Goal: Information Seeking & Learning: Check status

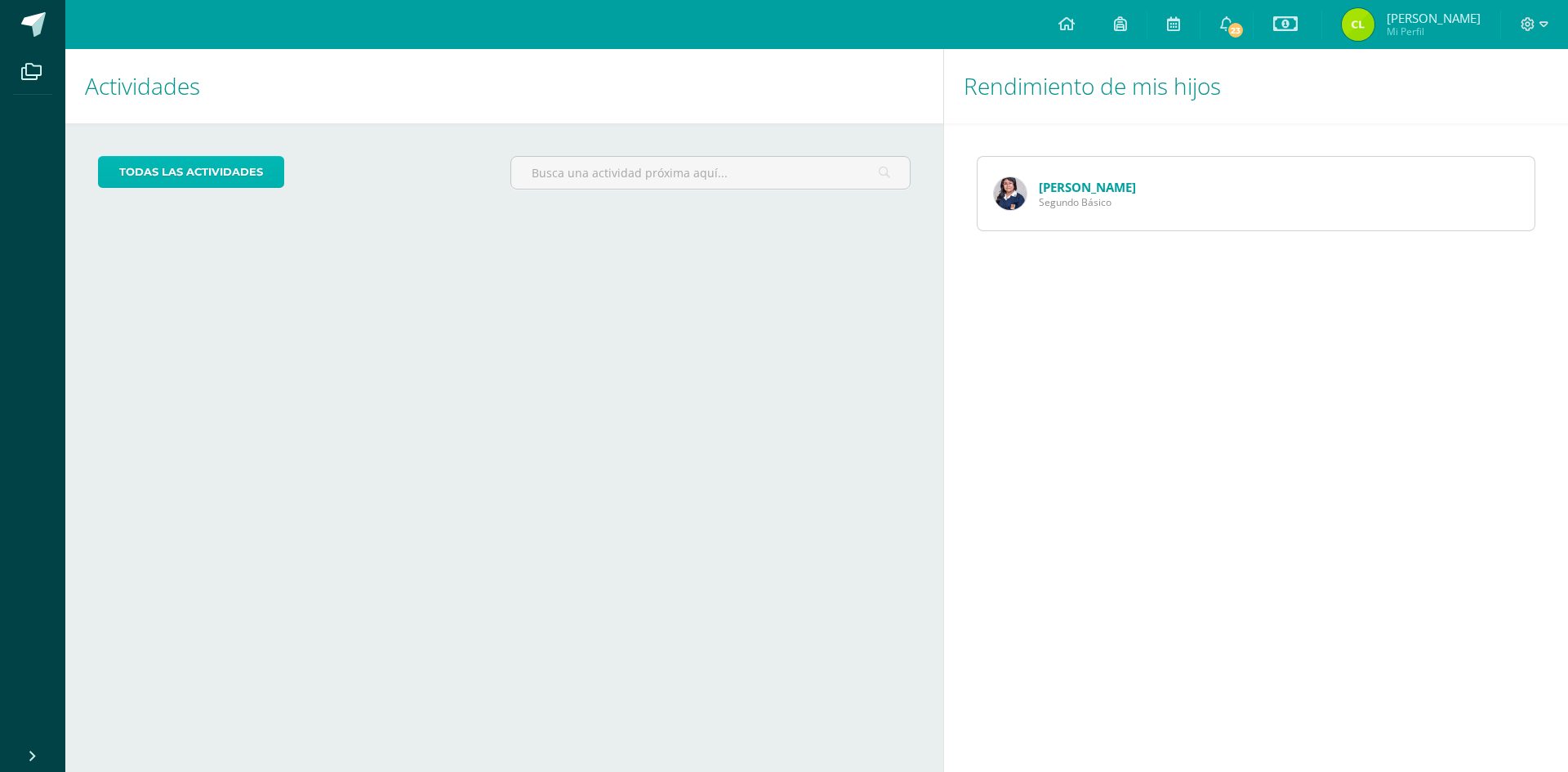
click at [195, 170] on link "todas las Actividades" at bounding box center [191, 172] width 186 height 31
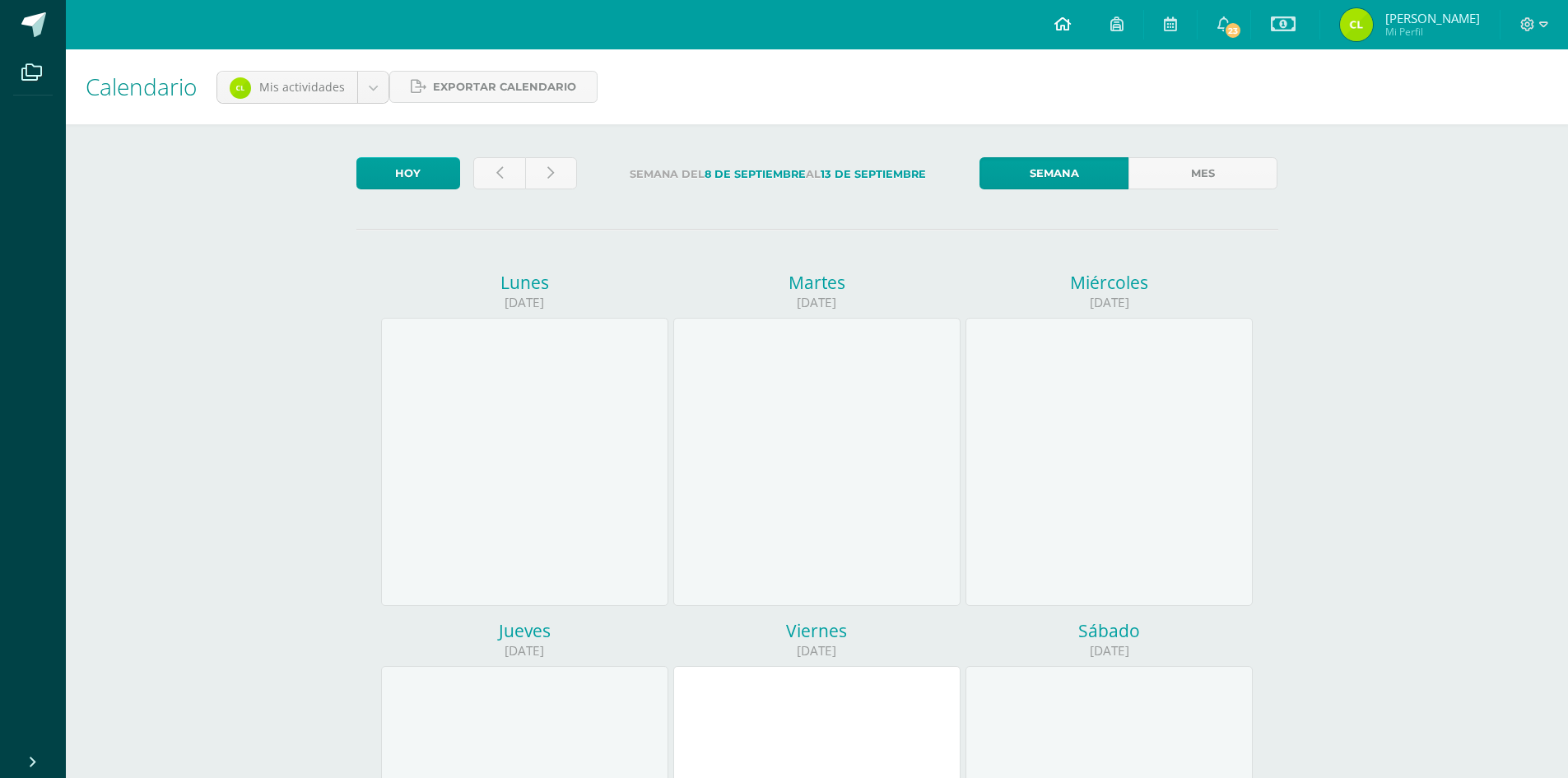
click at [1069, 24] on icon at bounding box center [1062, 24] width 17 height 15
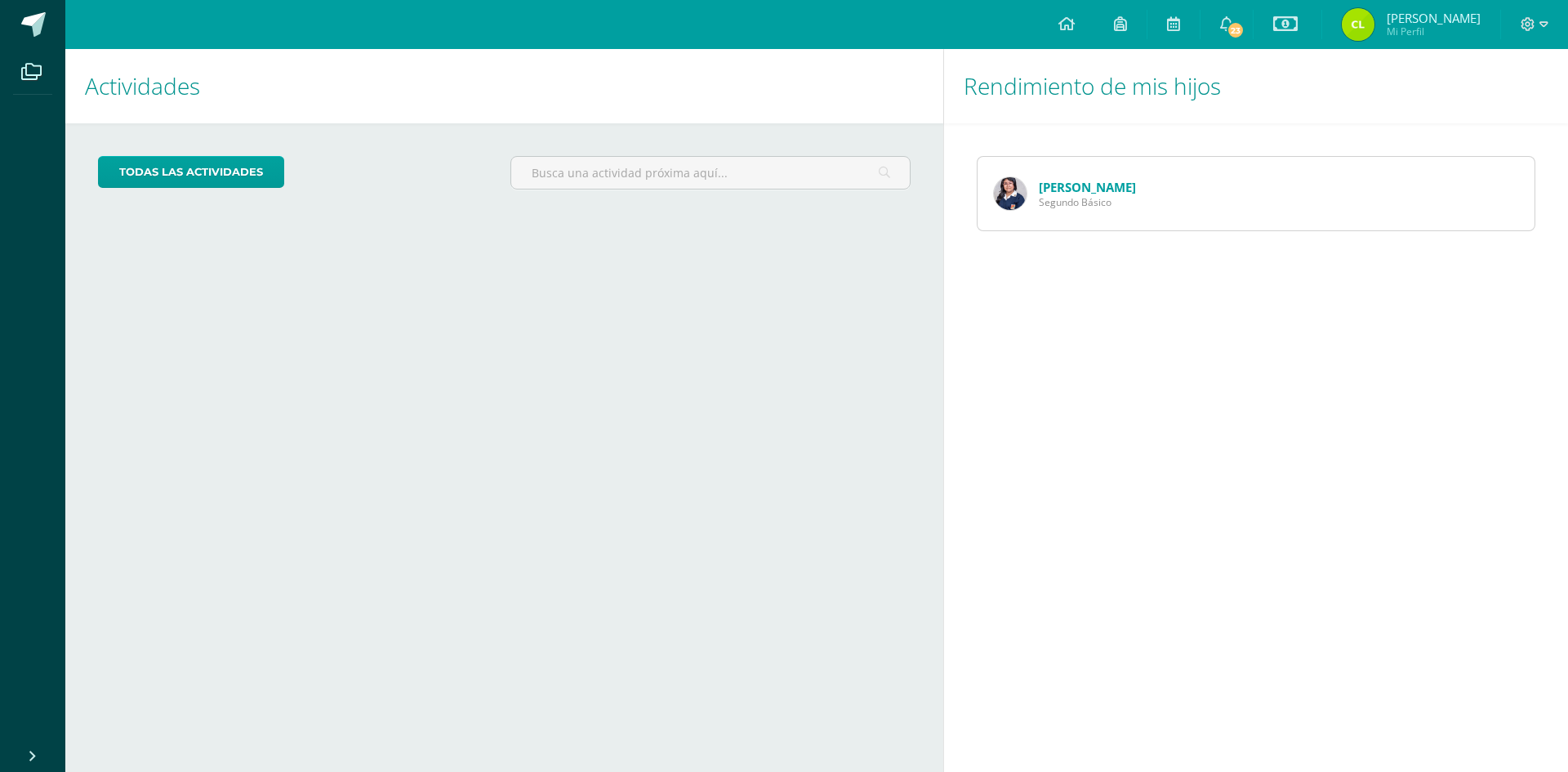
click at [1062, 184] on link "[PERSON_NAME]" at bounding box center [1087, 187] width 97 height 17
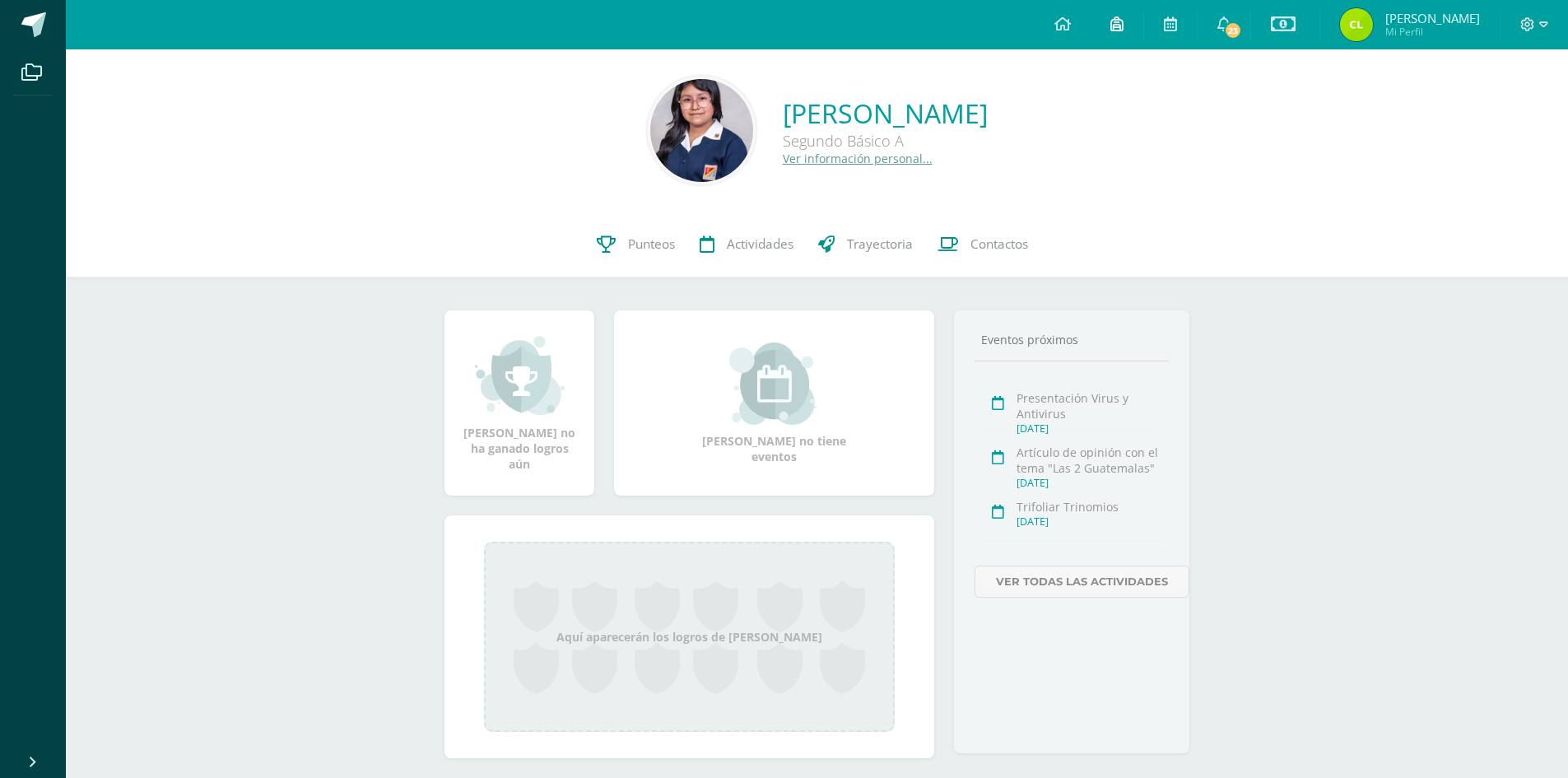
click at [1118, 29] on icon at bounding box center [1117, 24] width 13 height 15
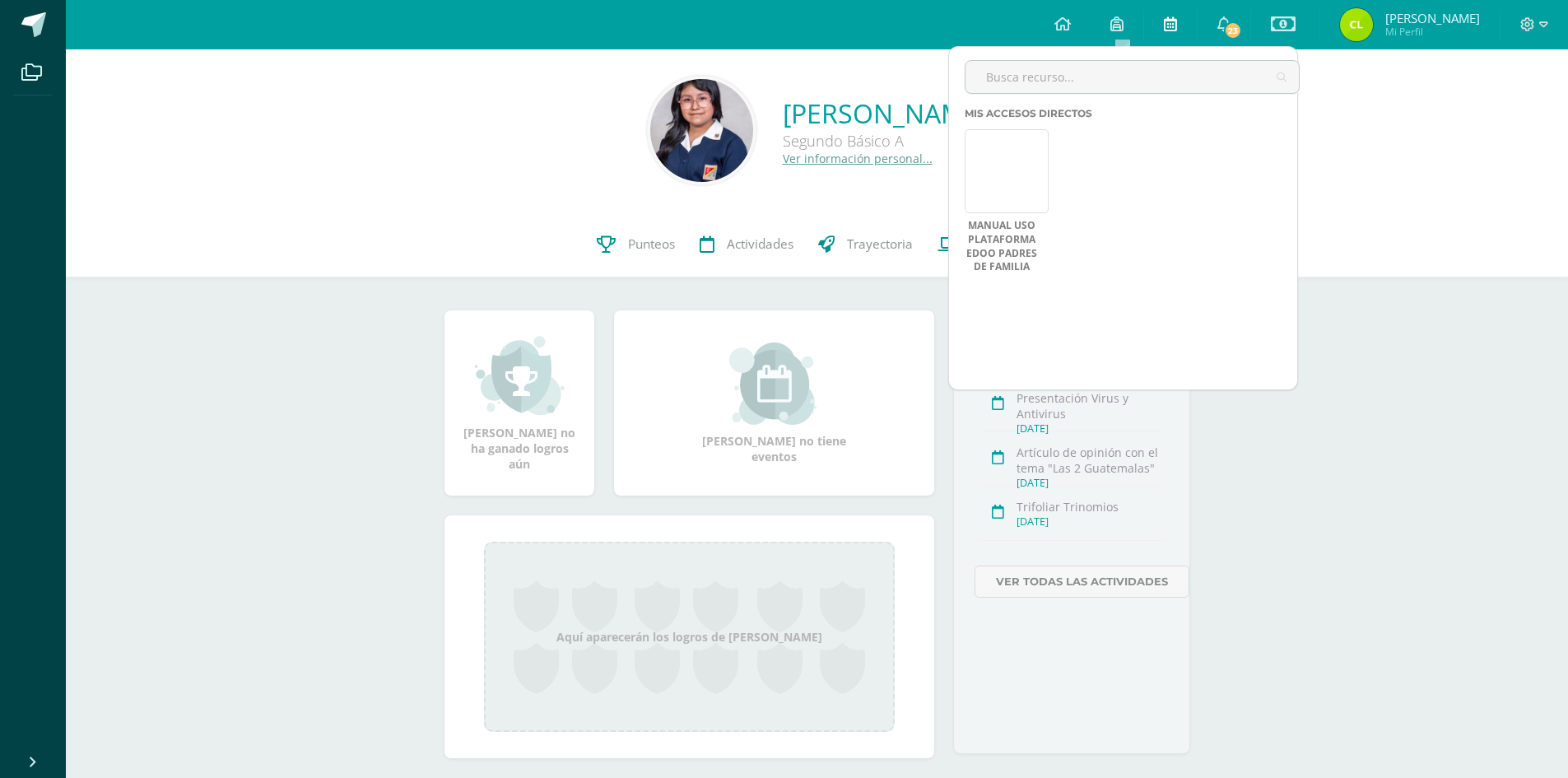
click at [1175, 24] on icon at bounding box center [1171, 24] width 13 height 15
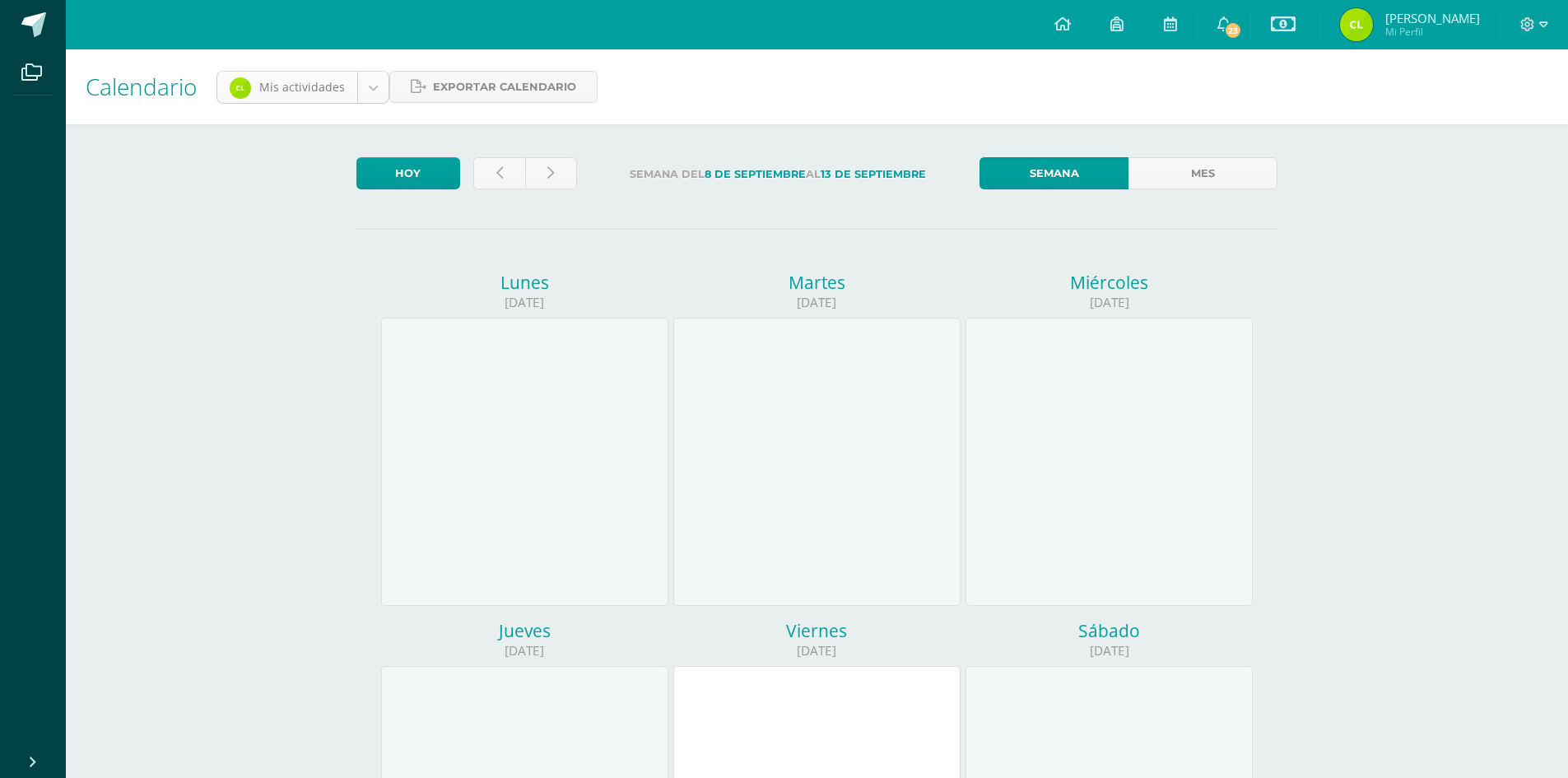
click at [370, 90] on body "Archivos Cerrar panel Configuración Cerrar sesión [PERSON_NAME] Mi Perfil Estad…" at bounding box center [784, 687] width 1568 height 1373
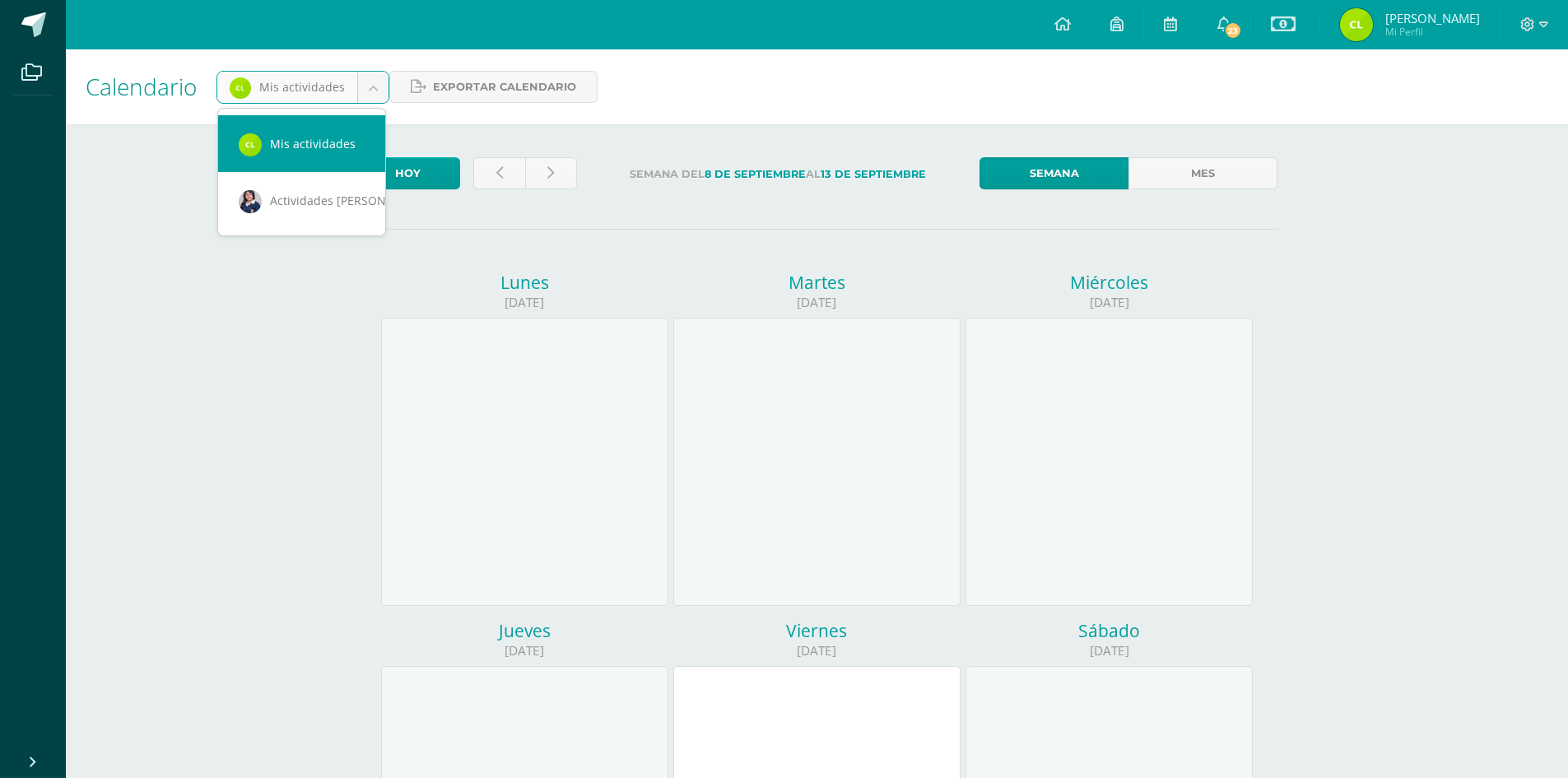
scroll to position [0, 15]
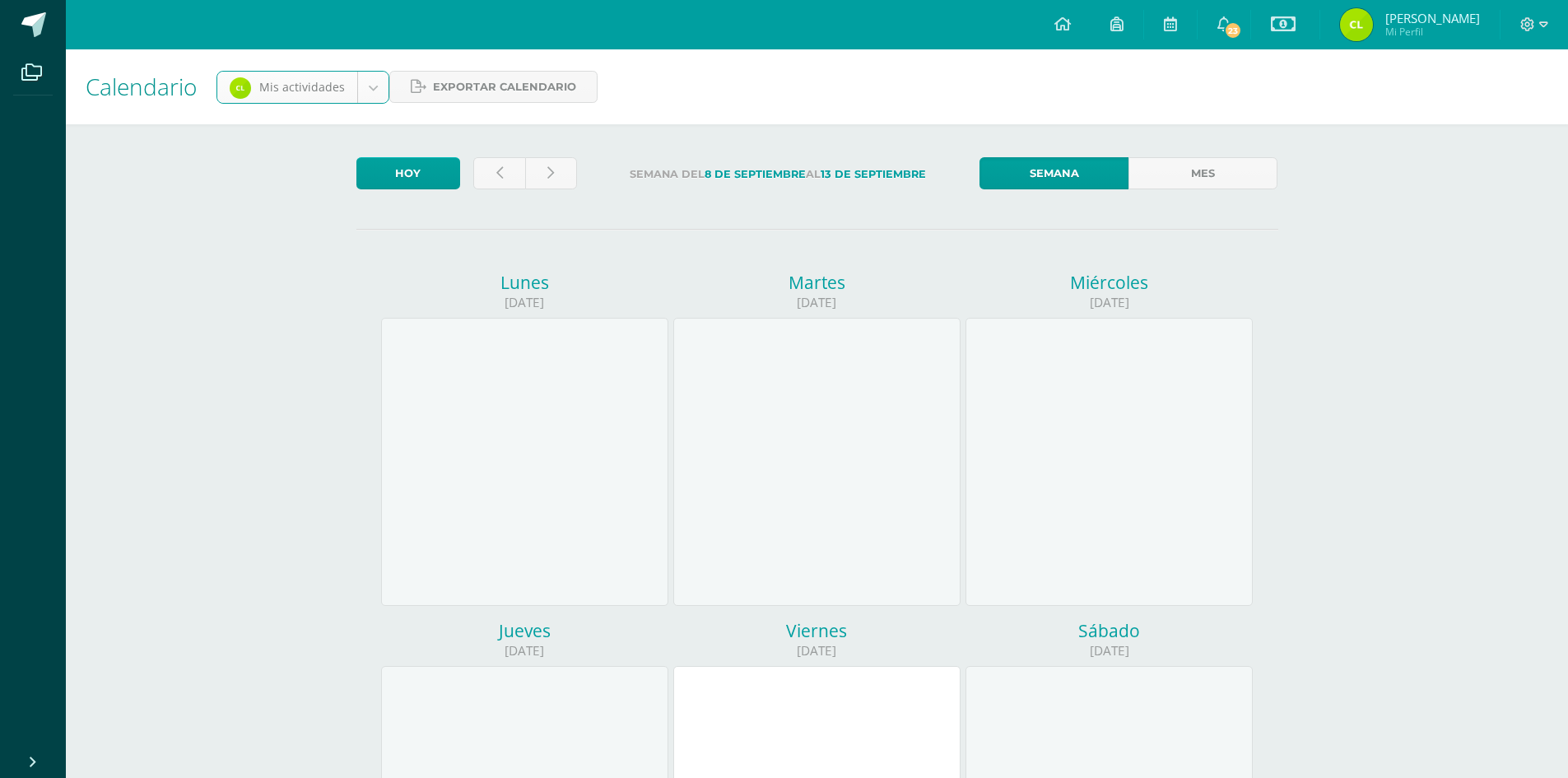
click at [1026, 167] on link "Semana" at bounding box center [1054, 174] width 149 height 32
click at [1180, 174] on link "Mes" at bounding box center [1203, 174] width 149 height 32
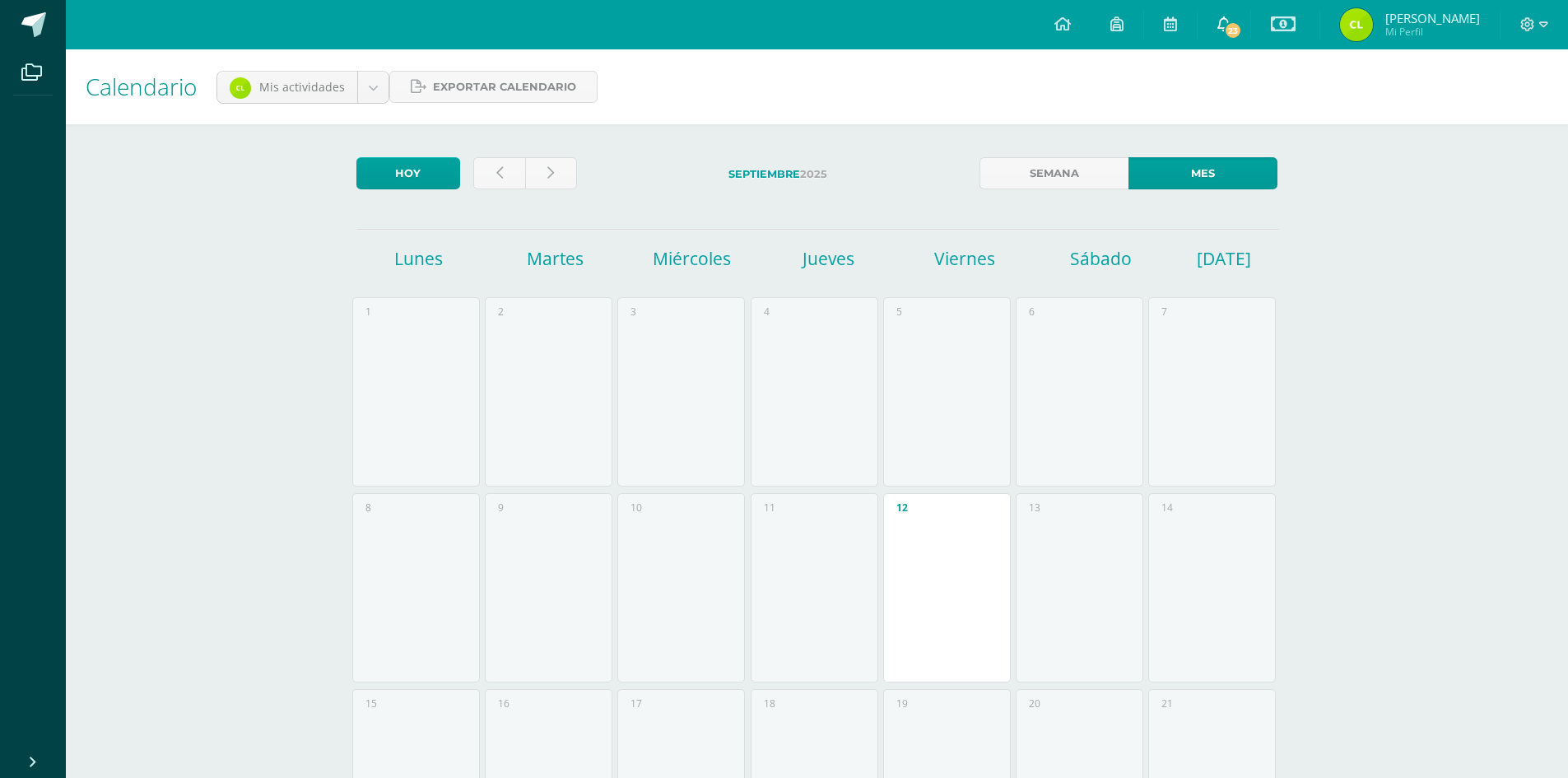
click at [1230, 28] on span "23" at bounding box center [1232, 30] width 18 height 18
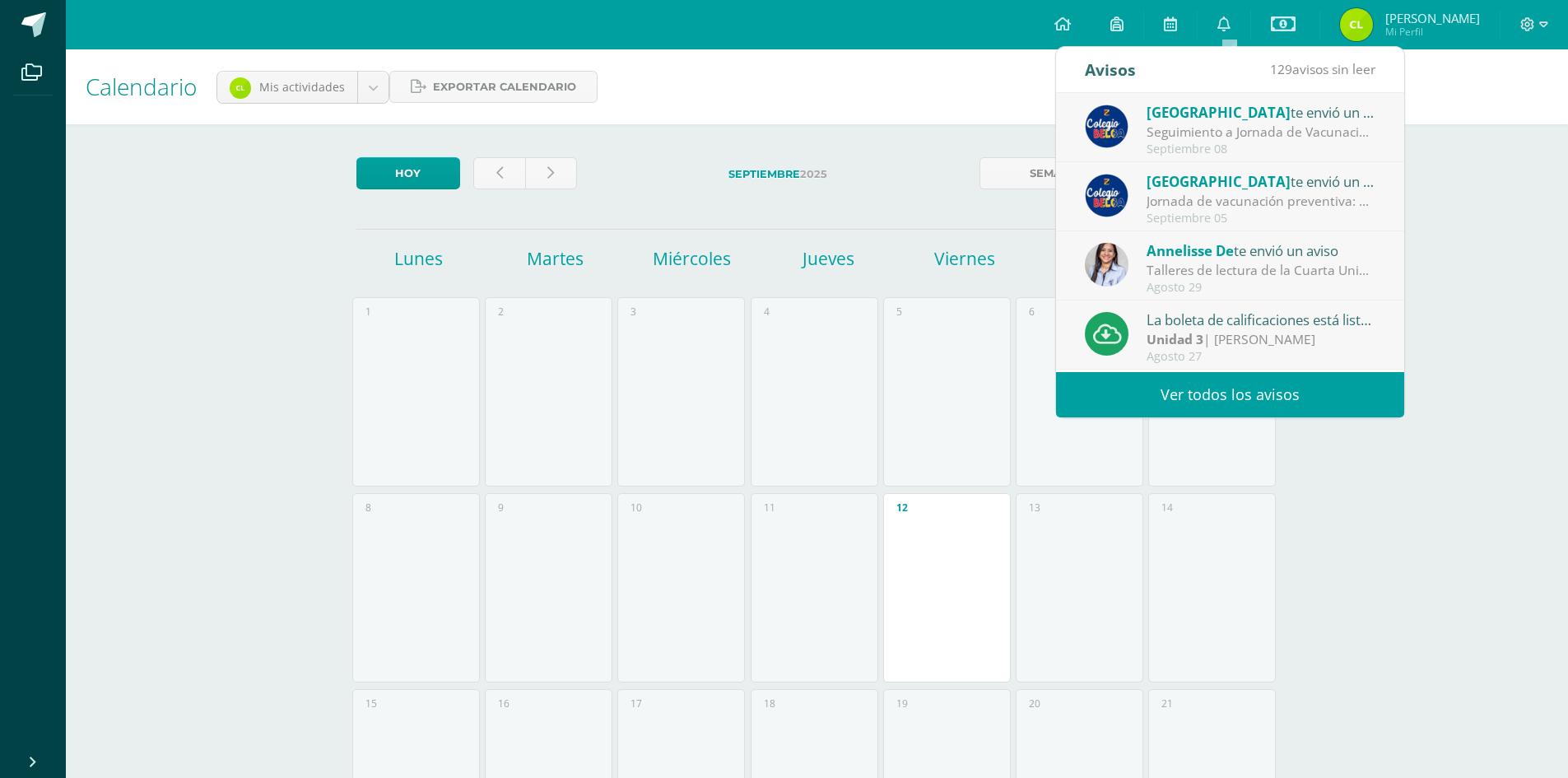
click at [1228, 392] on link "Ver todos los avisos" at bounding box center [1229, 395] width 348 height 46
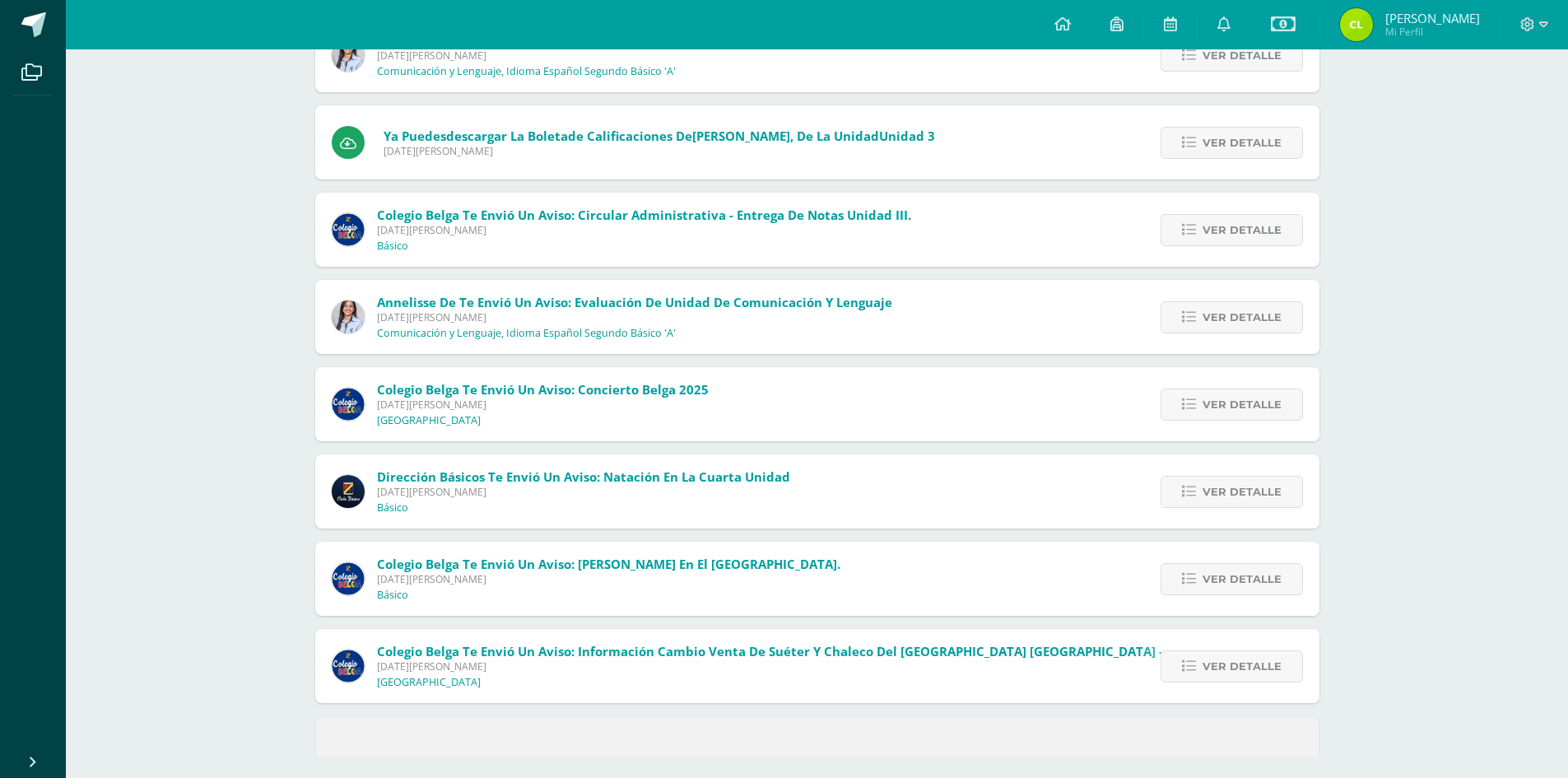
scroll to position [411, 0]
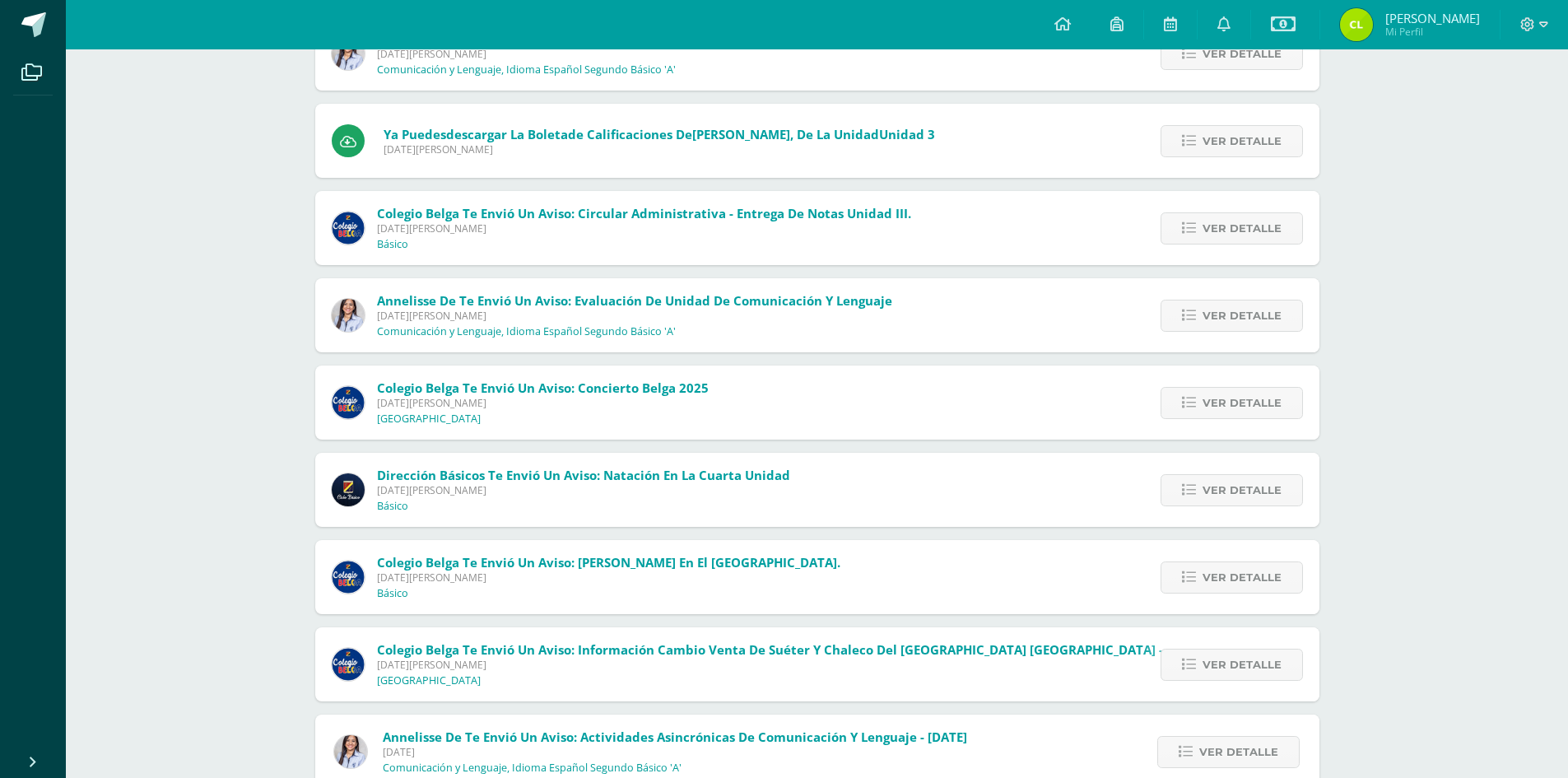
click at [1414, 20] on span "[PERSON_NAME]" at bounding box center [1432, 19] width 94 height 17
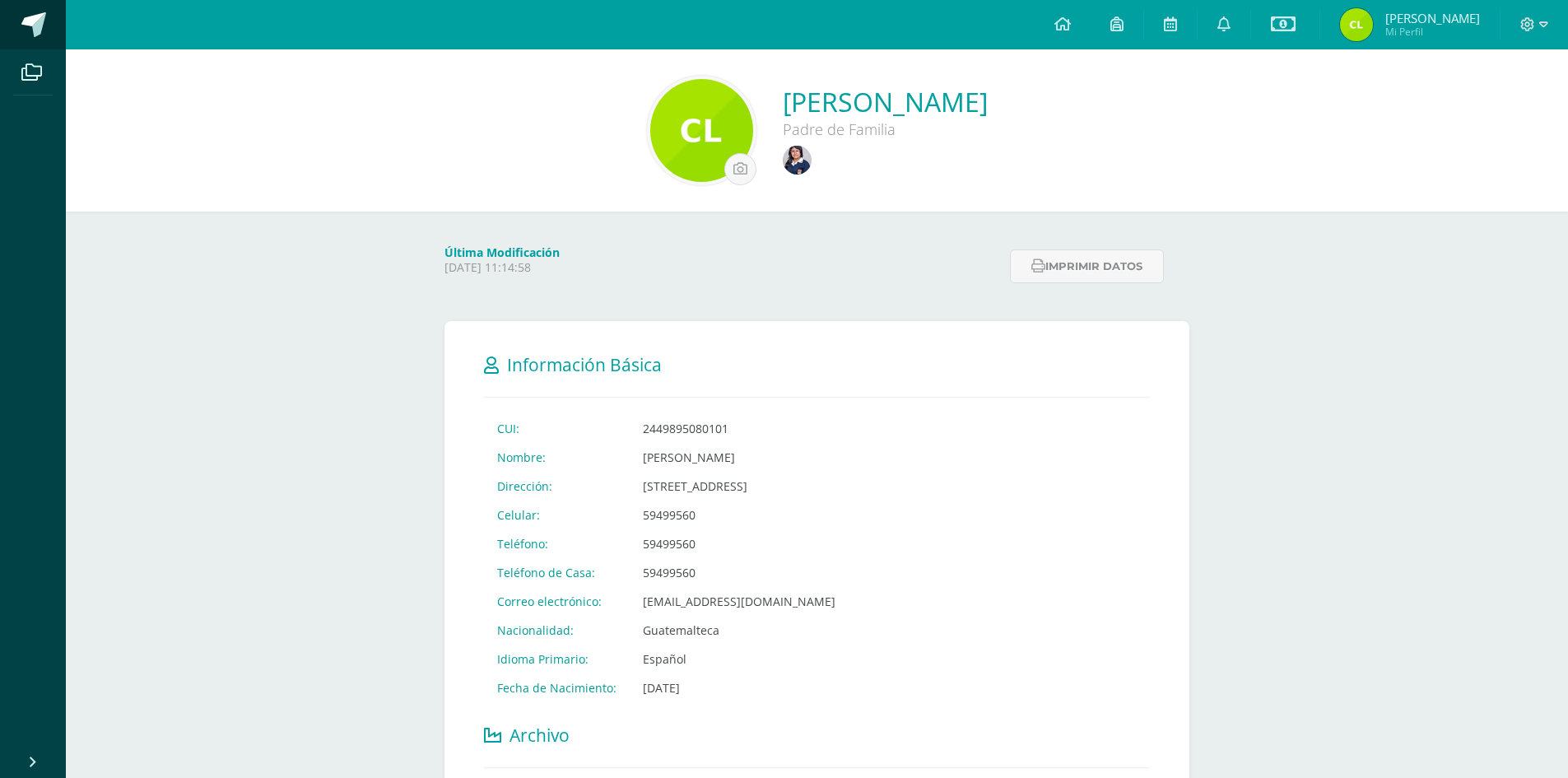
click at [34, 18] on span at bounding box center [34, 24] width 24 height 24
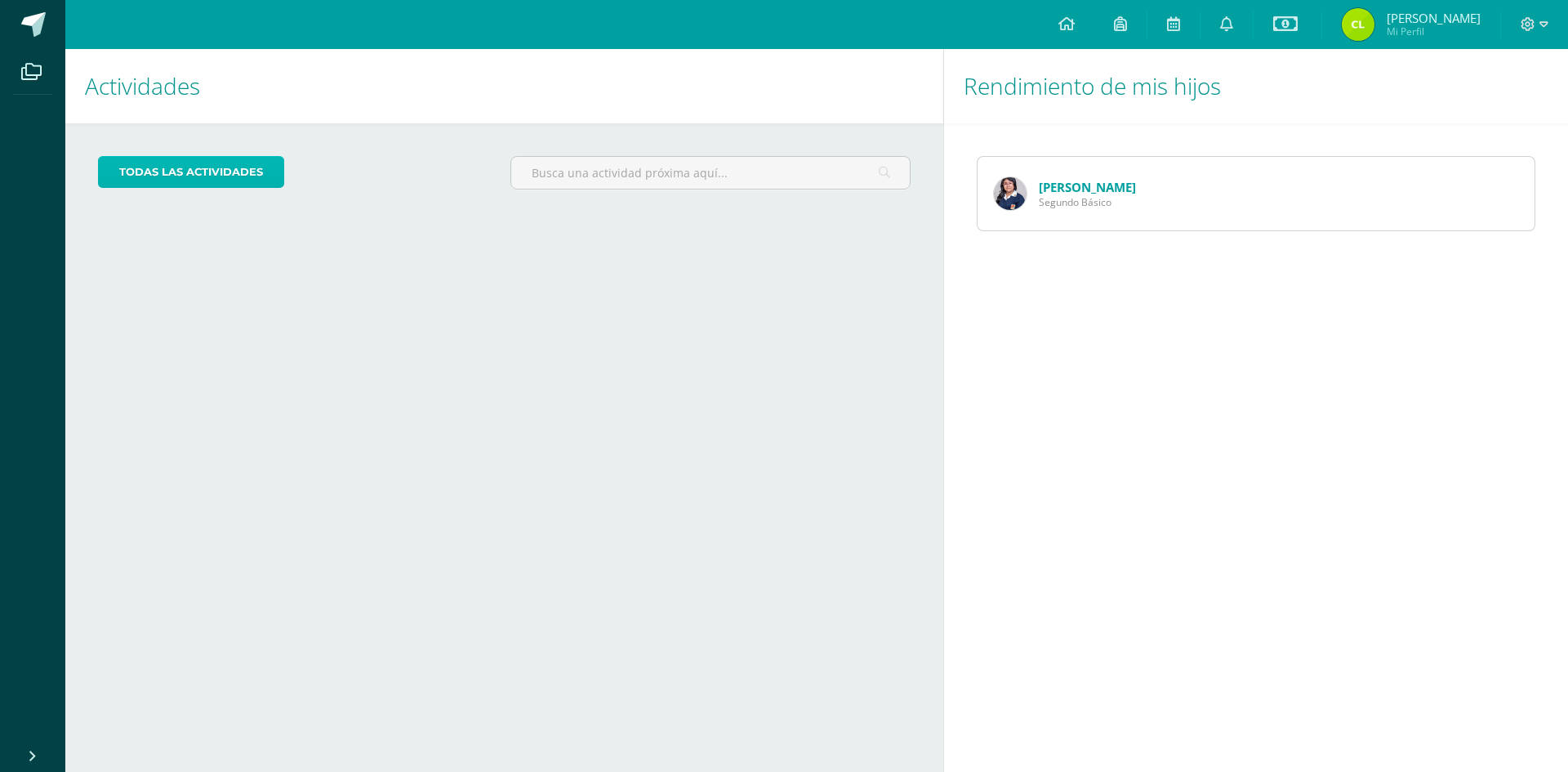
click at [156, 172] on link "todas las Actividades" at bounding box center [191, 172] width 186 height 31
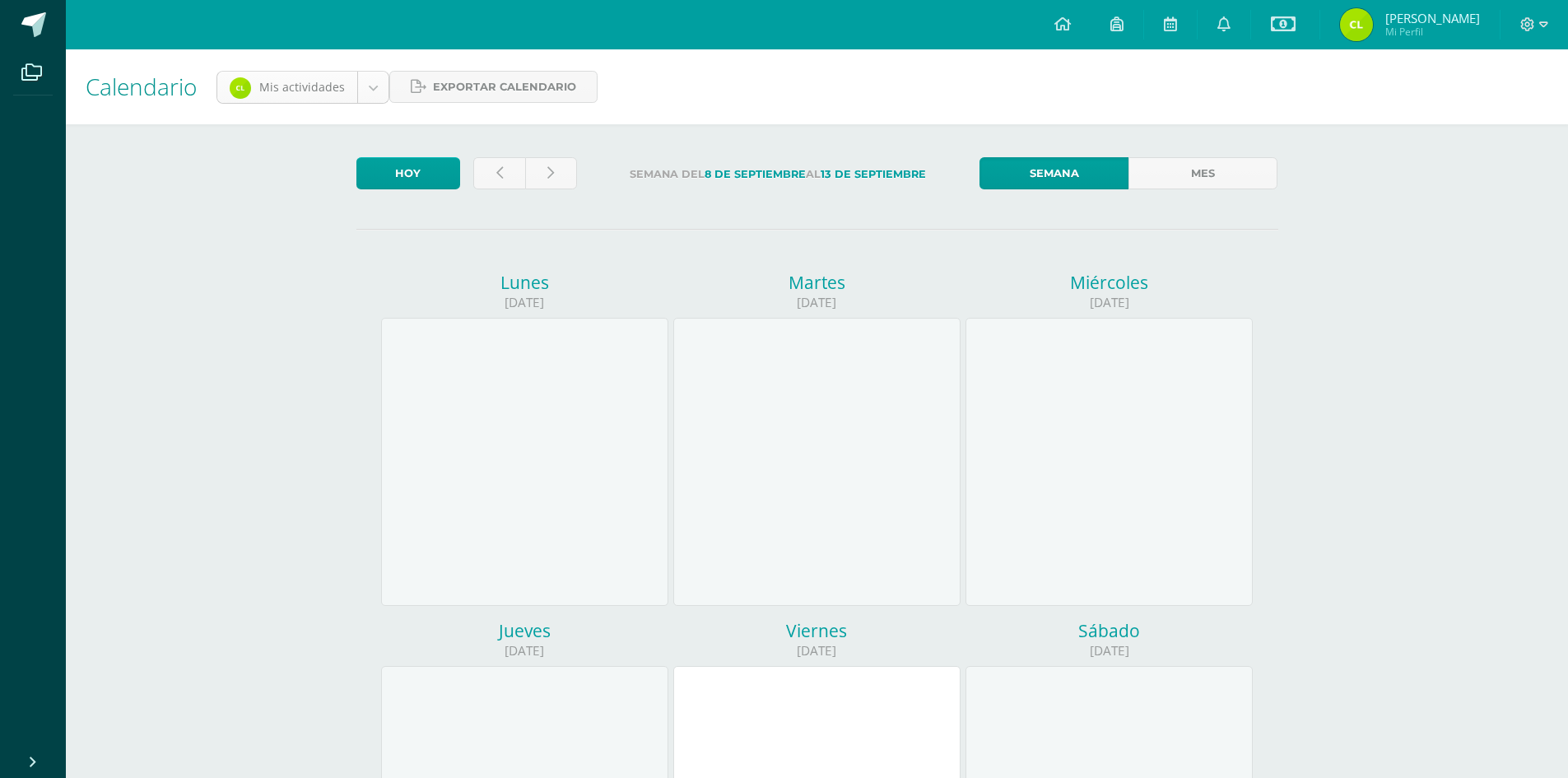
click at [241, 85] on body "Archivos Cerrar panel Configuración Cerrar sesión [PERSON_NAME] Mi Perfil Estad…" at bounding box center [784, 687] width 1568 height 1373
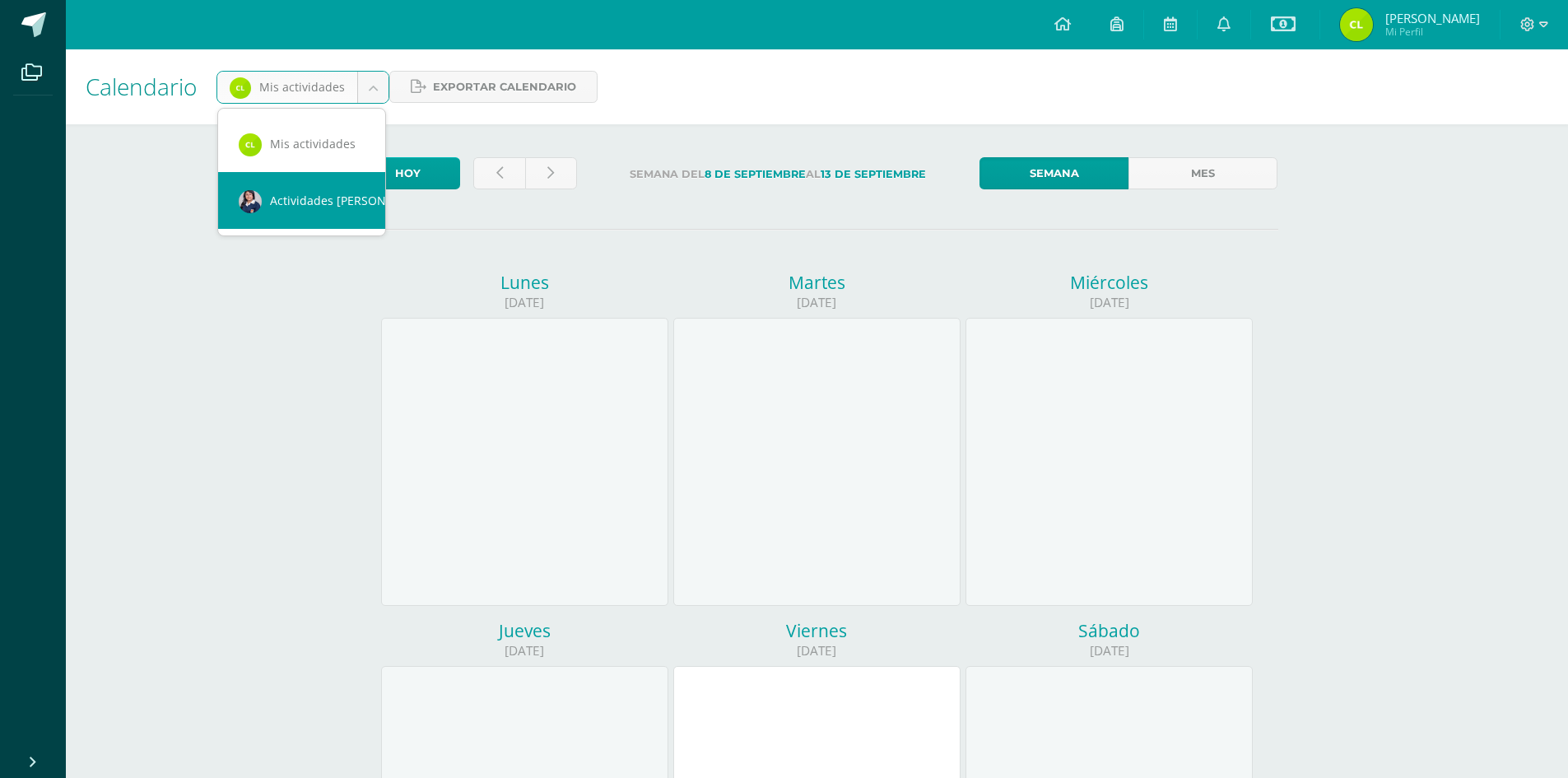
scroll to position [0, 15]
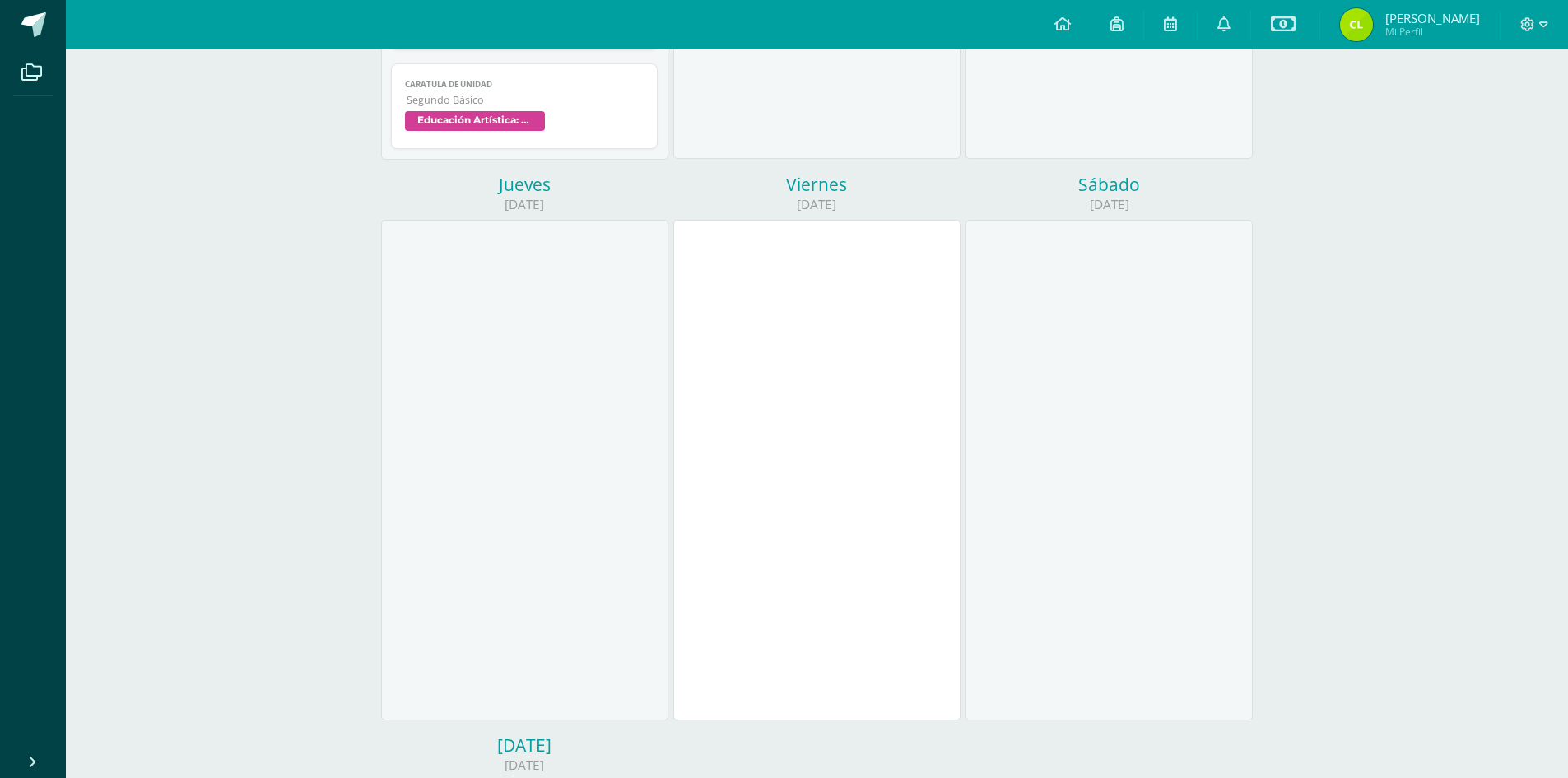
scroll to position [657, 0]
click at [494, 445] on div at bounding box center [525, 472] width 287 height 501
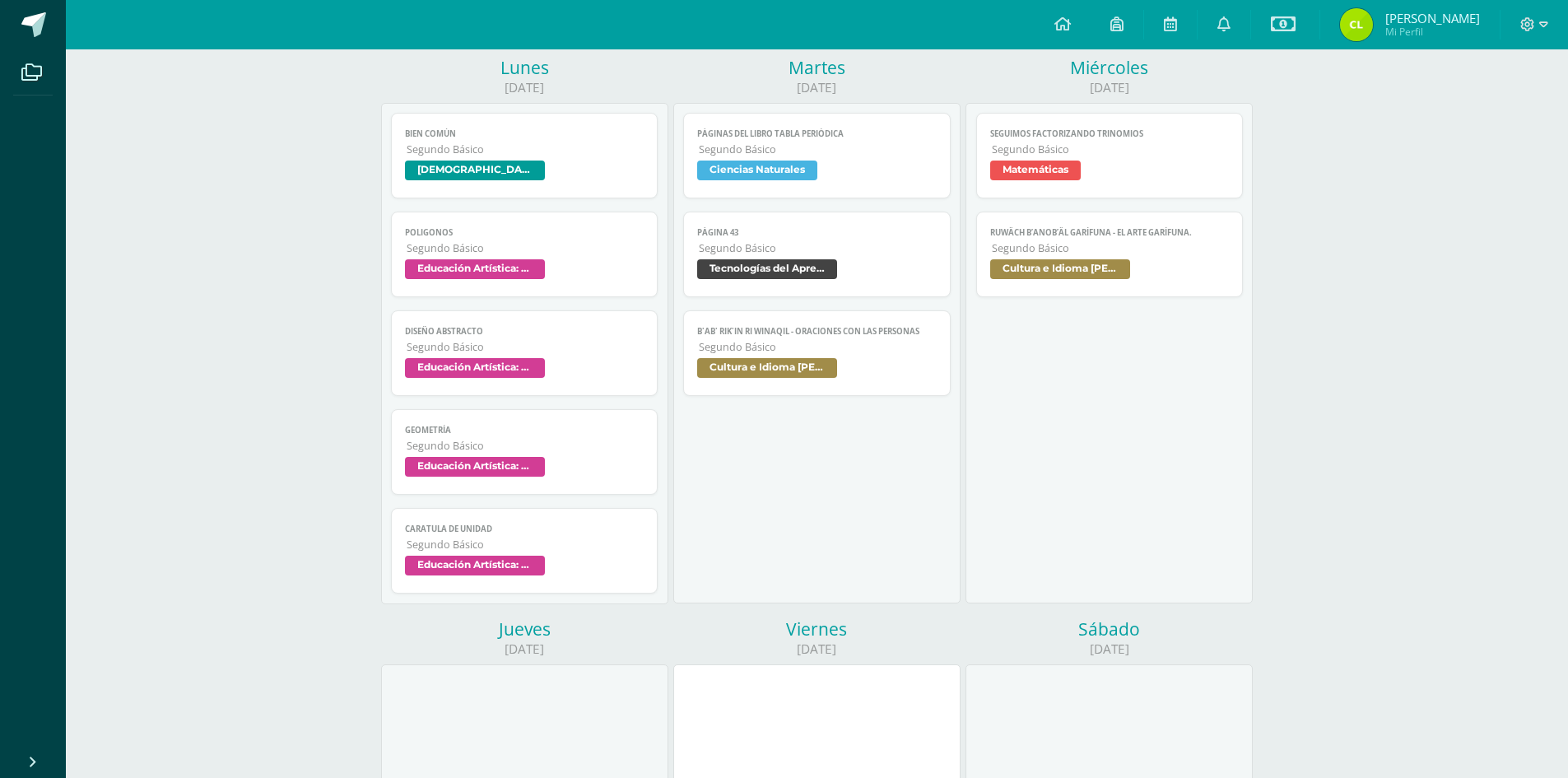
scroll to position [80, 0]
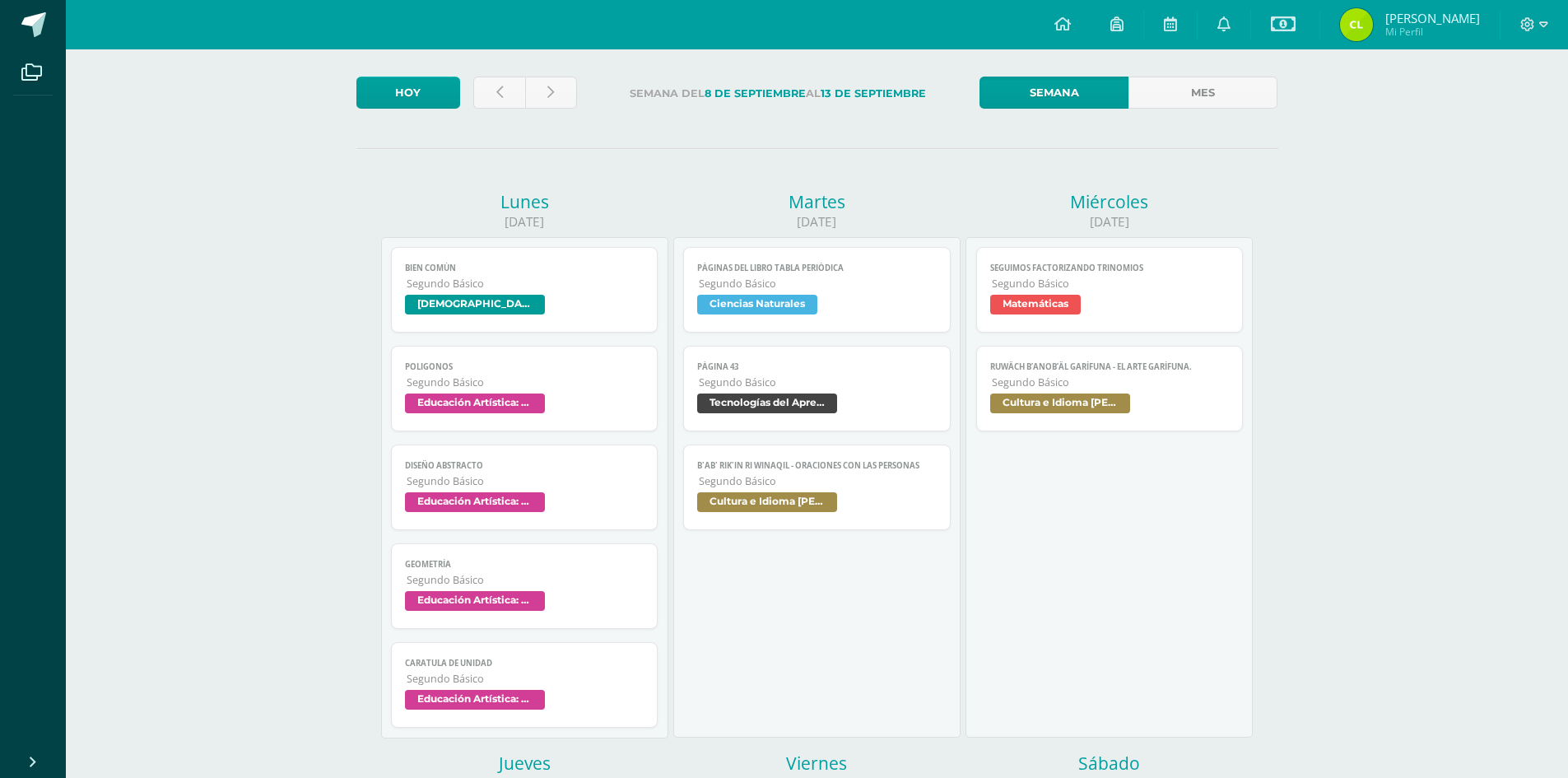
click at [750, 301] on span "Ciencias Naturales" at bounding box center [756, 304] width 120 height 20
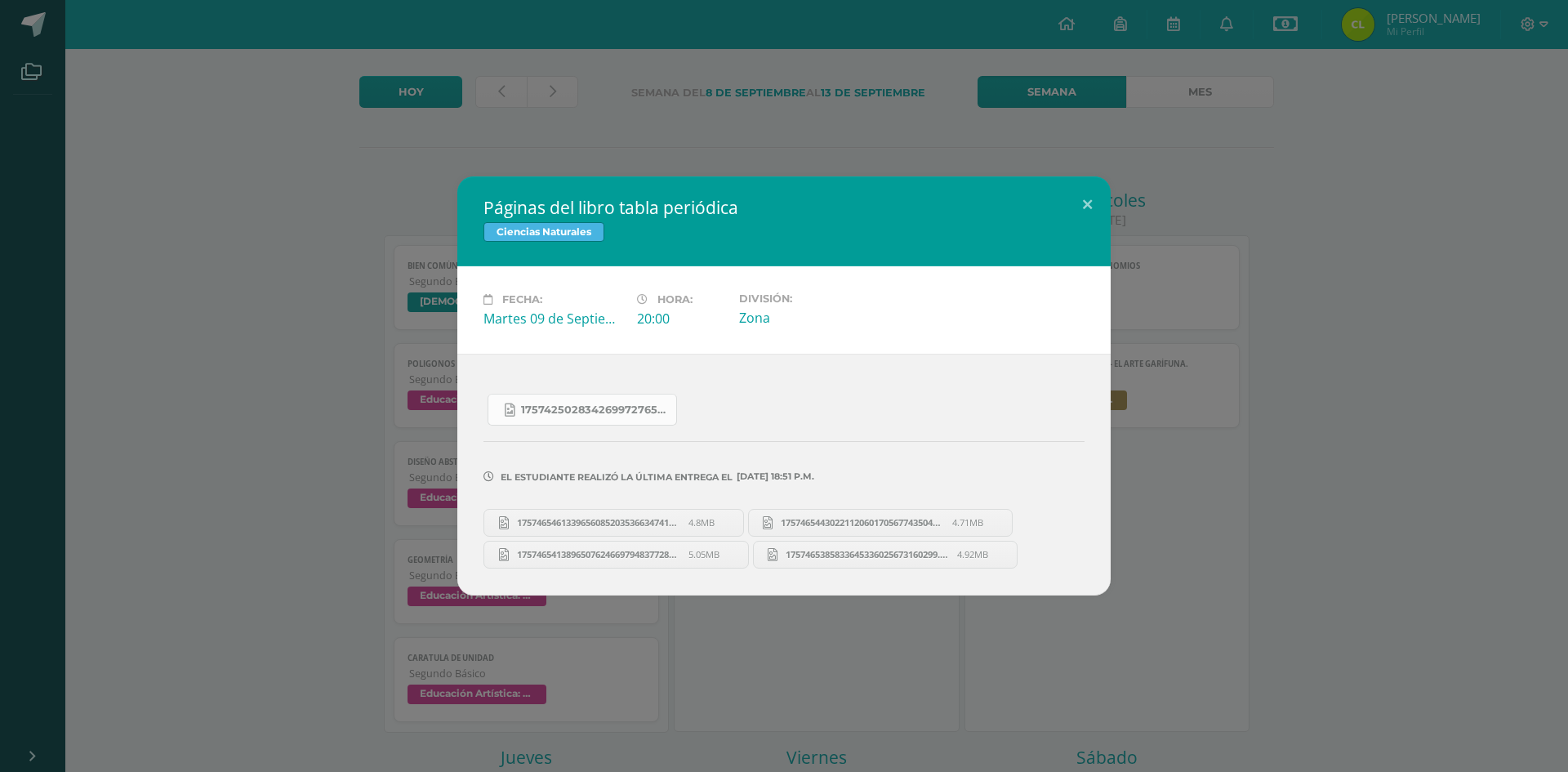
click at [578, 406] on span "17574250283426997276571490175841.jpg" at bounding box center [594, 410] width 147 height 13
click at [560, 516] on link "17574654613396560852035366347418.jpg 4.8MB" at bounding box center [613, 523] width 260 height 28
click at [1087, 200] on button at bounding box center [1088, 205] width 46 height 56
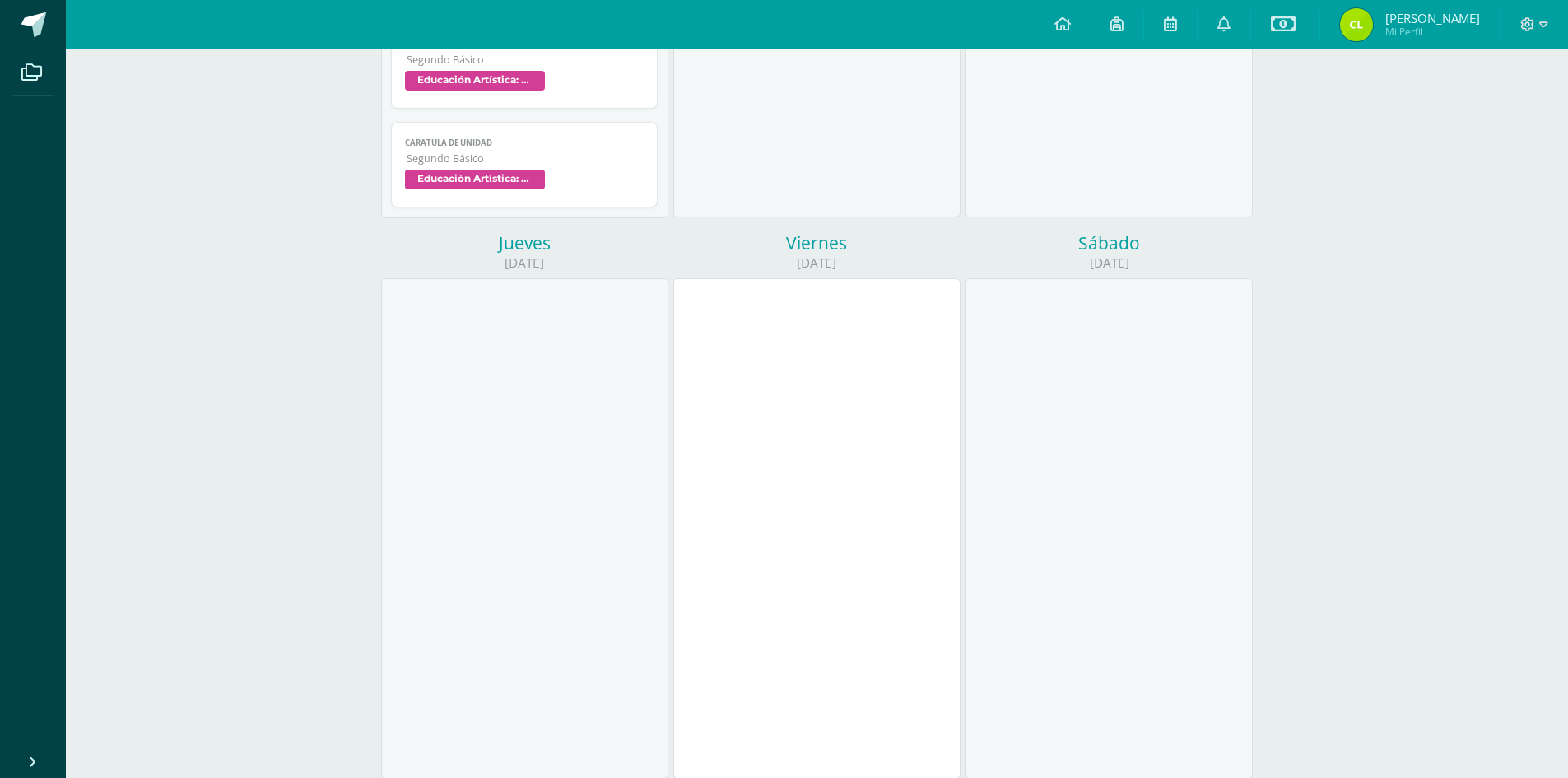
scroll to position [739, 0]
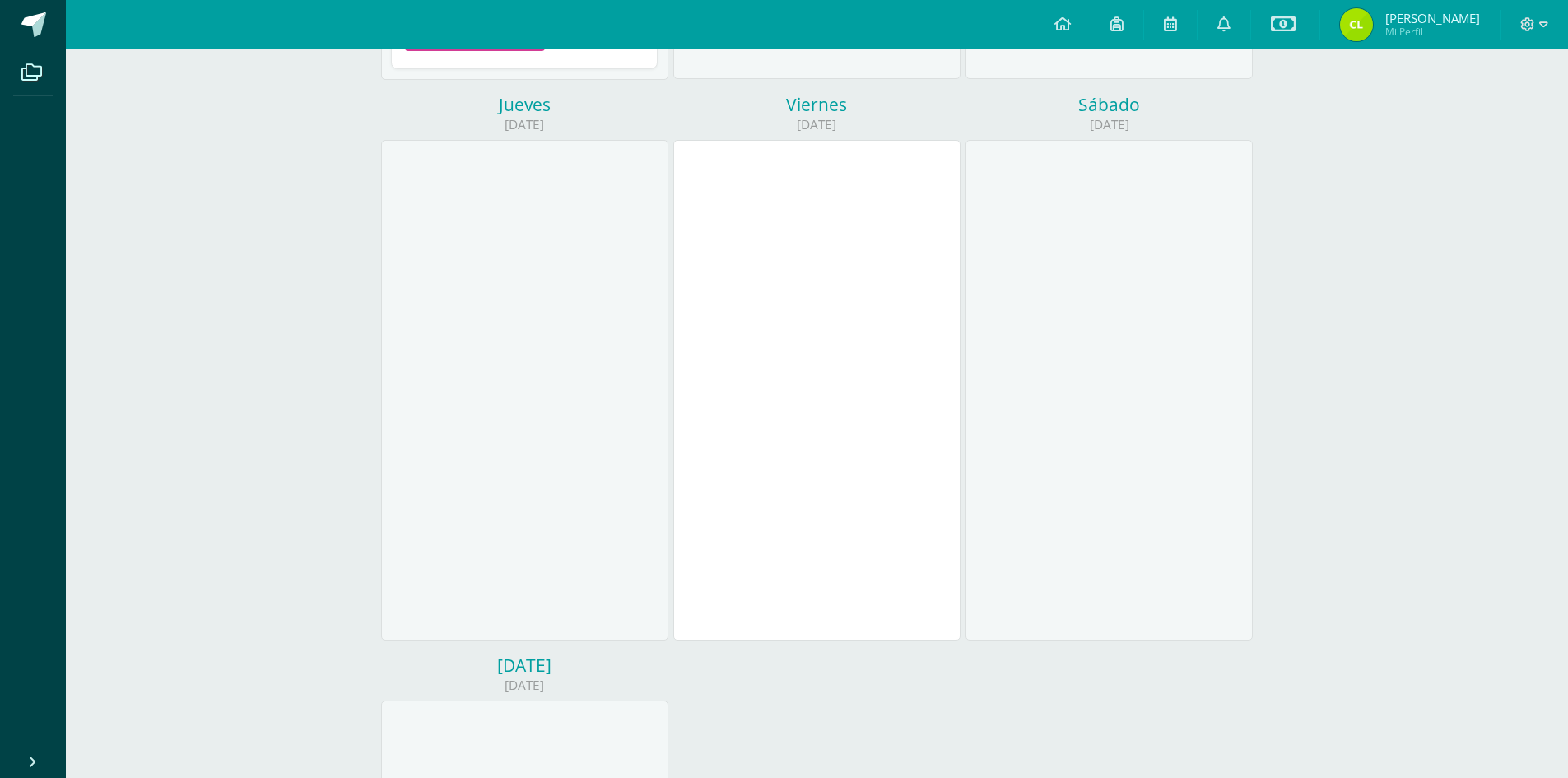
click at [488, 326] on div at bounding box center [525, 390] width 287 height 501
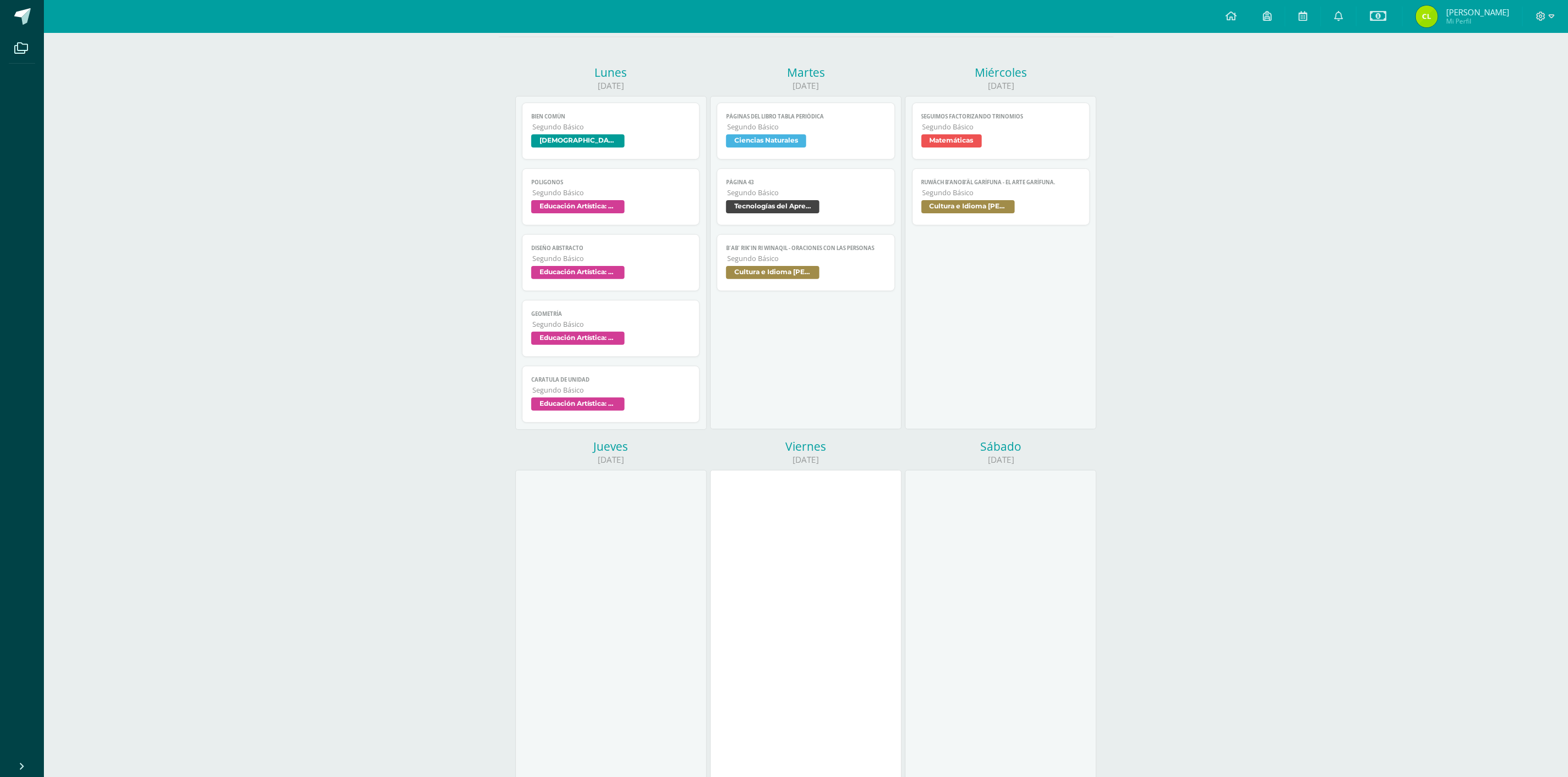
scroll to position [122, 0]
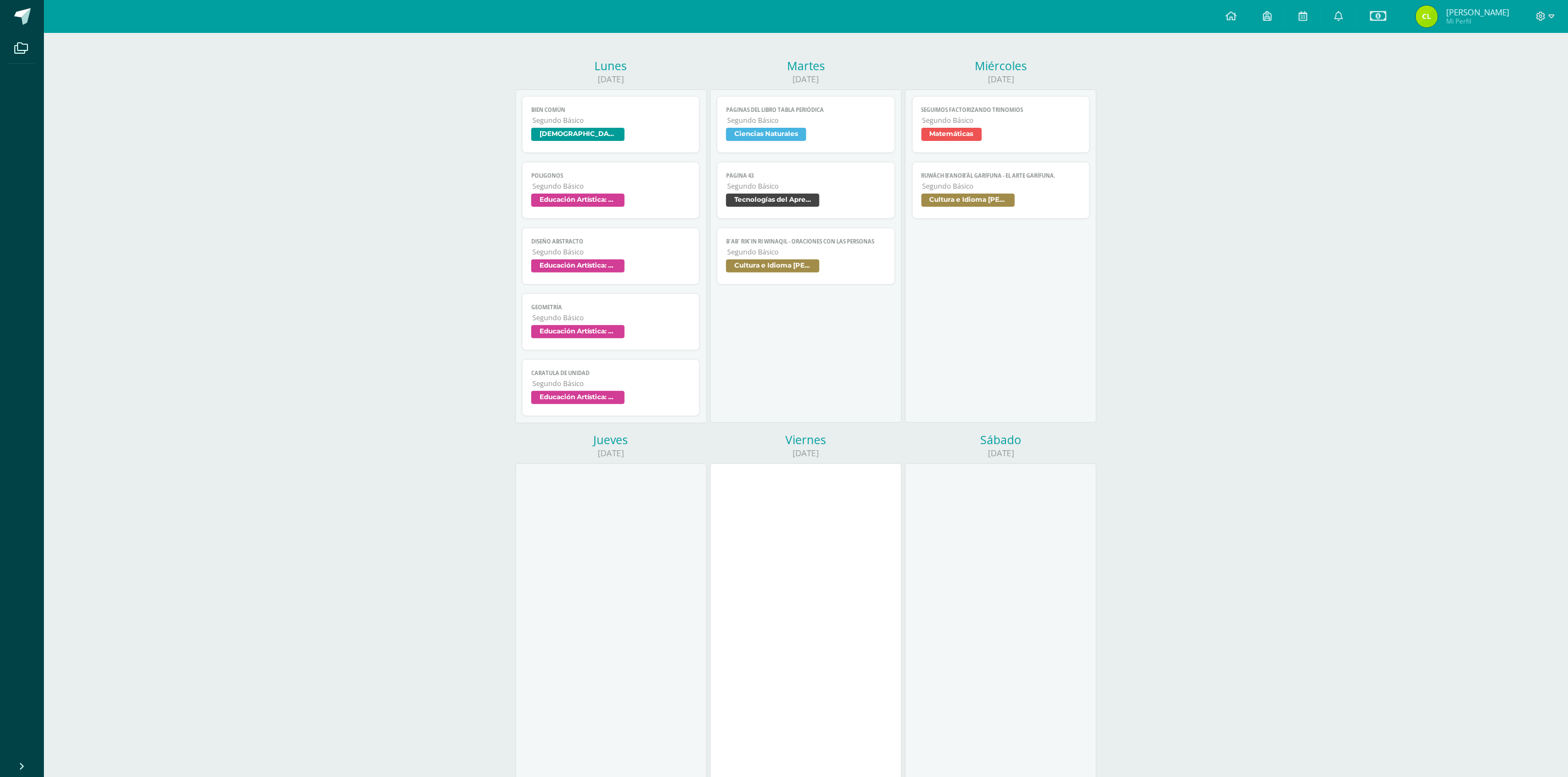
click at [1045, 468] on div "Calendario Actividades de Mariela Tol Mis actividades Actividades de Mariela To…" at bounding box center [806, 564] width 1524 height 1307
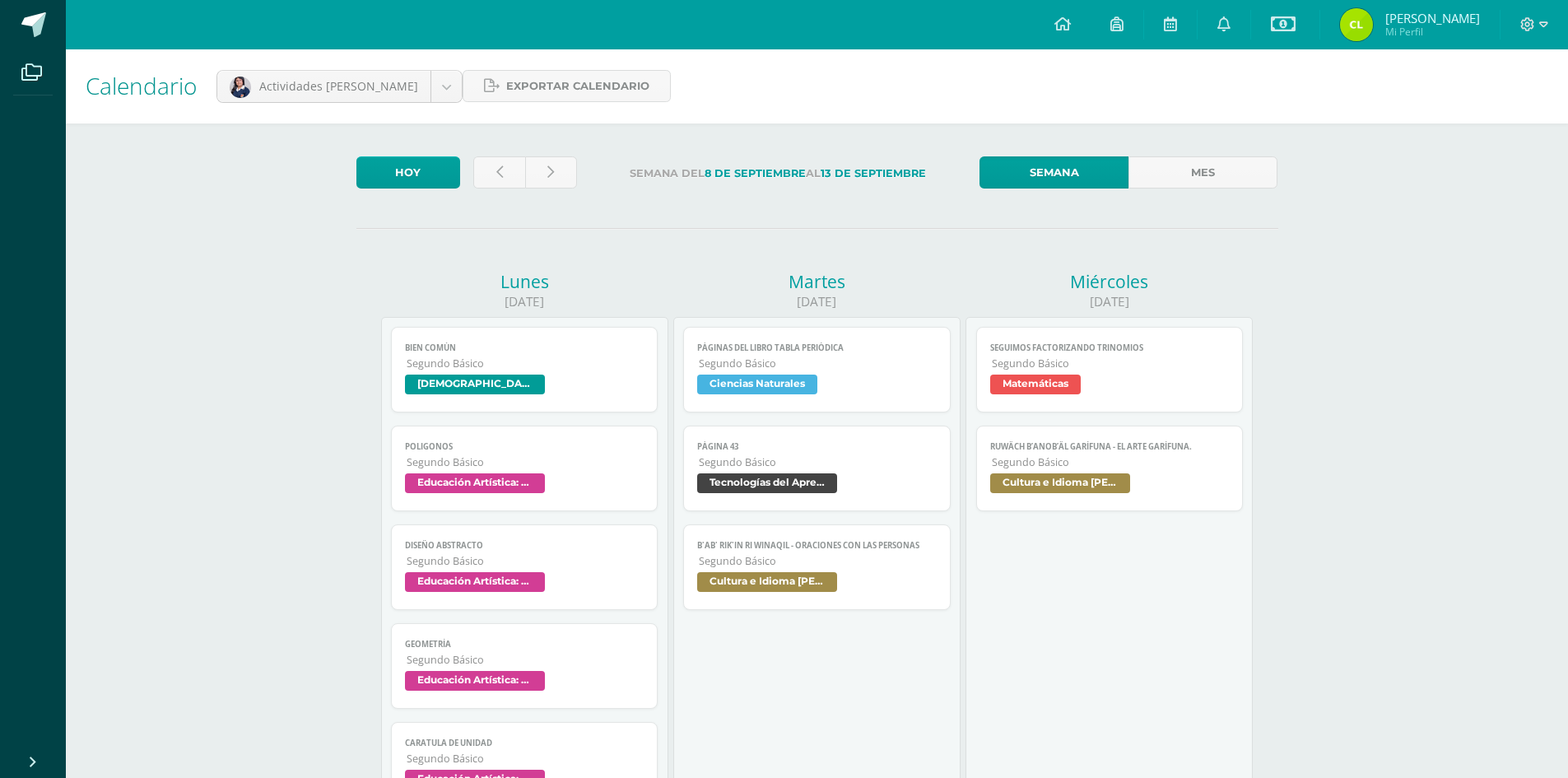
scroll to position [0, 0]
drag, startPoint x: 521, startPoint y: 80, endPoint x: 768, endPoint y: 148, distance: 256.2
click at [521, 80] on span "Exportar calendario" at bounding box center [578, 87] width 144 height 31
click at [1544, 21] on icon at bounding box center [1544, 25] width 9 height 15
click at [1418, 15] on span "[PERSON_NAME]" at bounding box center [1432, 19] width 94 height 17
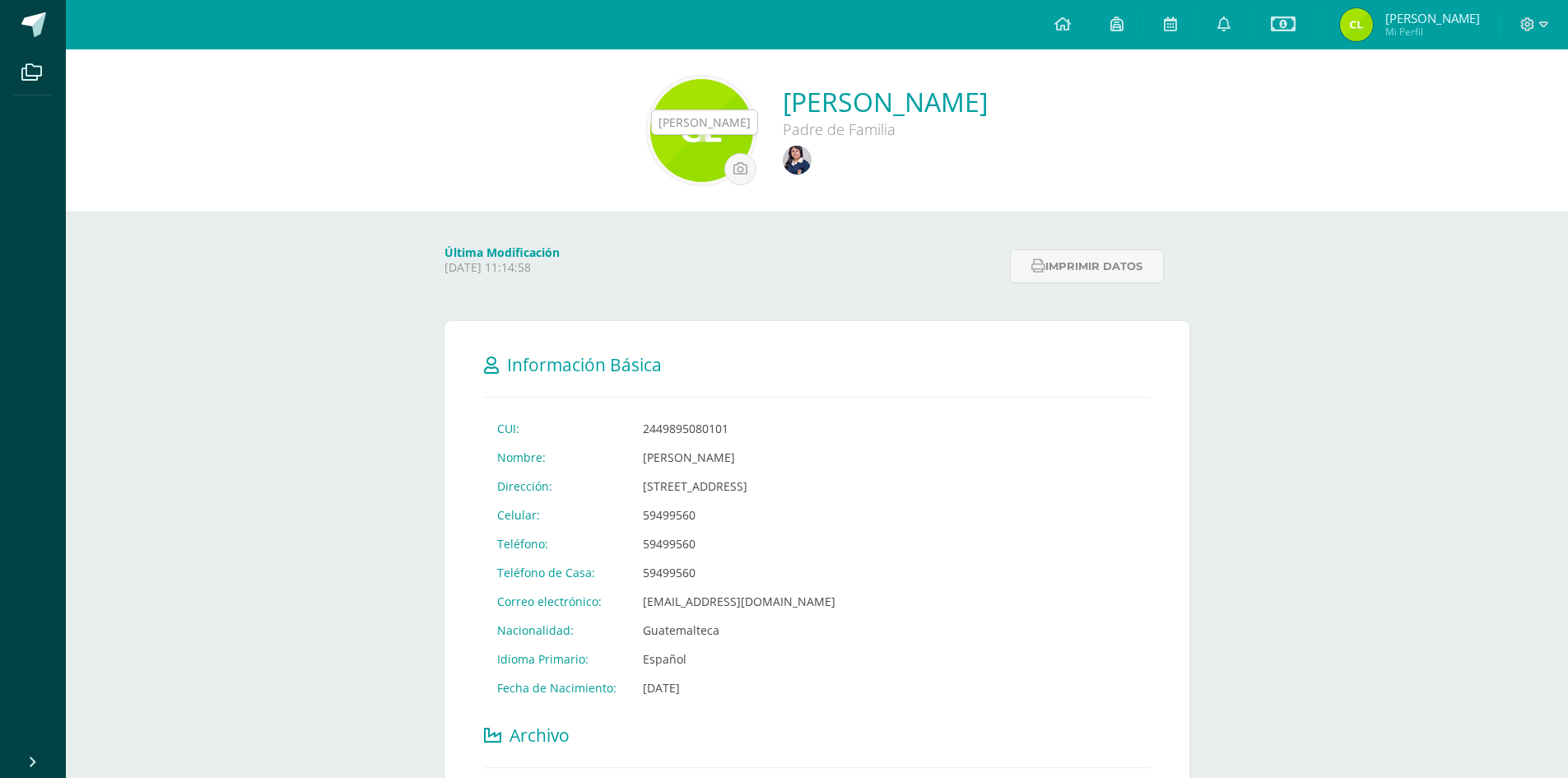
click at [783, 162] on img at bounding box center [797, 160] width 29 height 29
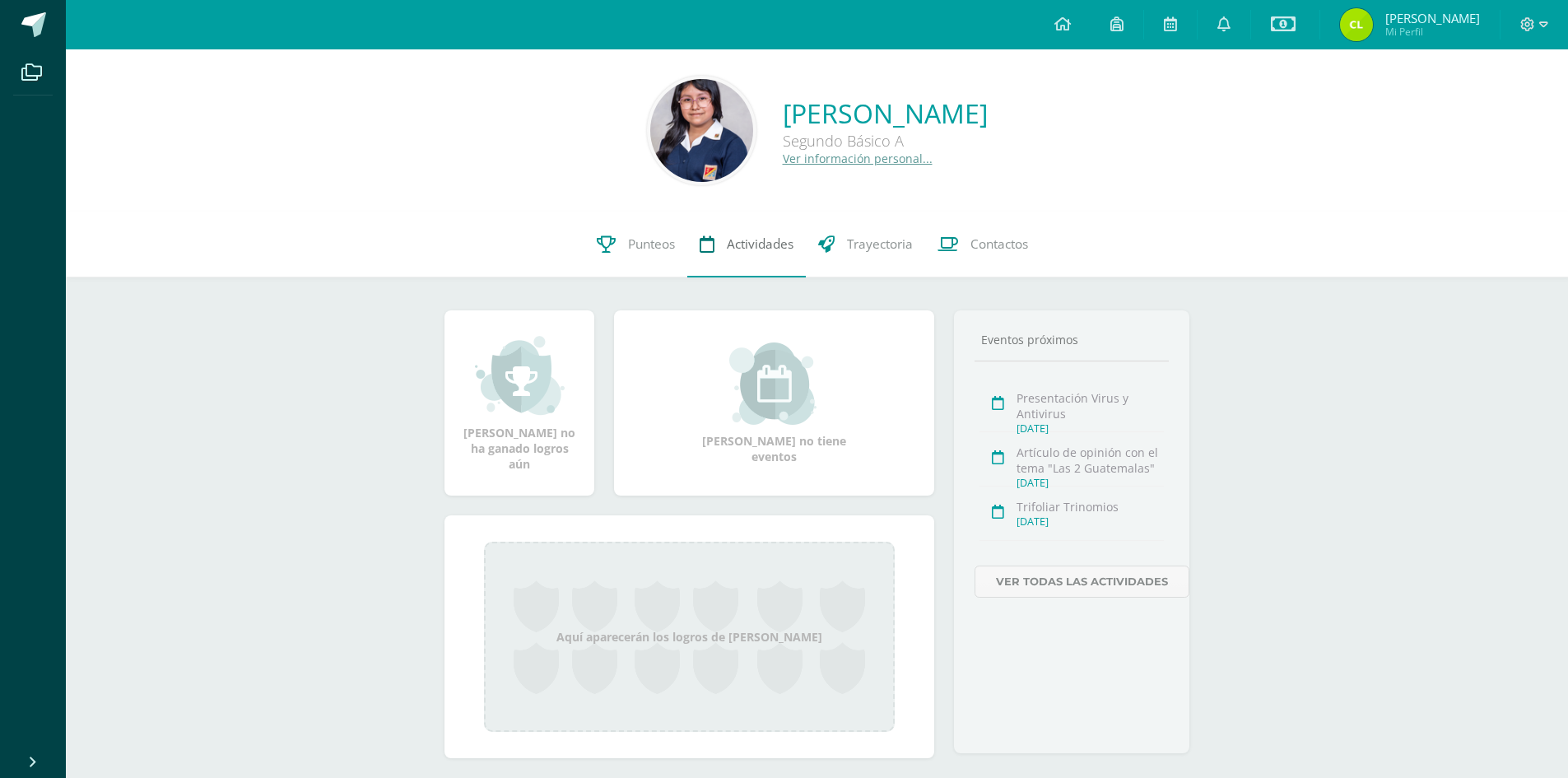
click at [737, 248] on span "Actividades" at bounding box center [759, 243] width 66 height 18
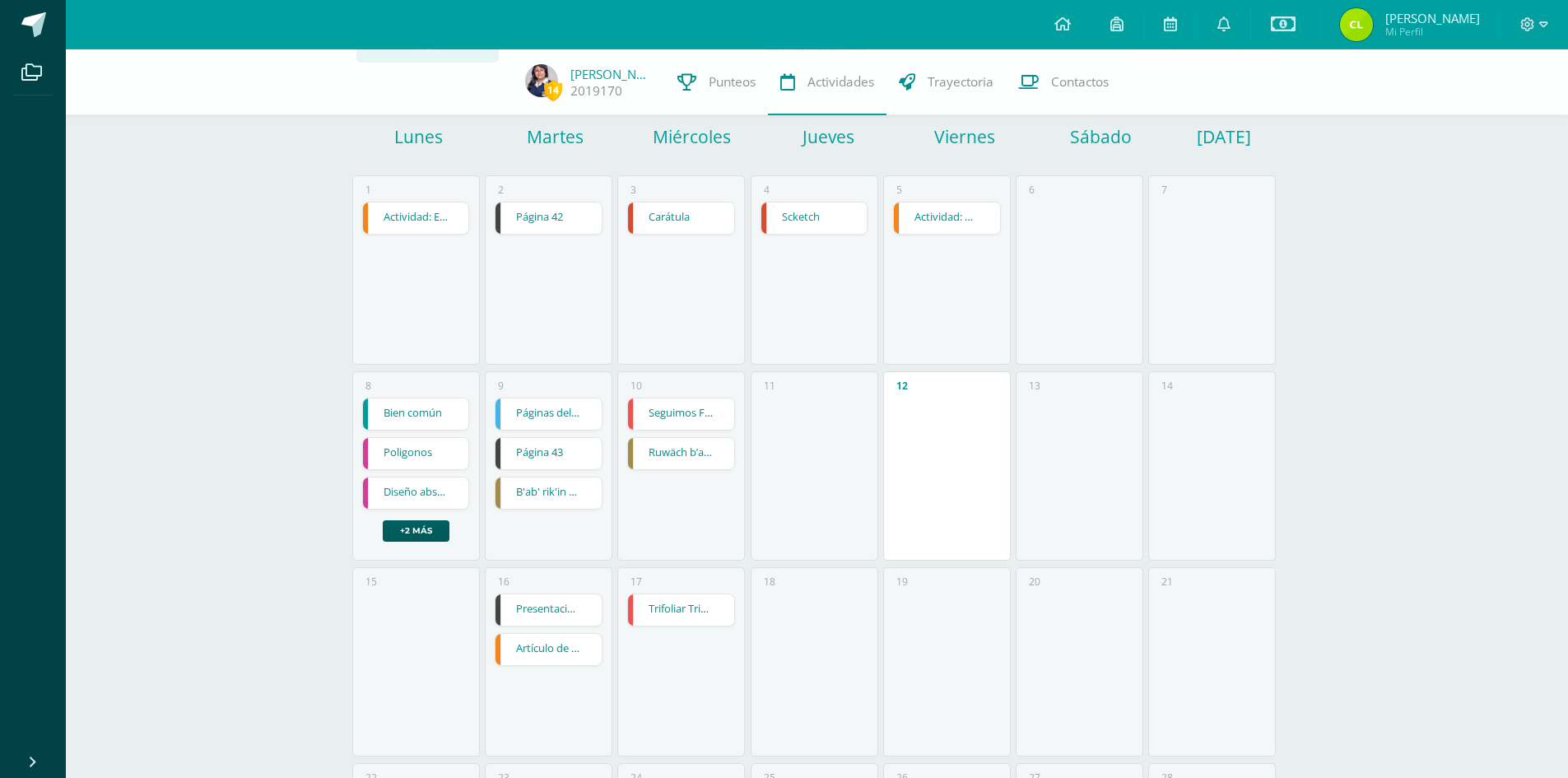
scroll to position [112, 0]
click at [1431, 249] on div "14 [PERSON_NAME] 2019170 Punteos Actividades Trayectoria Contactos [DATE] [DATE…" at bounding box center [817, 563] width 1502 height 1250
click at [712, 85] on span "Punteos" at bounding box center [732, 82] width 47 height 18
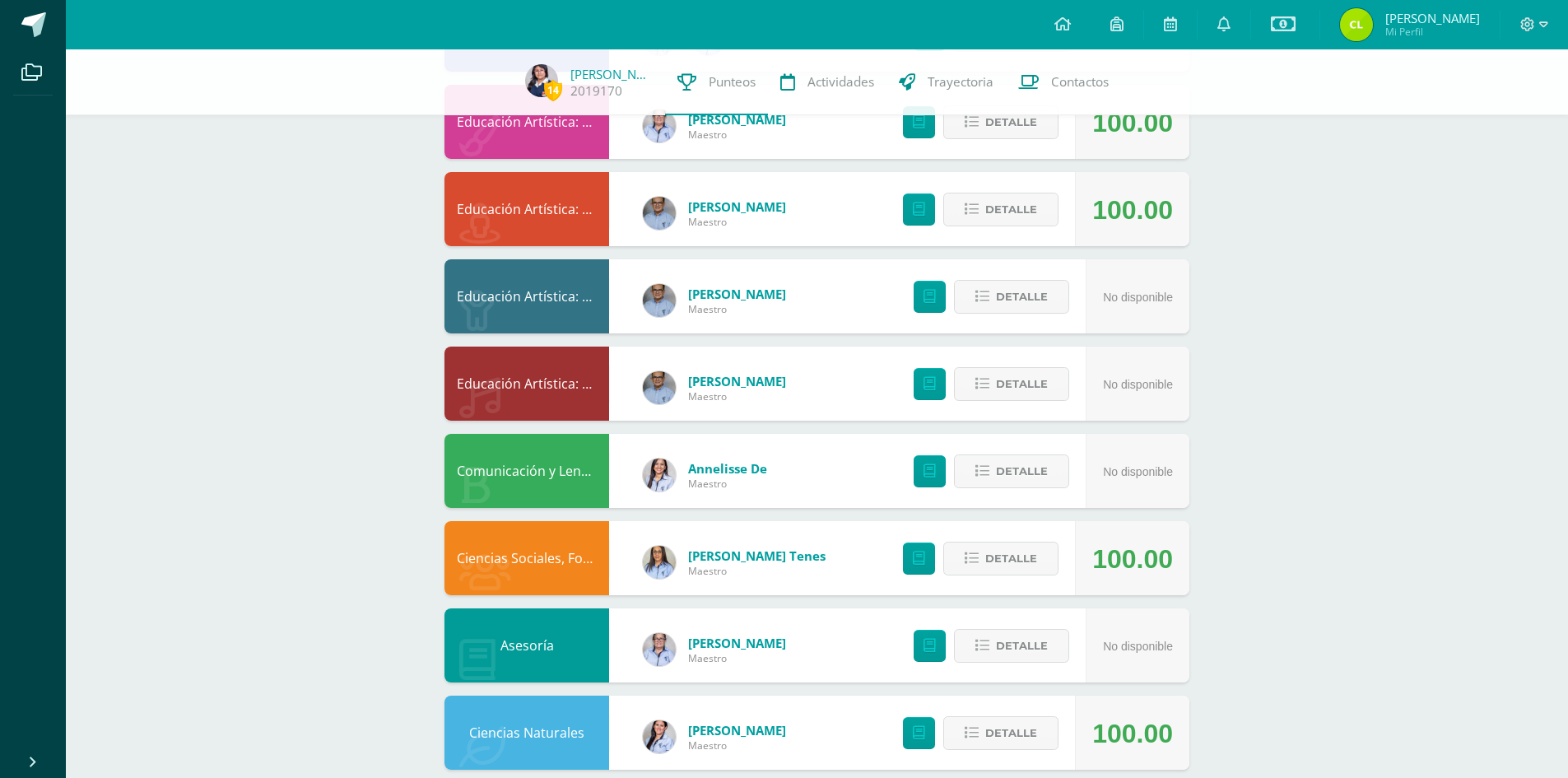
scroll to position [896, 0]
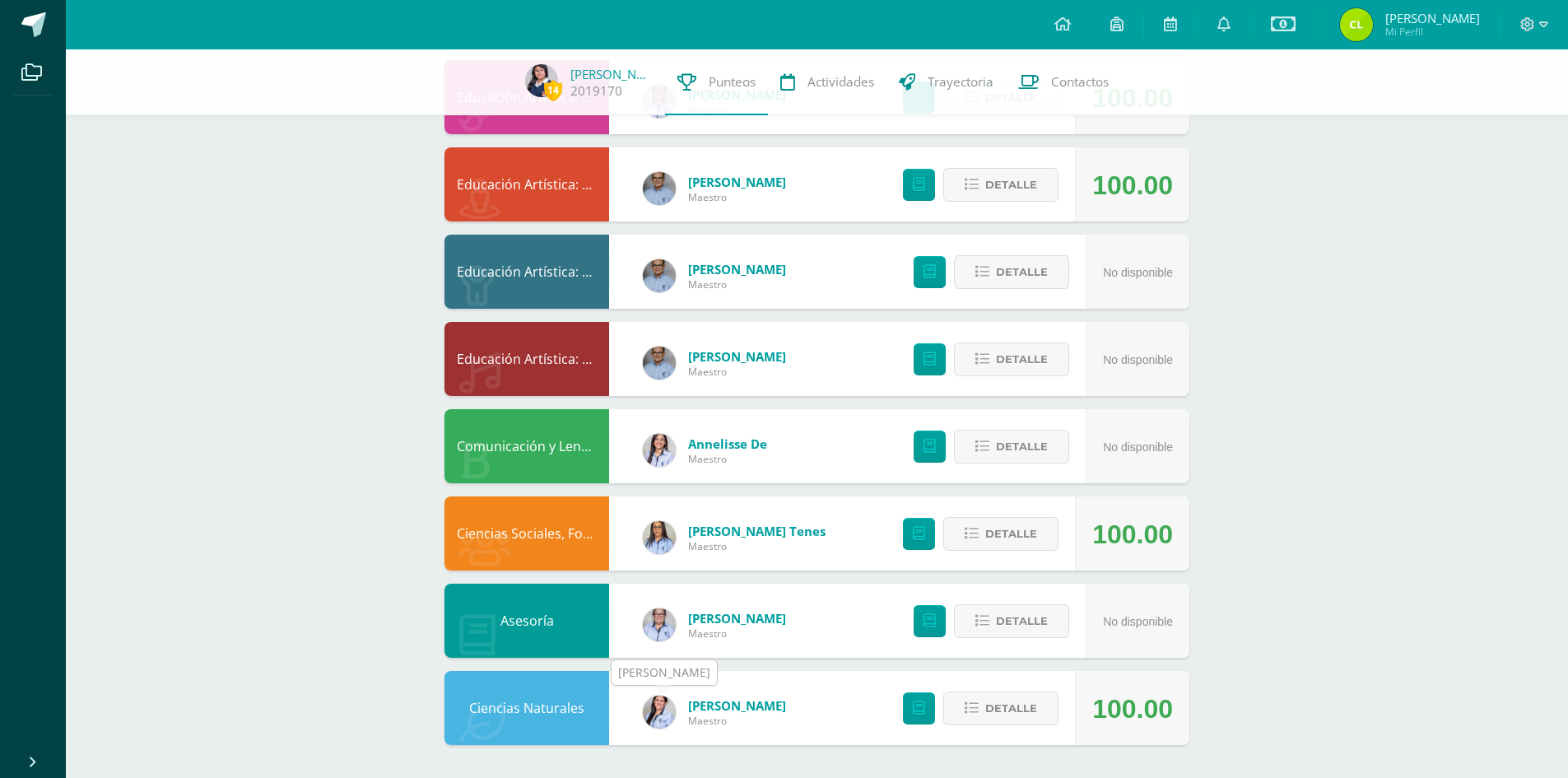
click at [654, 714] on img at bounding box center [659, 712] width 33 height 33
click at [921, 708] on icon at bounding box center [919, 708] width 12 height 14
click at [1001, 710] on span "Detalle" at bounding box center [1011, 708] width 52 height 31
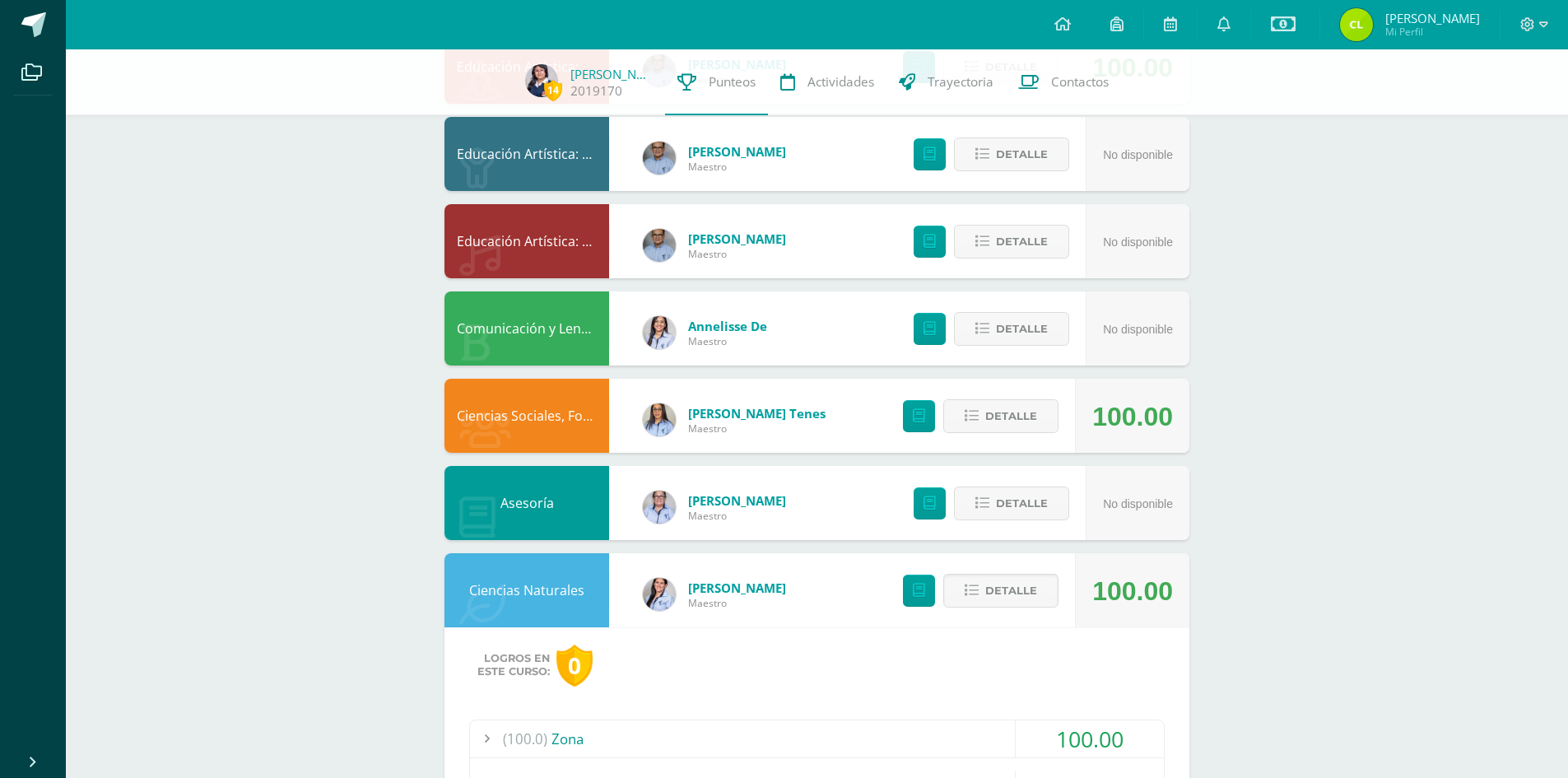
scroll to position [1162, 0]
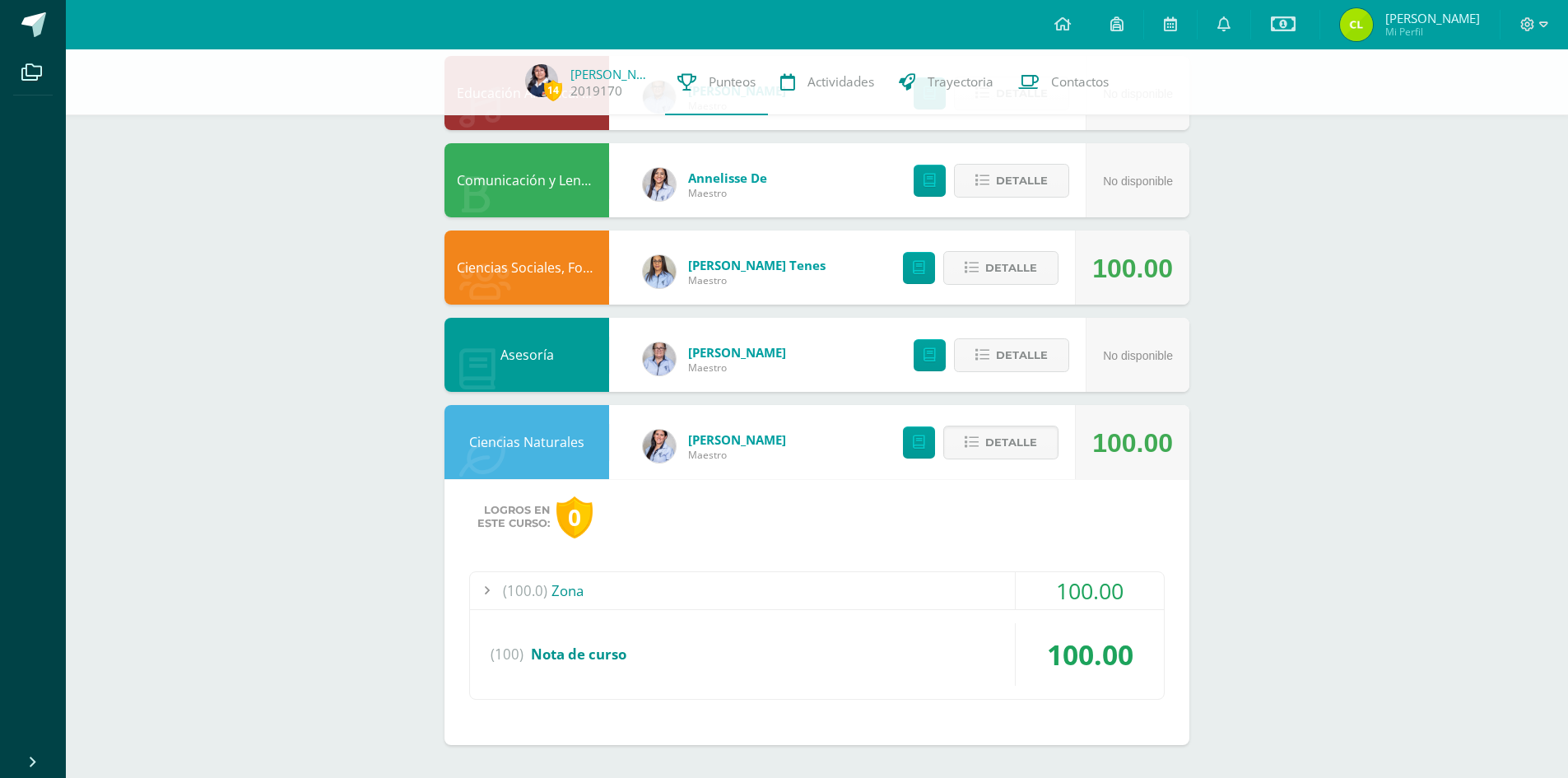
click at [551, 448] on div "Ciencias Naturales" at bounding box center [527, 441] width 164 height 74
click at [497, 446] on icon at bounding box center [481, 456] width 46 height 41
click at [666, 441] on img at bounding box center [659, 446] width 33 height 33
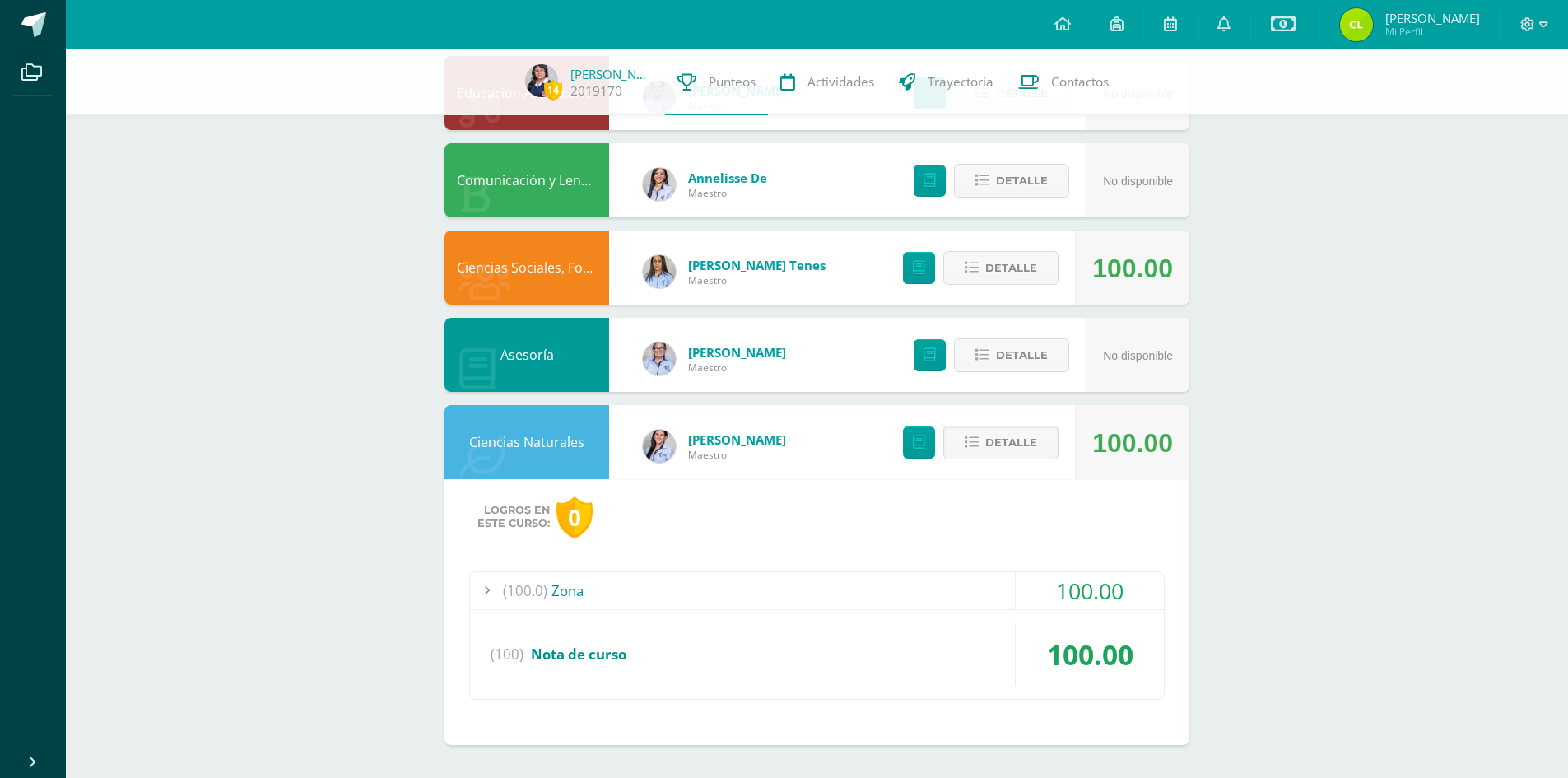
click at [715, 442] on span "[PERSON_NAME]" at bounding box center [737, 439] width 98 height 17
click at [708, 455] on span "Maestro" at bounding box center [737, 454] width 98 height 14
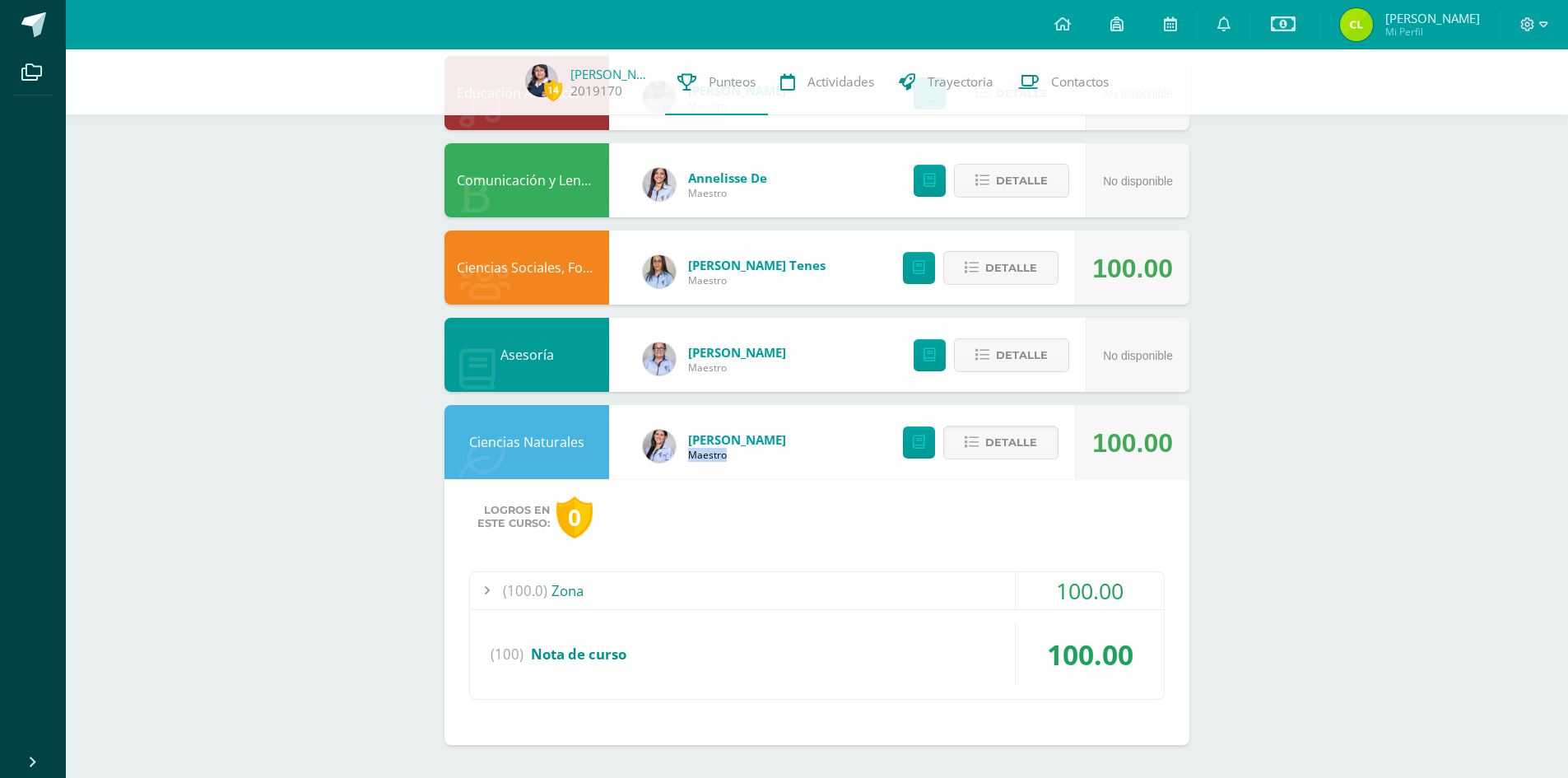
click at [708, 455] on span "Maestro" at bounding box center [737, 454] width 98 height 14
click at [917, 443] on icon at bounding box center [919, 442] width 12 height 14
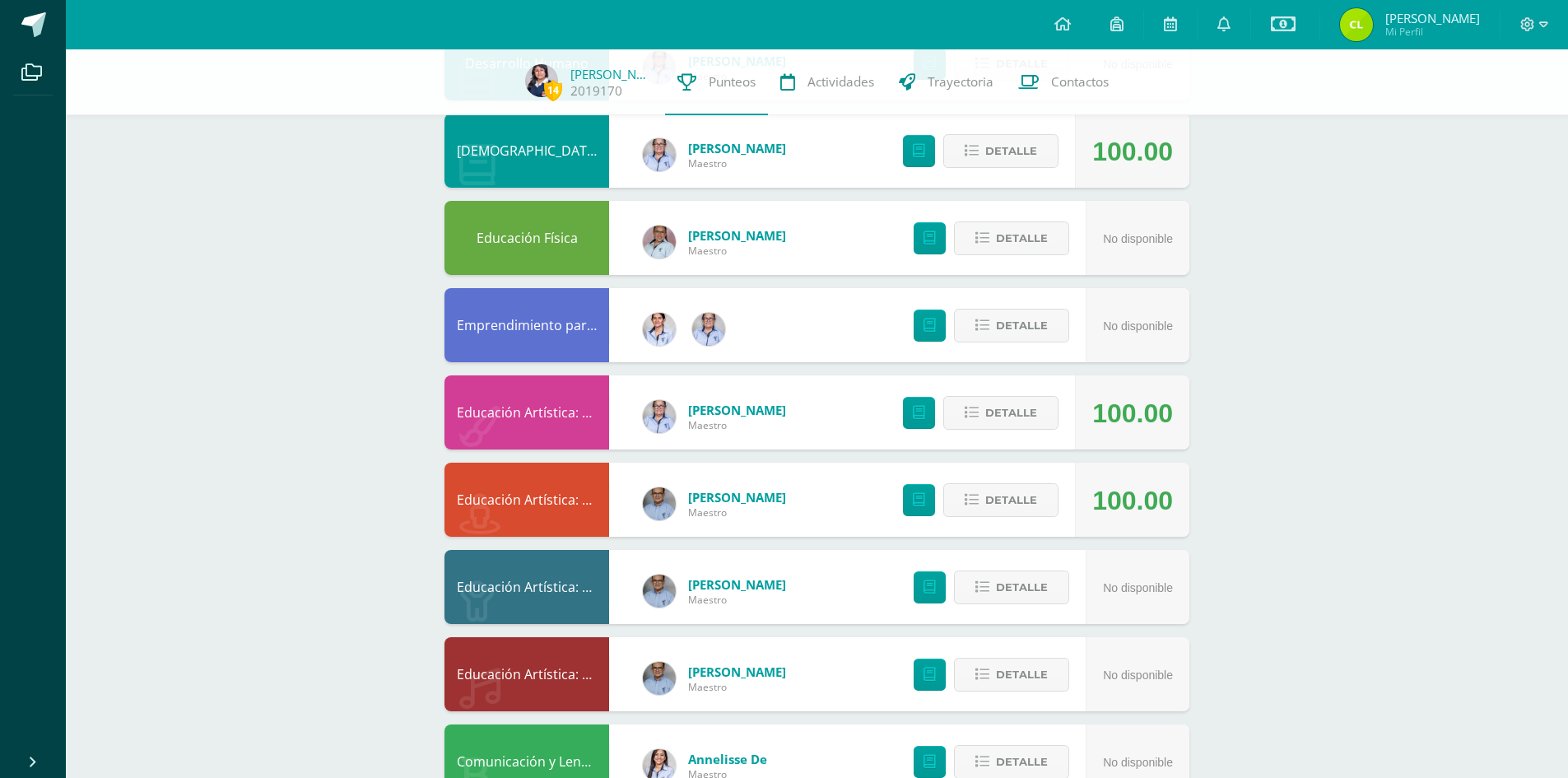
scroll to position [0, 0]
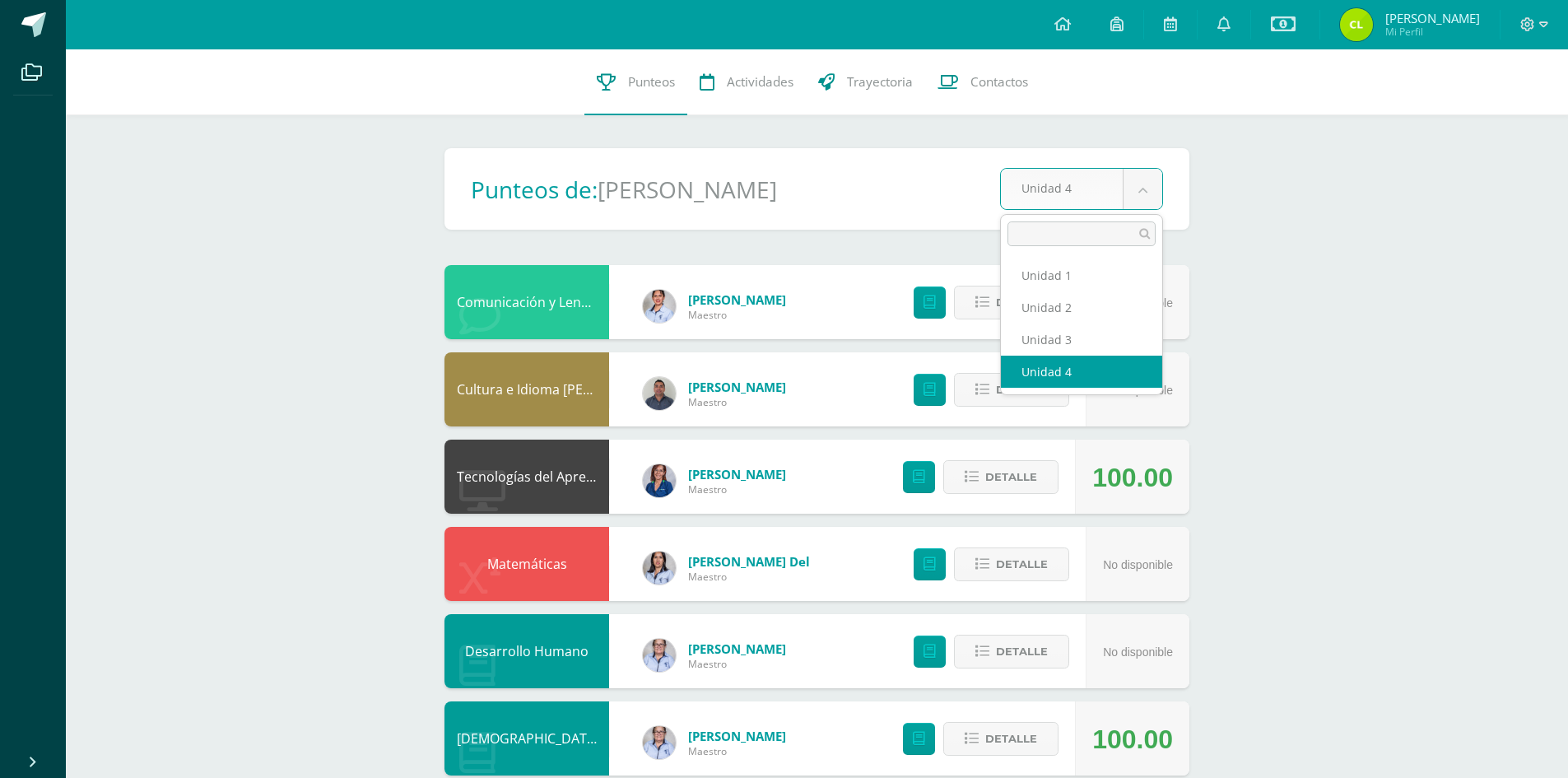
select select "Unidad 3"
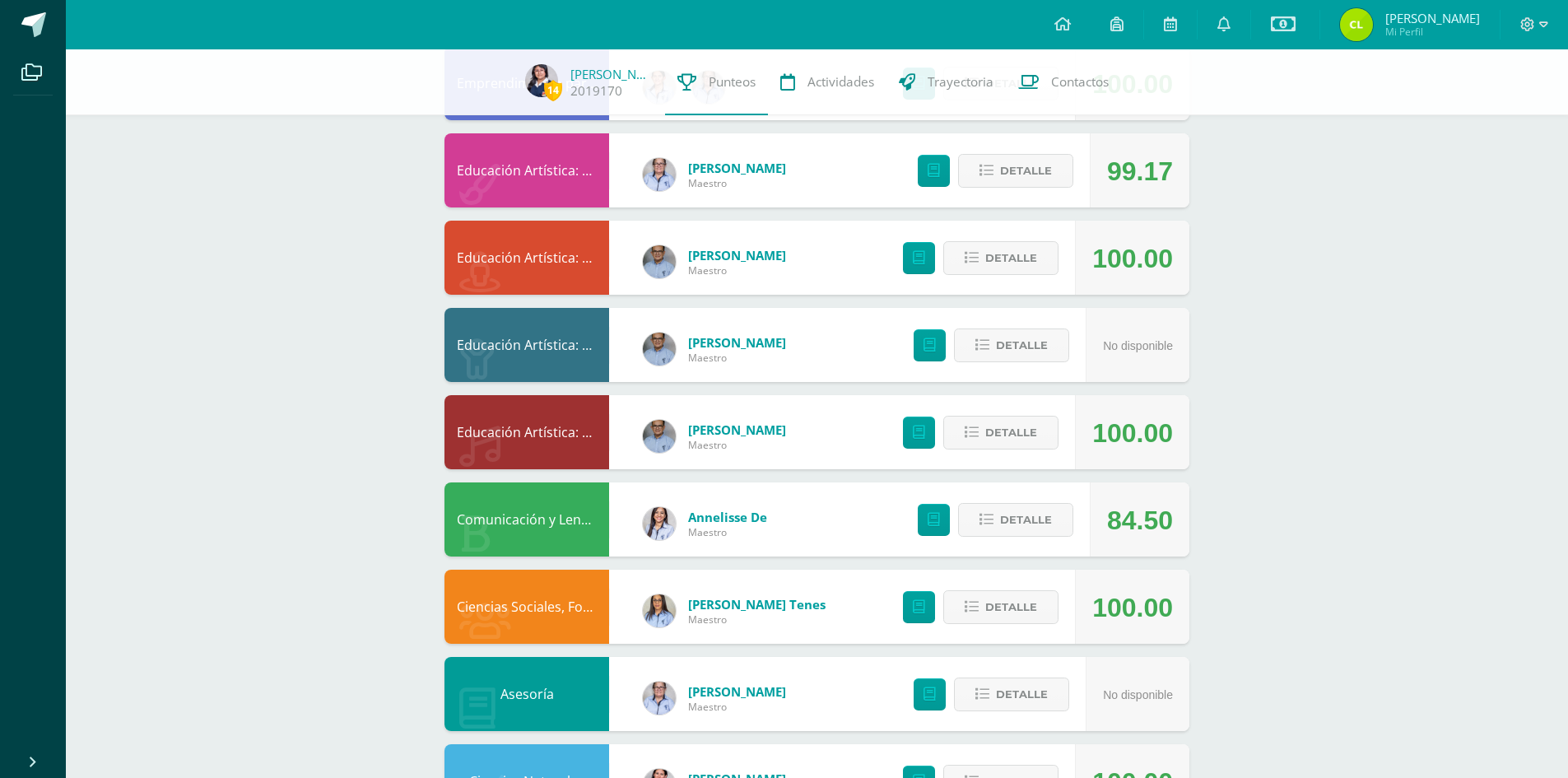
scroll to position [896, 0]
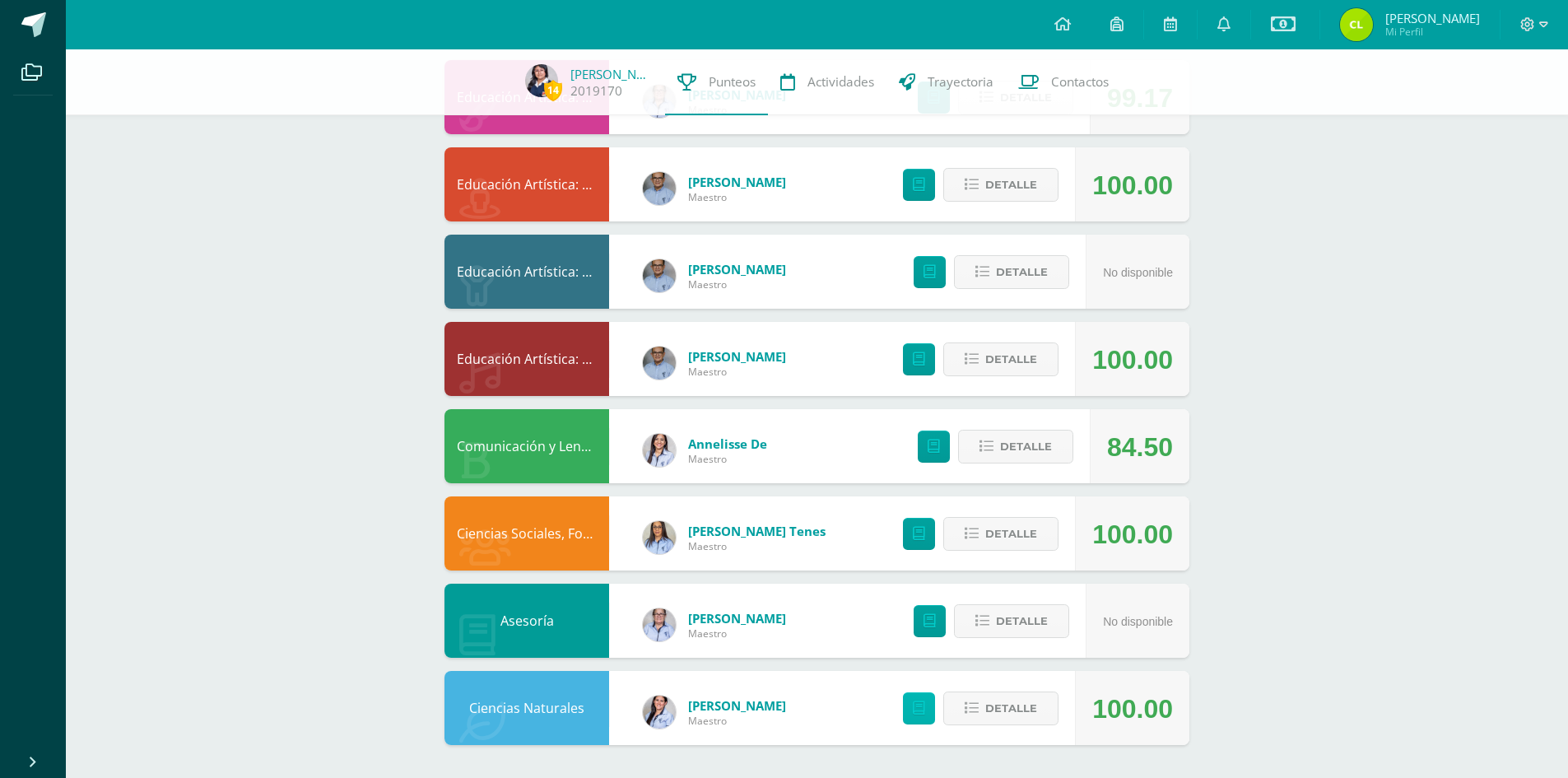
click at [911, 712] on link at bounding box center [919, 708] width 32 height 32
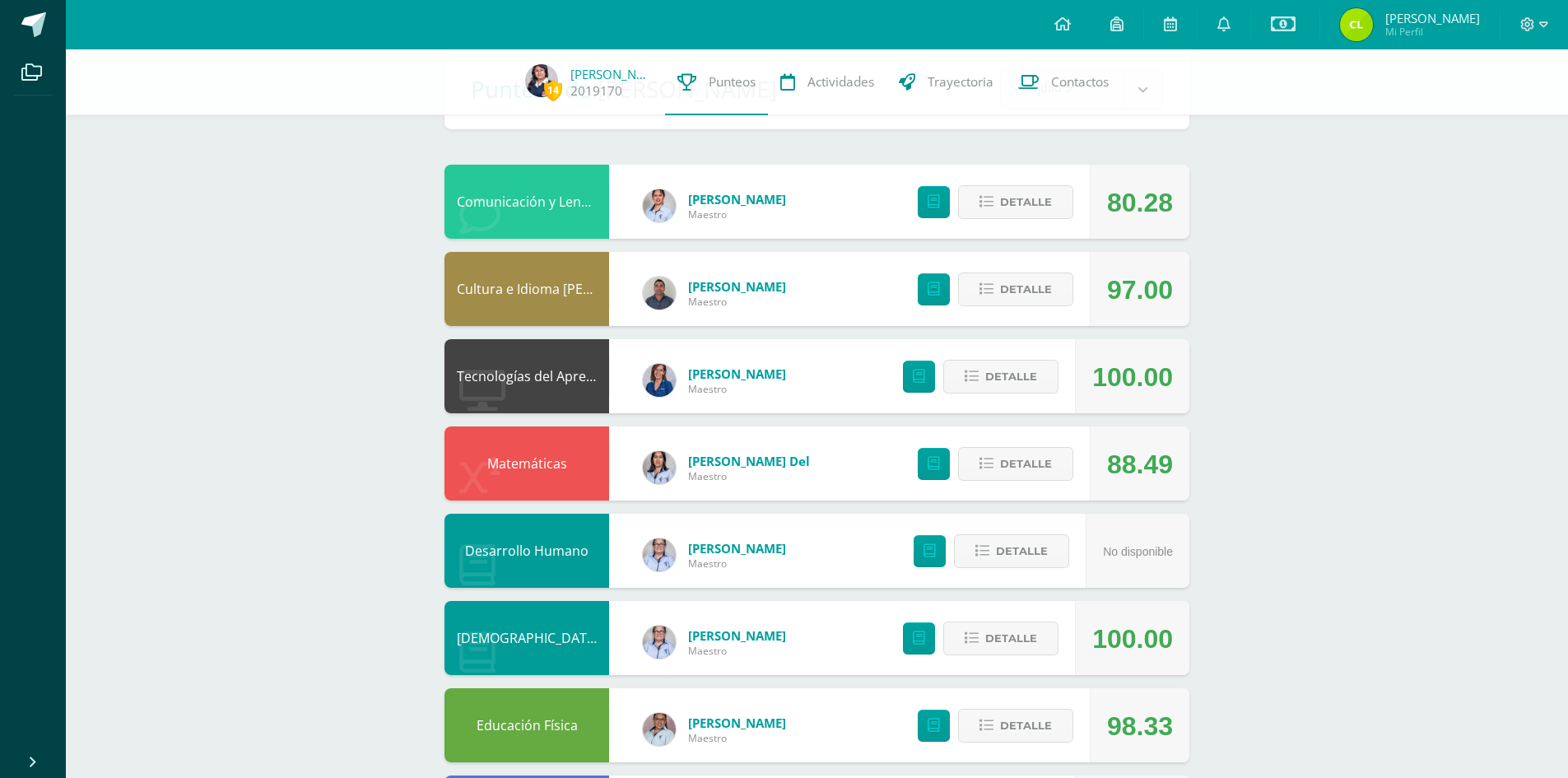
scroll to position [0, 0]
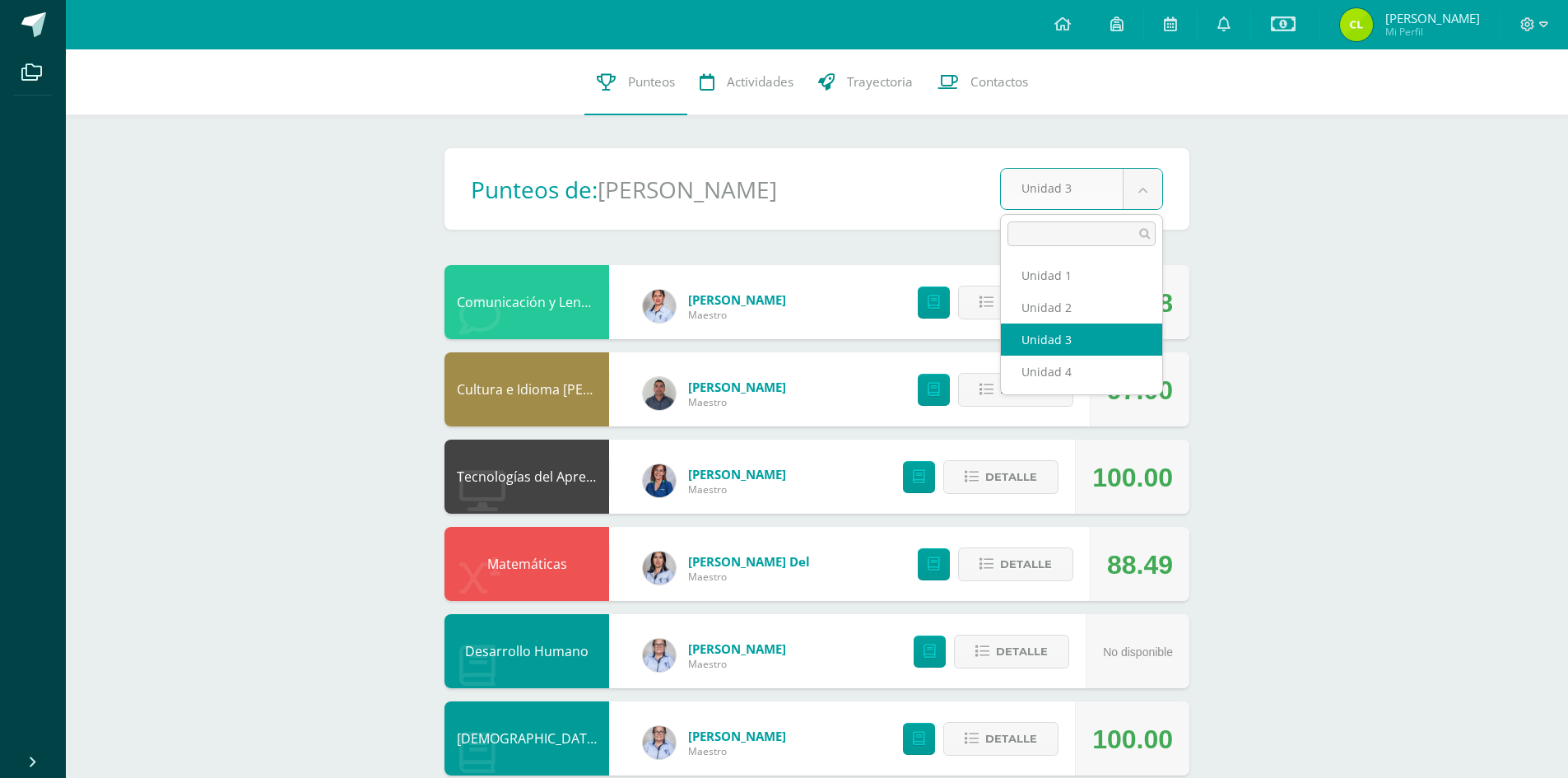
select select "Unidad 4"
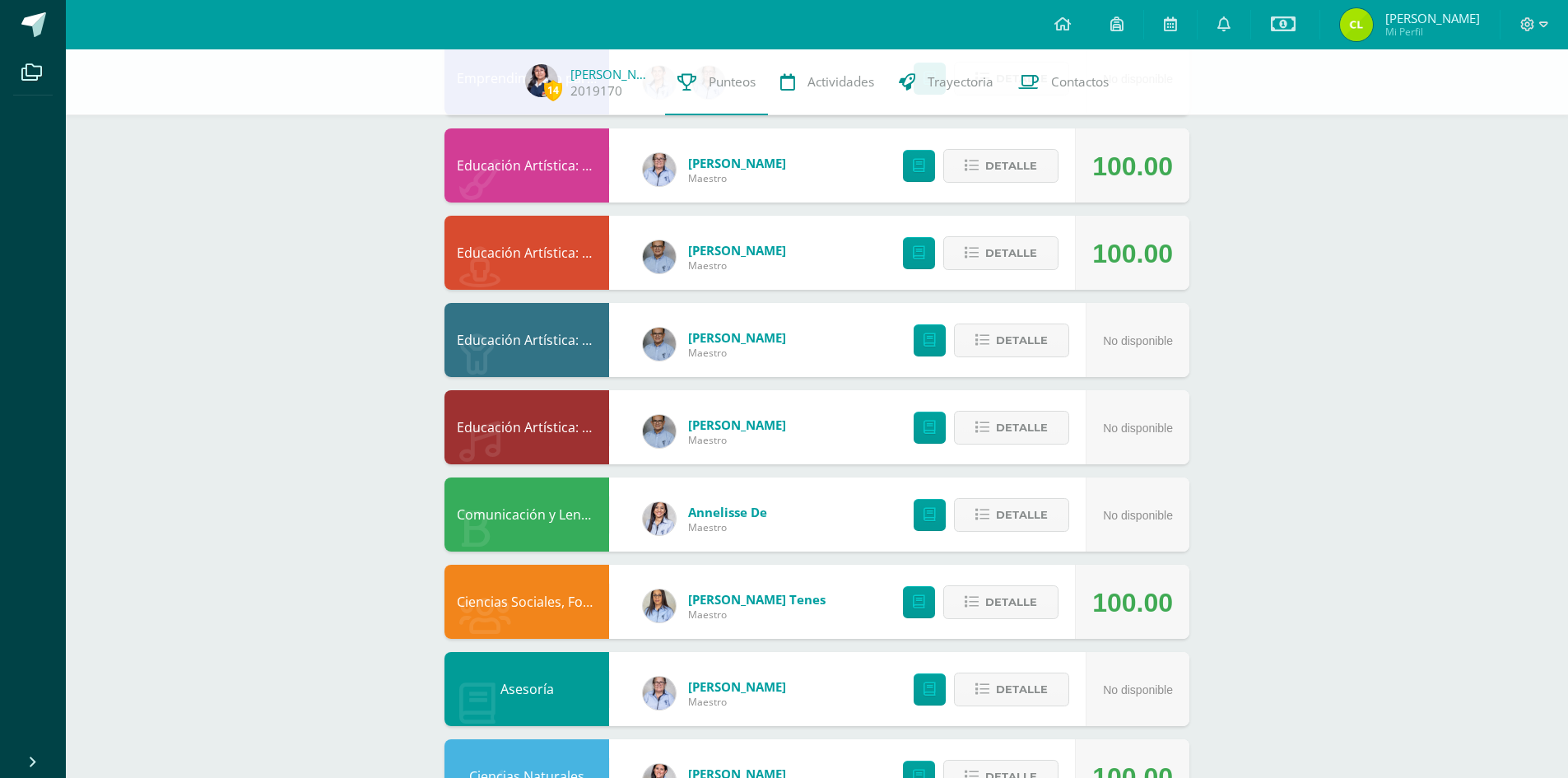
scroll to position [896, 0]
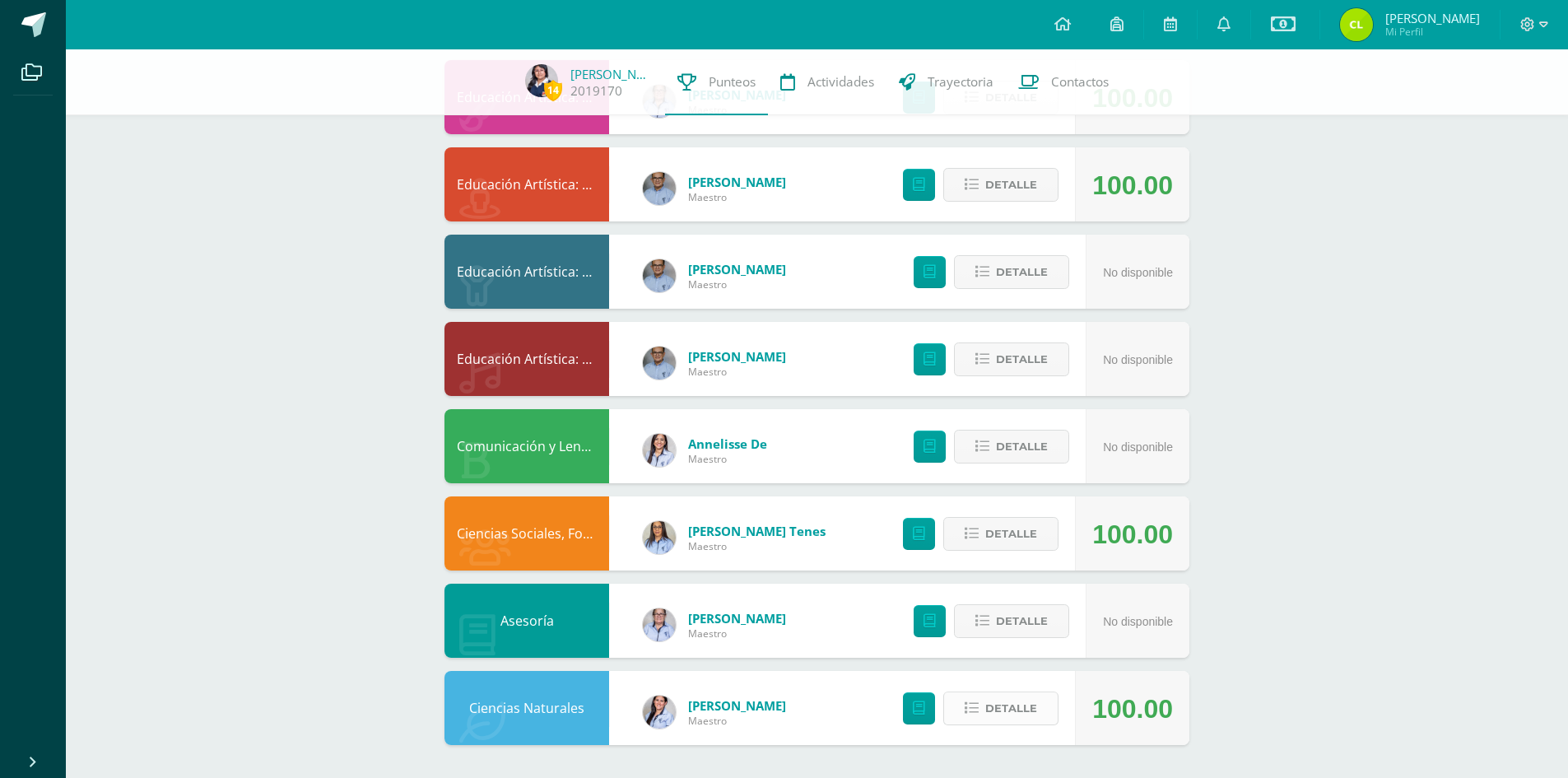
click at [1020, 710] on span "Detalle" at bounding box center [1011, 708] width 52 height 31
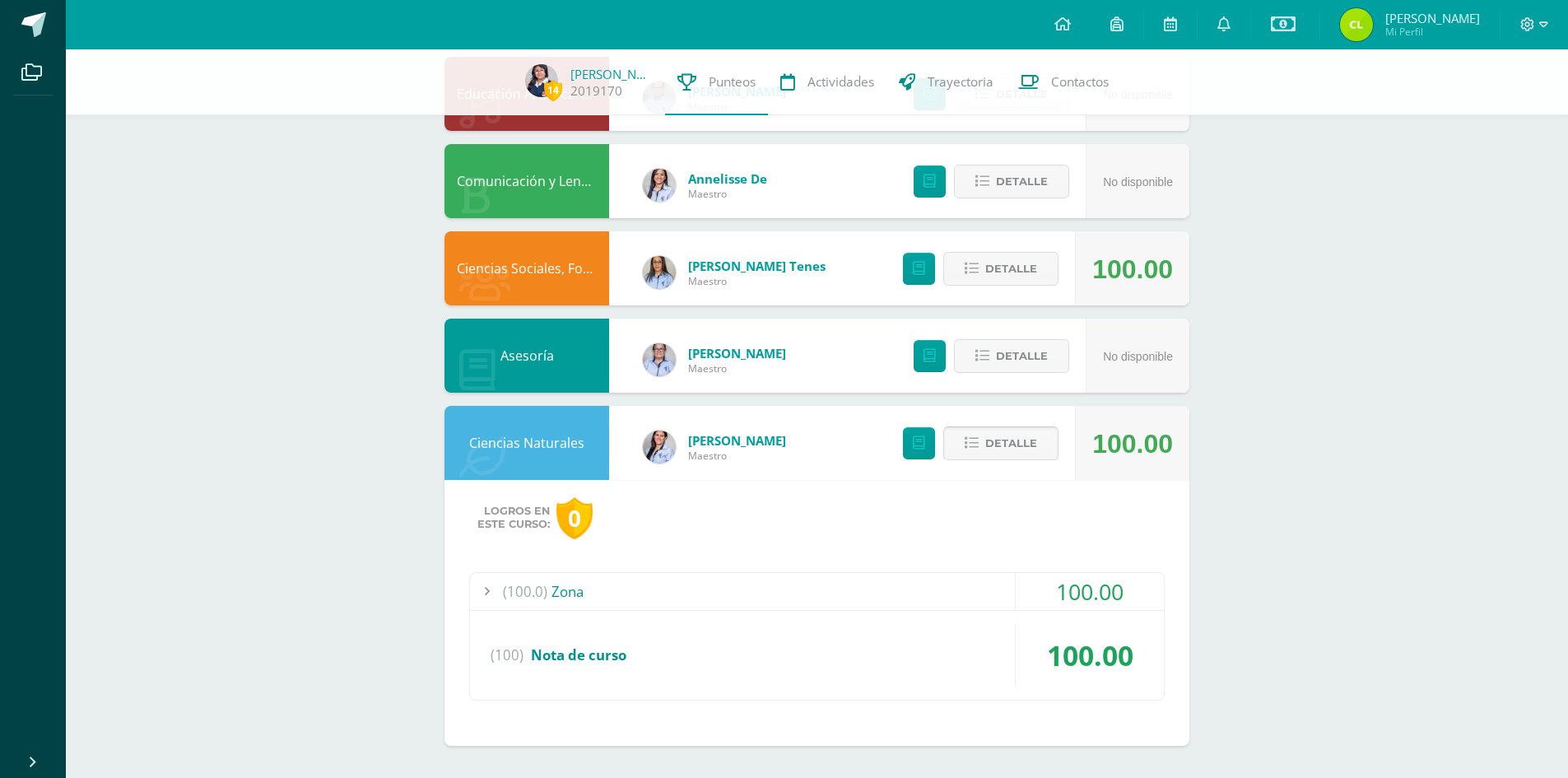
scroll to position [1162, 0]
click at [565, 586] on div "(100.0) Zona" at bounding box center [817, 590] width 694 height 37
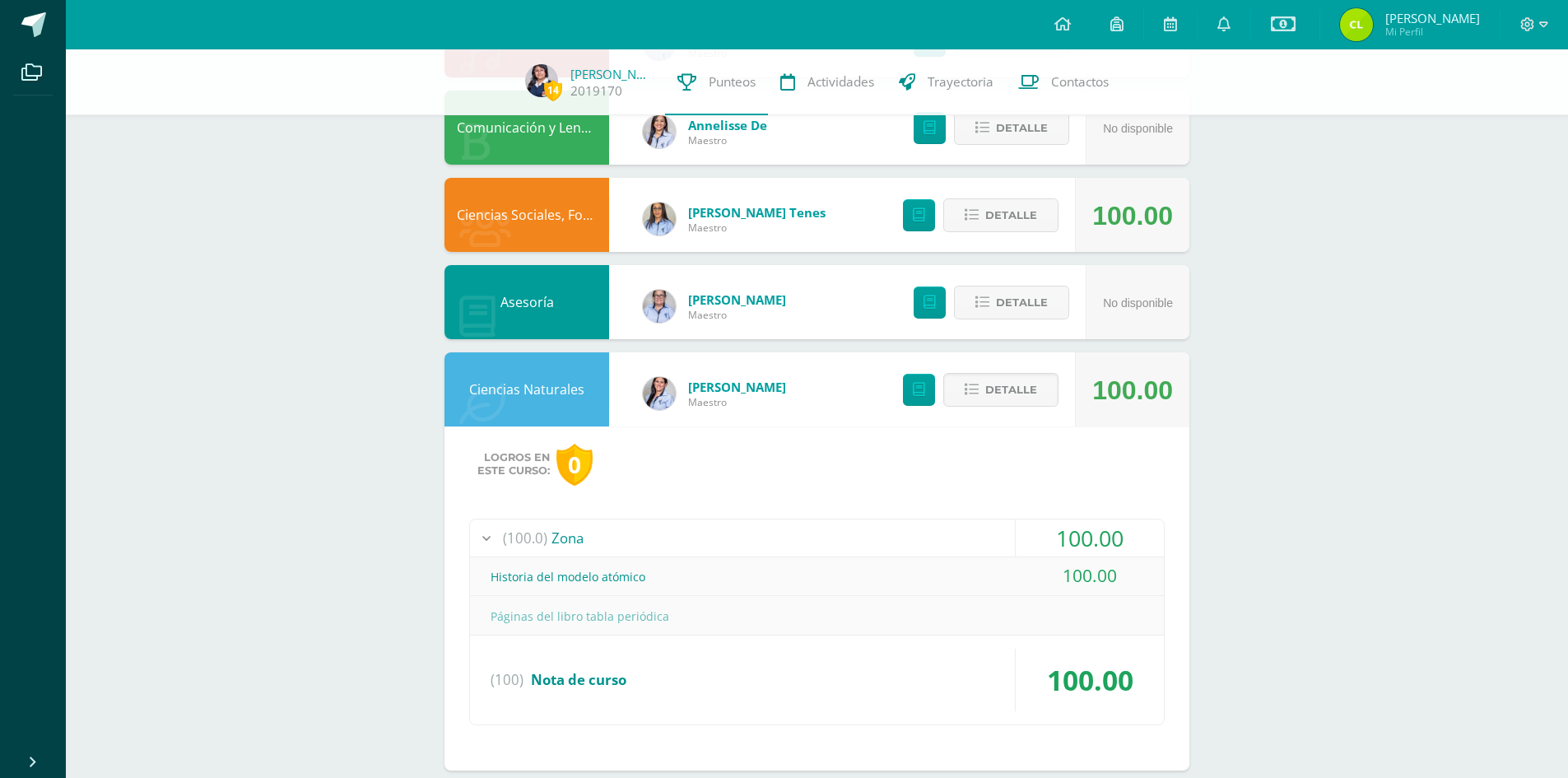
scroll to position [1241, 0]
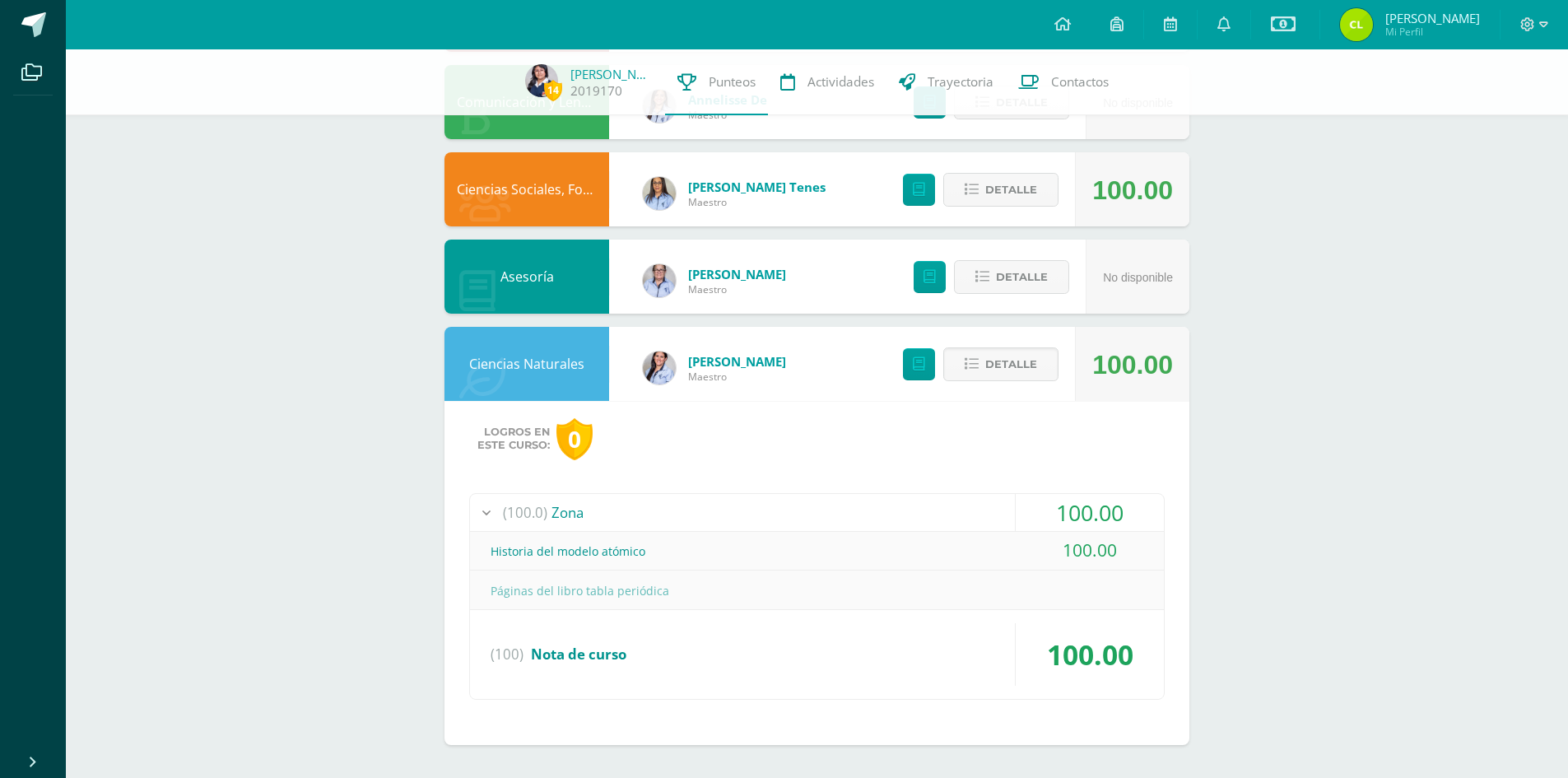
click at [505, 591] on div "Páginas del libro tabla periódica" at bounding box center [817, 590] width 694 height 37
click at [600, 590] on div "Páginas del libro tabla periódica" at bounding box center [817, 590] width 694 height 37
click at [578, 550] on div "Historia del modelo atómico" at bounding box center [817, 551] width 694 height 37
click at [549, 650] on span "Nota de curso" at bounding box center [578, 654] width 95 height 19
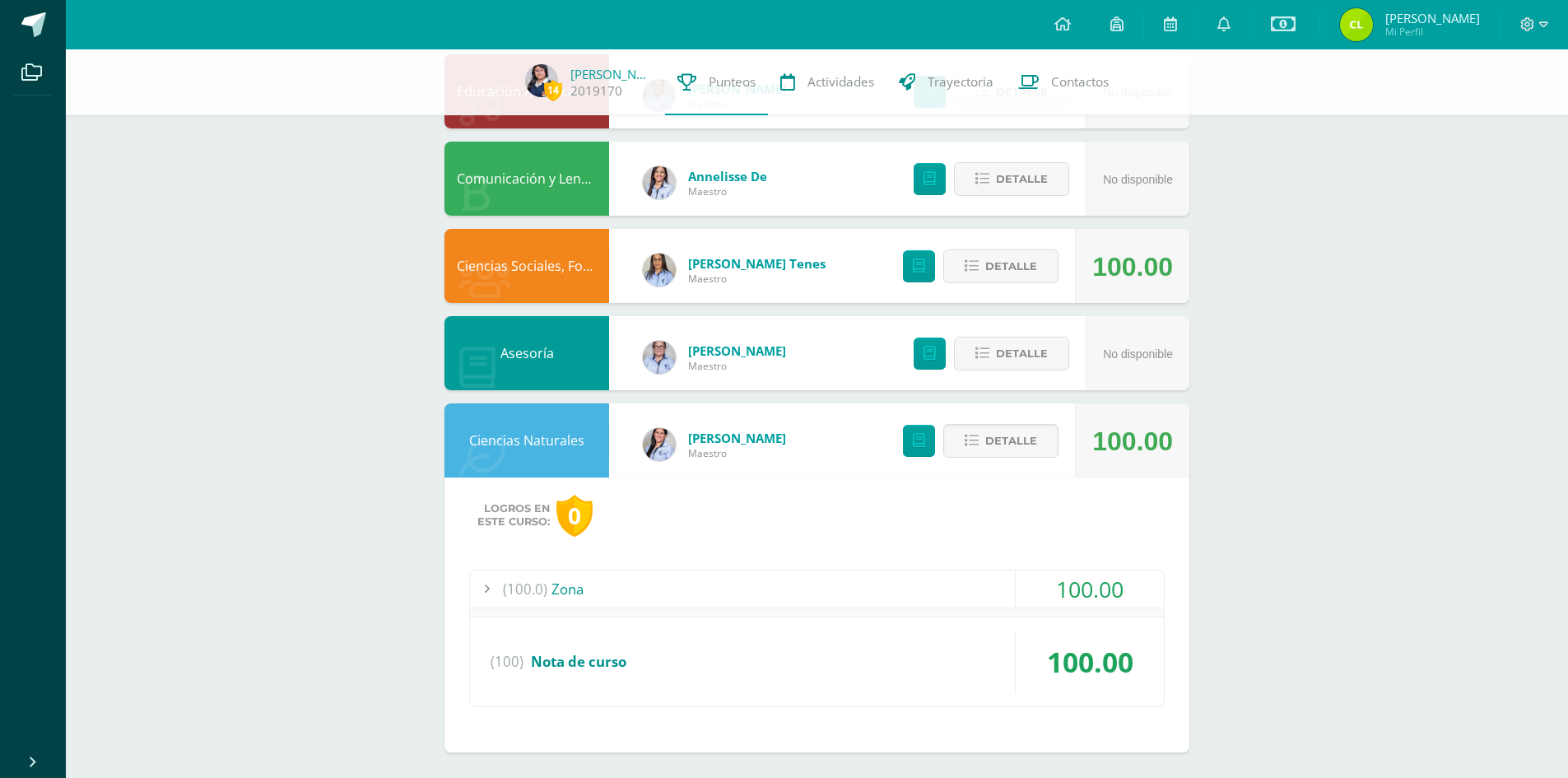
scroll to position [1162, 0]
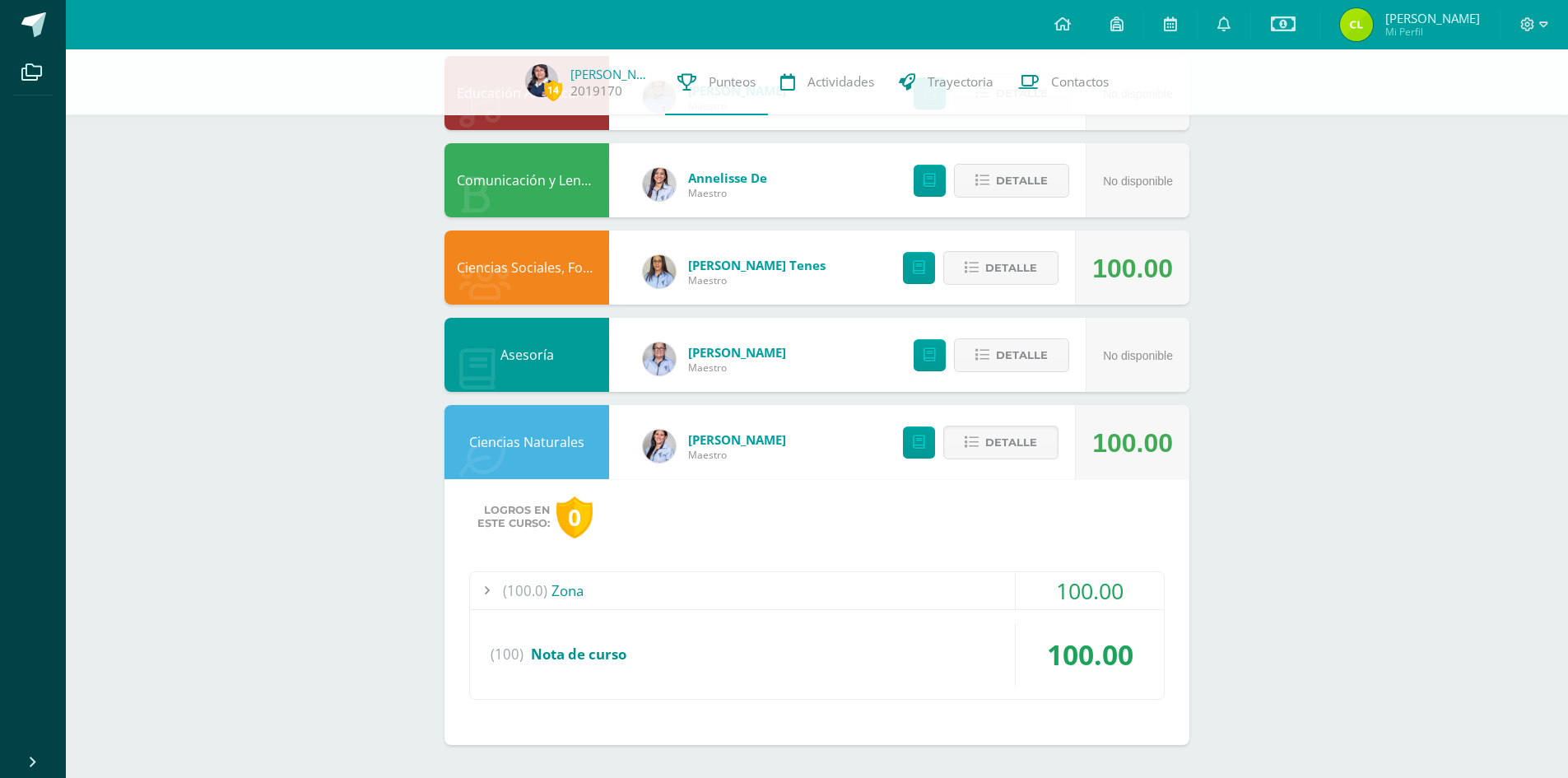
click at [576, 586] on div "(100.0) Zona" at bounding box center [817, 590] width 694 height 37
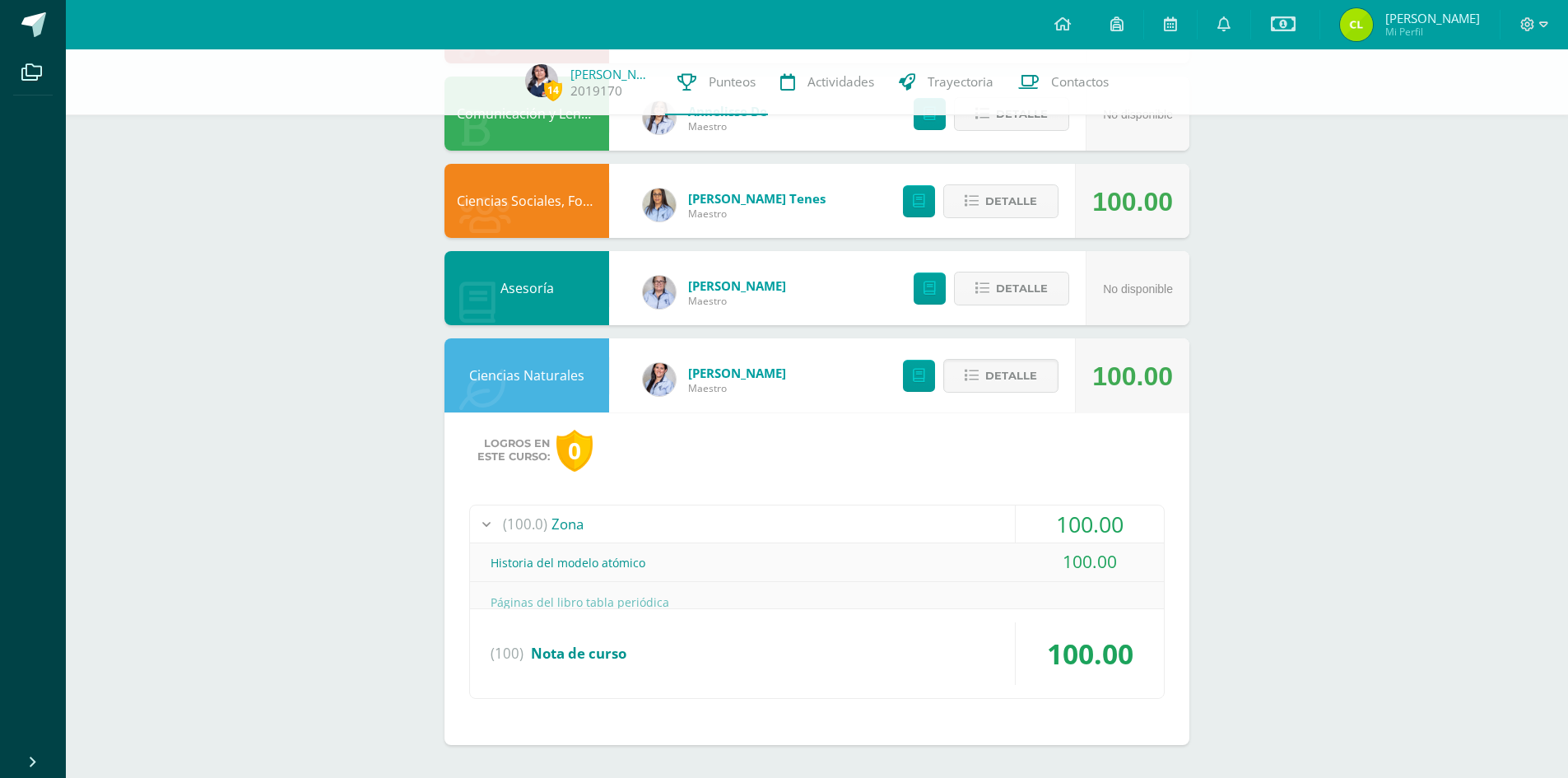
scroll to position [1241, 0]
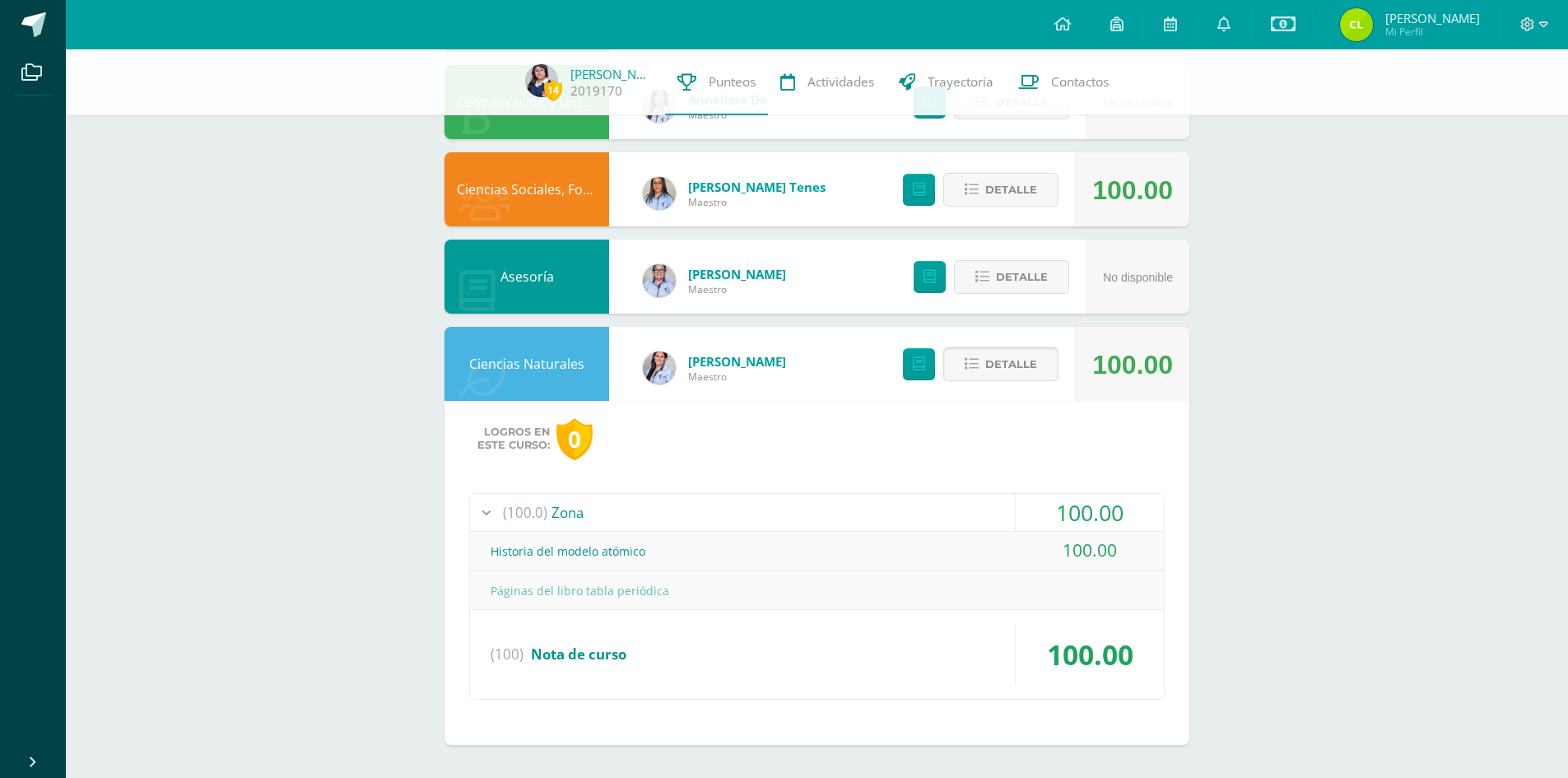
click at [965, 354] on button "Detalle" at bounding box center [1001, 364] width 116 height 34
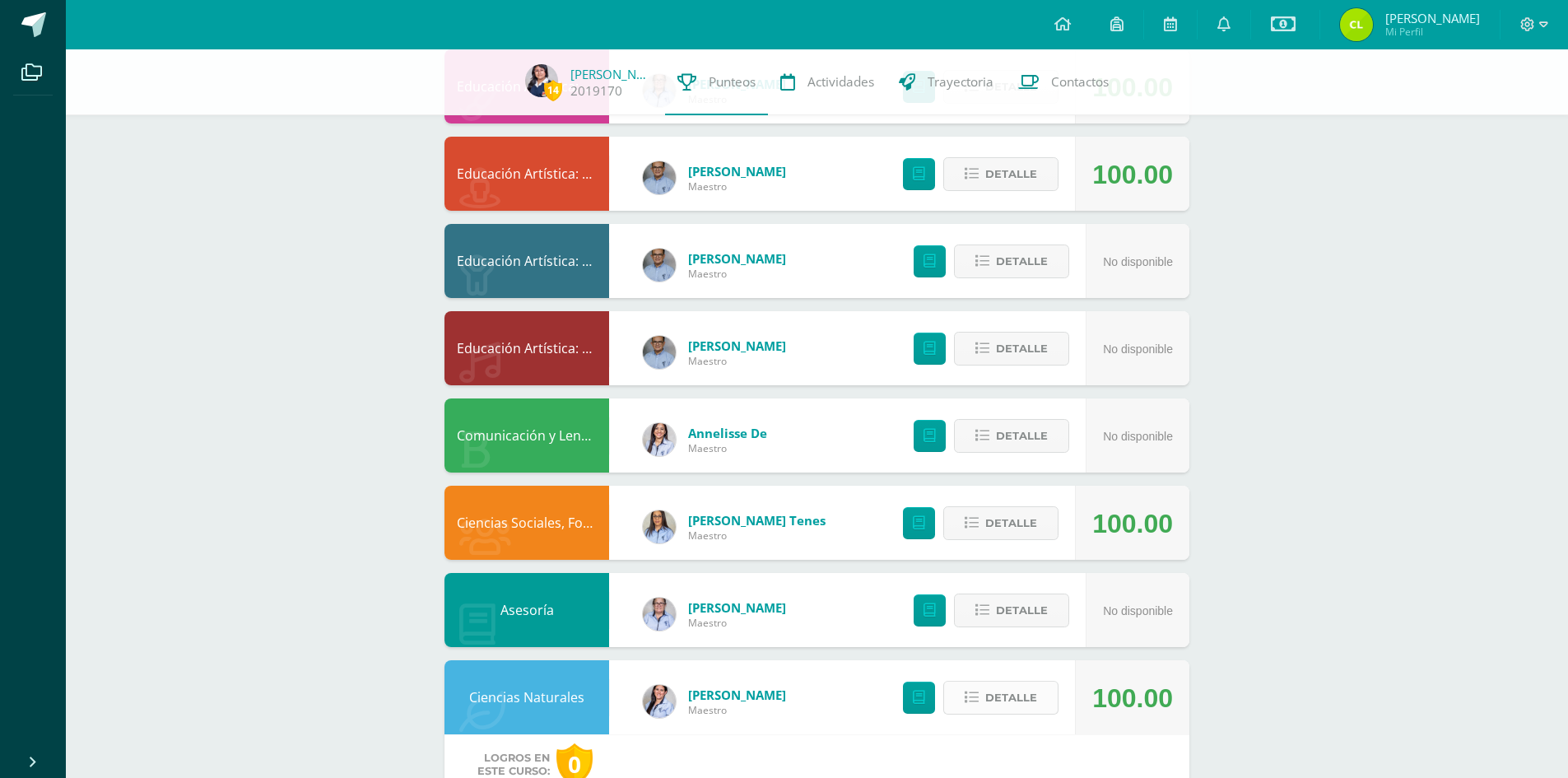
scroll to position [896, 0]
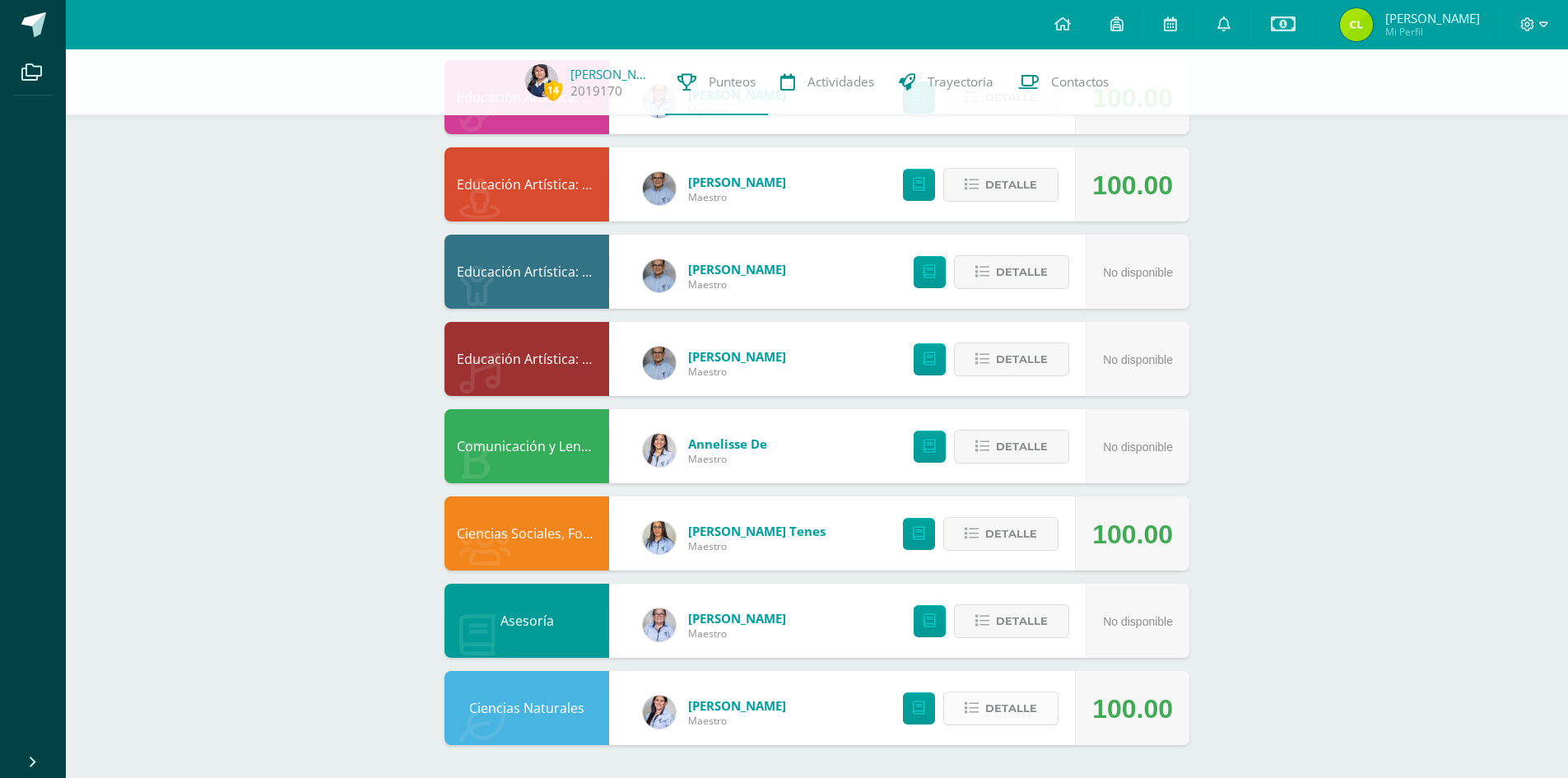
click at [984, 706] on button "Detalle" at bounding box center [1001, 708] width 116 height 34
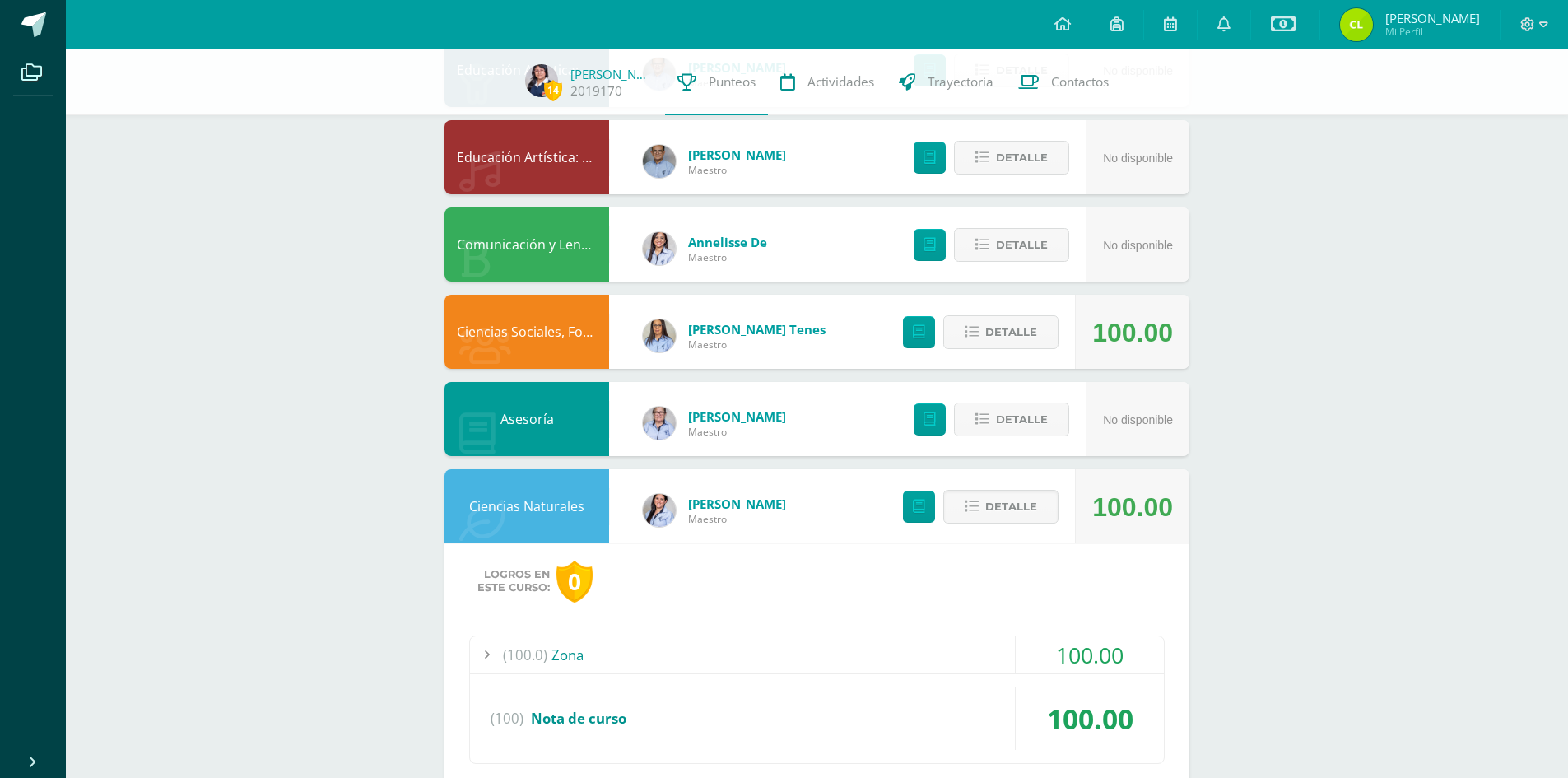
scroll to position [1162, 0]
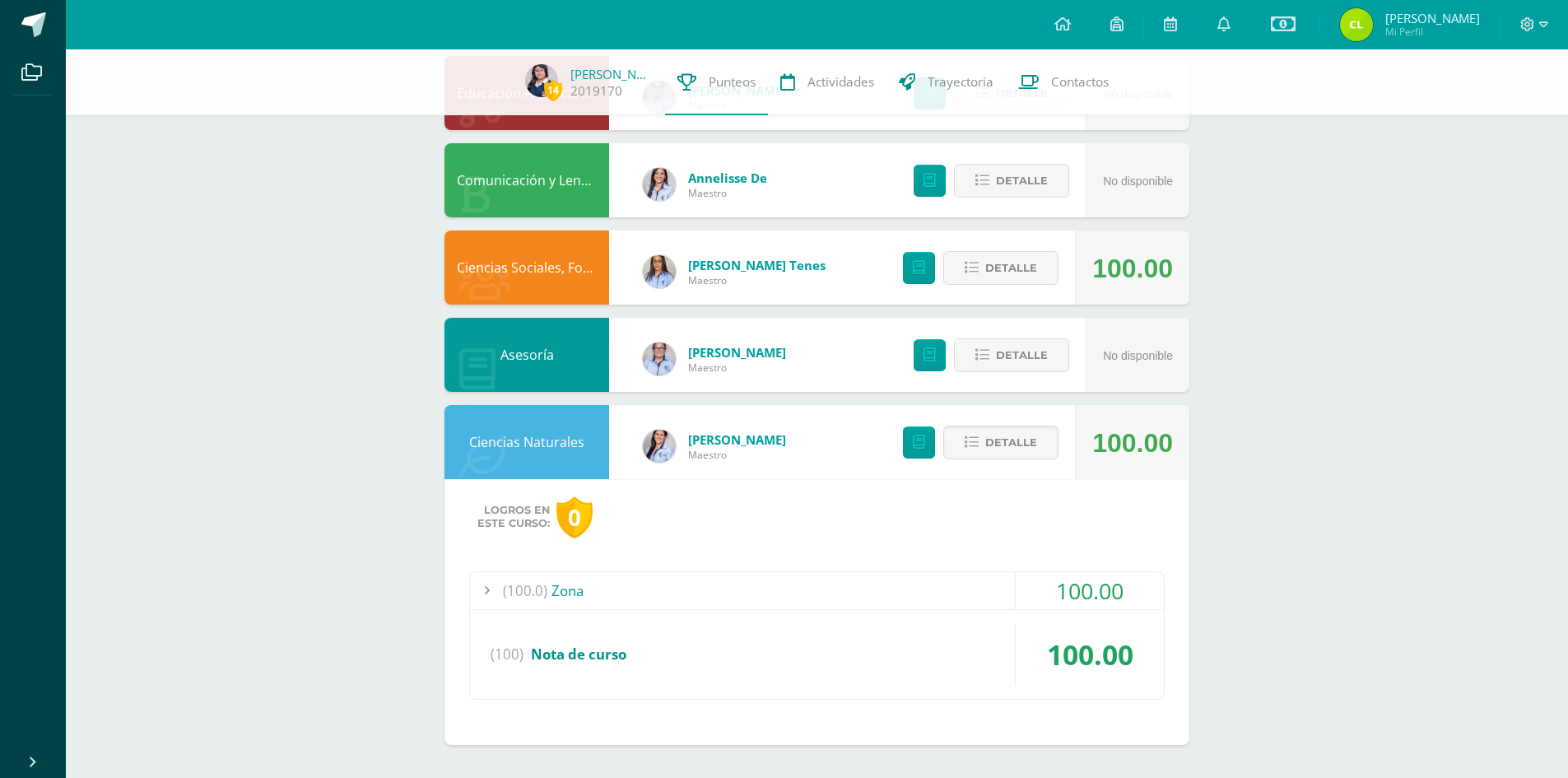
click at [564, 589] on div "(100.0) Zona" at bounding box center [817, 590] width 694 height 37
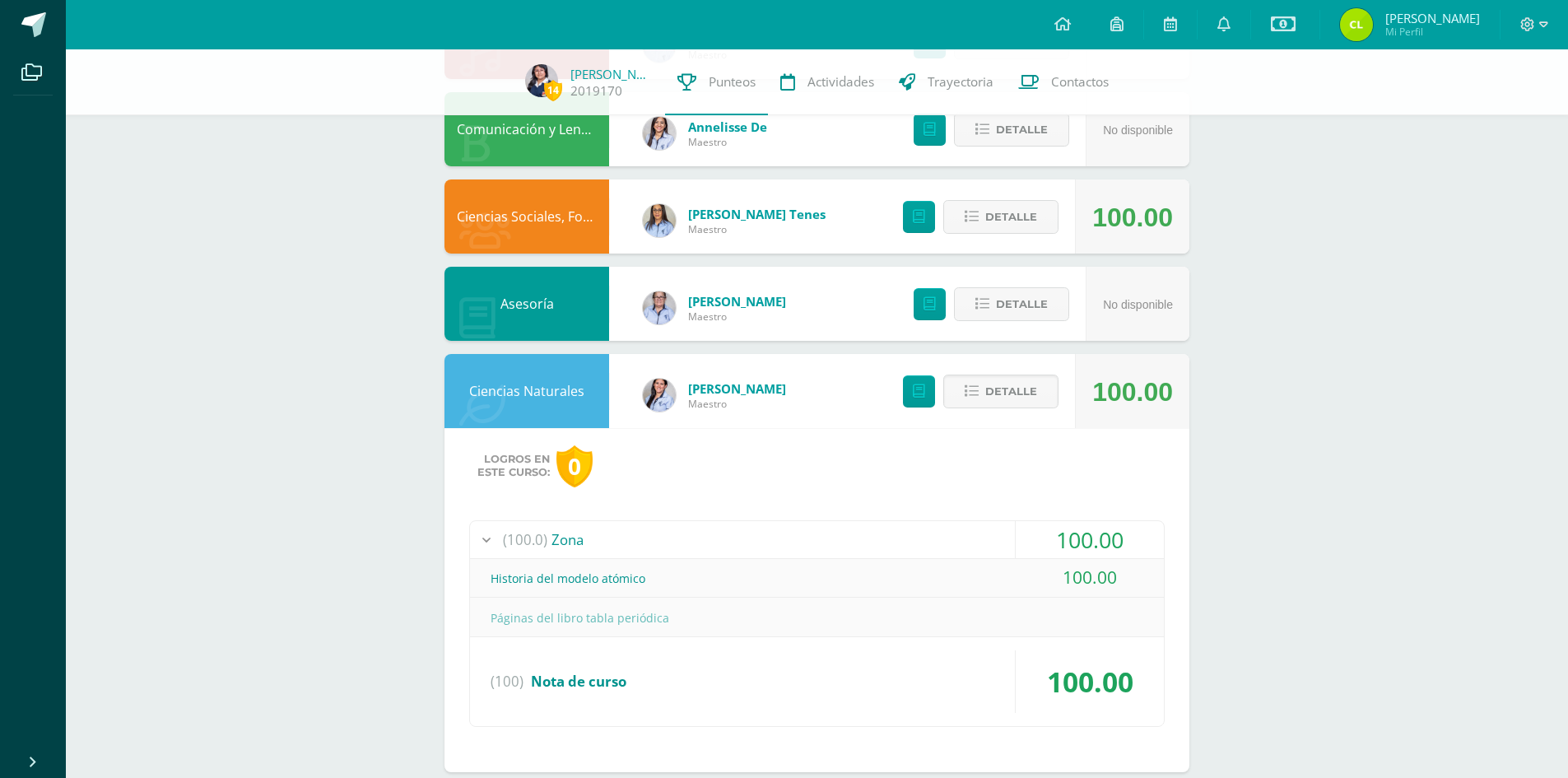
scroll to position [1241, 0]
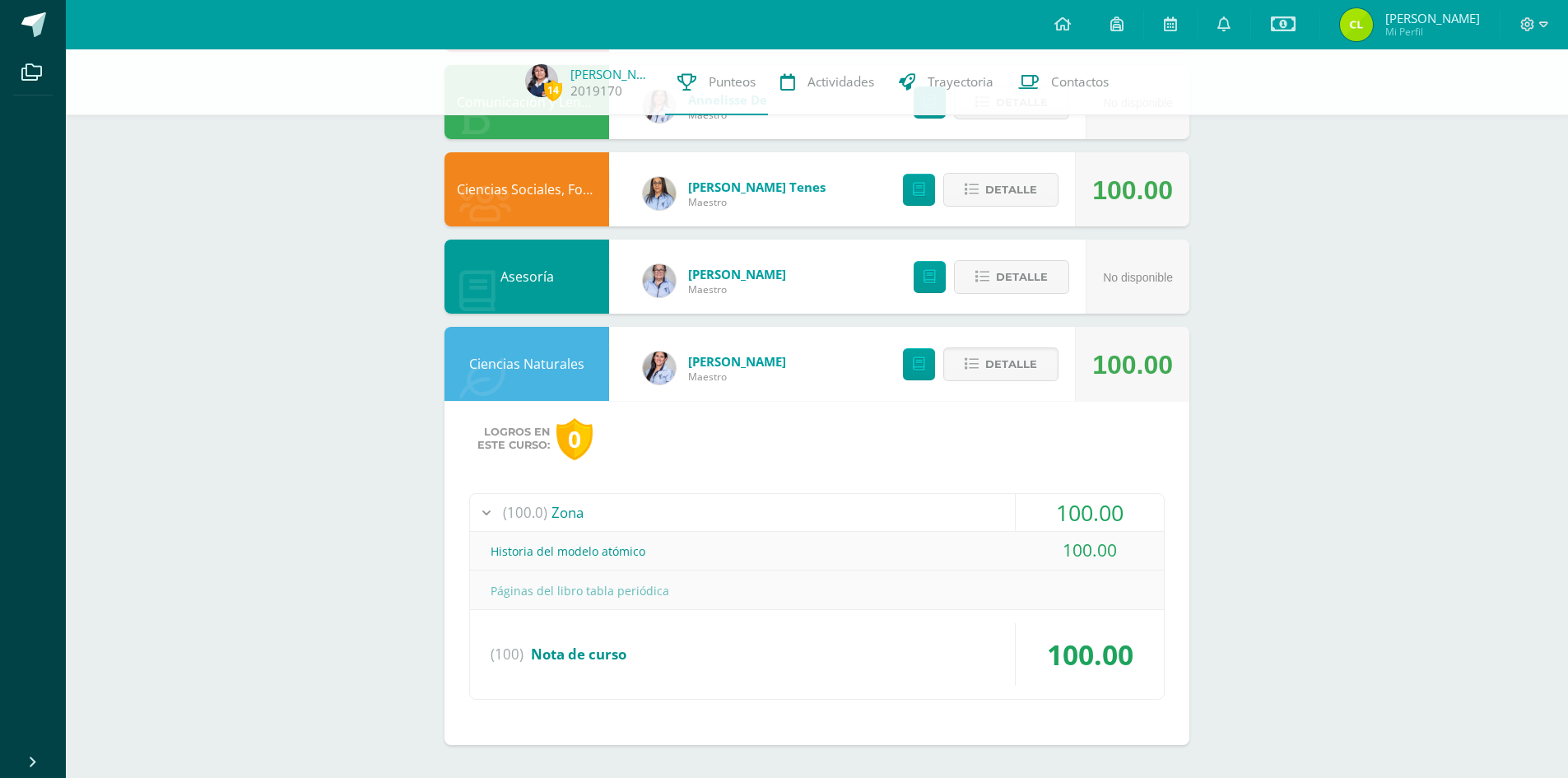
click at [655, 594] on div "Páginas del libro tabla periódica" at bounding box center [817, 590] width 694 height 37
click at [593, 657] on span "Nota de curso" at bounding box center [578, 654] width 95 height 19
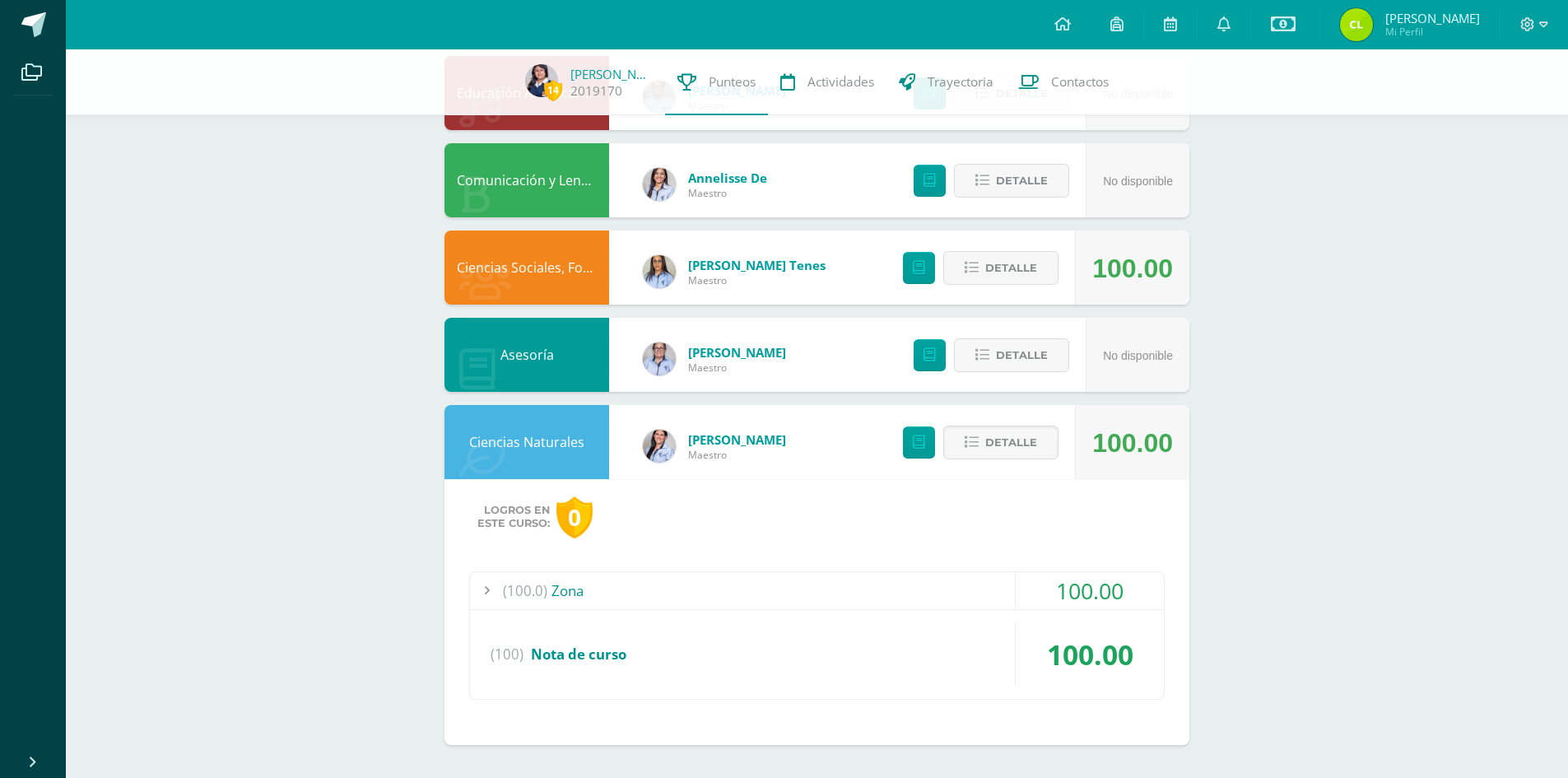
scroll to position [1162, 0]
click at [925, 354] on icon at bounding box center [929, 354] width 12 height 14
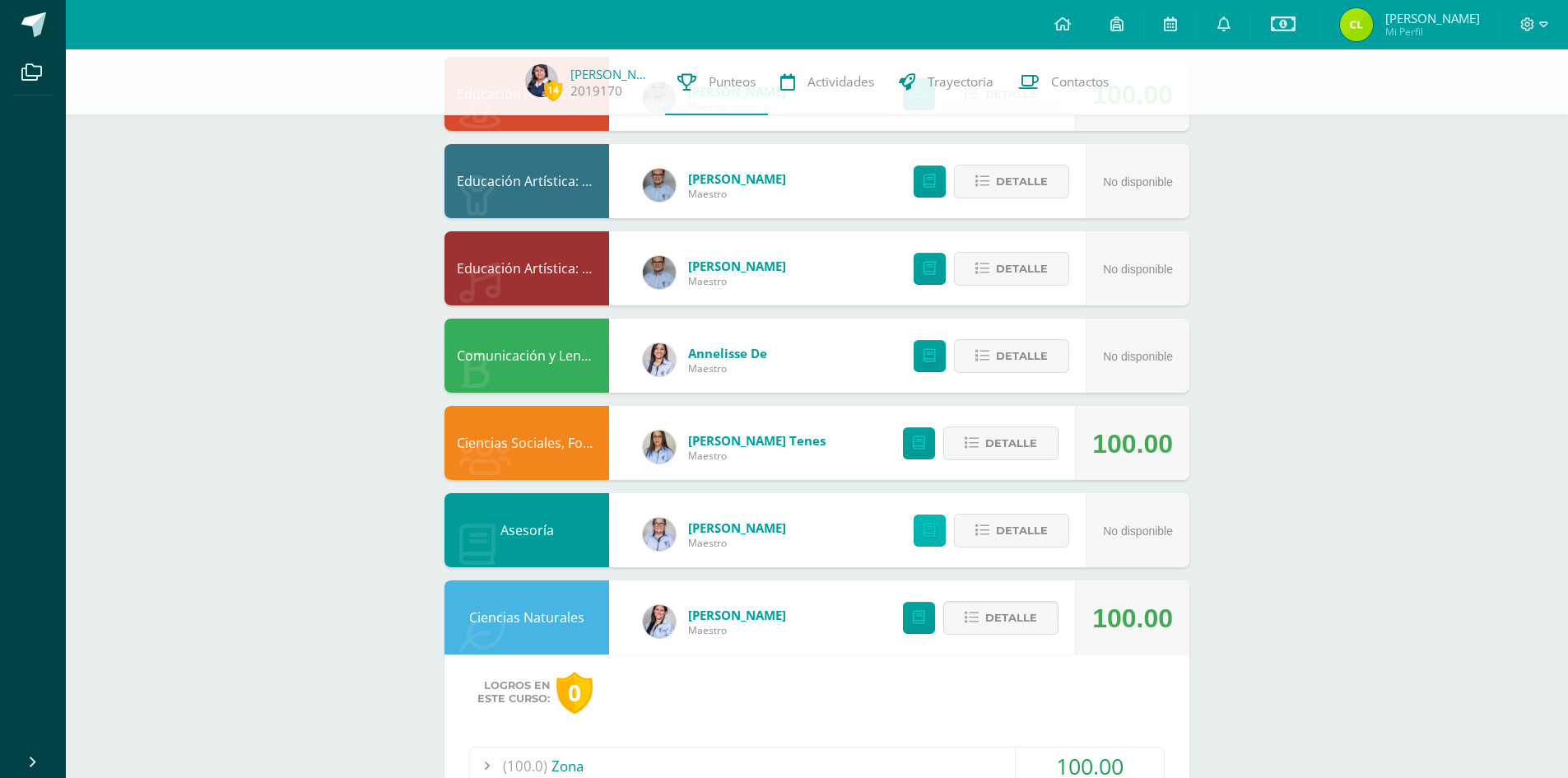
scroll to position [988, 0]
click at [989, 352] on icon at bounding box center [982, 354] width 14 height 14
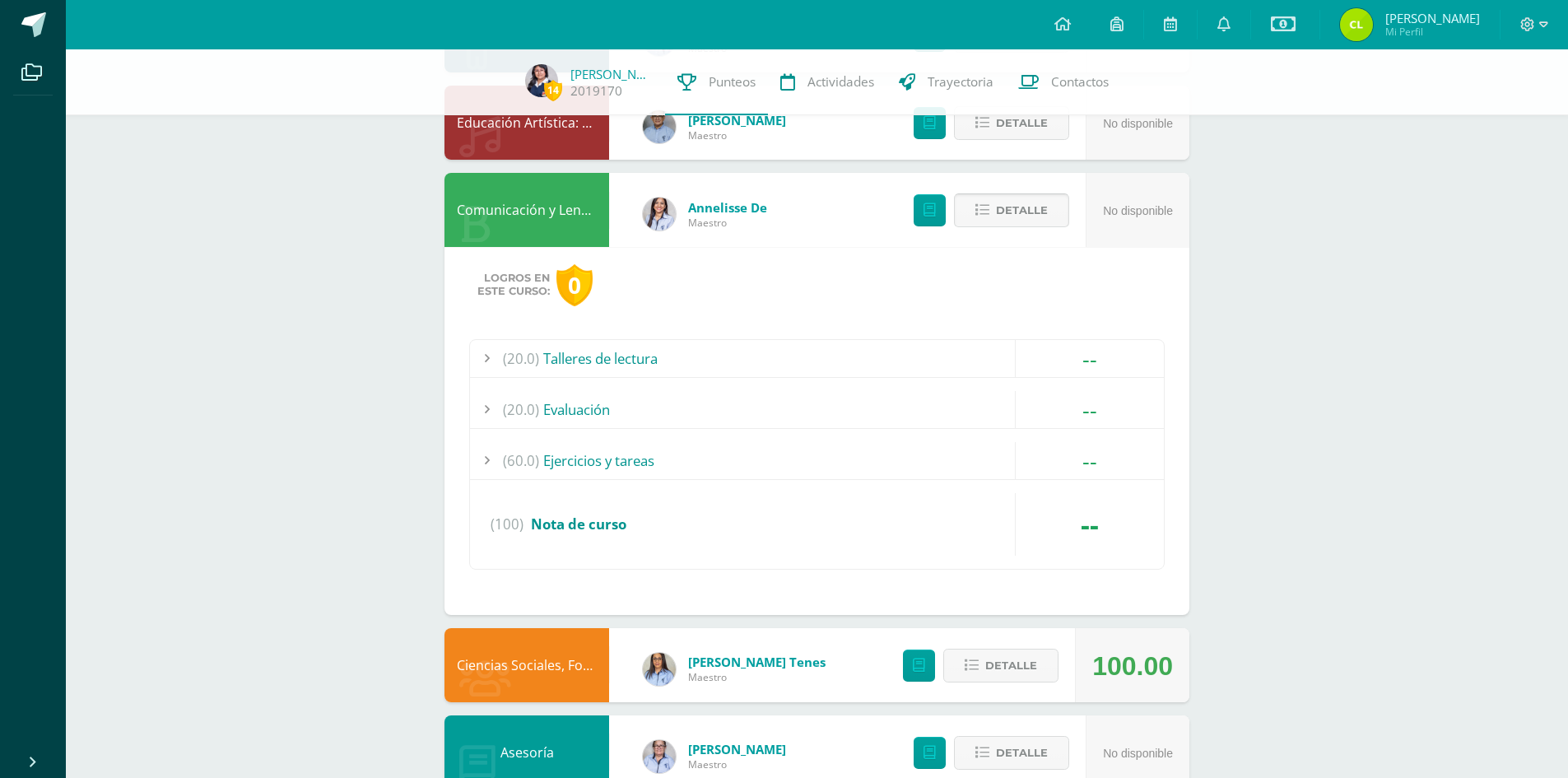
scroll to position [1152, 0]
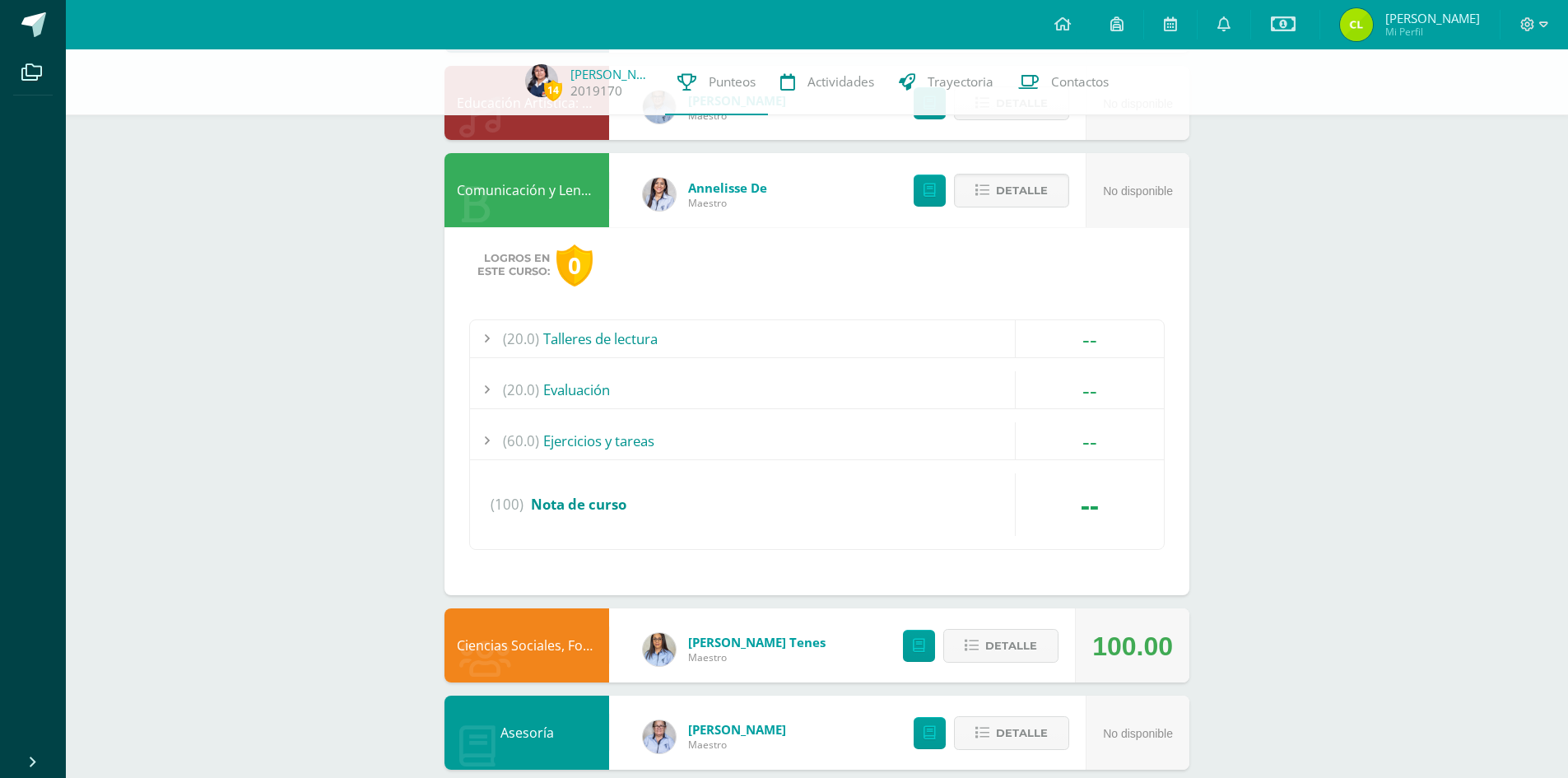
click at [597, 335] on div "(20.0) Talleres de lectura" at bounding box center [817, 339] width 694 height 37
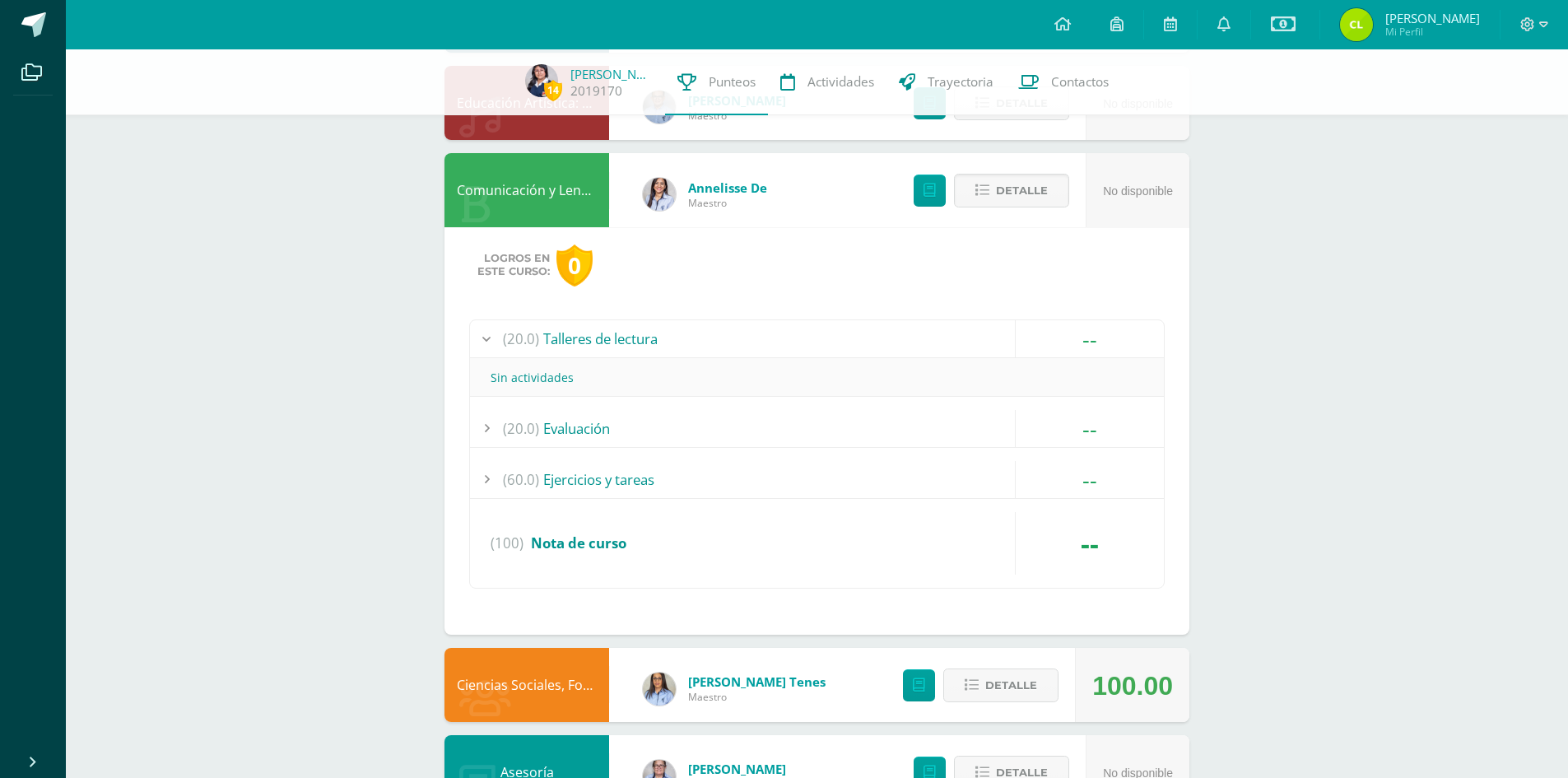
click at [582, 424] on div "(20.0) Evaluación" at bounding box center [817, 428] width 694 height 37
click at [591, 475] on div "(60.0) Ejercicios y tareas" at bounding box center [817, 479] width 694 height 37
click at [1271, 469] on div "14 Mariela Tol 2019170 Punteos Actividades Trayectoria Contactos Pendiente Punt…" at bounding box center [817, 46] width 1502 height 2298
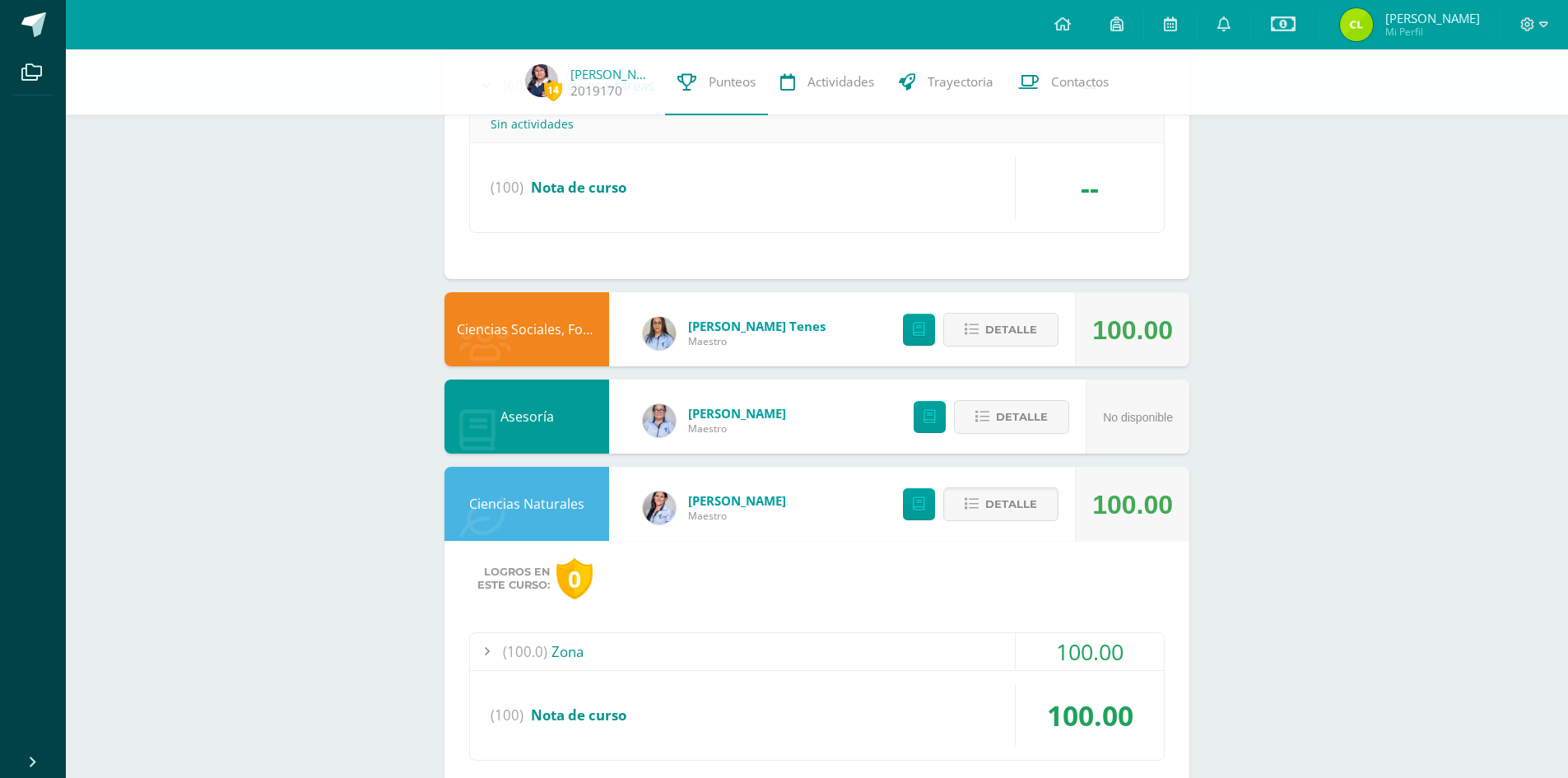
scroll to position [993, 0]
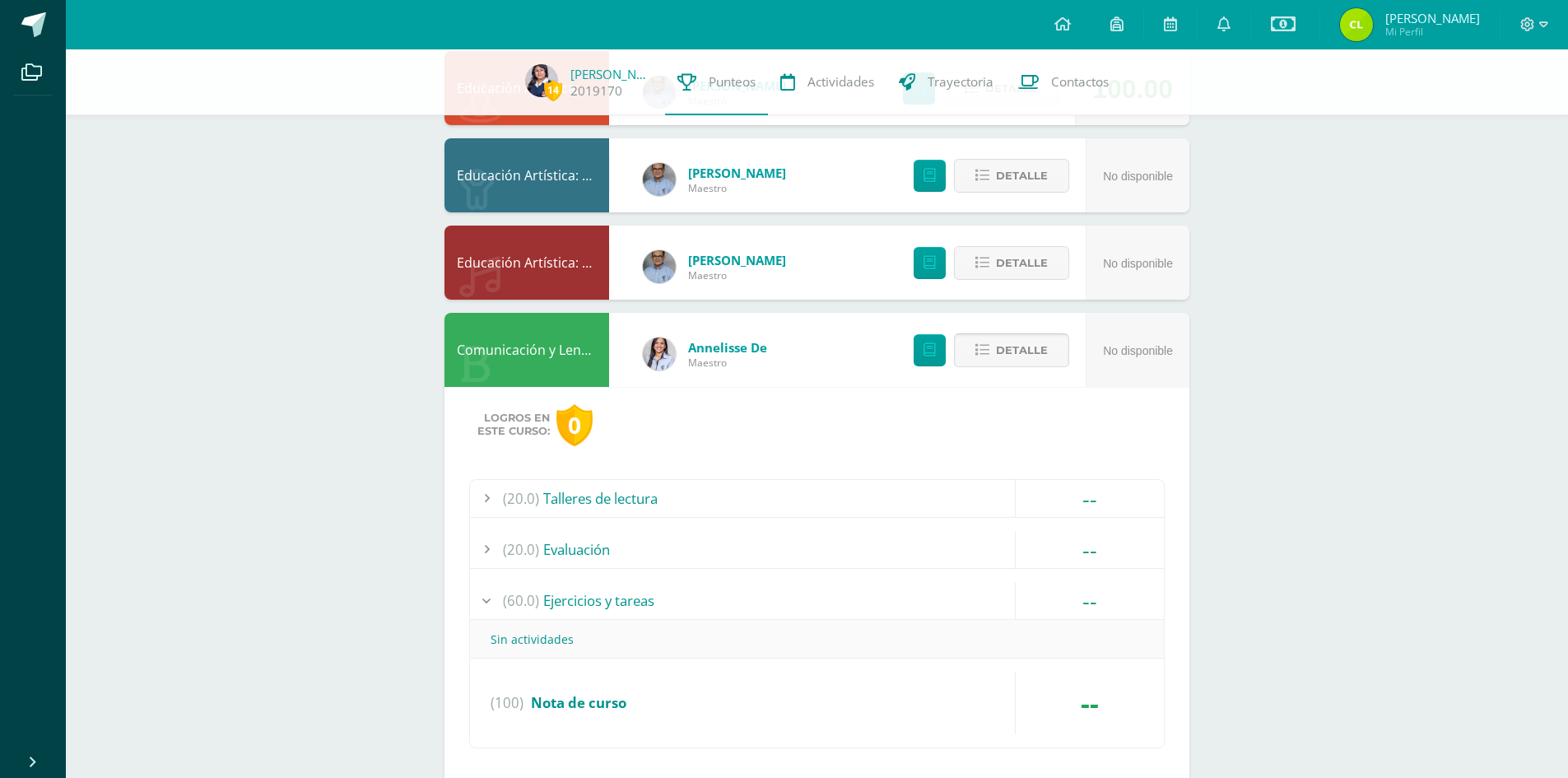
click at [1010, 344] on span "Detalle" at bounding box center [1022, 350] width 52 height 31
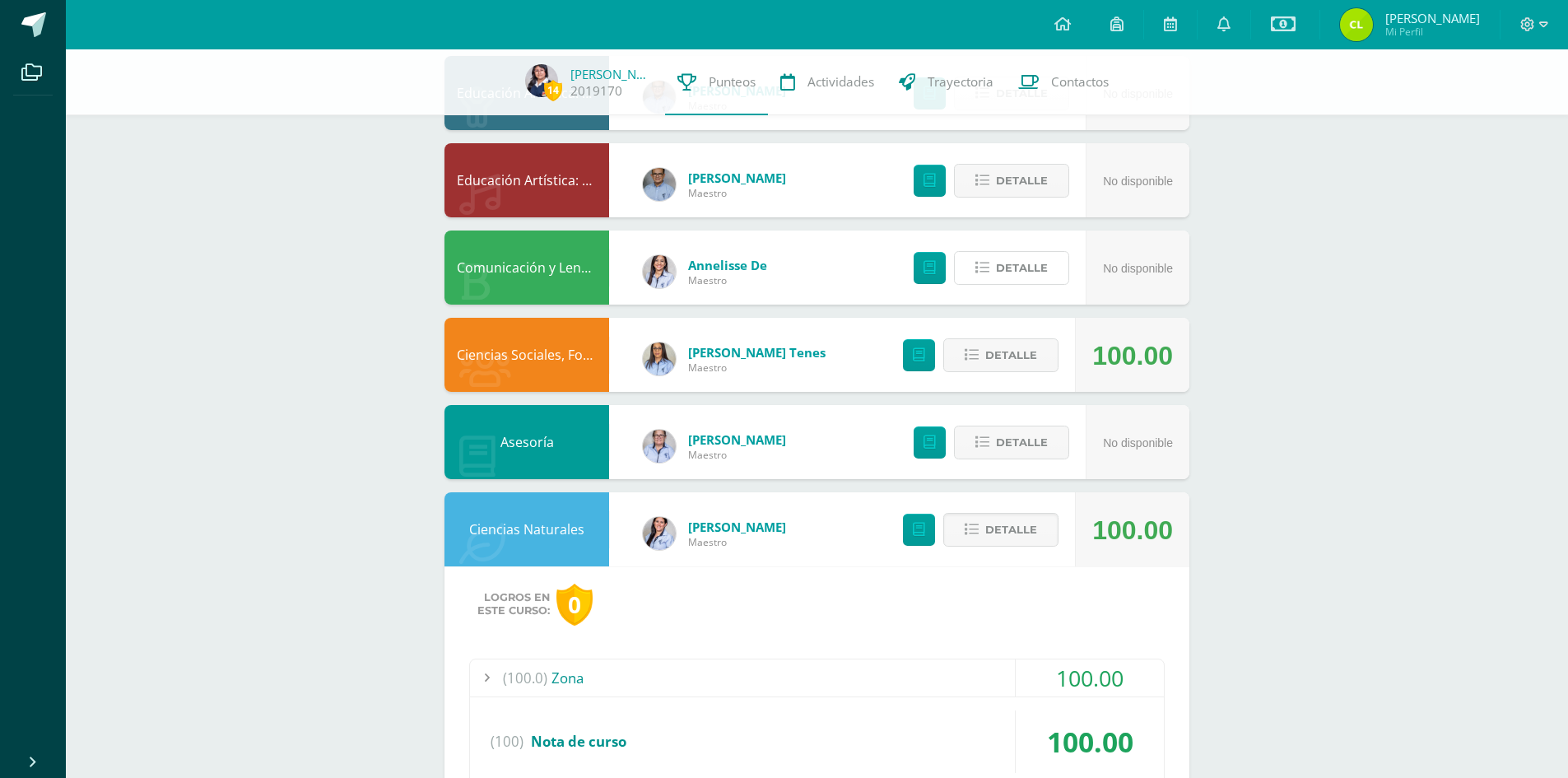
scroll to position [1162, 0]
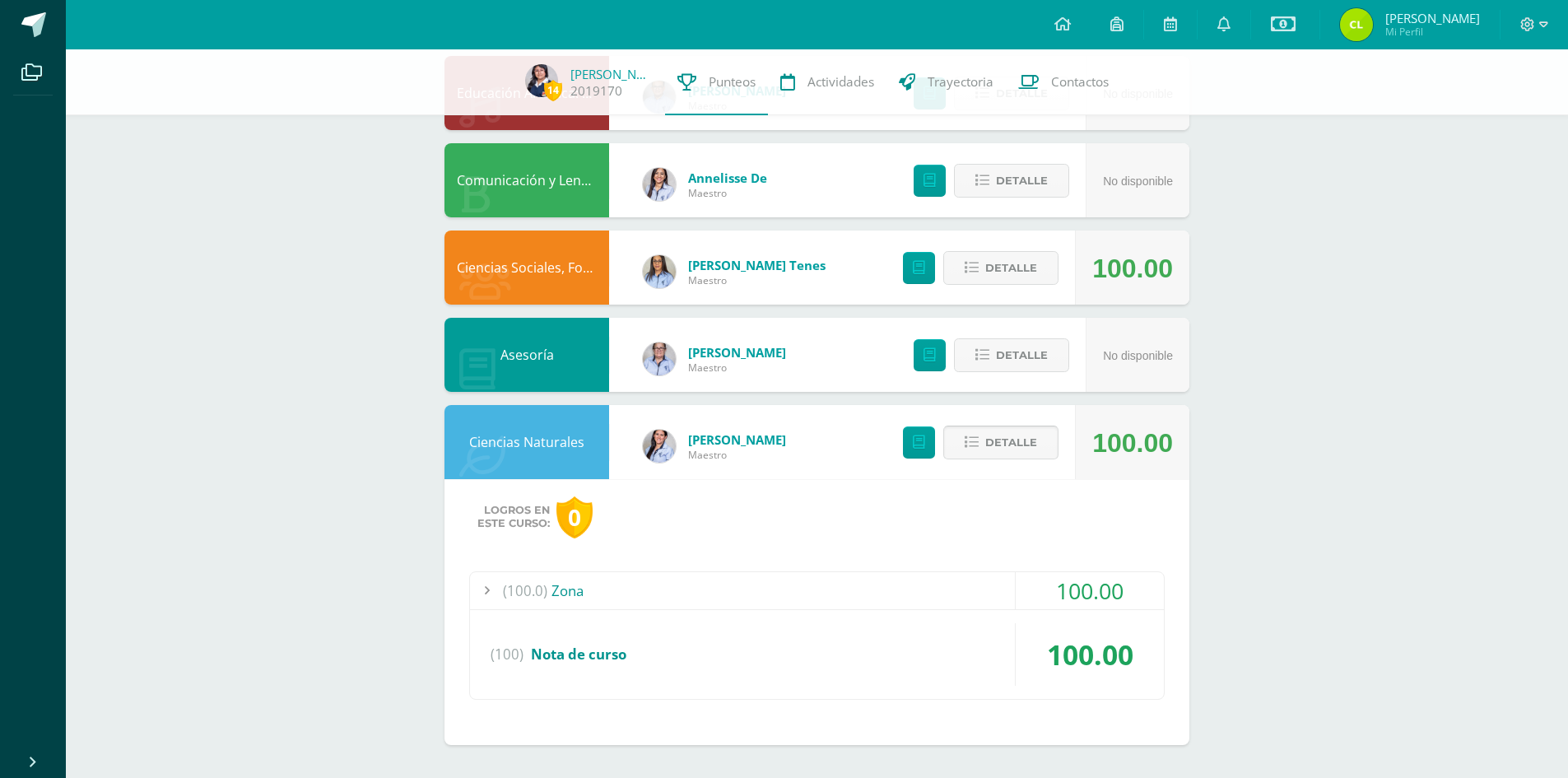
click at [997, 438] on span "Detalle" at bounding box center [1011, 442] width 52 height 31
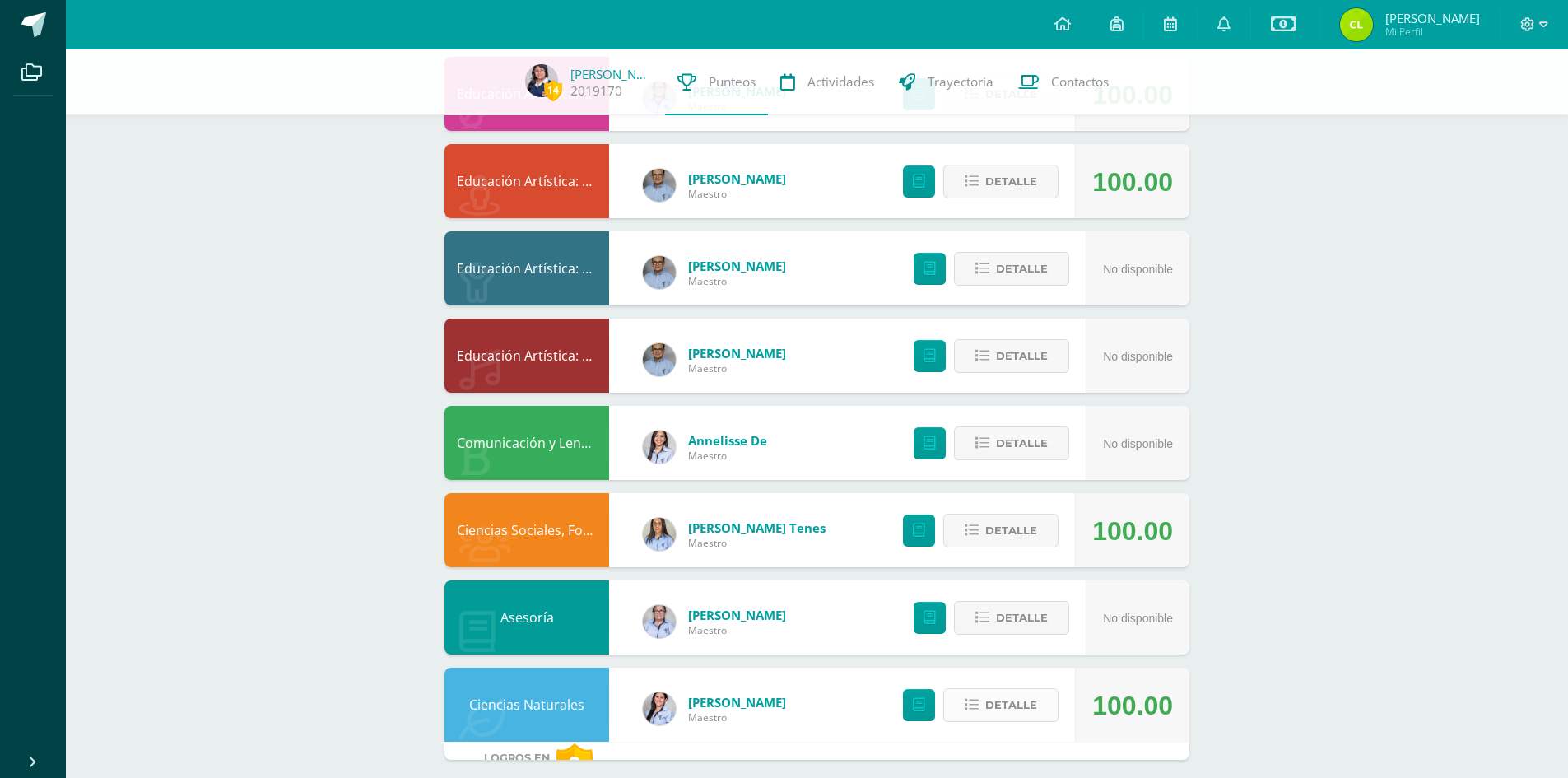
scroll to position [896, 0]
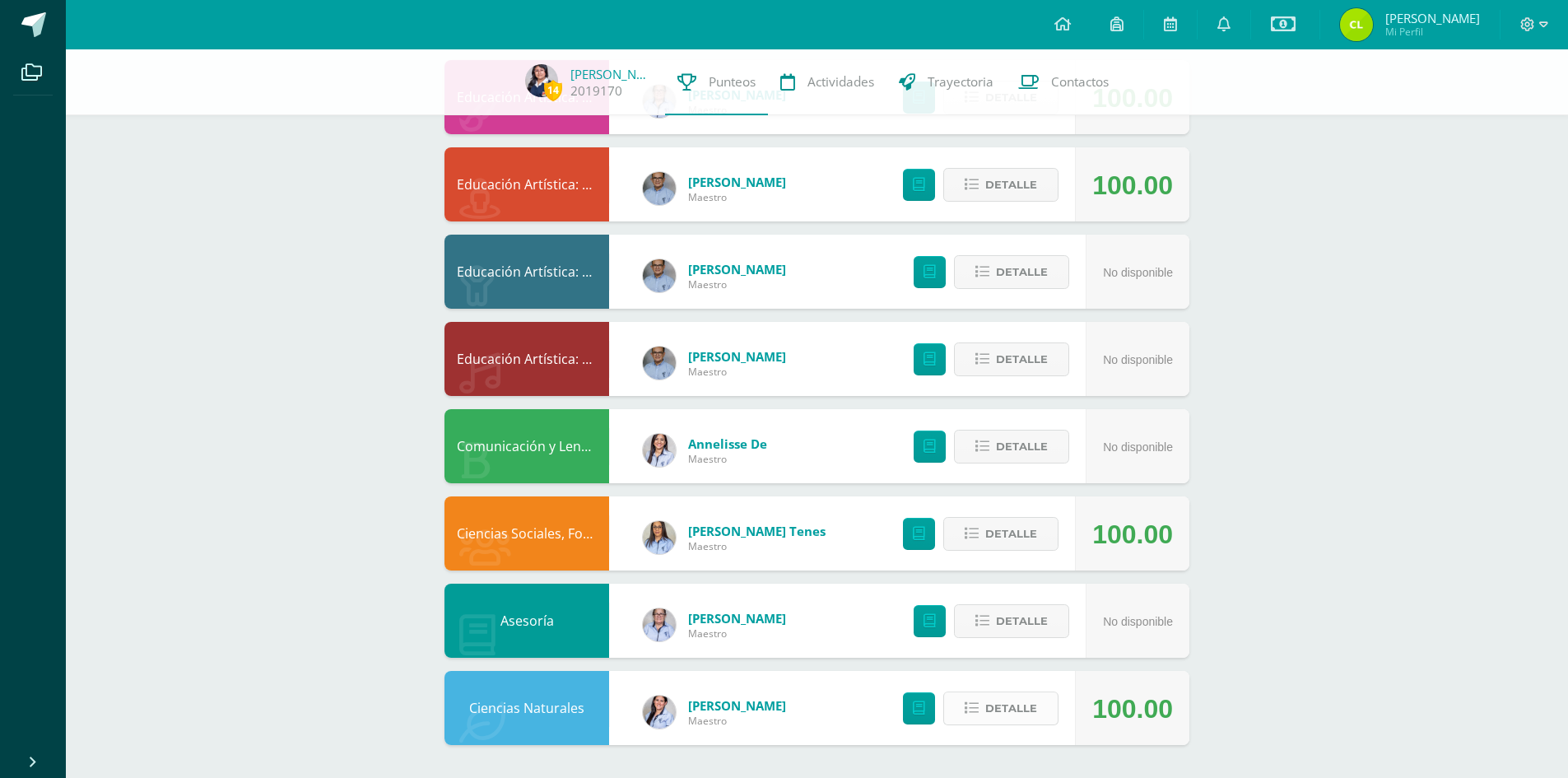
click at [991, 705] on span "Detalle" at bounding box center [1011, 708] width 52 height 31
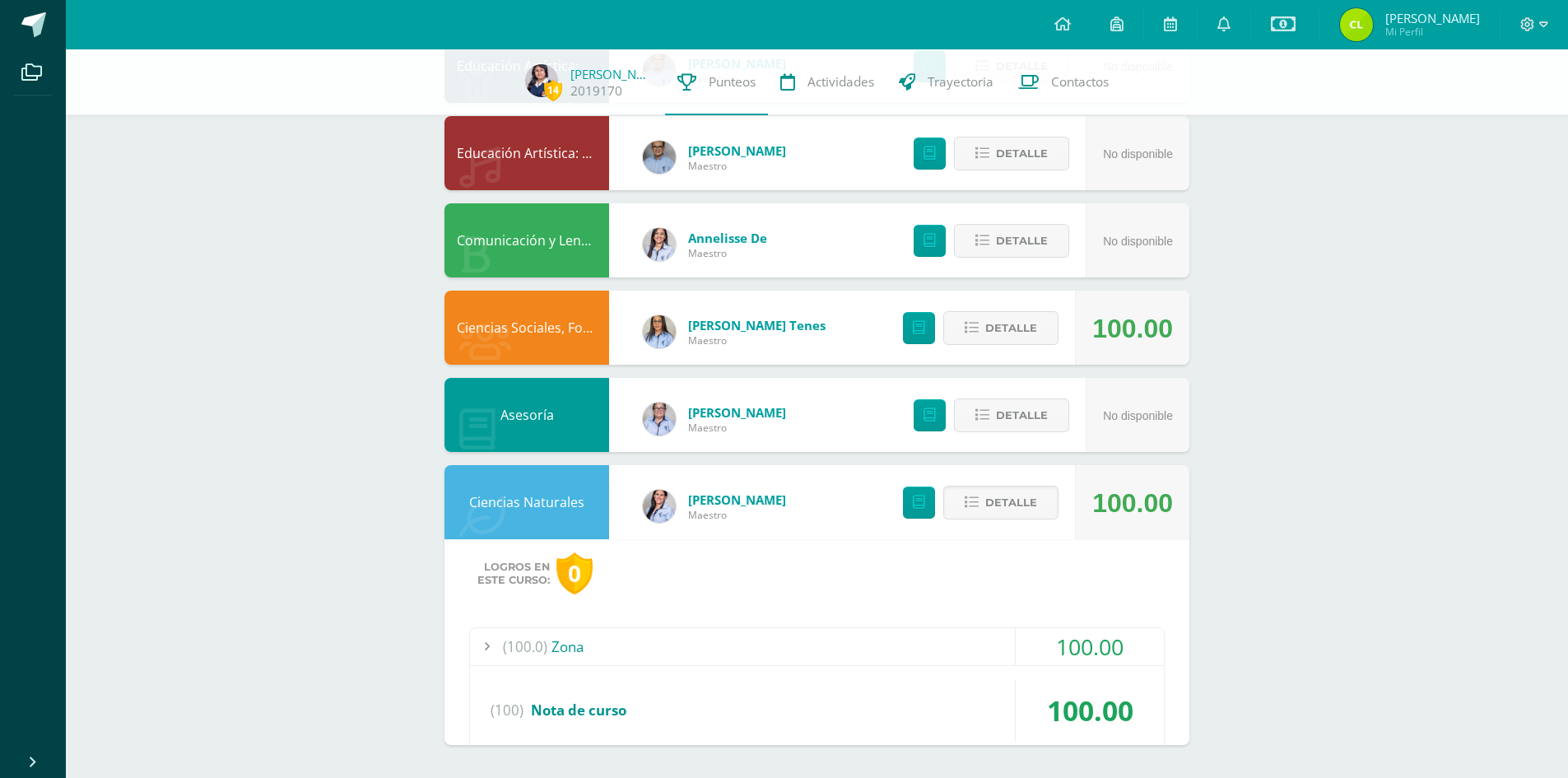
scroll to position [1162, 0]
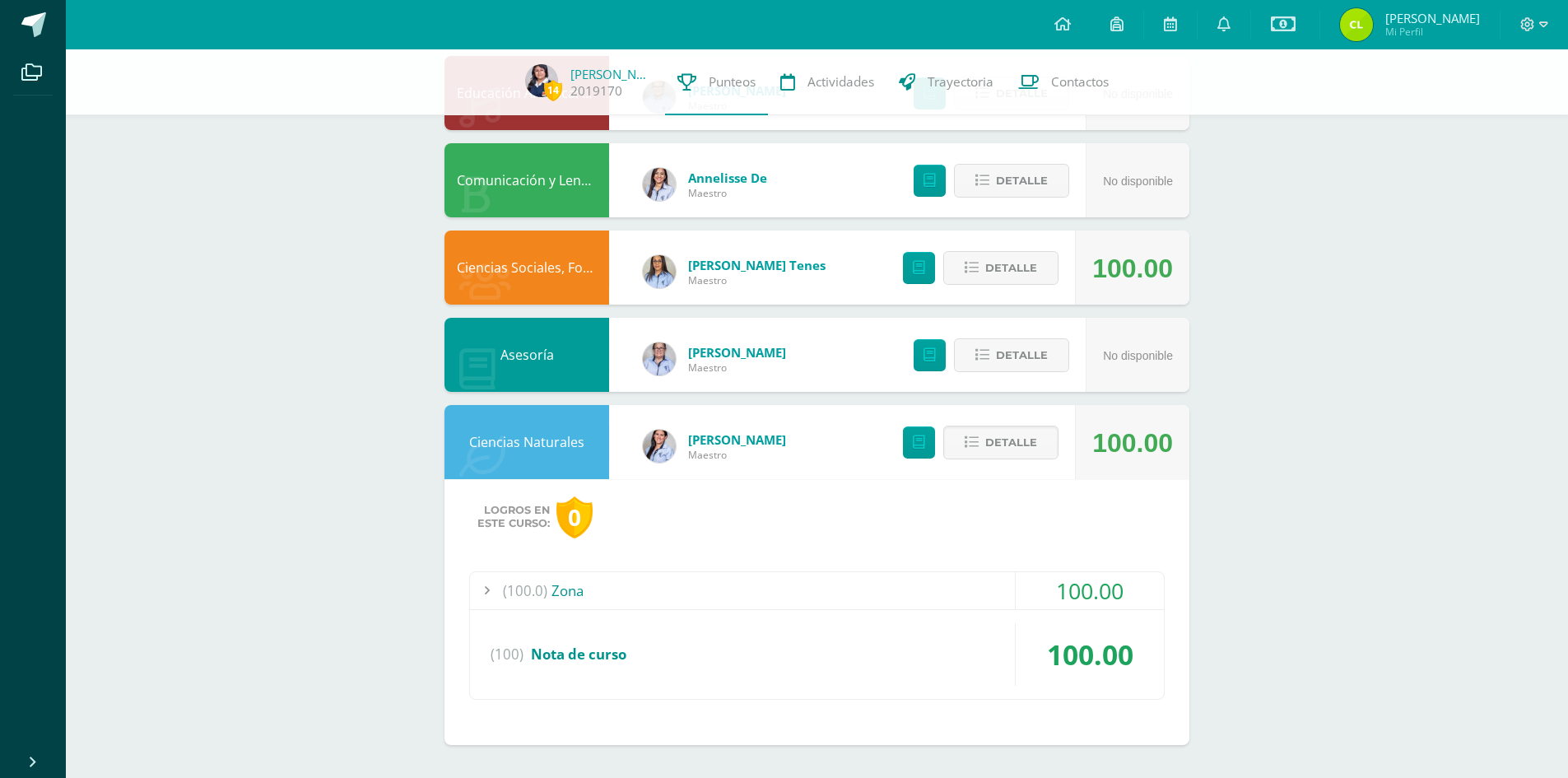
click at [995, 703] on div "Logros en este curso: 0 (100.0) Zona 100.00 Historia del modelo atómico" at bounding box center [817, 612] width 745 height 266
click at [564, 587] on div "(100.0) Zona" at bounding box center [817, 590] width 694 height 37
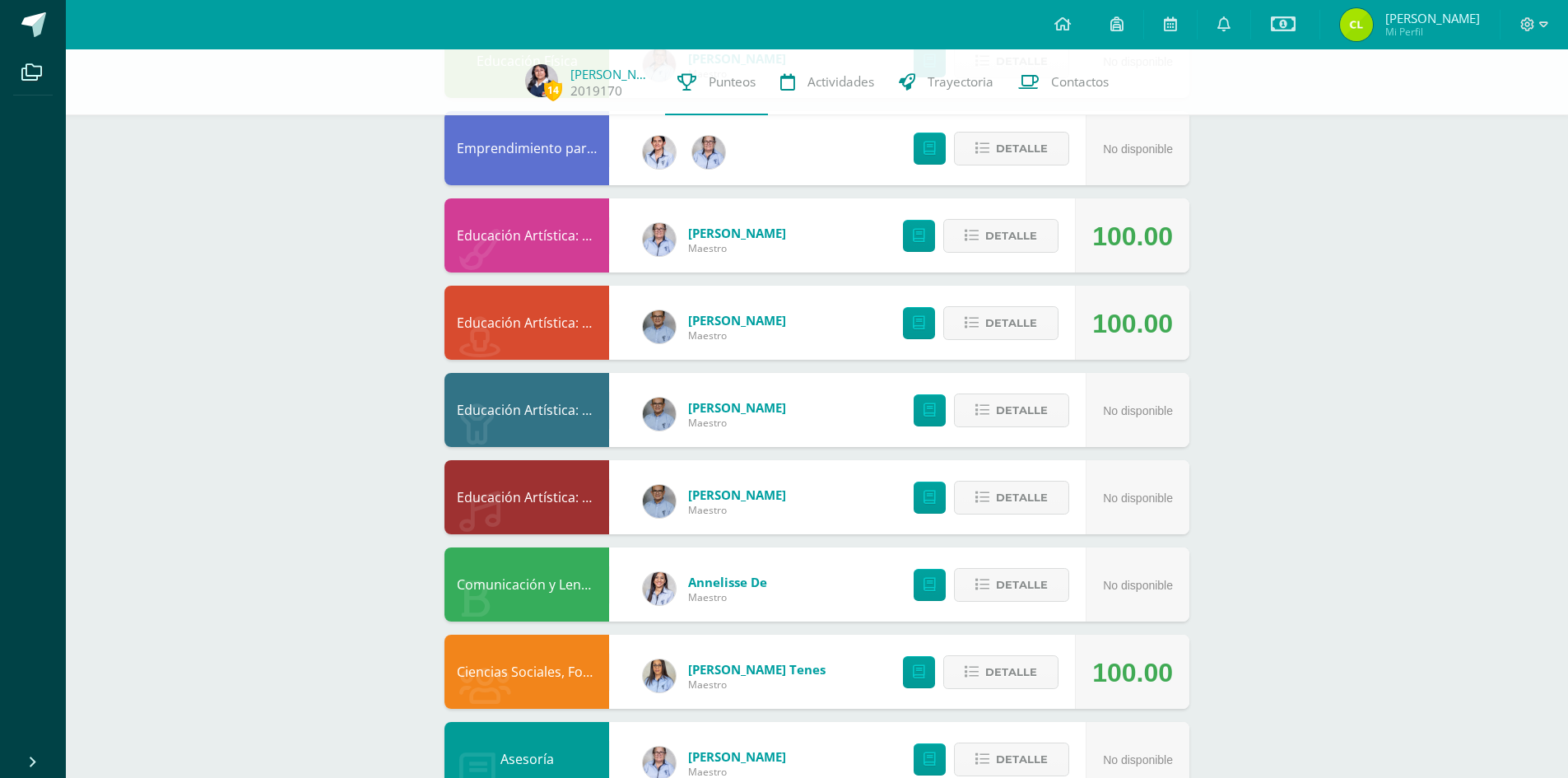
scroll to position [746, 0]
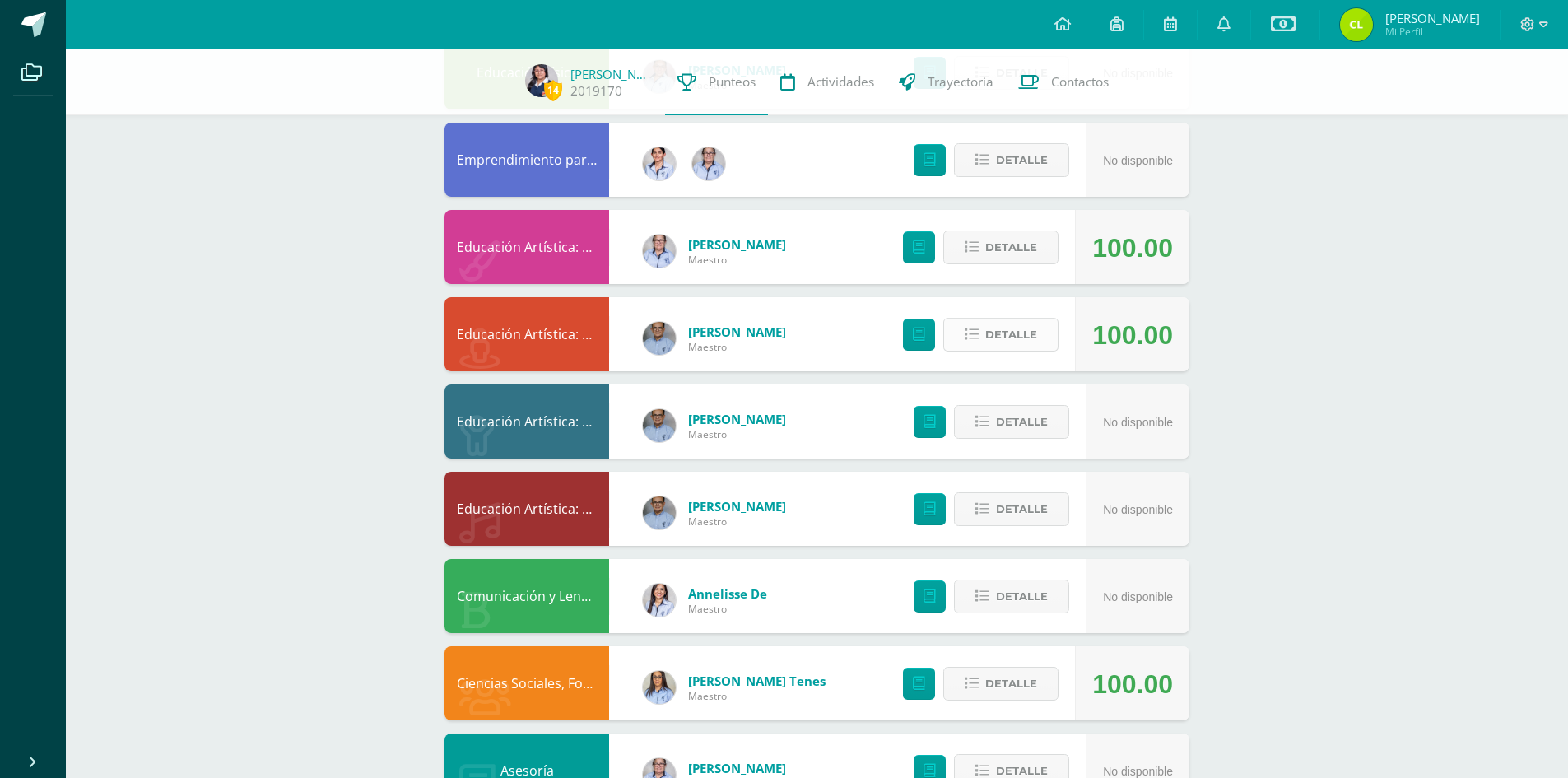
click at [974, 336] on icon at bounding box center [971, 334] width 14 height 14
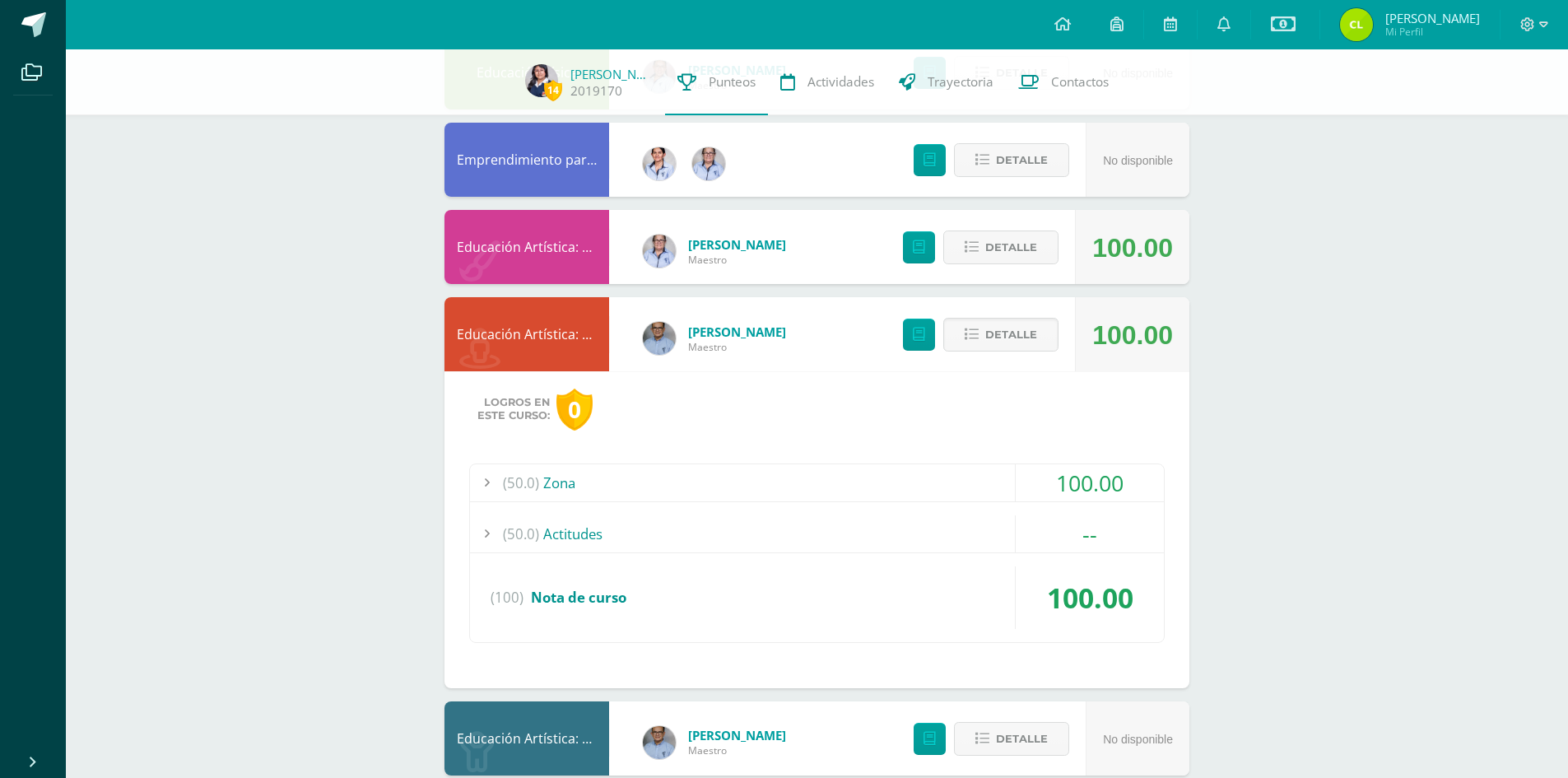
click at [556, 483] on div "(50.0) Zona" at bounding box center [817, 483] width 694 height 37
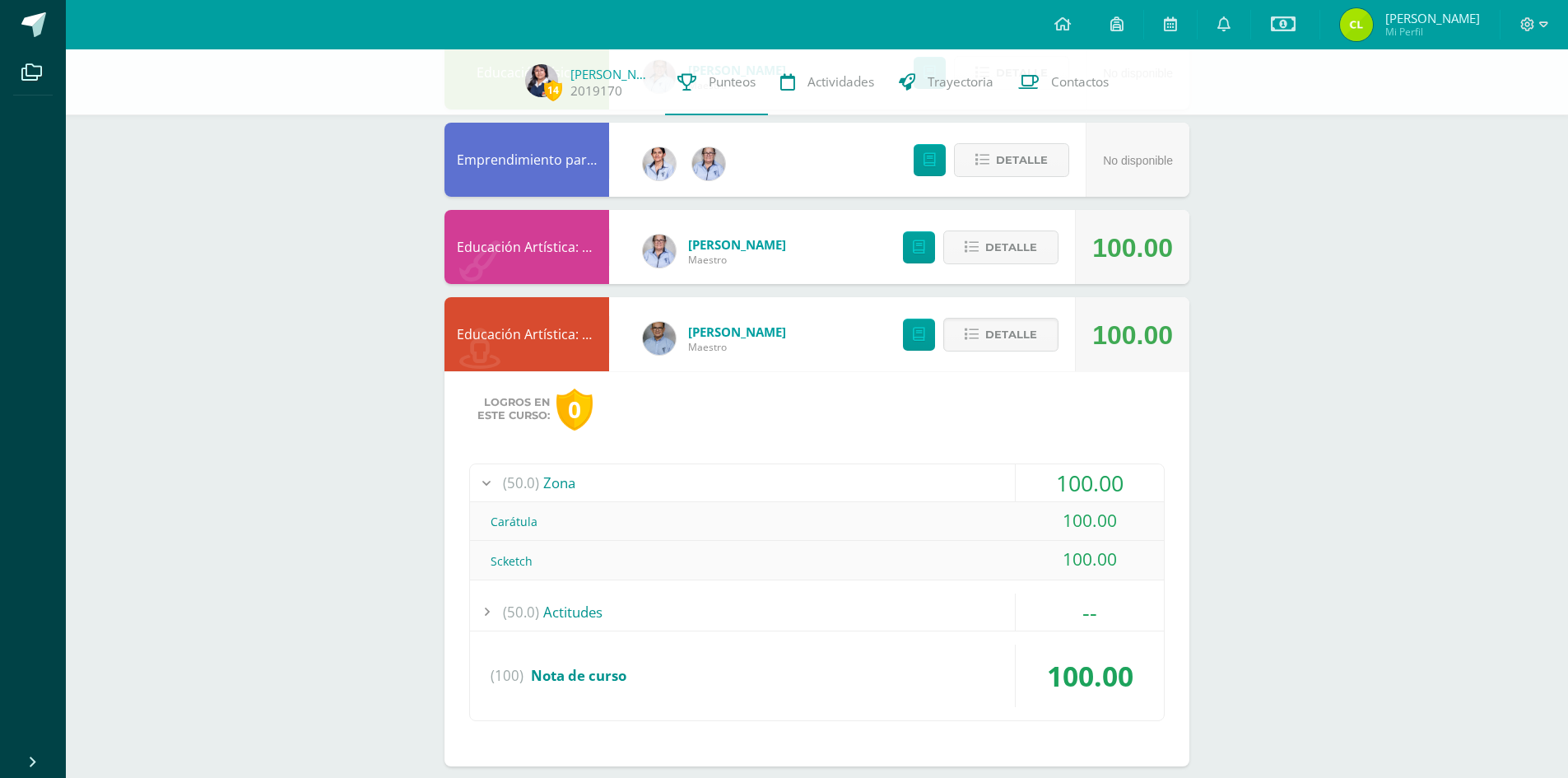
click at [1304, 553] on div "14 Mariela Tol 2019170 Punteos Actividades Trayectoria Contactos Pendiente Punt…" at bounding box center [817, 446] width 1502 height 2285
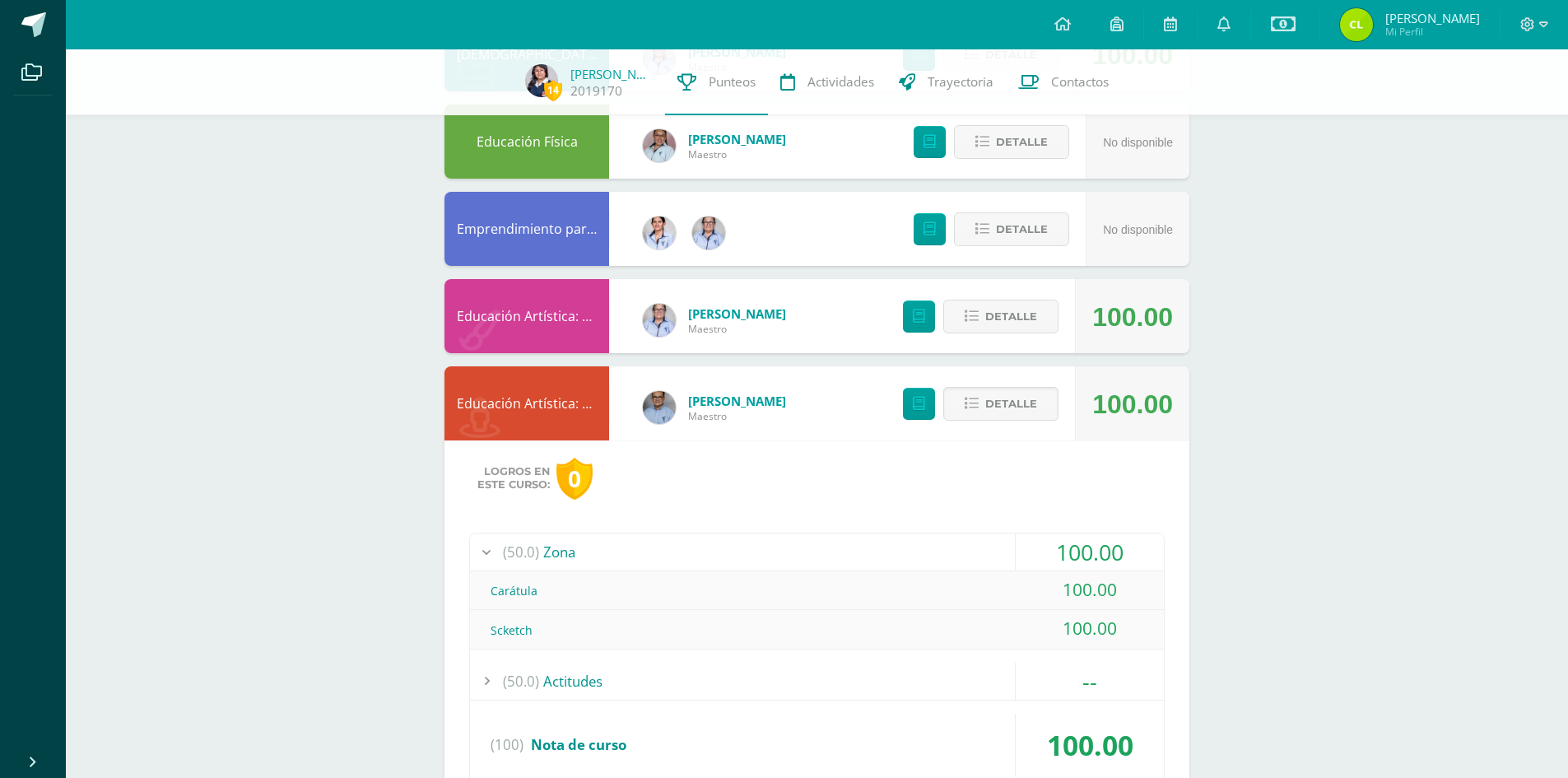
scroll to position [582, 0]
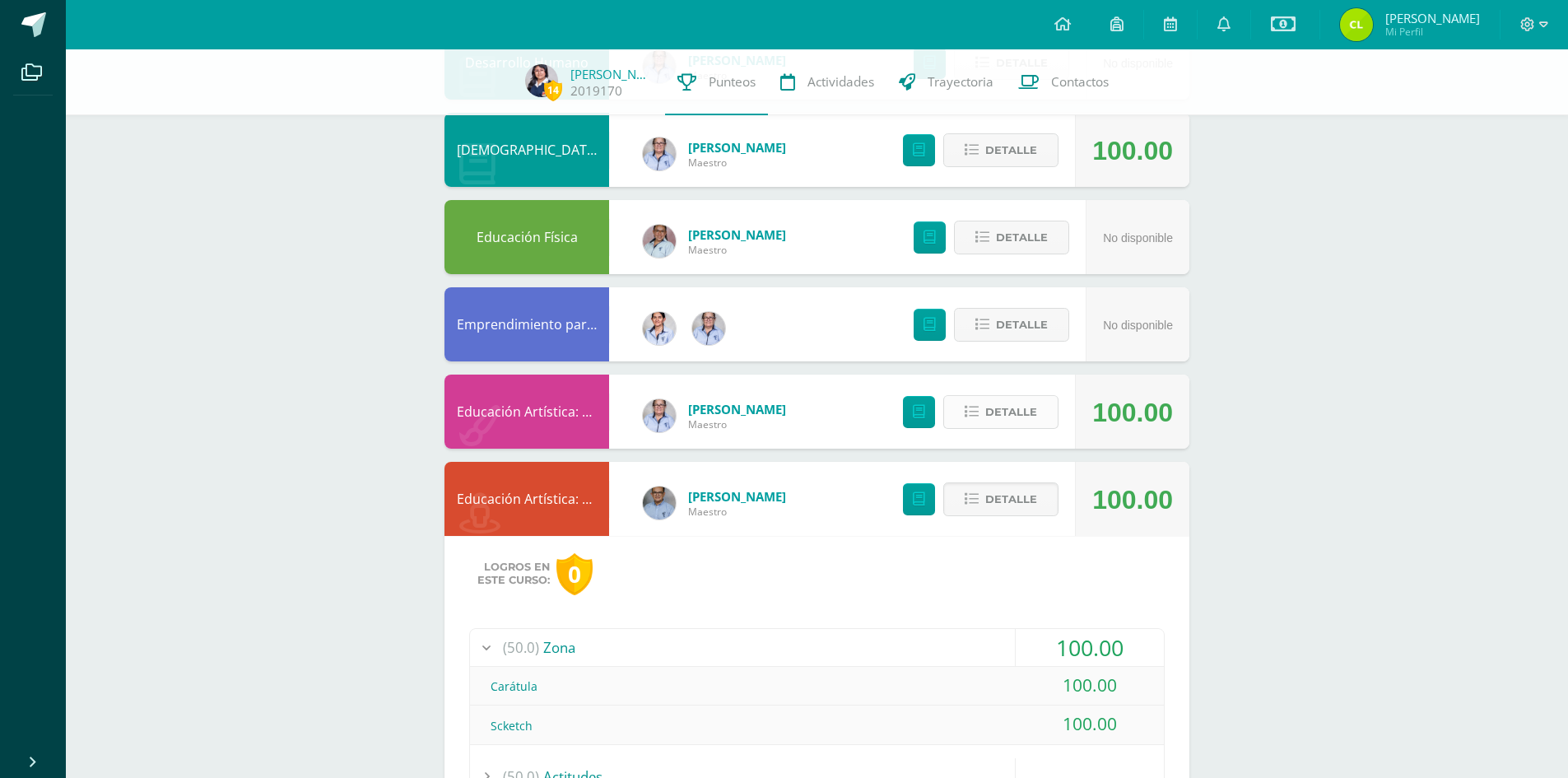
click at [1023, 405] on span "Detalle" at bounding box center [1011, 411] width 52 height 31
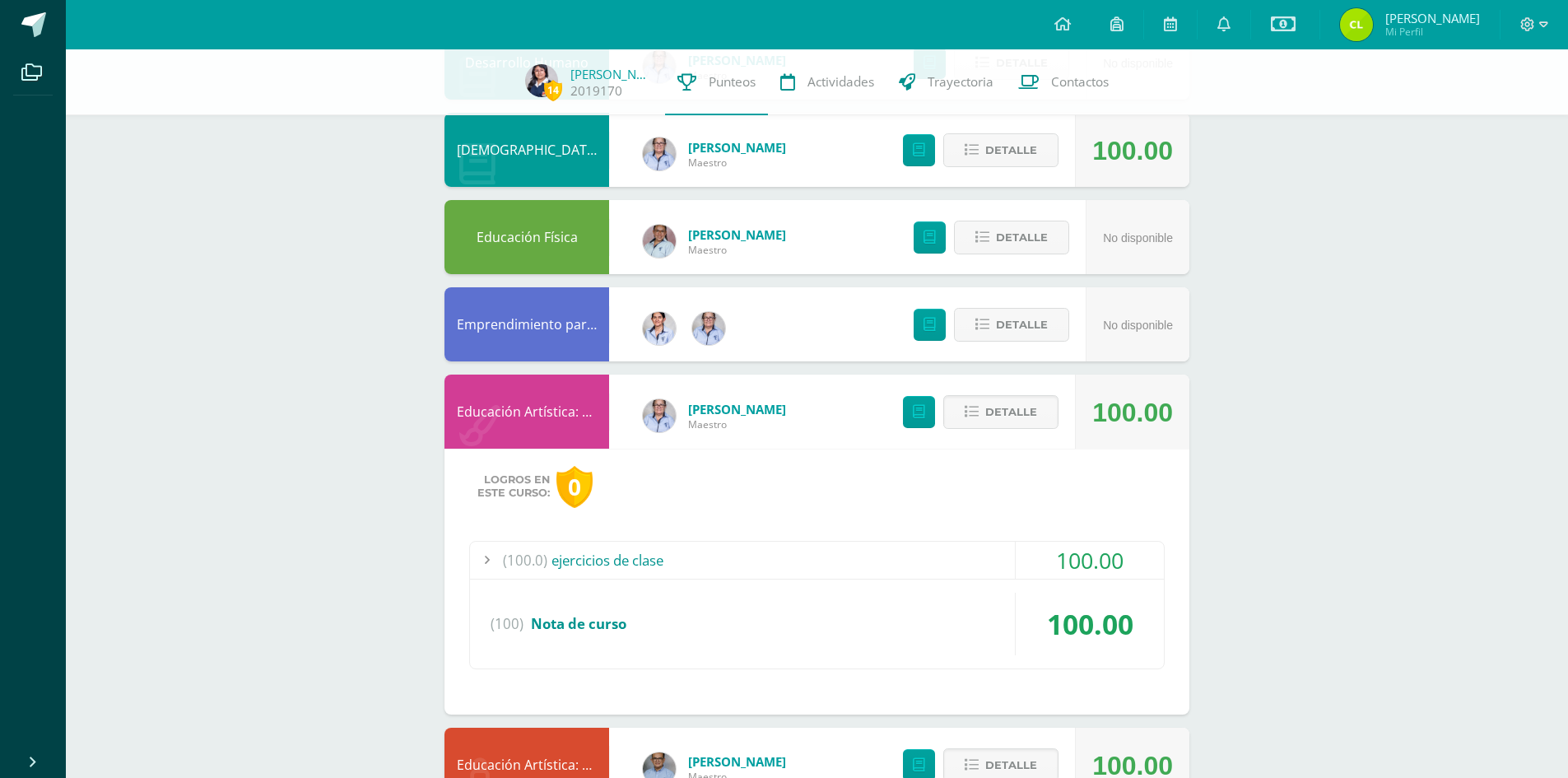
click at [631, 560] on div "(100.0) ejercicios de clase" at bounding box center [817, 561] width 694 height 37
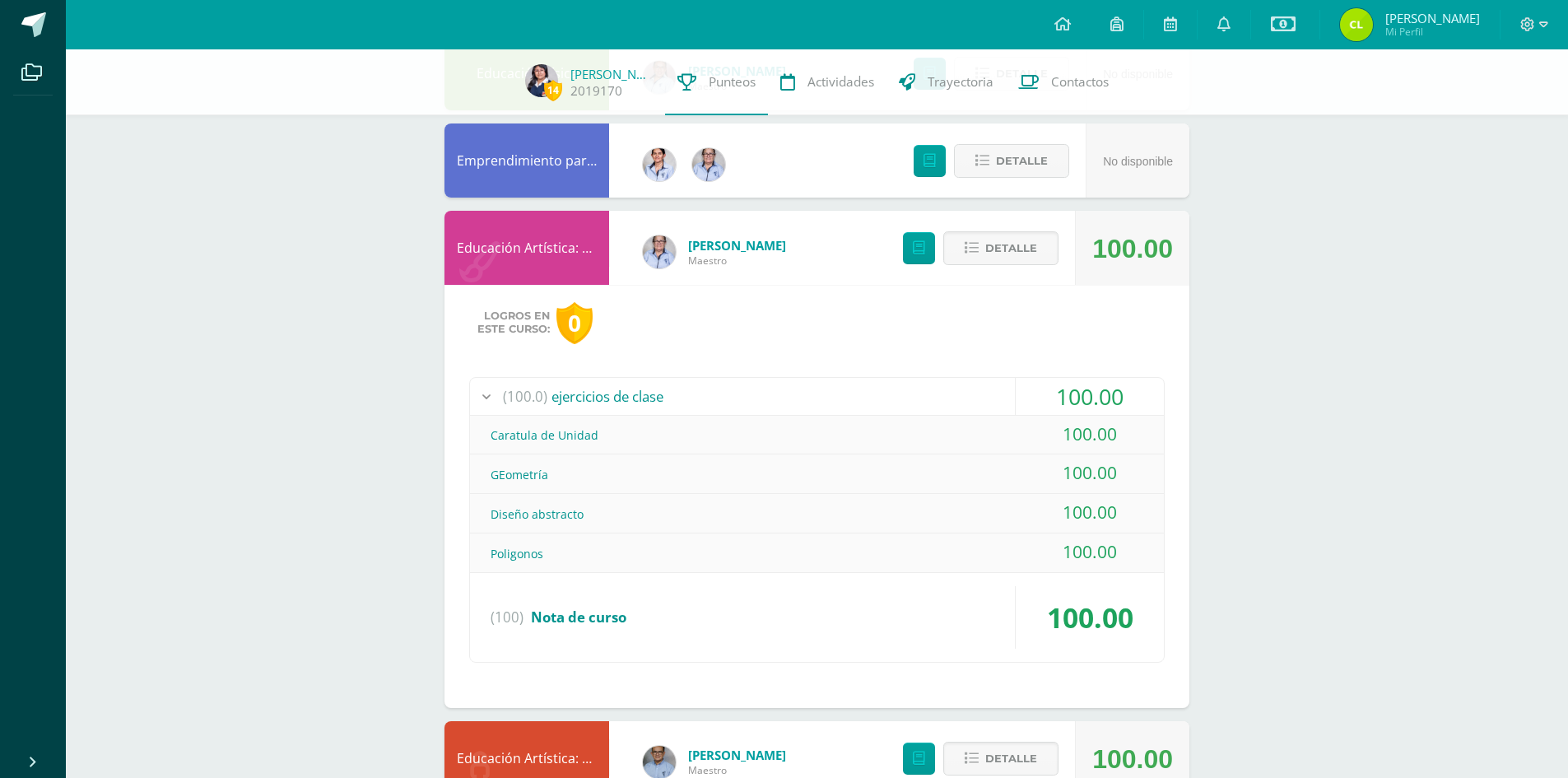
scroll to position [746, 0]
click at [709, 84] on span "Punteos" at bounding box center [732, 82] width 47 height 18
click at [848, 88] on span "Actividades" at bounding box center [840, 82] width 66 height 18
click at [844, 81] on span "Actividades" at bounding box center [840, 82] width 66 height 18
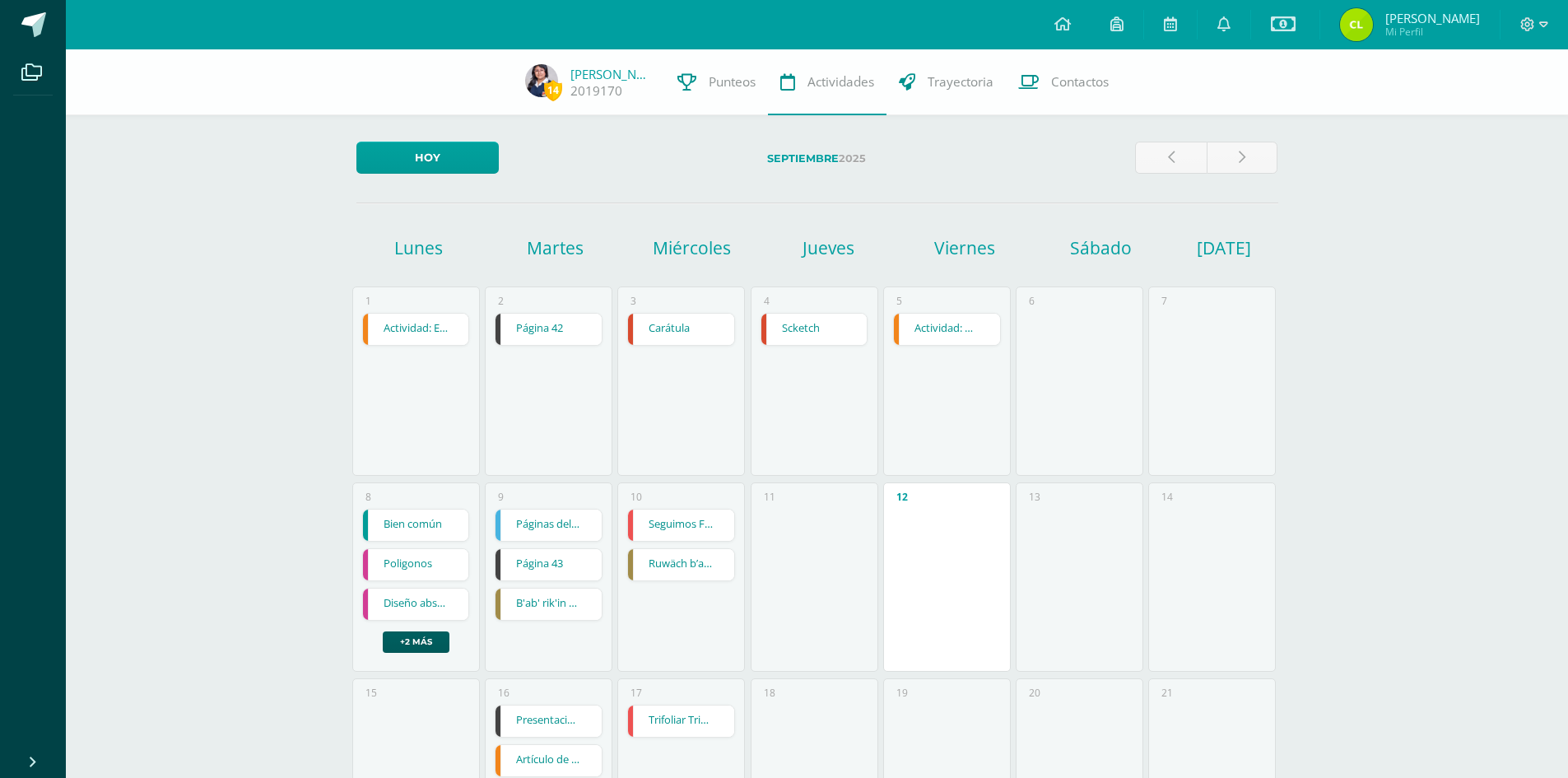
click at [964, 87] on span "Trayectoria" at bounding box center [960, 82] width 66 height 18
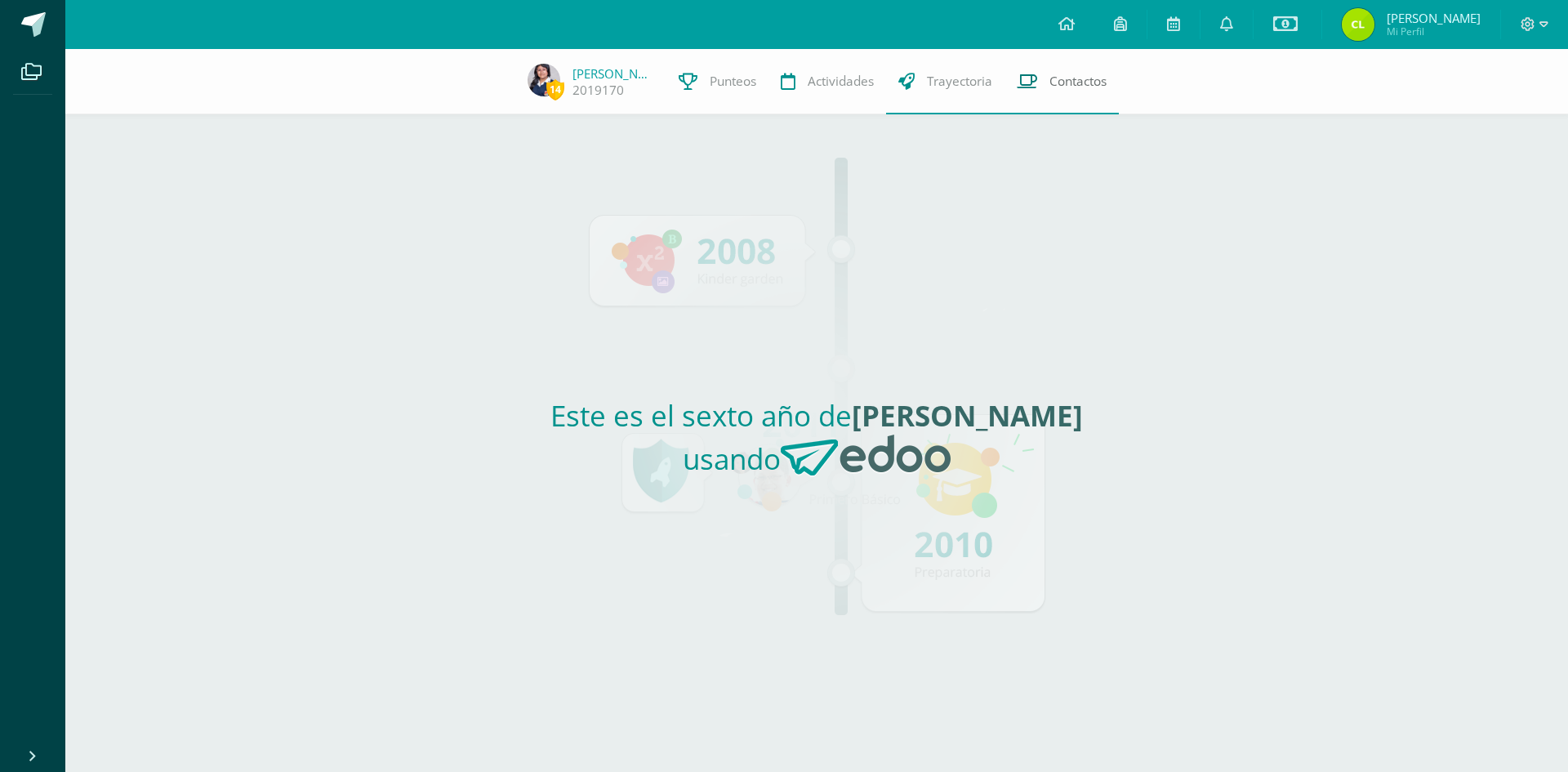
click at [1050, 80] on span "Contactos" at bounding box center [1078, 81] width 57 height 18
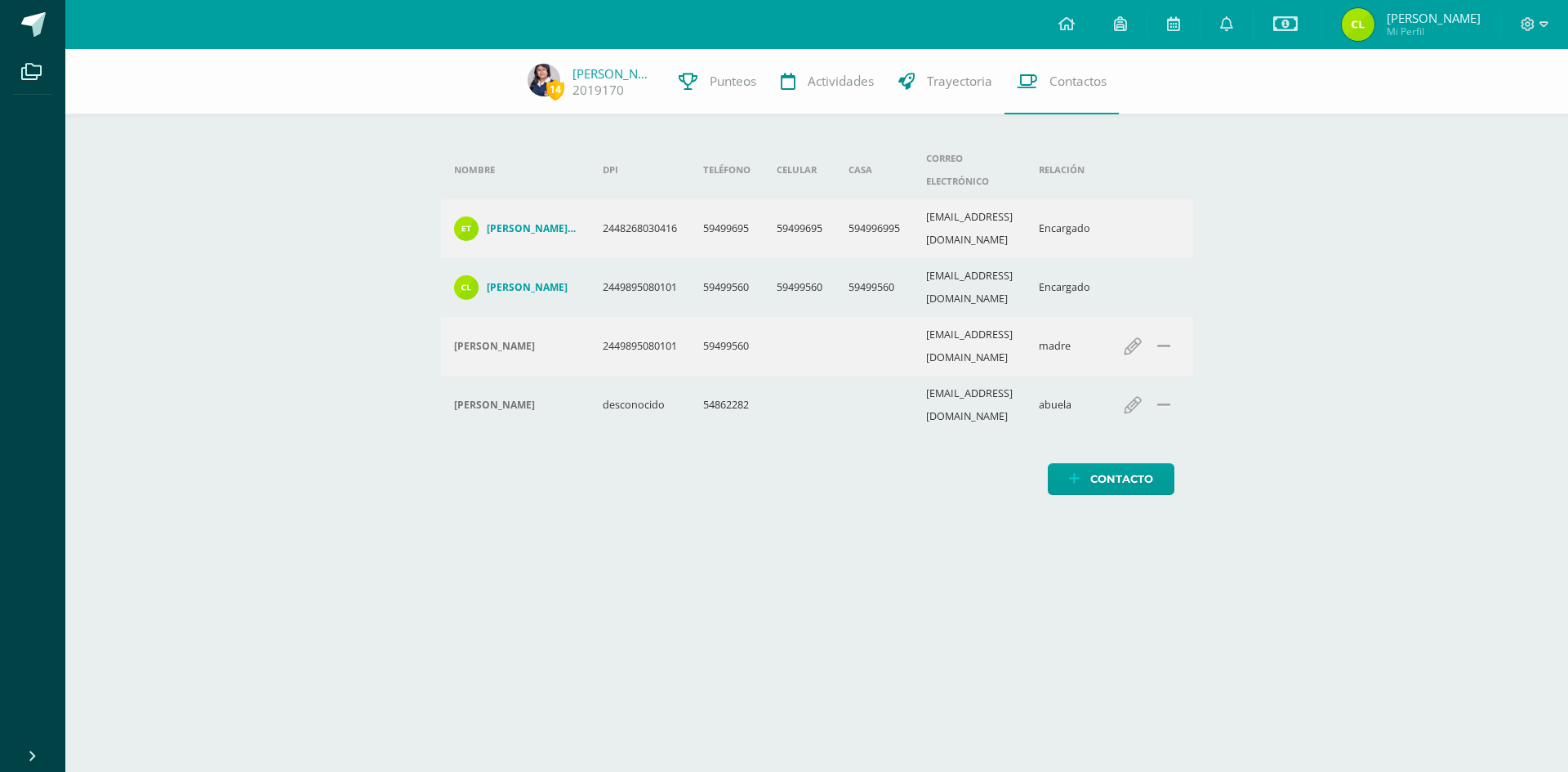
click at [1362, 24] on img at bounding box center [1358, 24] width 32 height 32
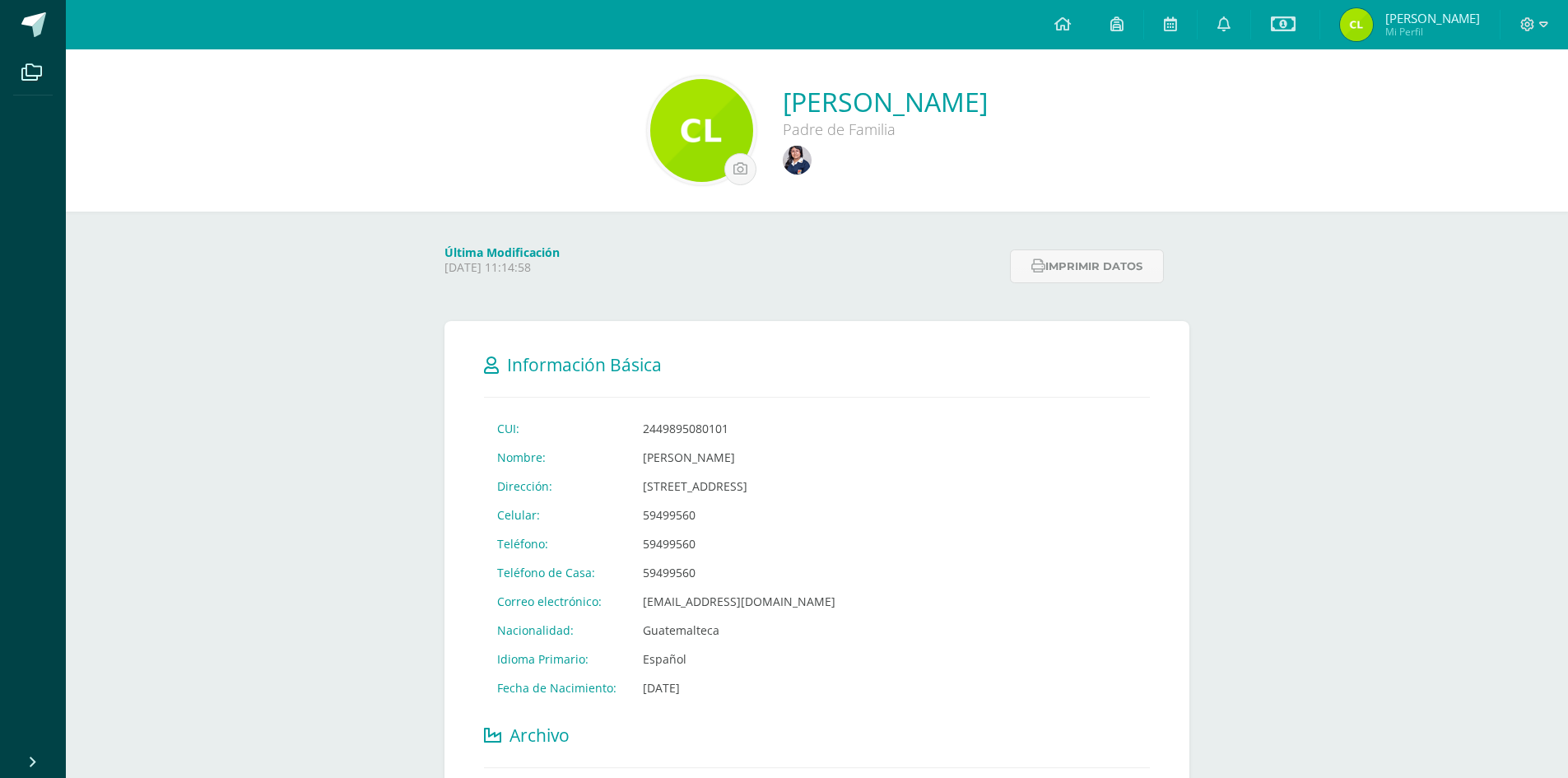
click at [650, 122] on img at bounding box center [701, 131] width 103 height 103
click at [783, 159] on img at bounding box center [797, 160] width 29 height 29
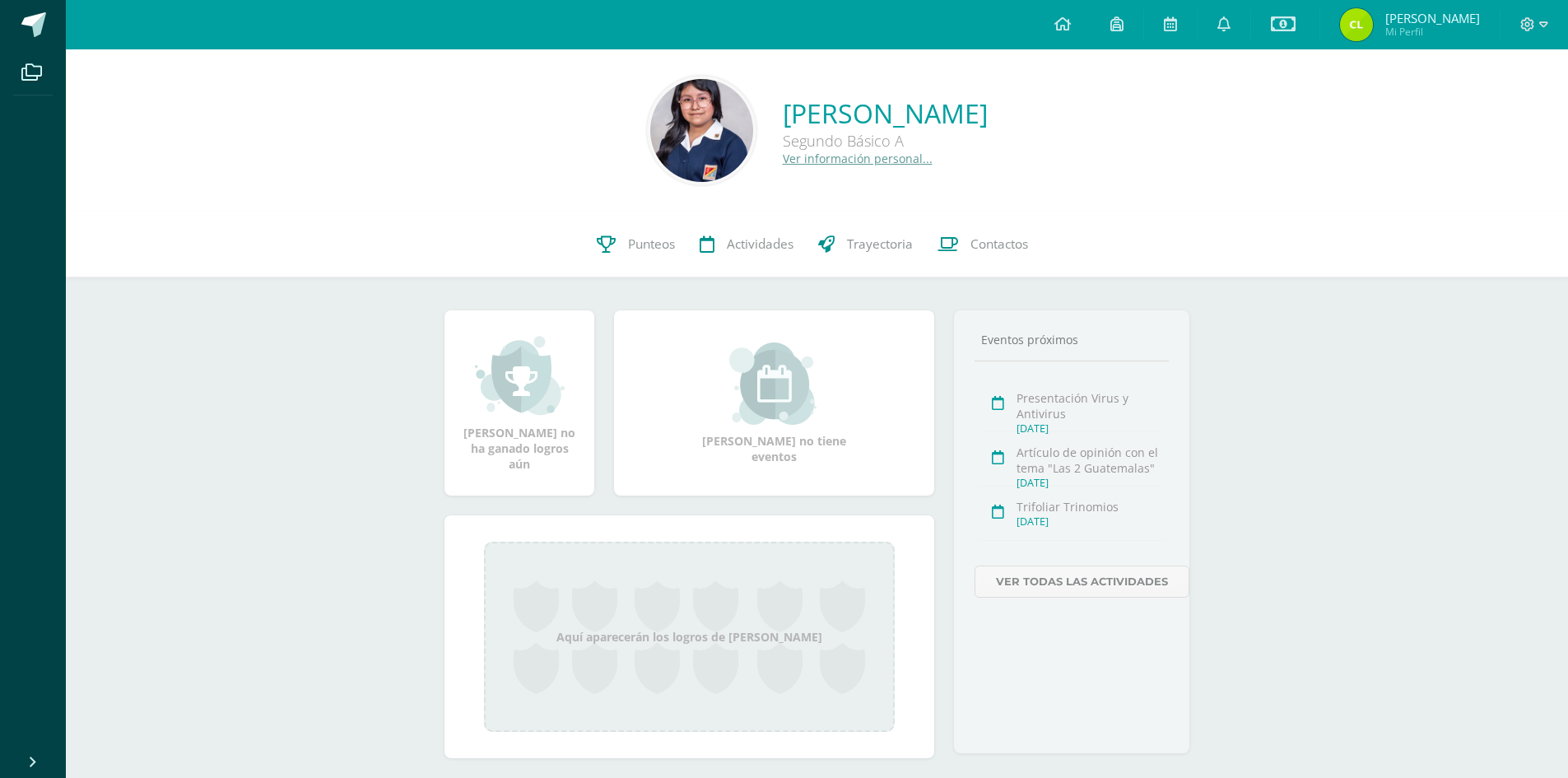
scroll to position [33, 0]
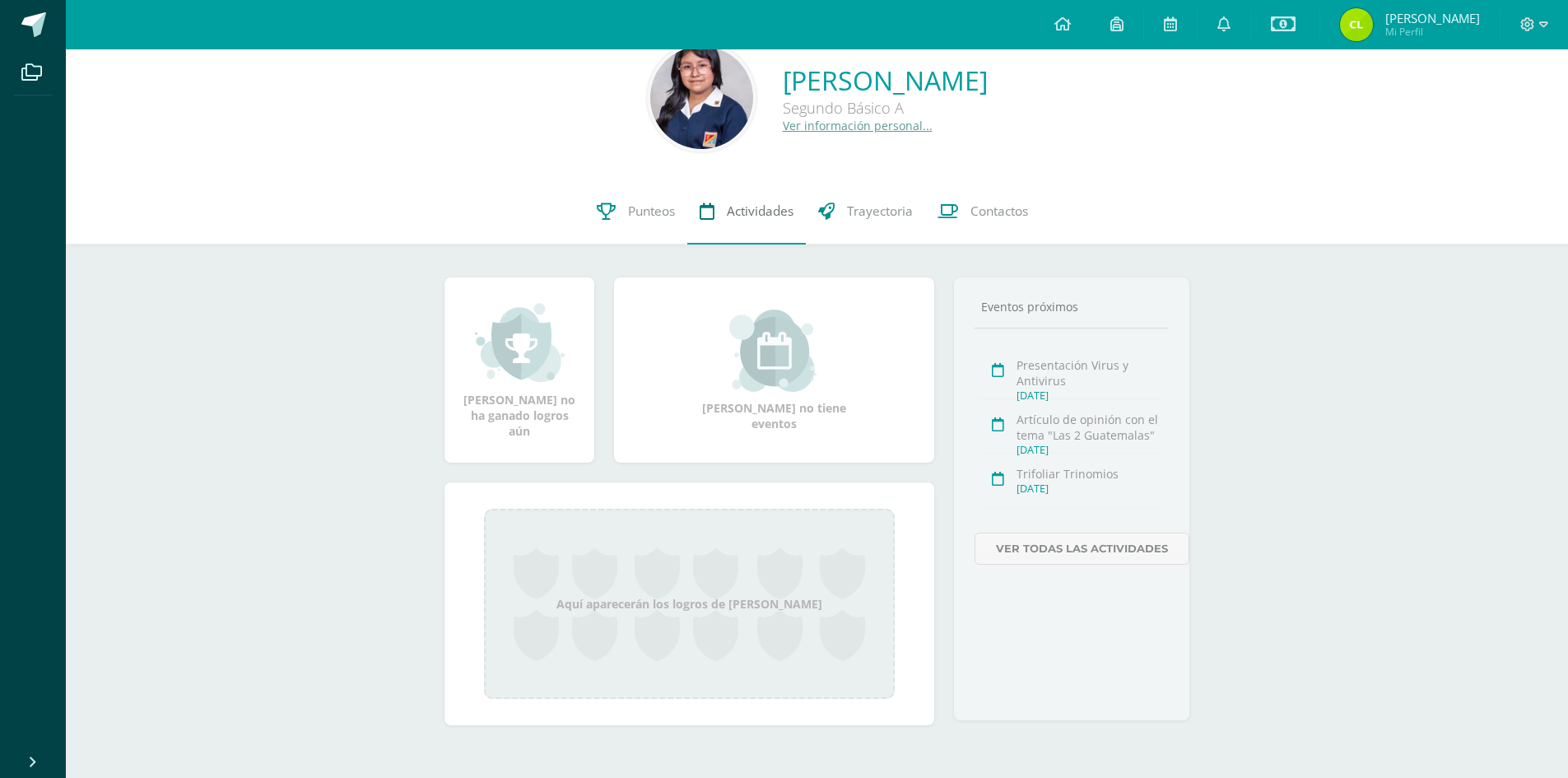
click at [757, 207] on span "Actividades" at bounding box center [759, 211] width 66 height 18
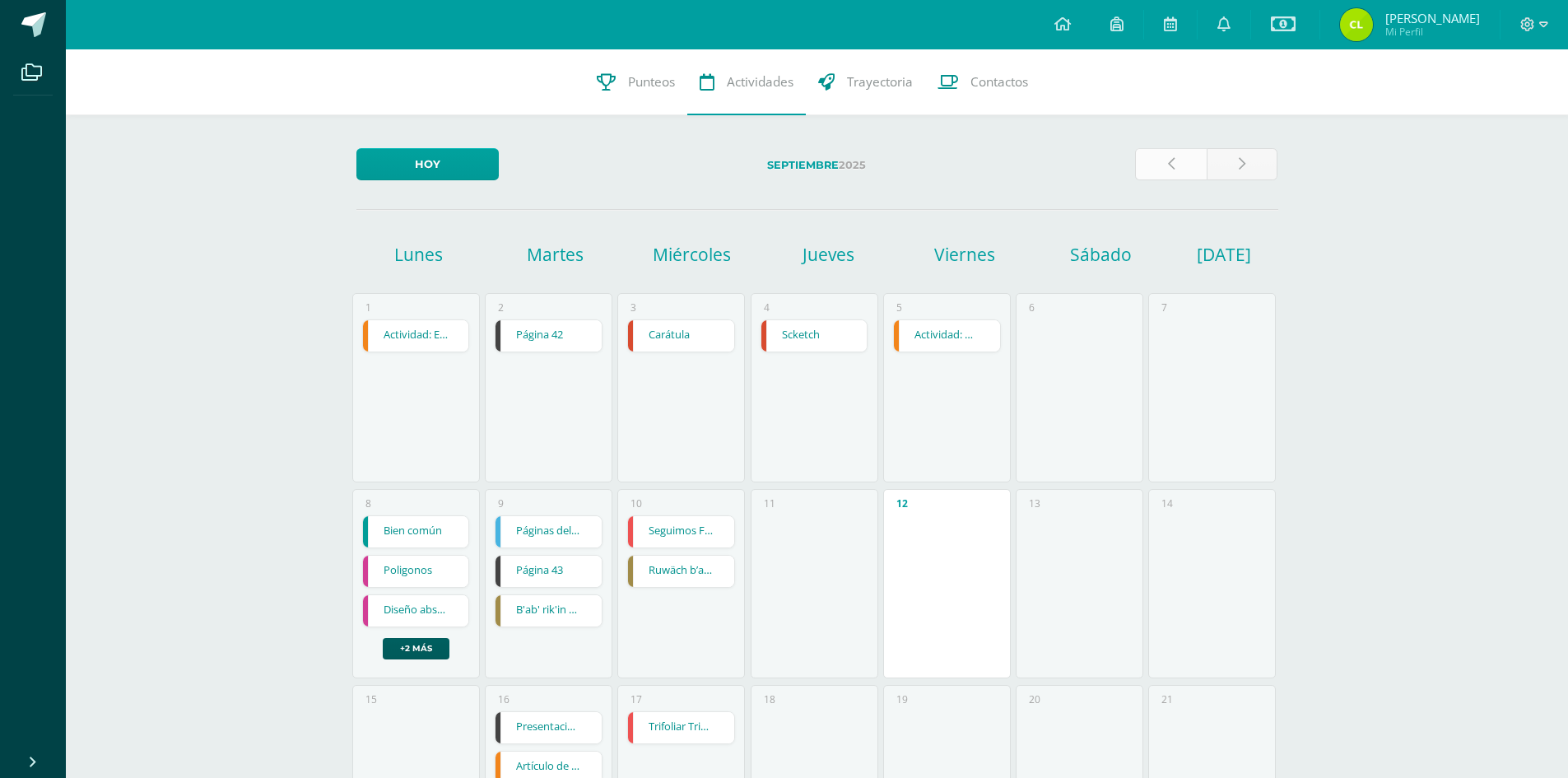
click at [1171, 163] on icon at bounding box center [1171, 164] width 7 height 14
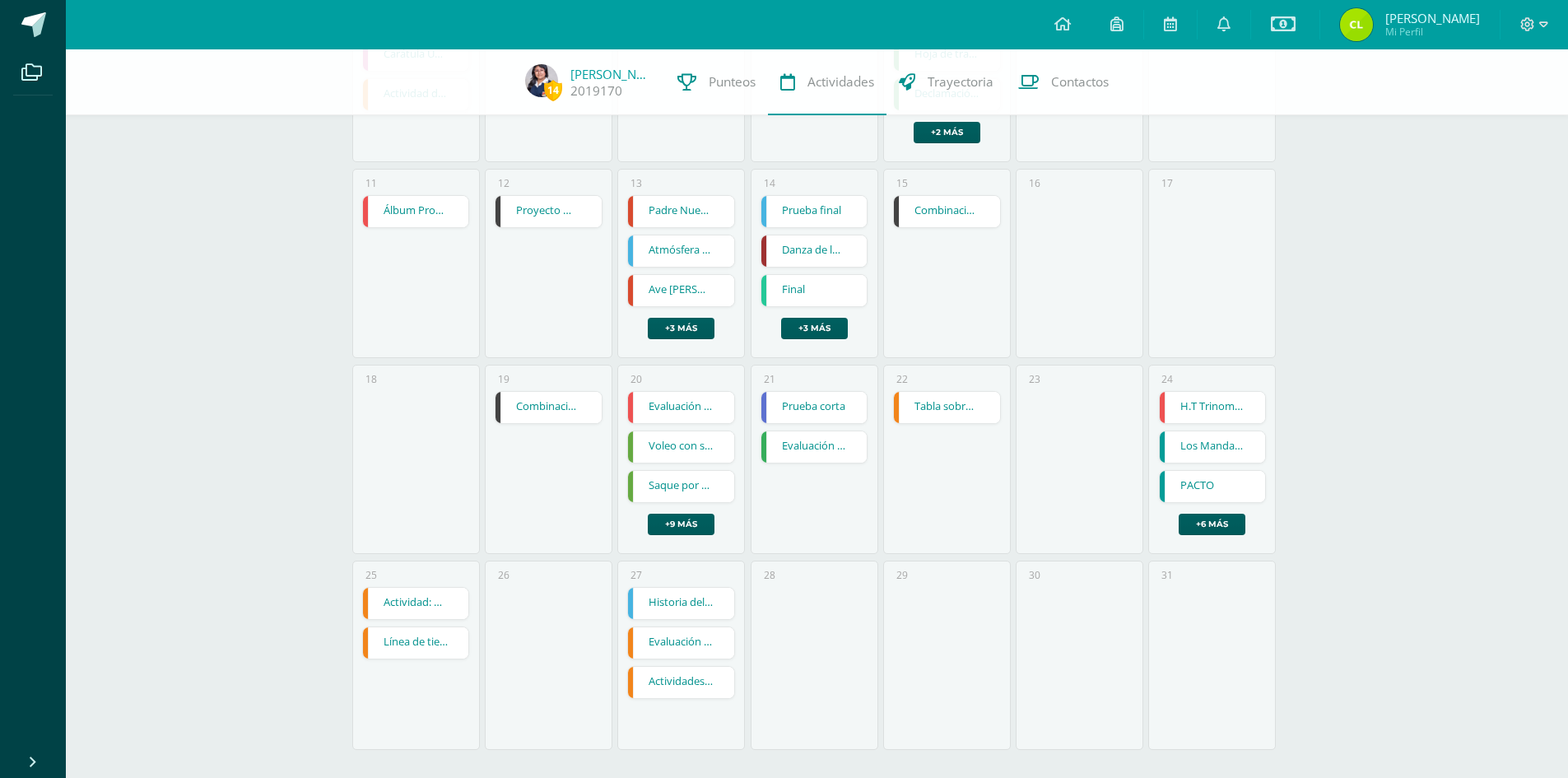
scroll to position [521, 0]
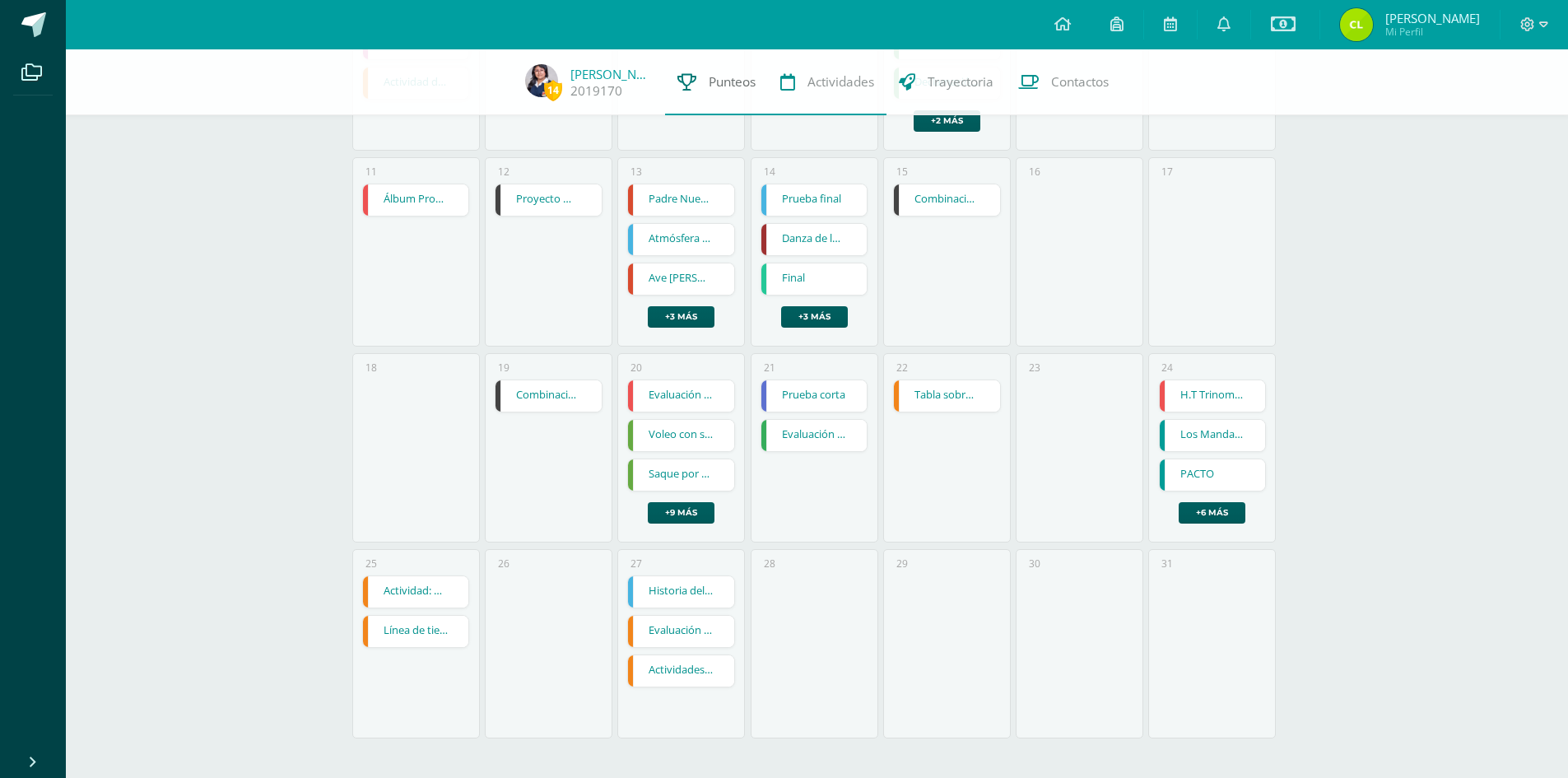
click at [713, 82] on span "Punteos" at bounding box center [732, 82] width 47 height 18
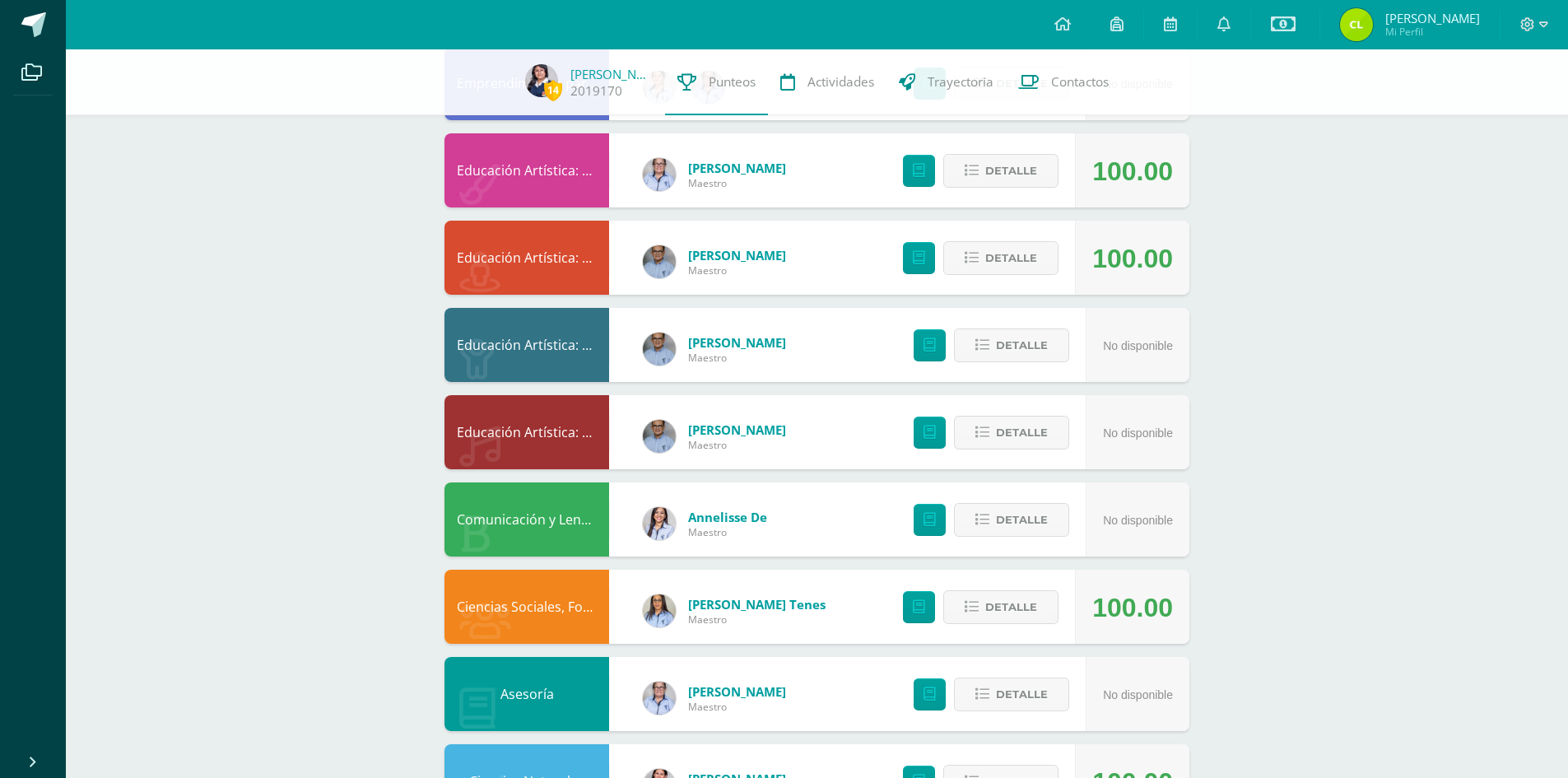
scroll to position [896, 0]
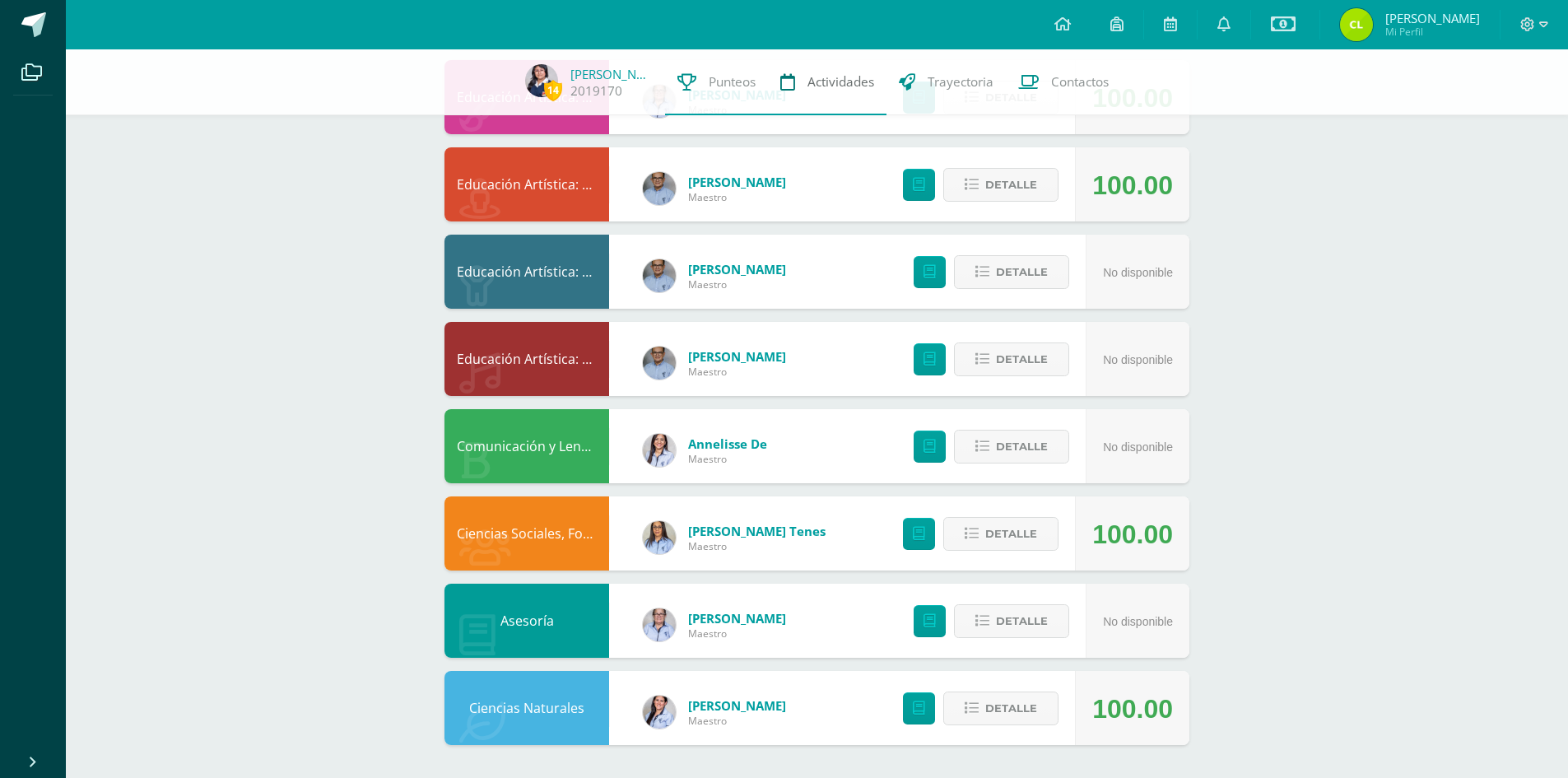
click at [809, 80] on span "Actividades" at bounding box center [840, 82] width 66 height 18
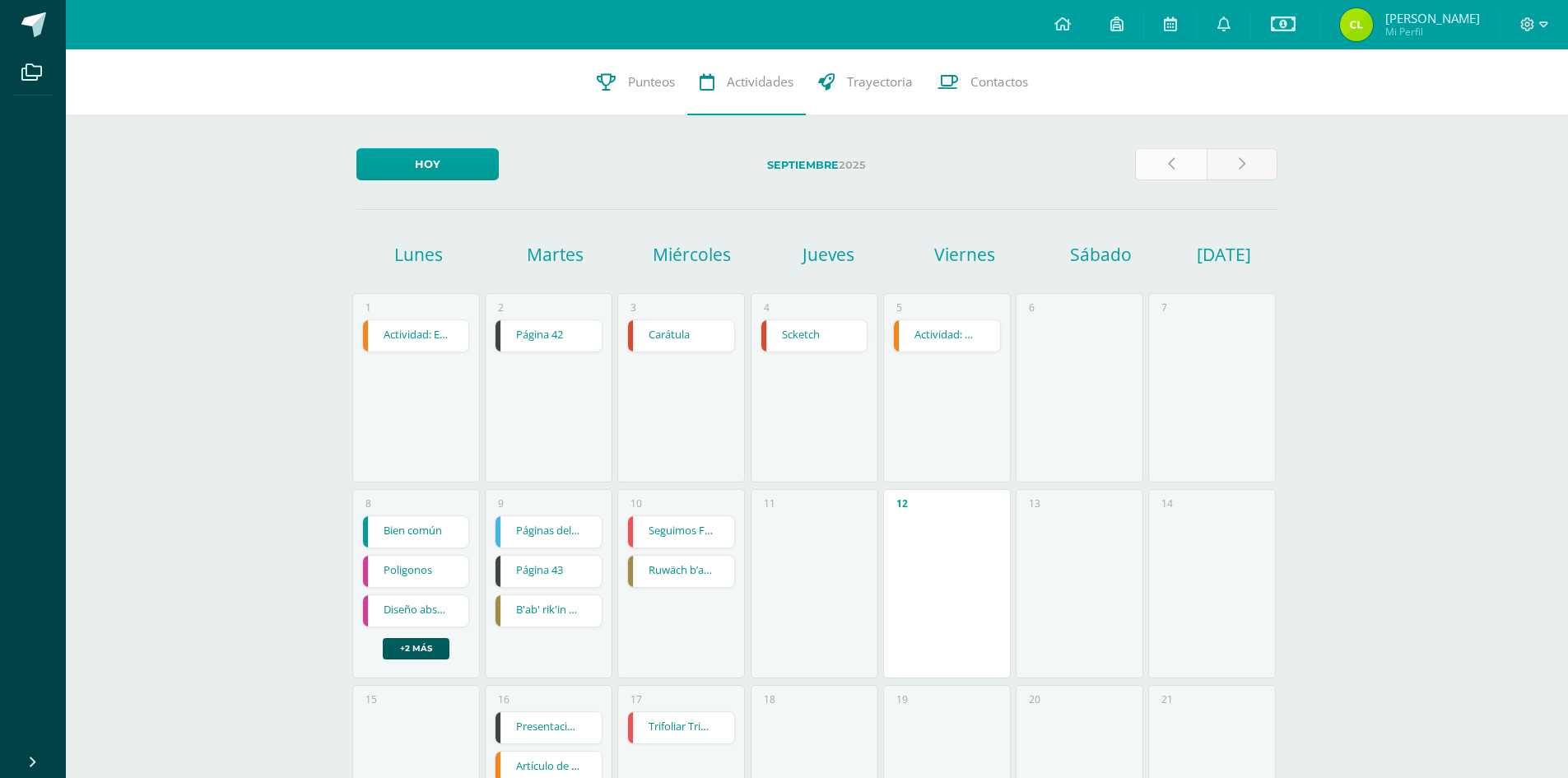
click at [1164, 157] on link at bounding box center [1171, 164] width 72 height 32
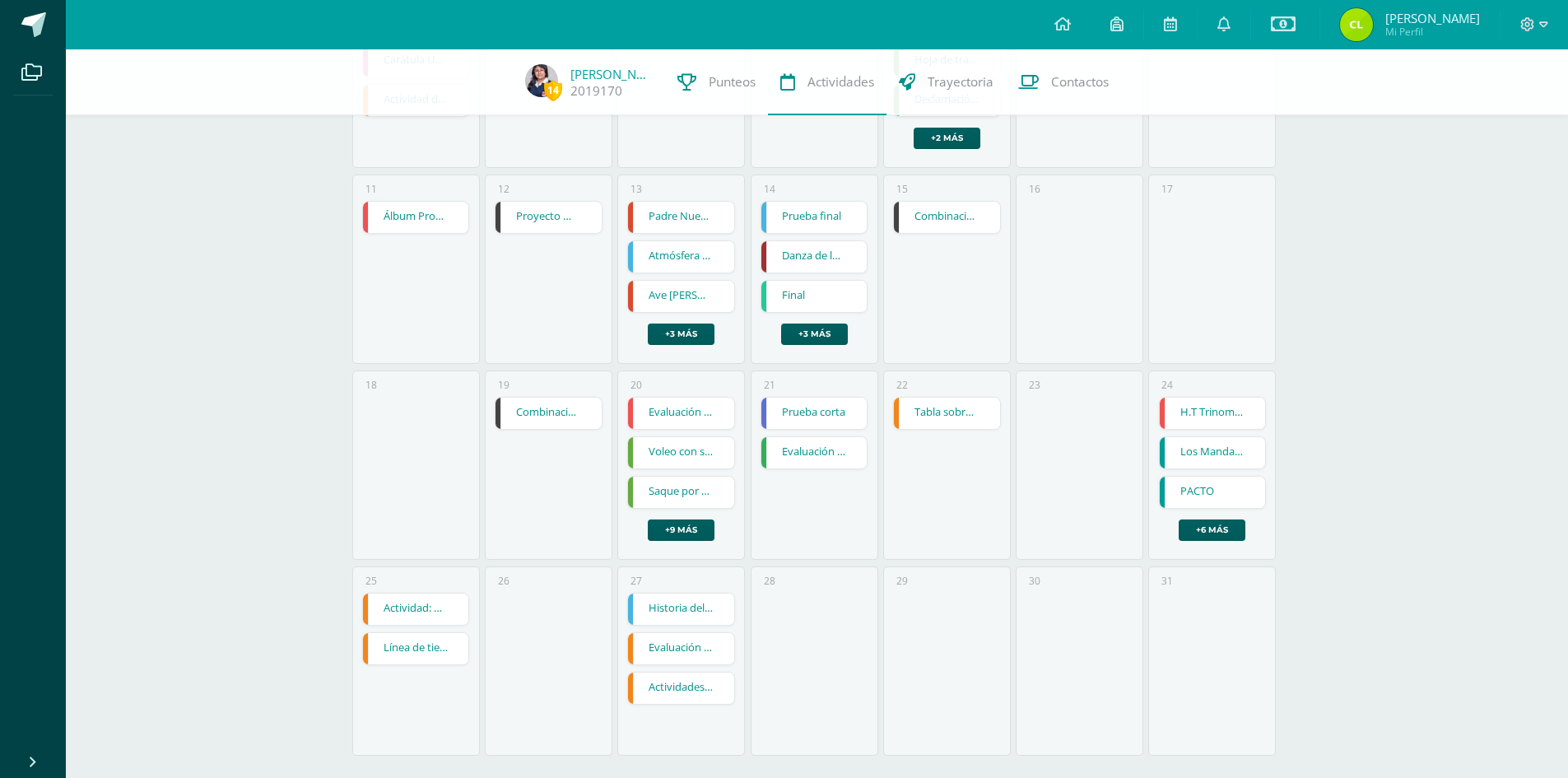
scroll to position [521, 0]
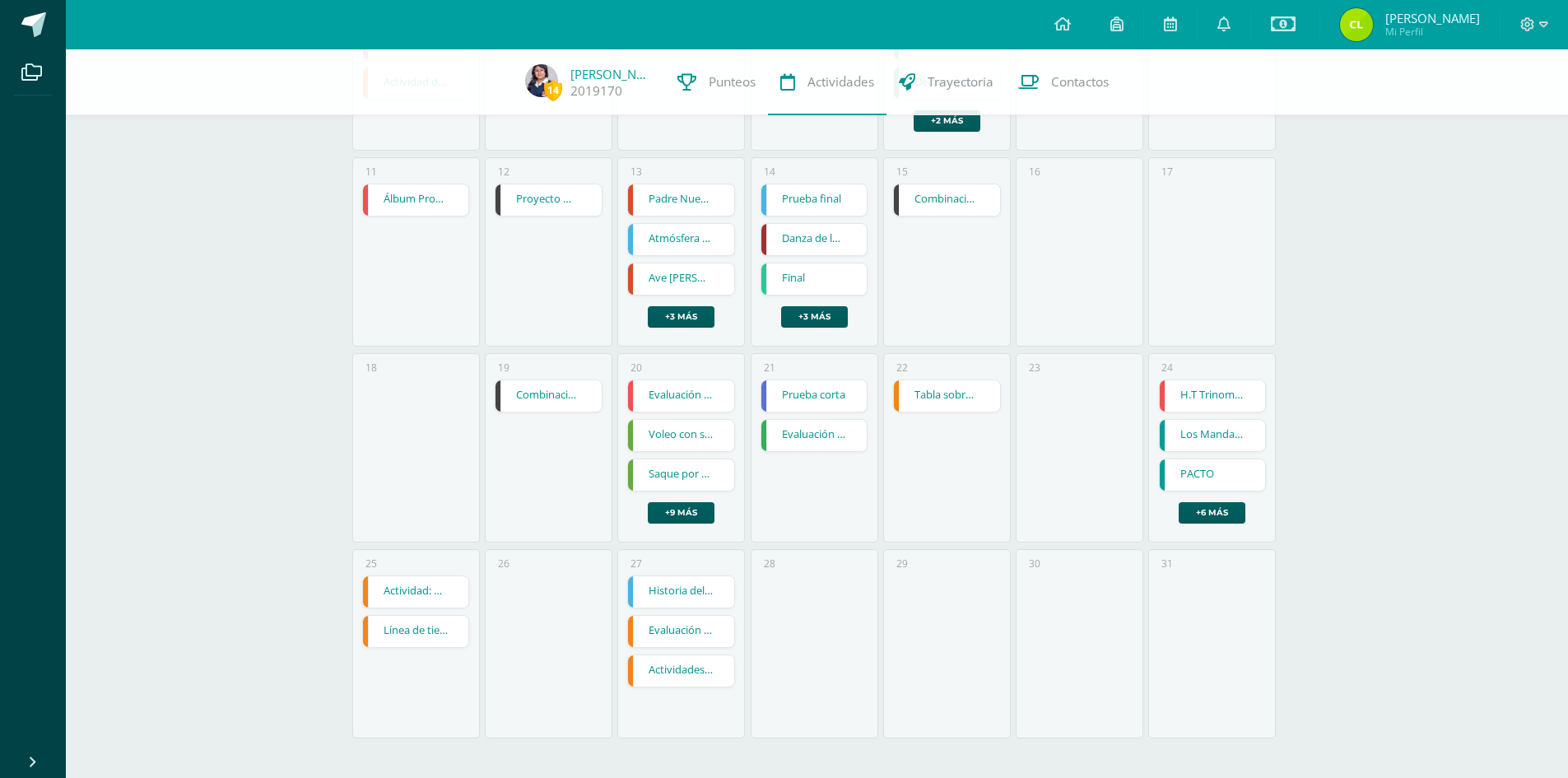
click at [793, 194] on link "Prueba final" at bounding box center [814, 201] width 106 height 32
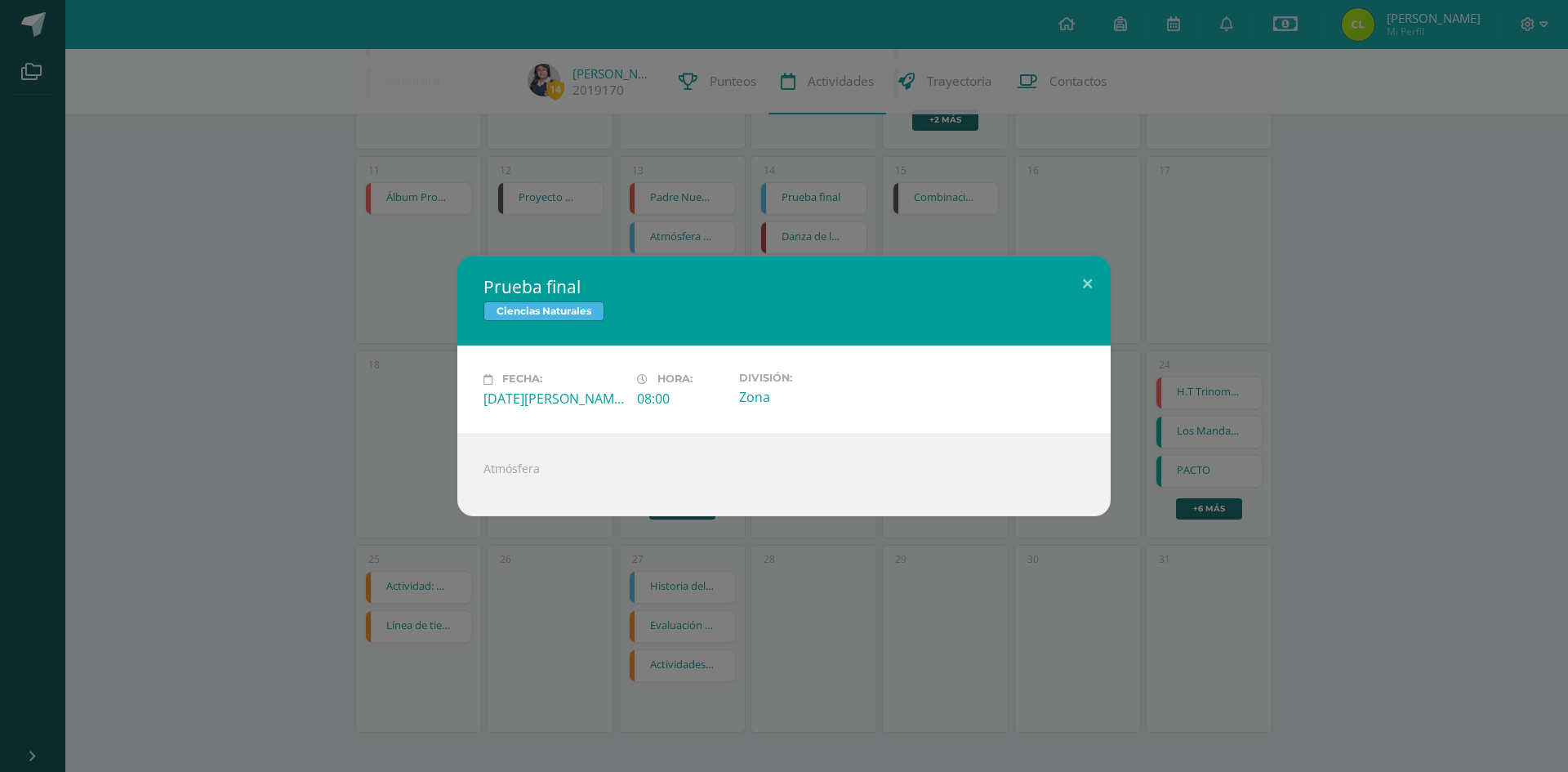
click at [727, 391] on div "Hora: 08:00" at bounding box center [681, 389] width 102 height 35
click at [1089, 284] on button at bounding box center [1088, 283] width 46 height 56
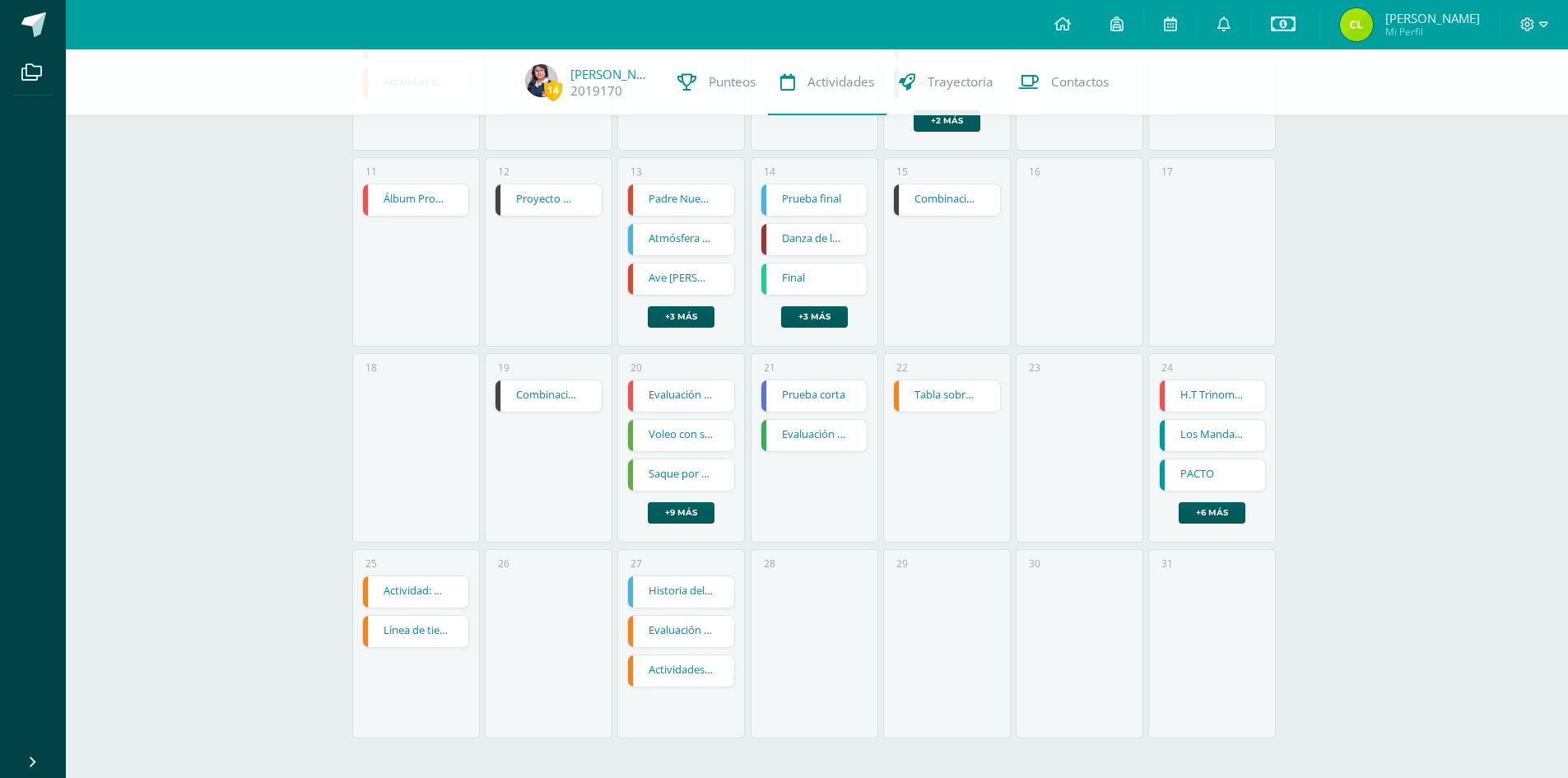
click at [678, 234] on link "Atmósfera y sus elementos en grupos" at bounding box center [681, 240] width 106 height 32
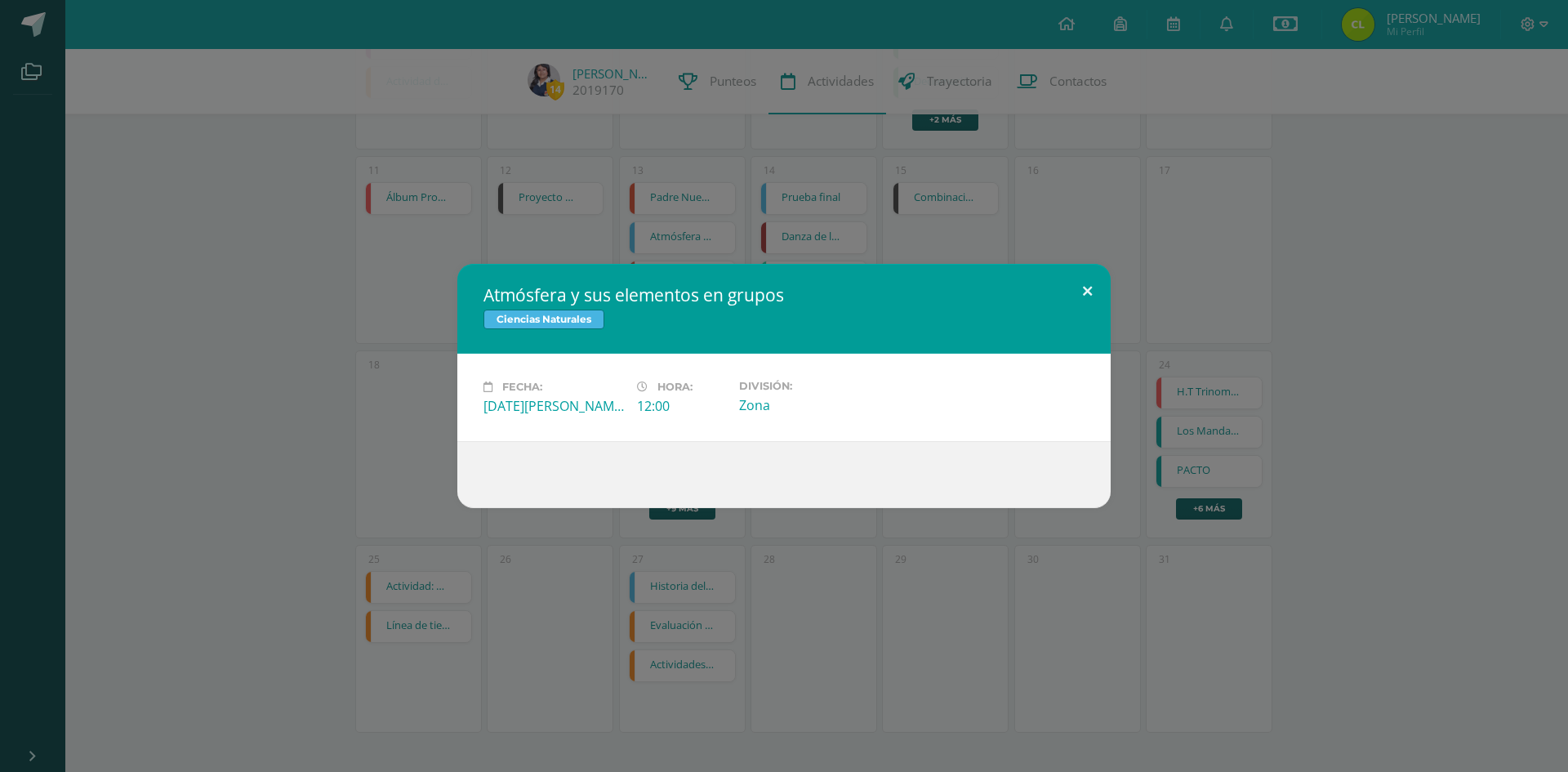
click at [1088, 288] on button at bounding box center [1088, 292] width 46 height 56
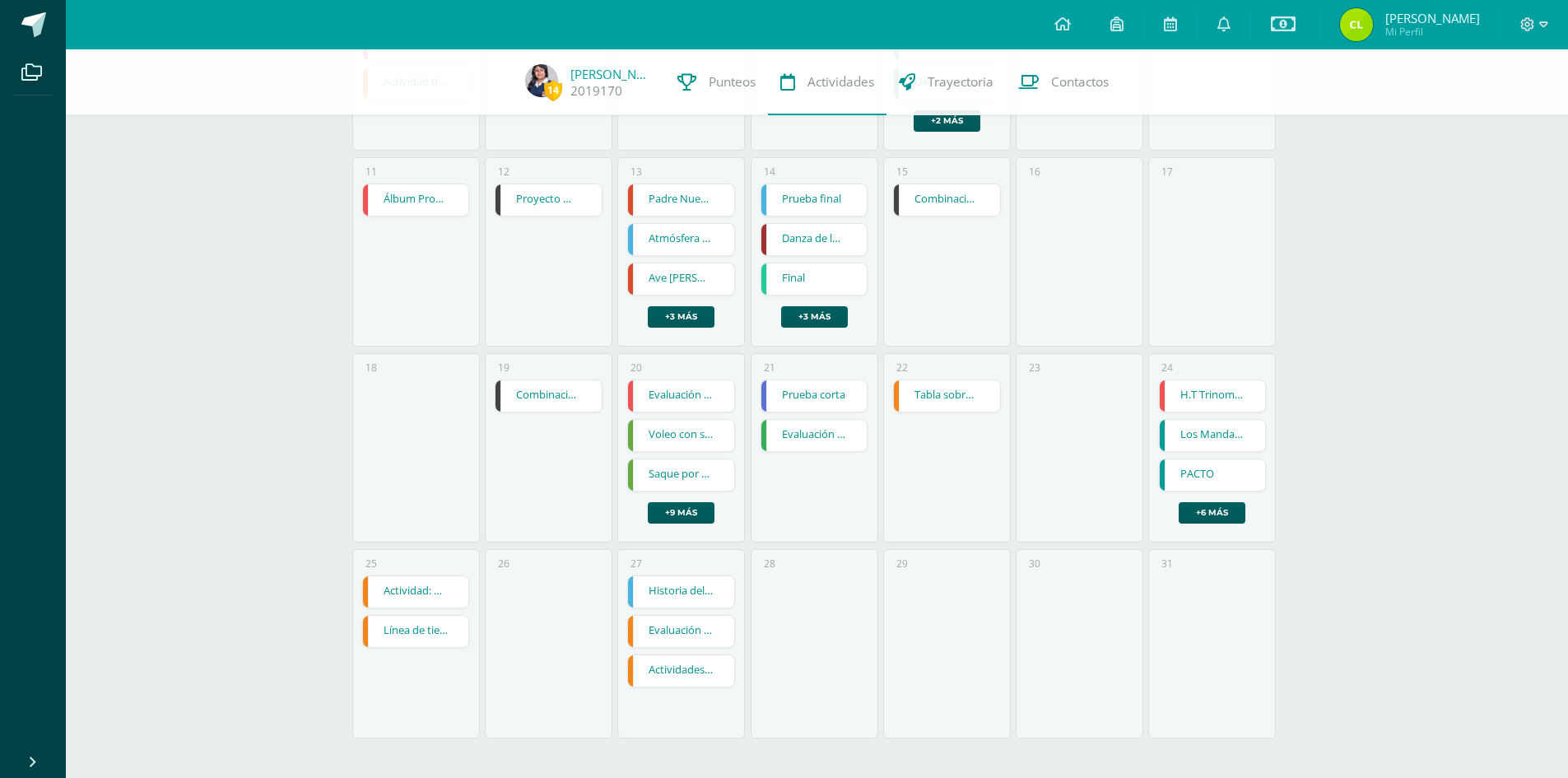
click at [654, 590] on link "Historia del modelo atómico" at bounding box center [681, 592] width 106 height 32
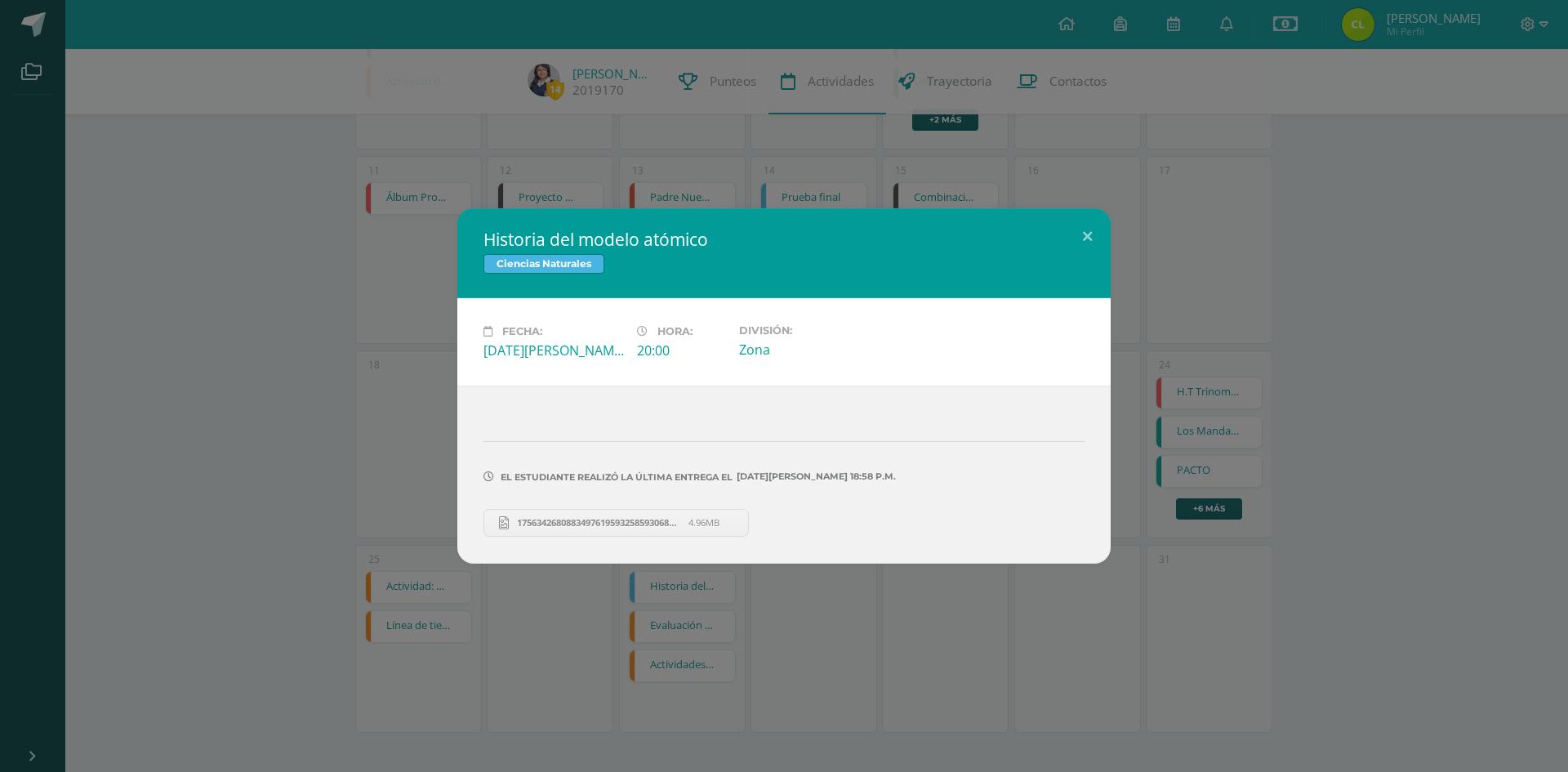
click at [613, 517] on span "17563426808834976195932585930684.jpg" at bounding box center [599, 522] width 180 height 12
click at [1089, 234] on button at bounding box center [1088, 236] width 46 height 56
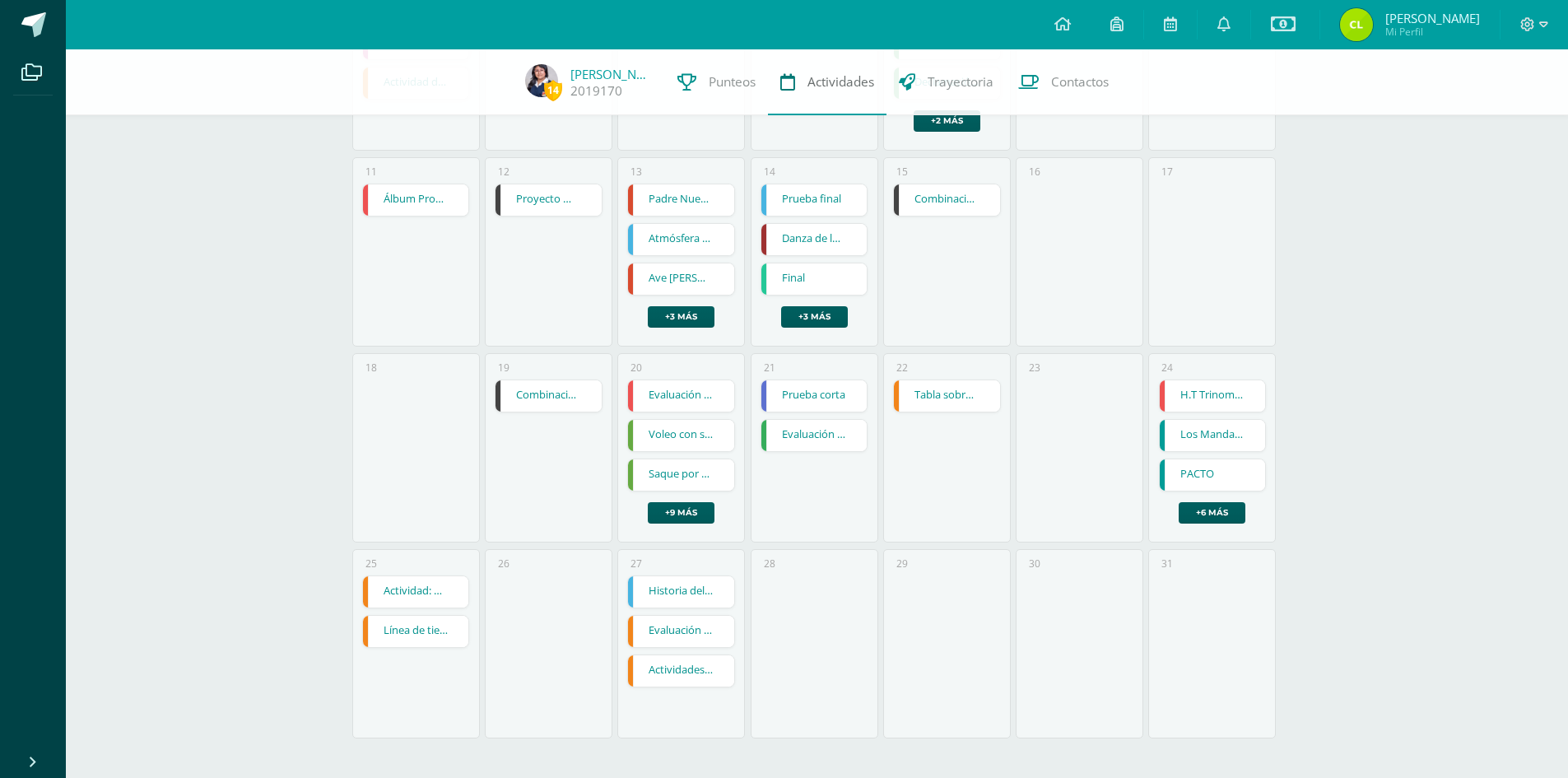
click at [828, 79] on span "Actividades" at bounding box center [840, 82] width 66 height 18
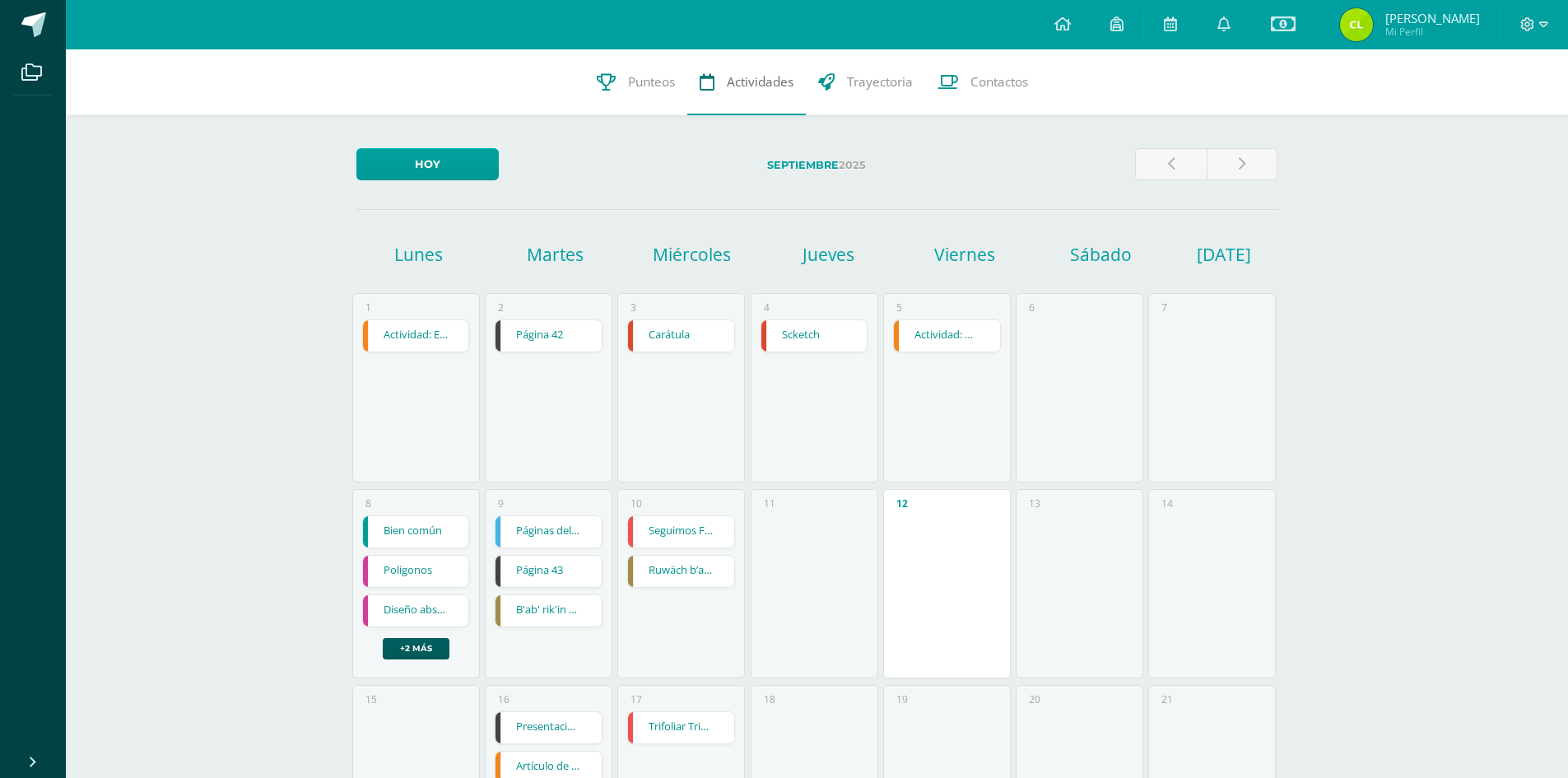
click at [758, 85] on span "Actividades" at bounding box center [759, 82] width 66 height 18
click at [642, 84] on span "Punteos" at bounding box center [651, 82] width 47 height 18
click at [638, 83] on span "Punteos" at bounding box center [651, 82] width 47 height 18
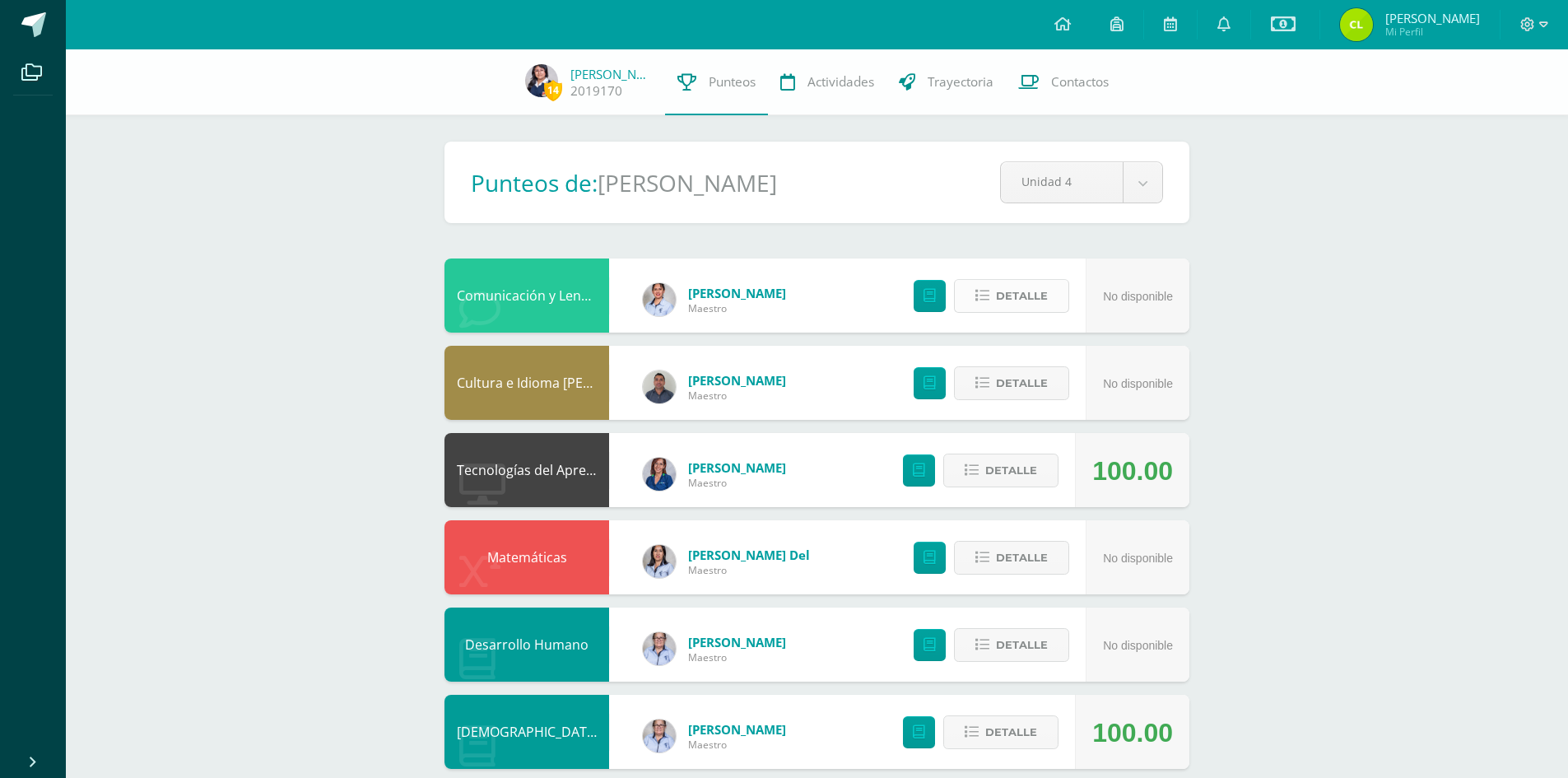
click at [1000, 291] on span "Detalle" at bounding box center [1022, 296] width 52 height 31
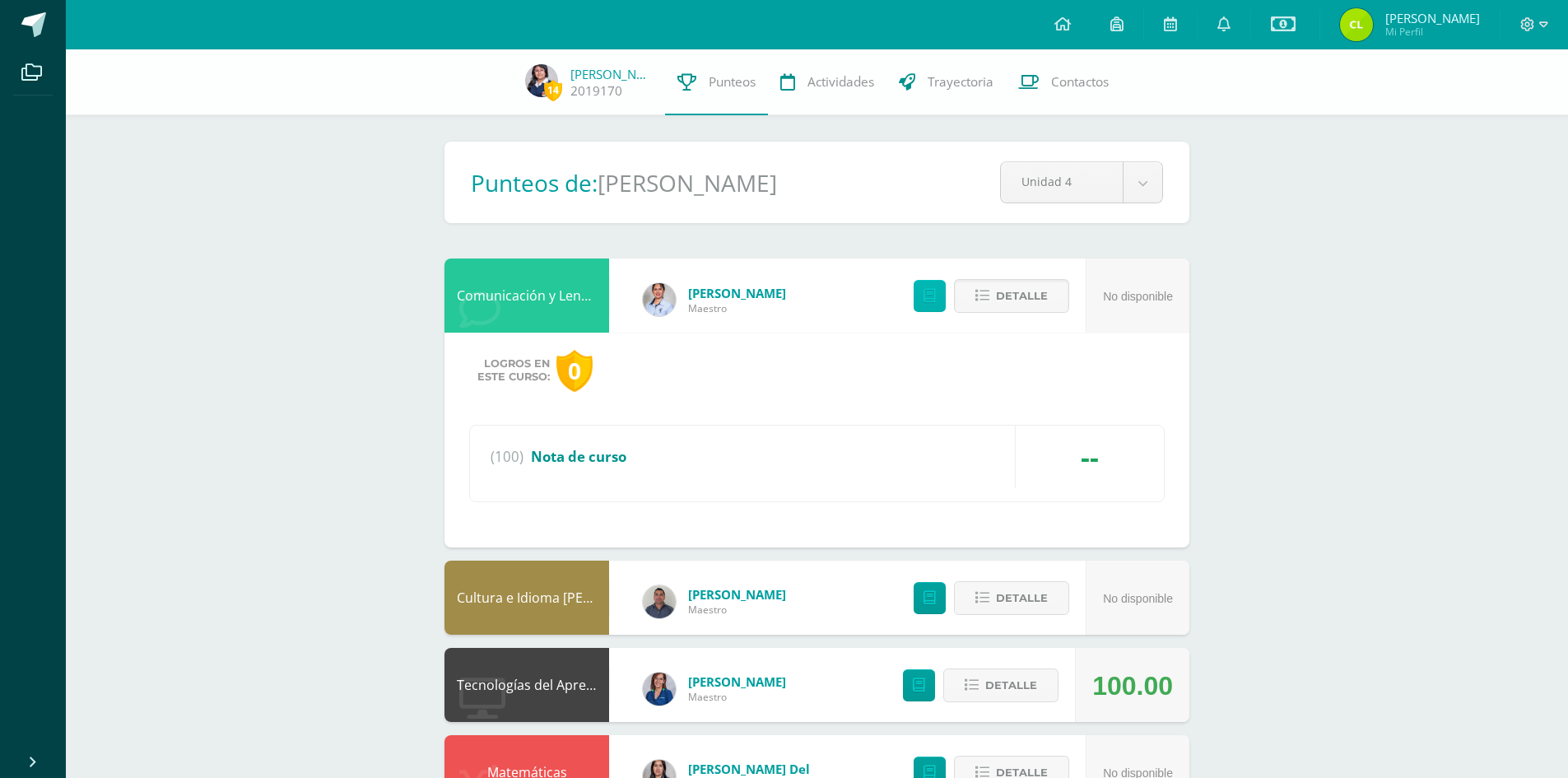
click at [926, 298] on icon at bounding box center [929, 296] width 12 height 14
click at [931, 295] on icon at bounding box center [929, 296] width 12 height 14
click at [932, 600] on icon at bounding box center [929, 598] width 12 height 14
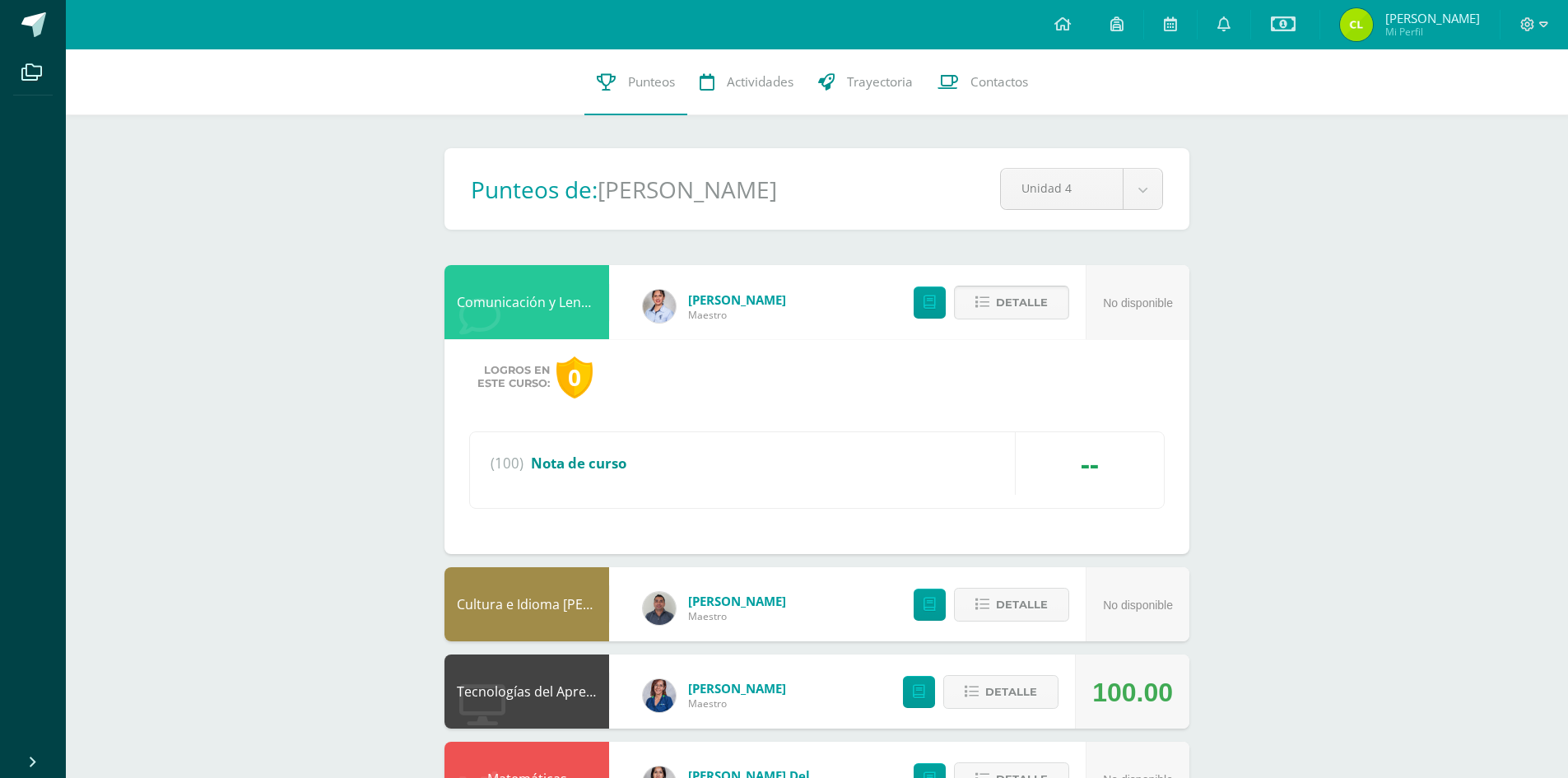
click at [995, 303] on button "Detalle" at bounding box center [1012, 302] width 116 height 34
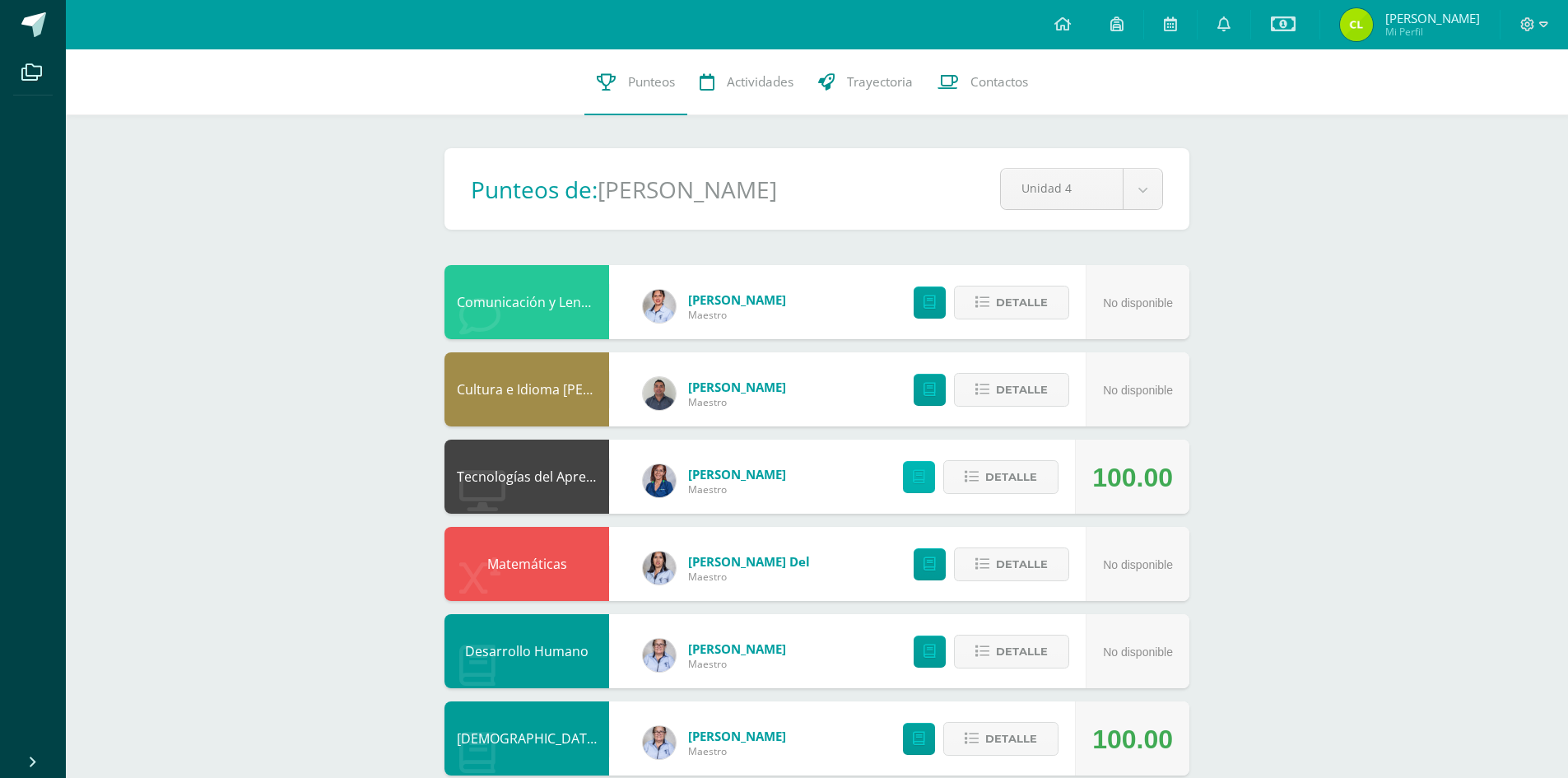
click at [918, 475] on icon at bounding box center [919, 477] width 12 height 14
click at [932, 562] on icon at bounding box center [929, 563] width 12 height 14
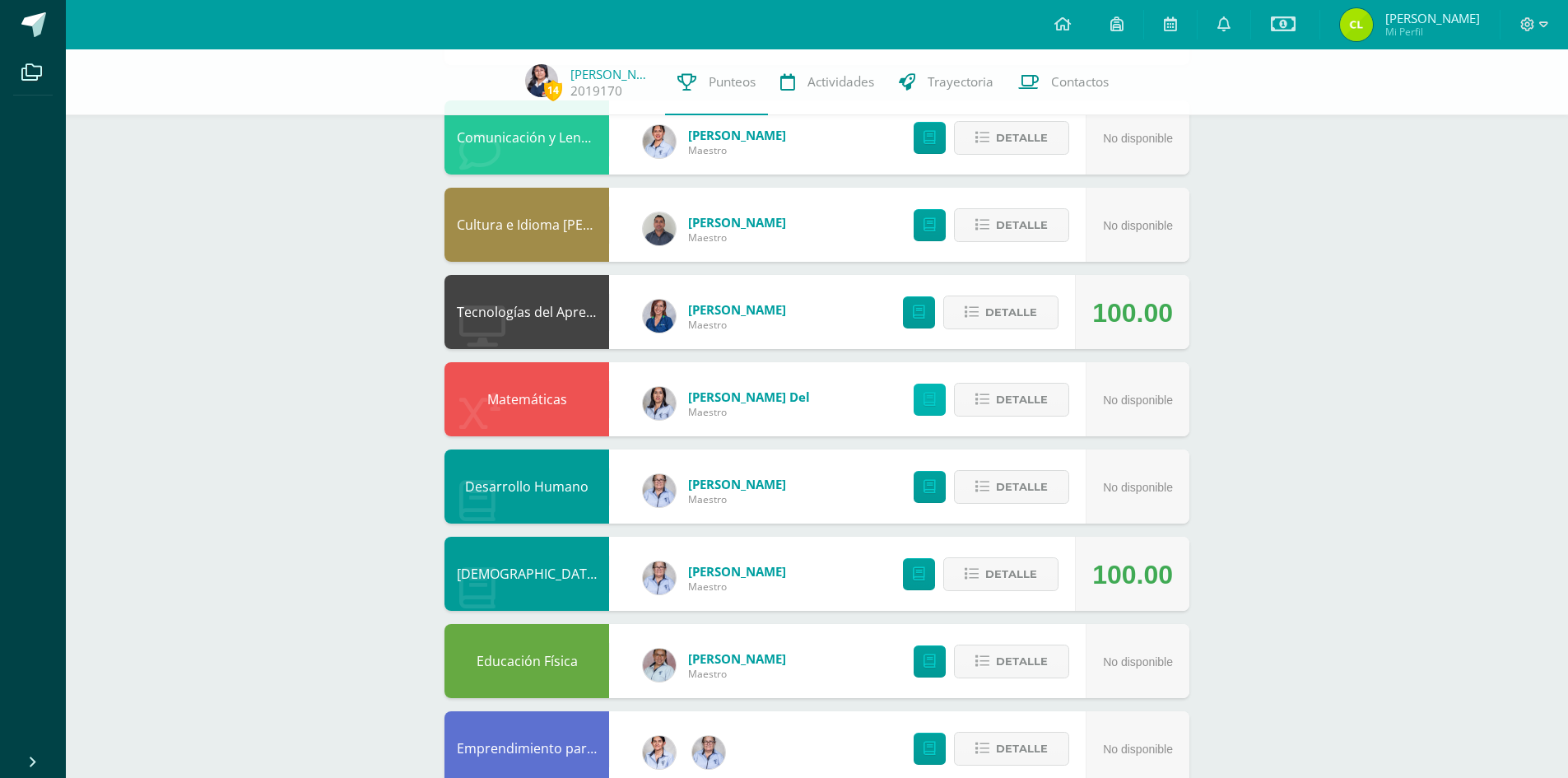
scroll to position [164, 0]
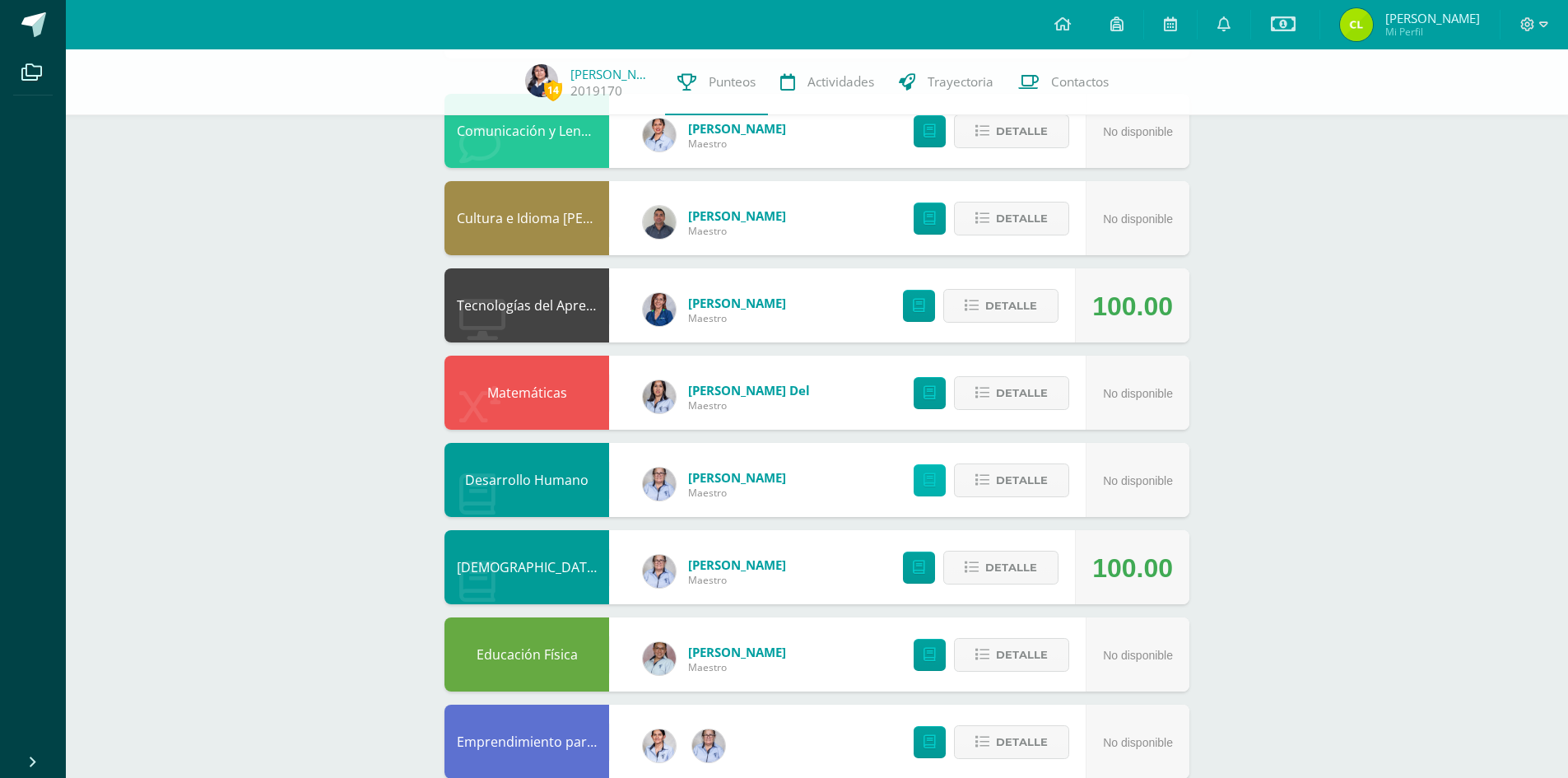
click at [928, 483] on icon at bounding box center [929, 479] width 12 height 14
click at [923, 564] on icon at bounding box center [919, 567] width 12 height 14
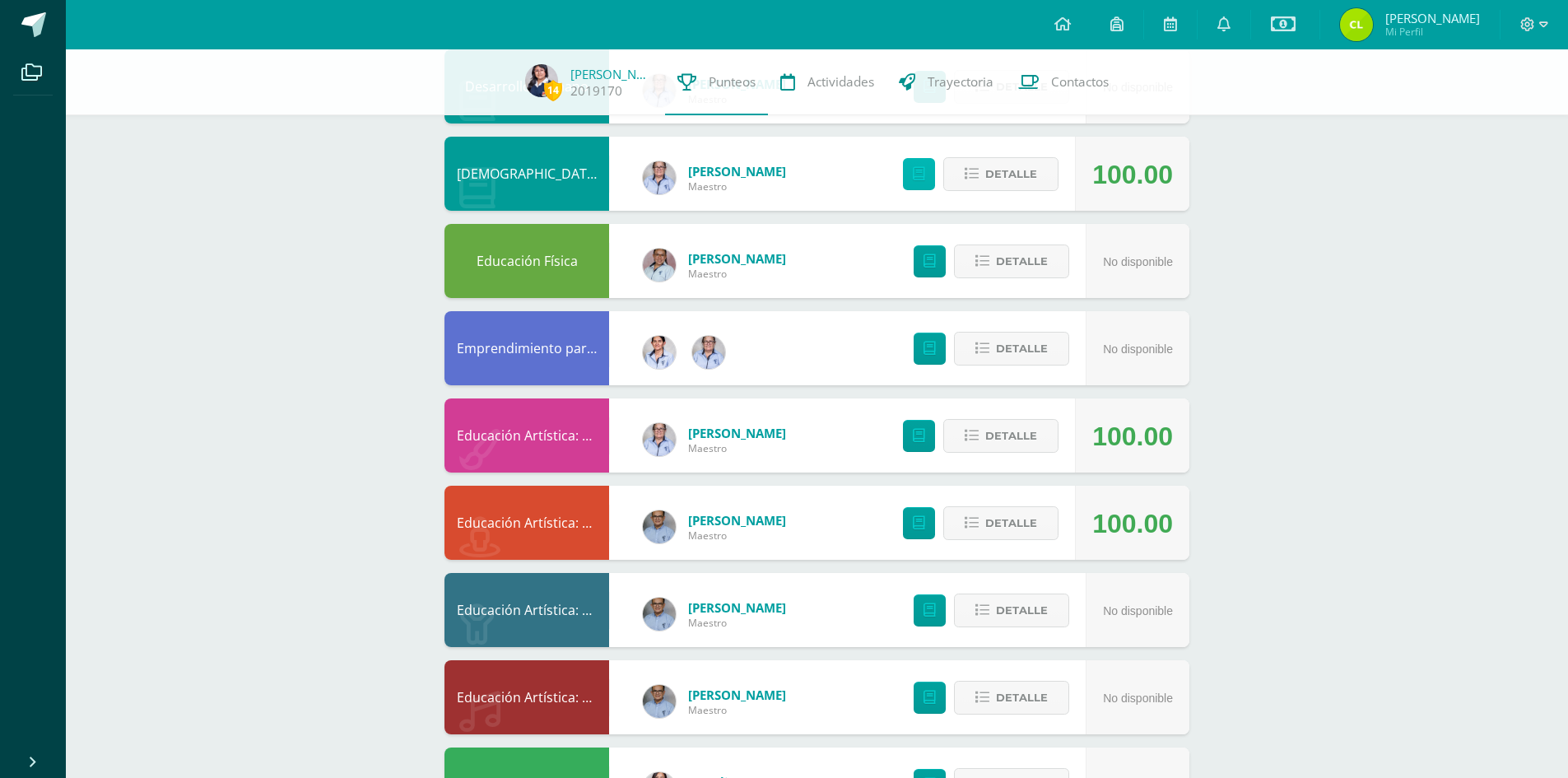
scroll to position [577, 0]
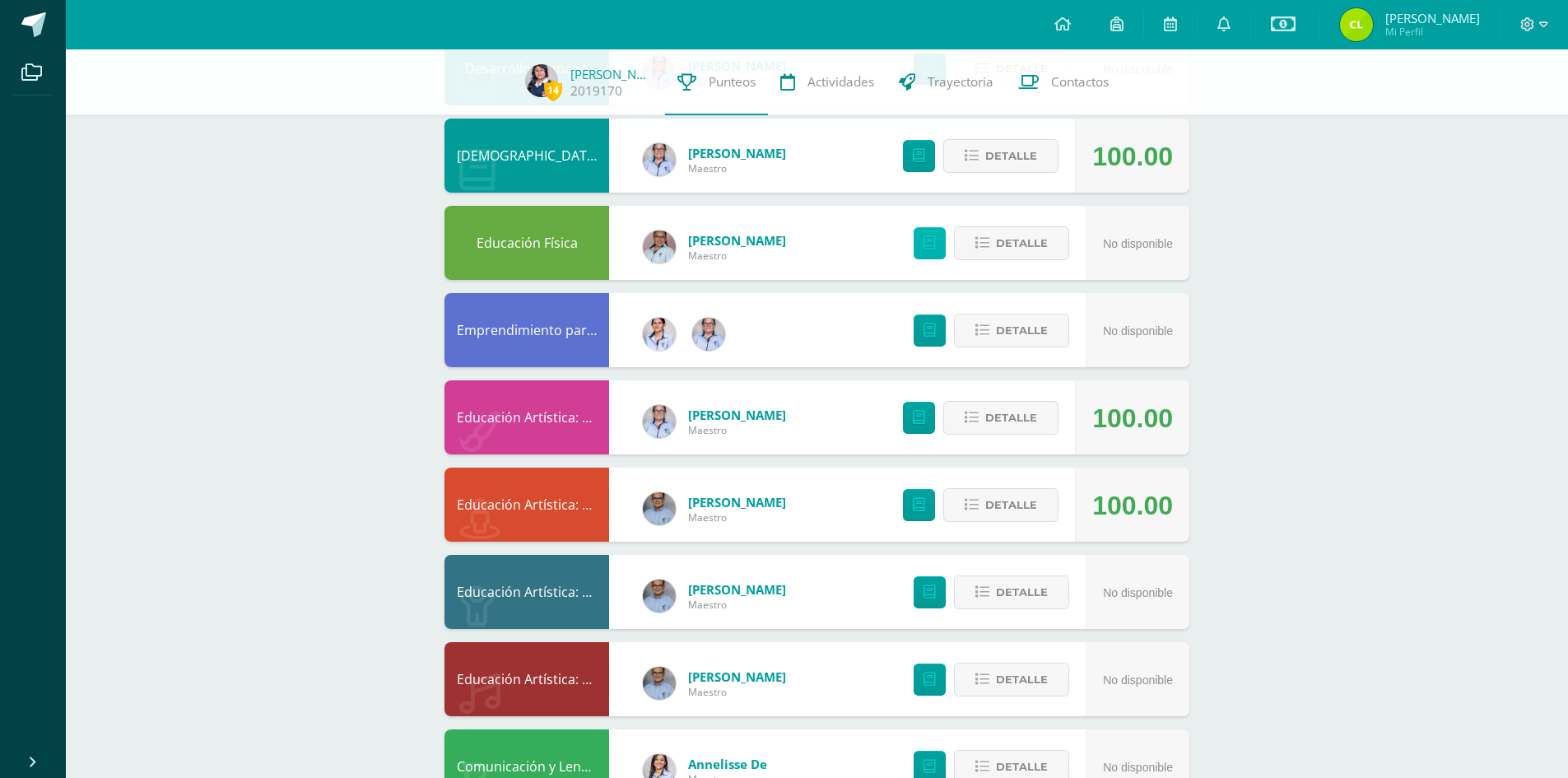
click at [930, 242] on icon at bounding box center [929, 243] width 12 height 14
click at [932, 329] on icon at bounding box center [929, 330] width 12 height 14
click at [919, 412] on icon at bounding box center [919, 417] width 12 height 14
click at [916, 507] on icon at bounding box center [919, 505] width 12 height 14
click at [926, 589] on icon at bounding box center [929, 591] width 12 height 14
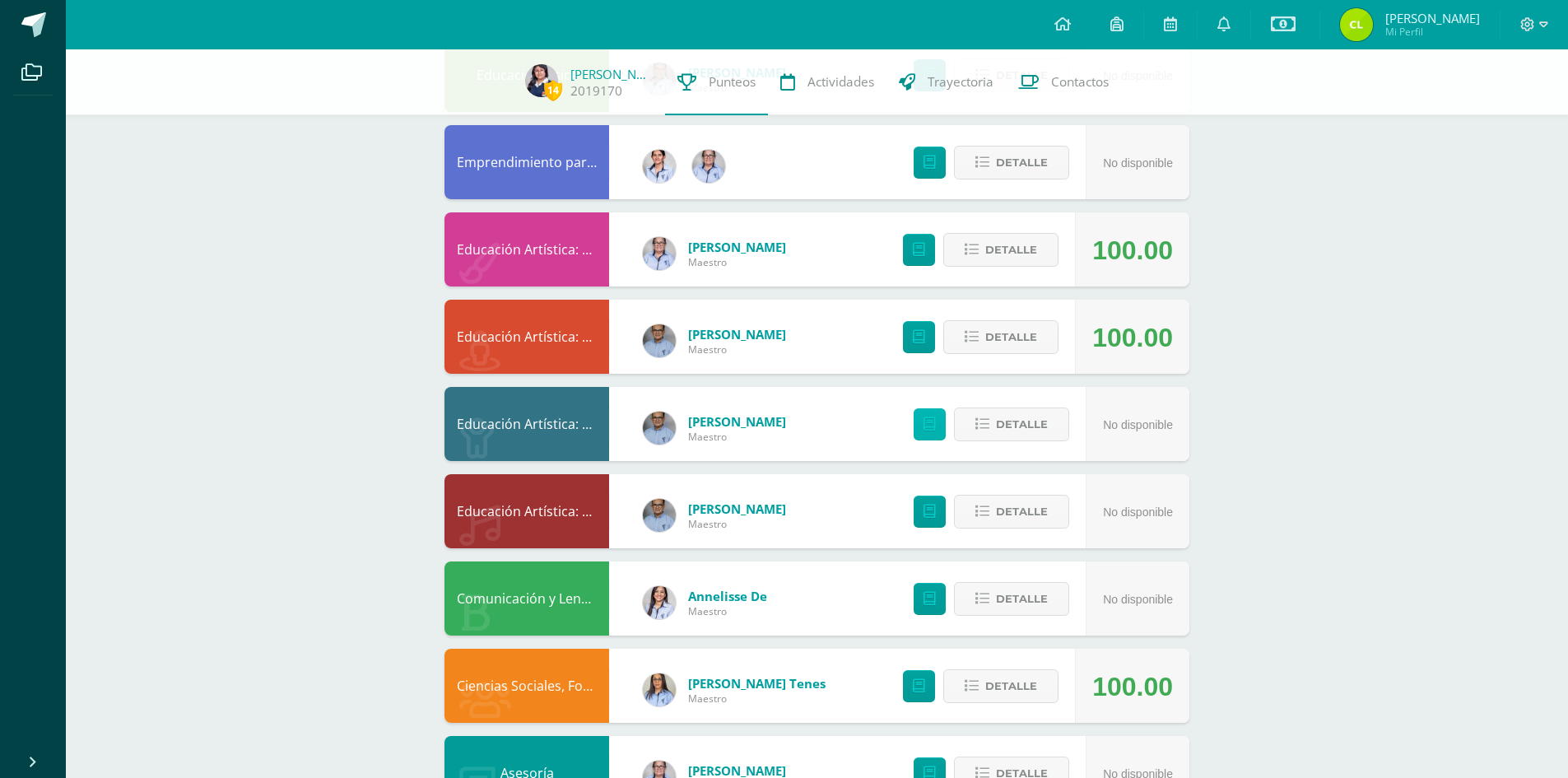
scroll to position [823, 0]
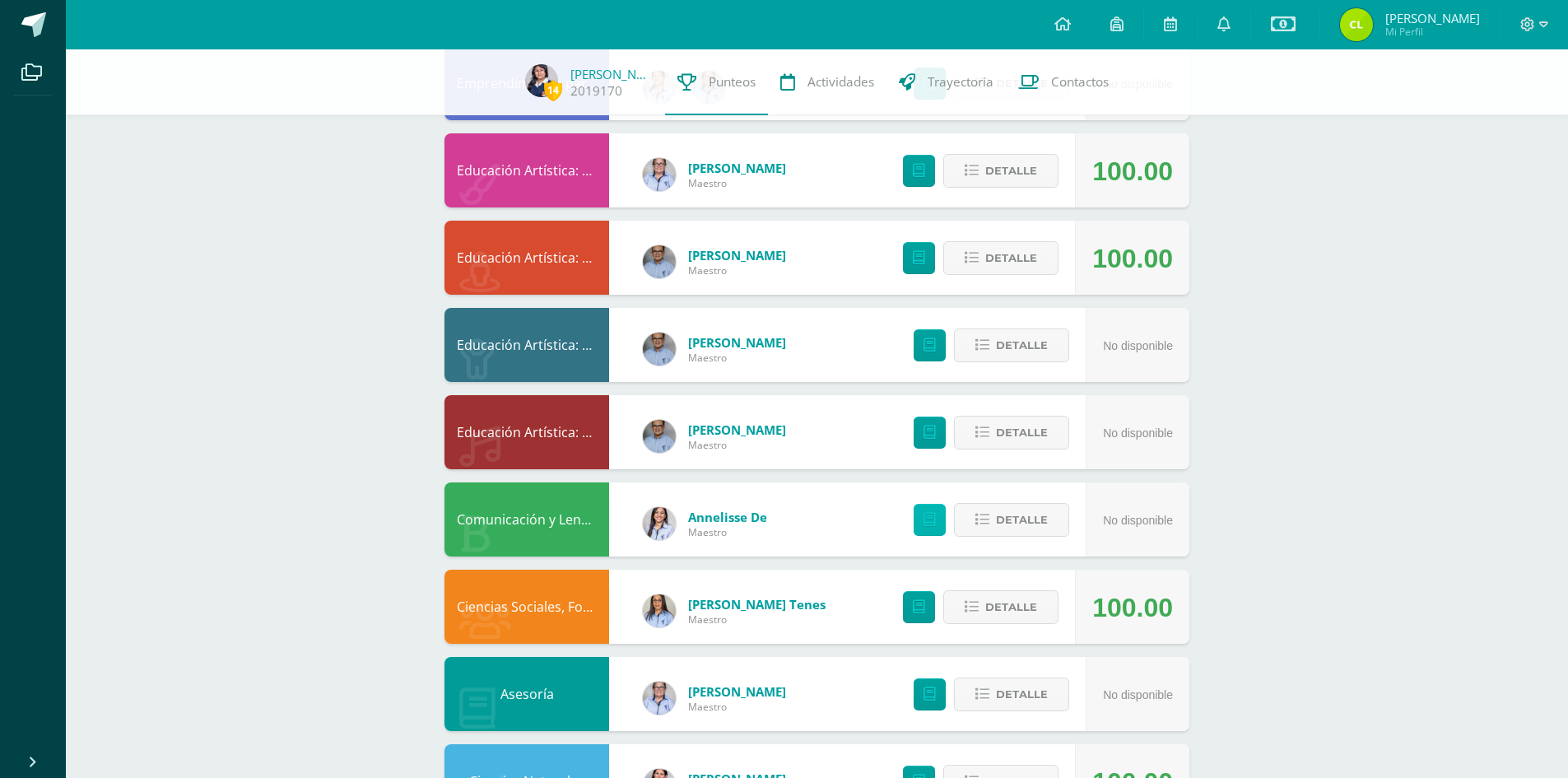
click at [933, 521] on icon at bounding box center [929, 520] width 12 height 14
click at [919, 608] on icon at bounding box center [919, 606] width 12 height 14
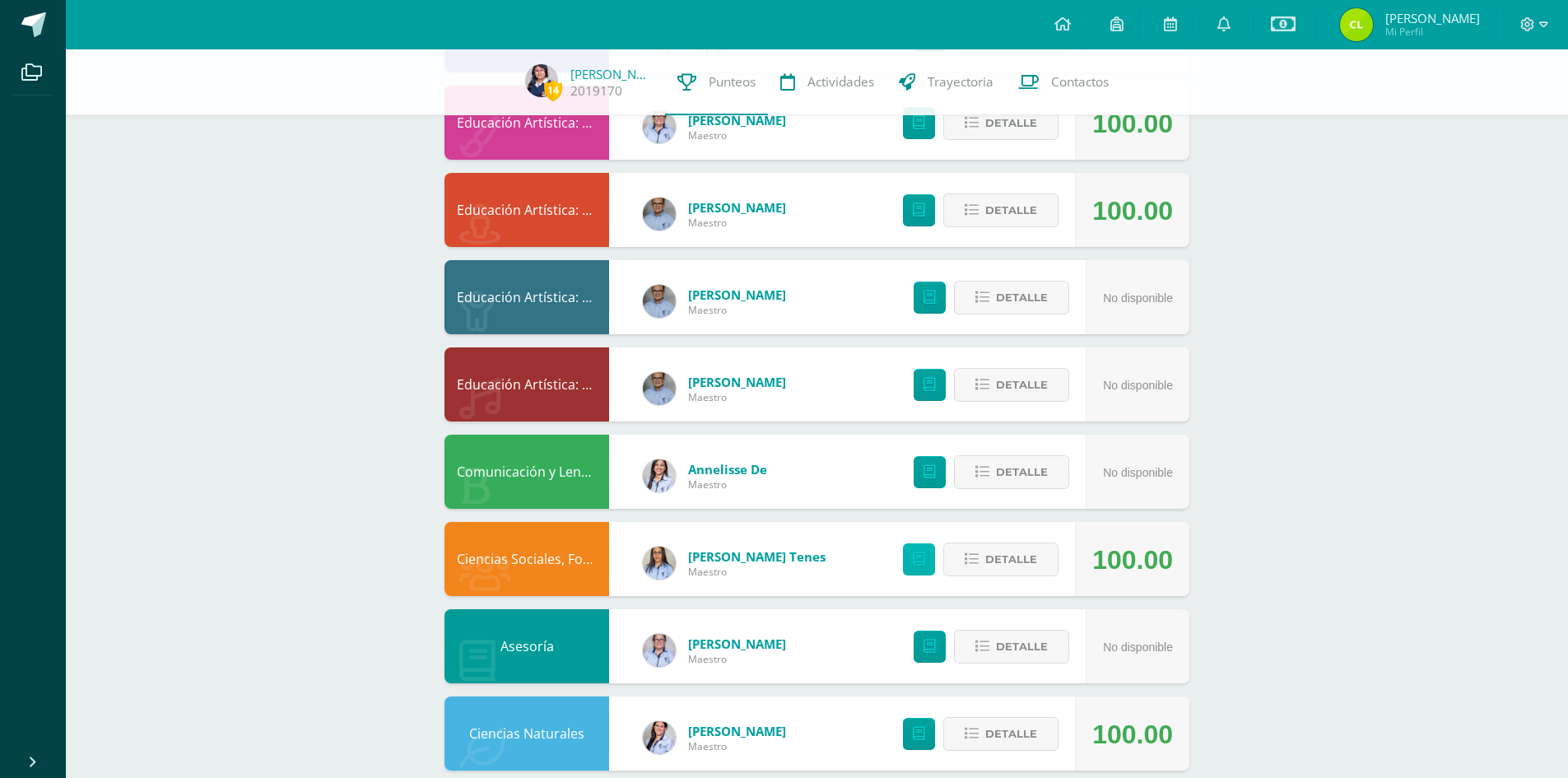
scroll to position [896, 0]
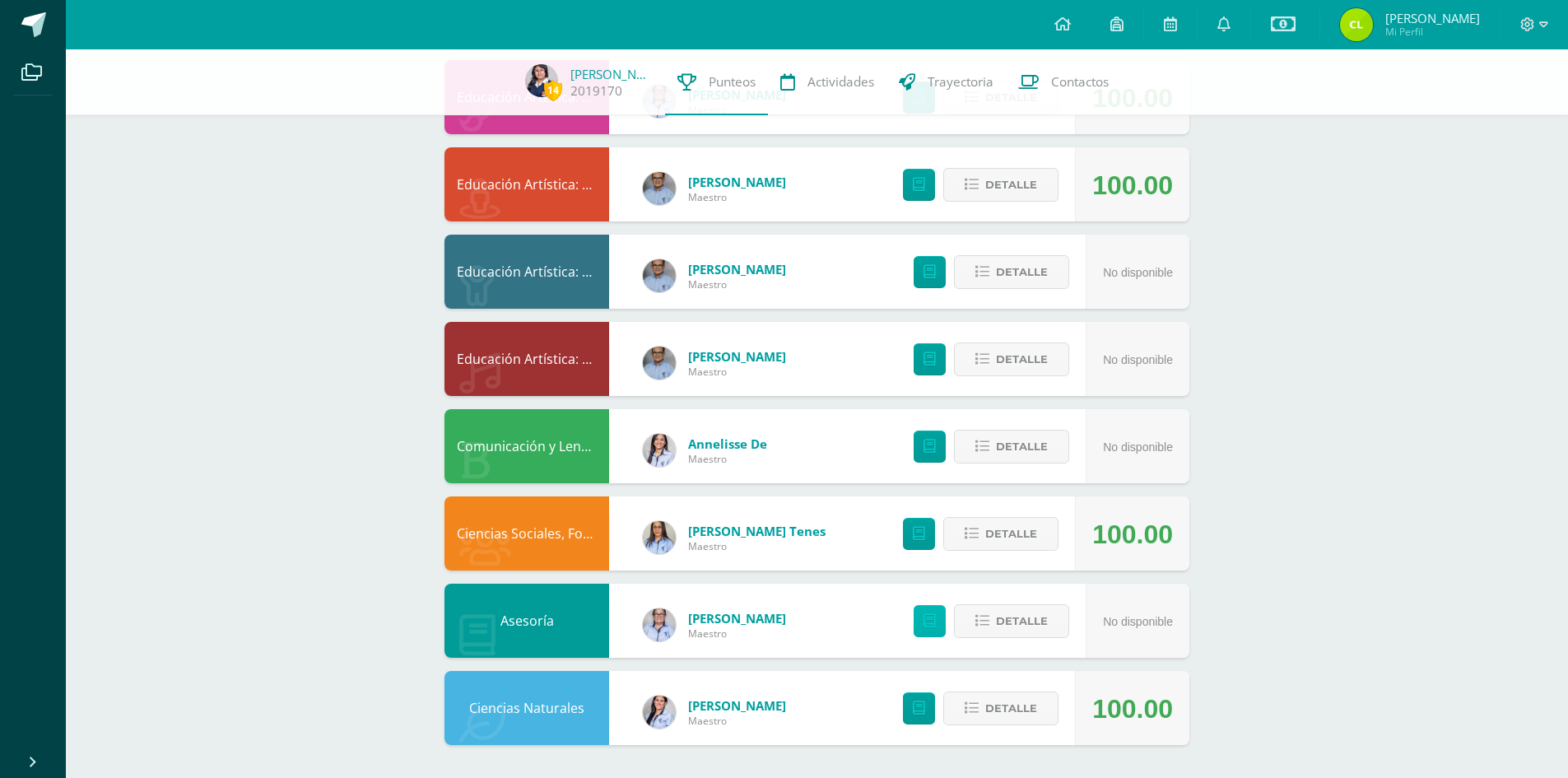
click at [929, 616] on icon at bounding box center [929, 620] width 12 height 14
click at [917, 711] on icon at bounding box center [919, 708] width 12 height 14
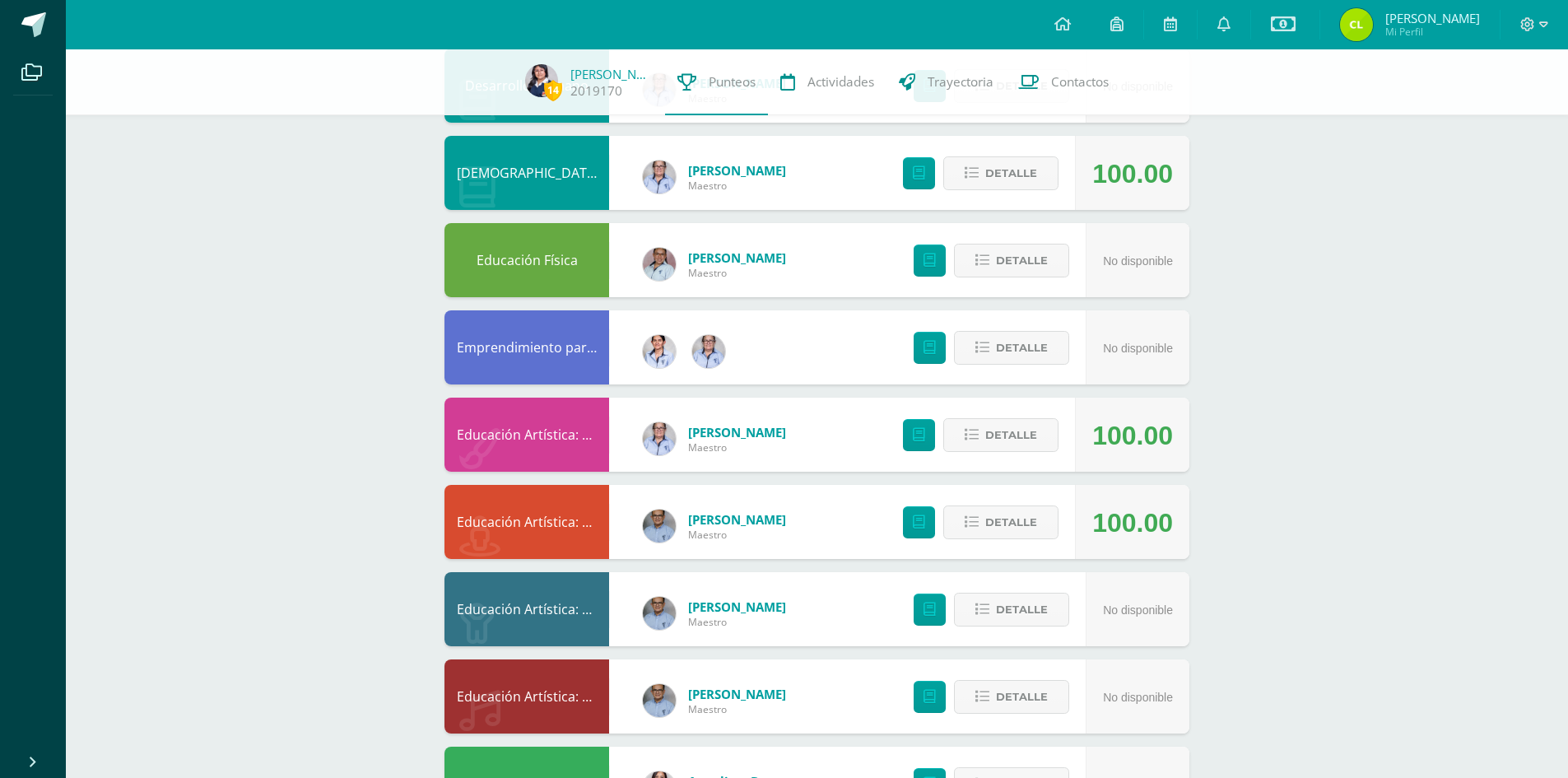
scroll to position [577, 0]
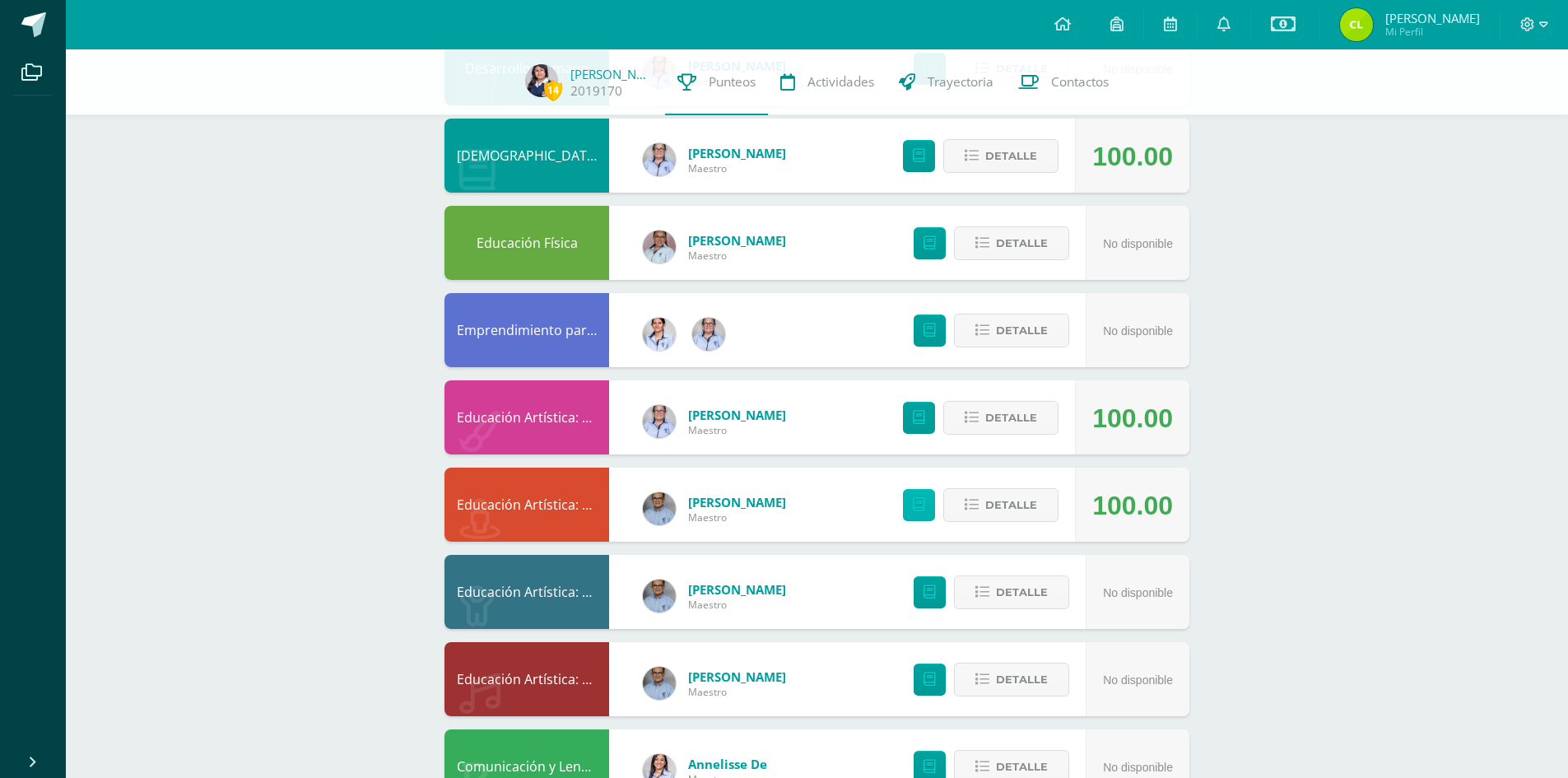
click at [918, 506] on icon at bounding box center [919, 505] width 12 height 14
click at [921, 415] on icon at bounding box center [919, 417] width 12 height 14
click at [924, 502] on icon at bounding box center [919, 505] width 12 height 14
click at [935, 594] on icon at bounding box center [929, 591] width 12 height 14
click at [929, 679] on icon at bounding box center [929, 679] width 12 height 14
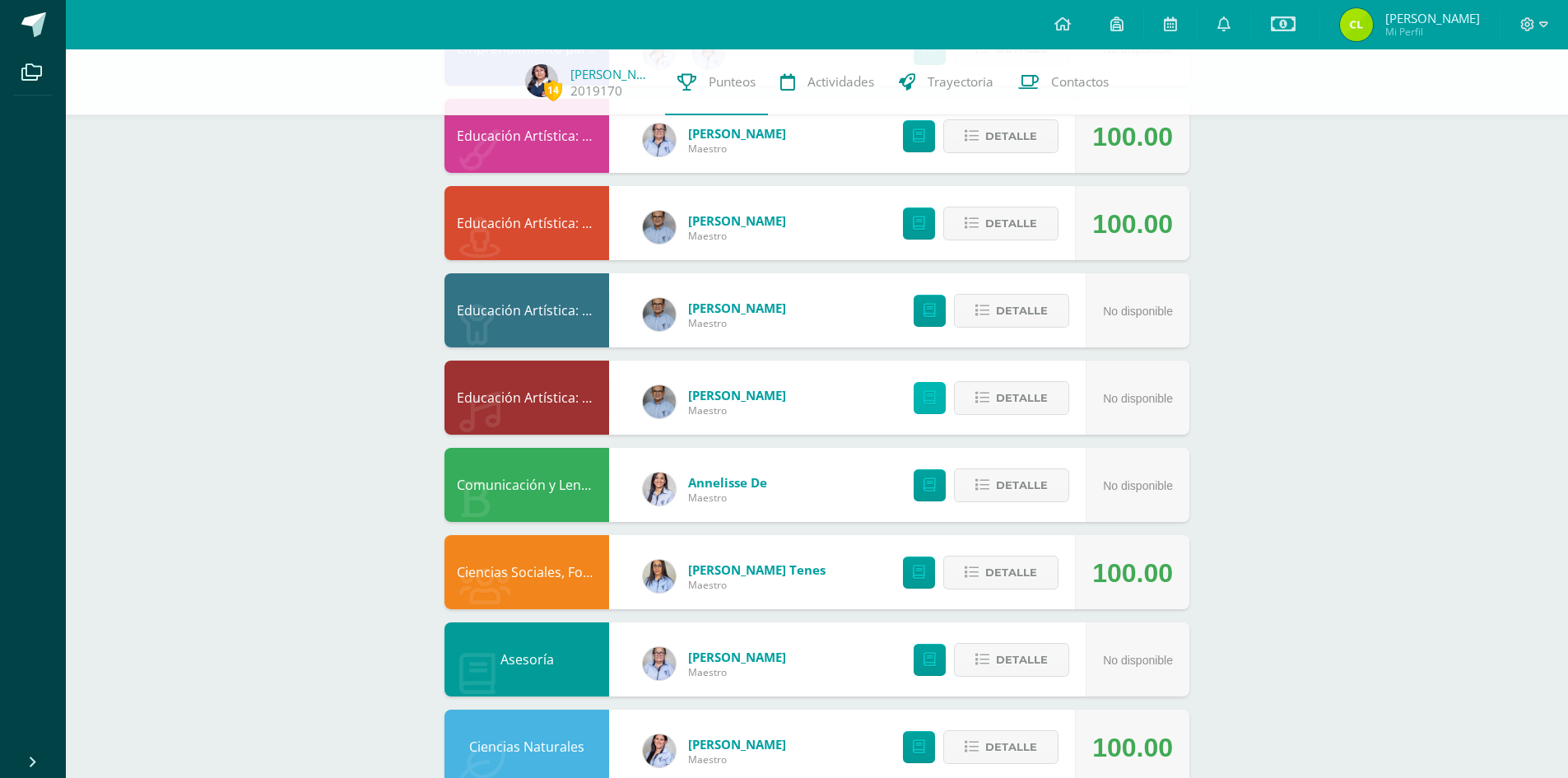
scroll to position [896, 0]
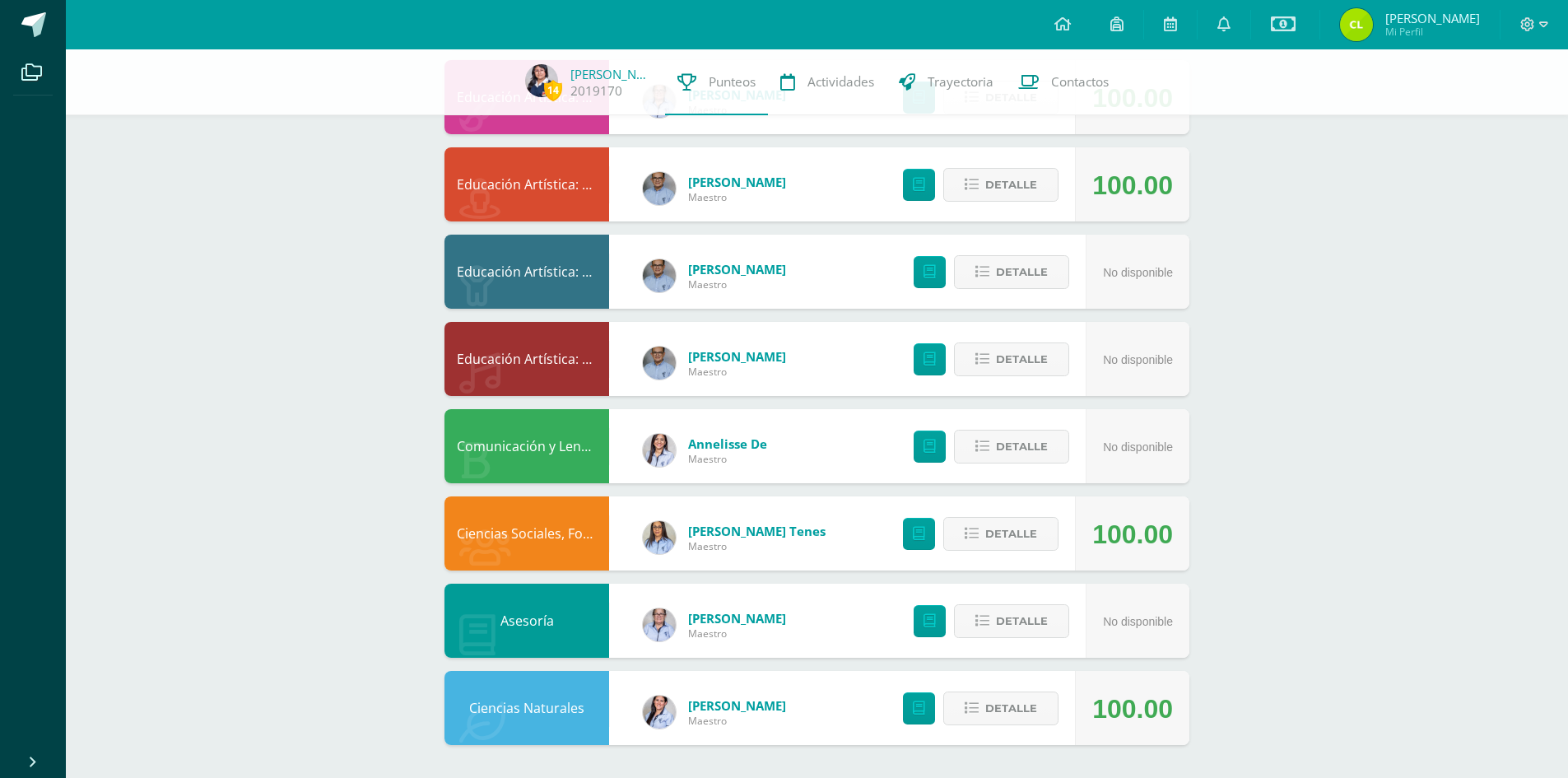
click at [1223, 29] on icon at bounding box center [1224, 24] width 13 height 15
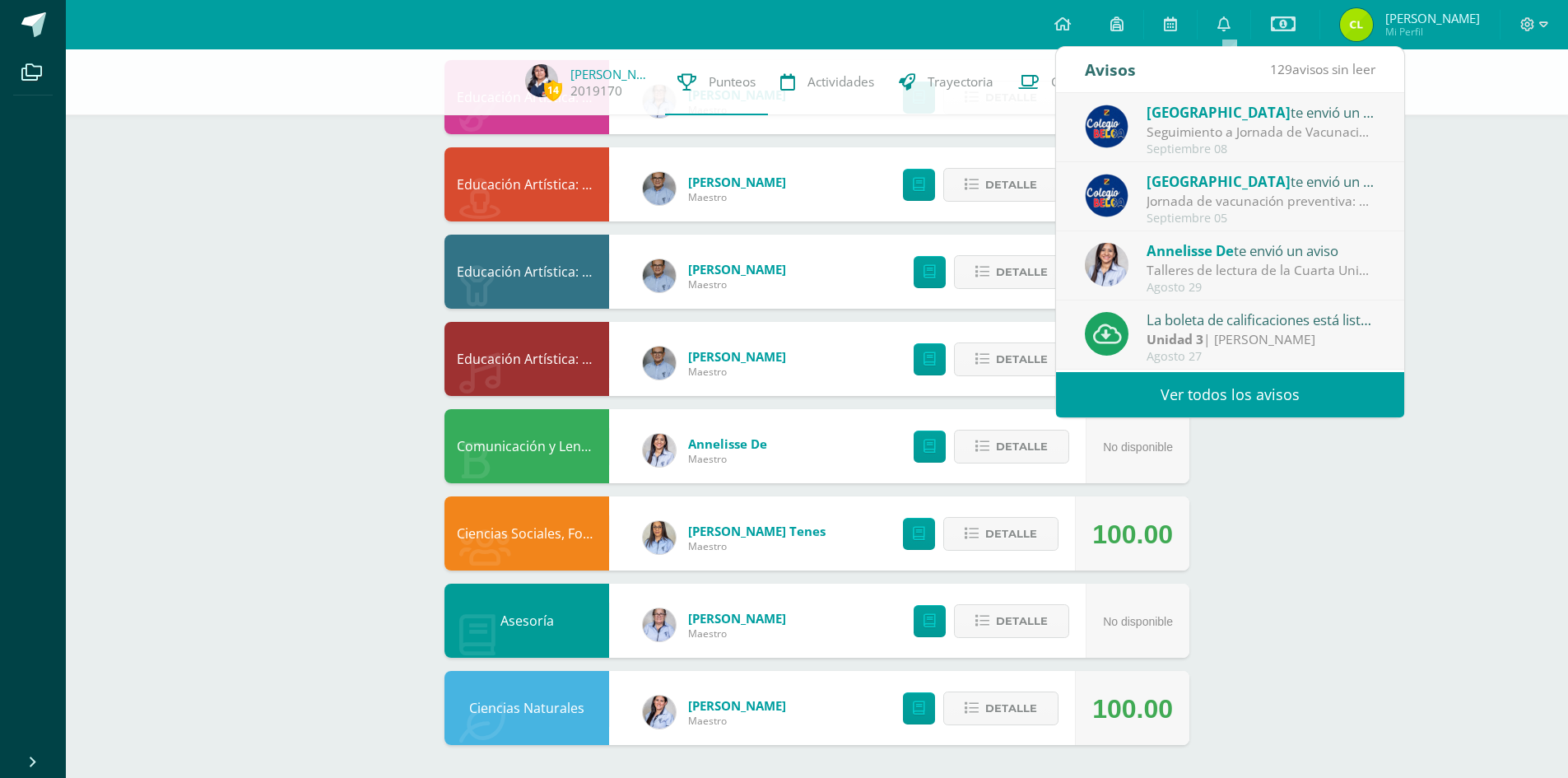
click at [1236, 392] on link "Ver todos los avisos" at bounding box center [1229, 395] width 348 height 46
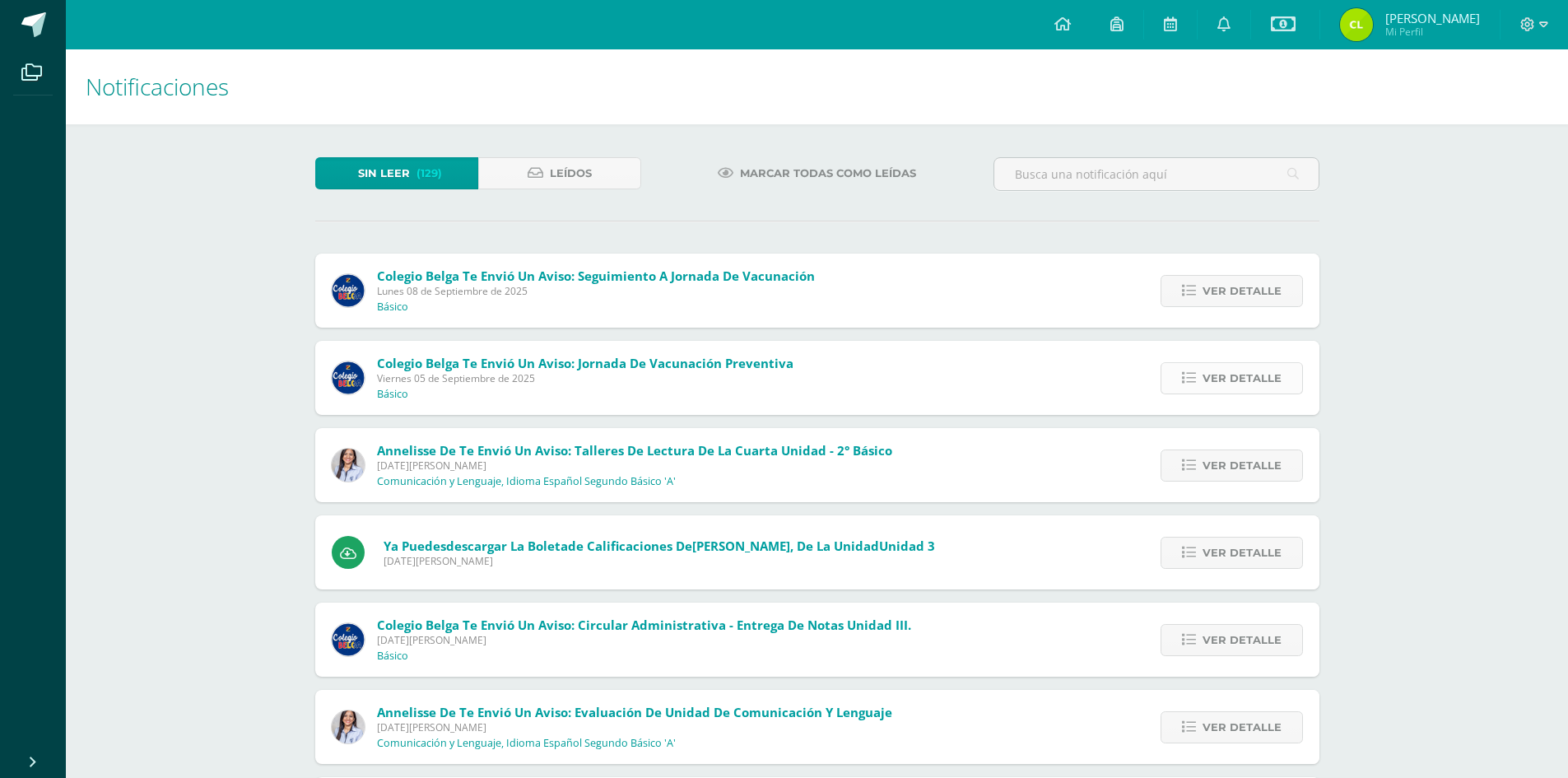
click at [1236, 379] on span "Ver detalle" at bounding box center [1242, 378] width 79 height 31
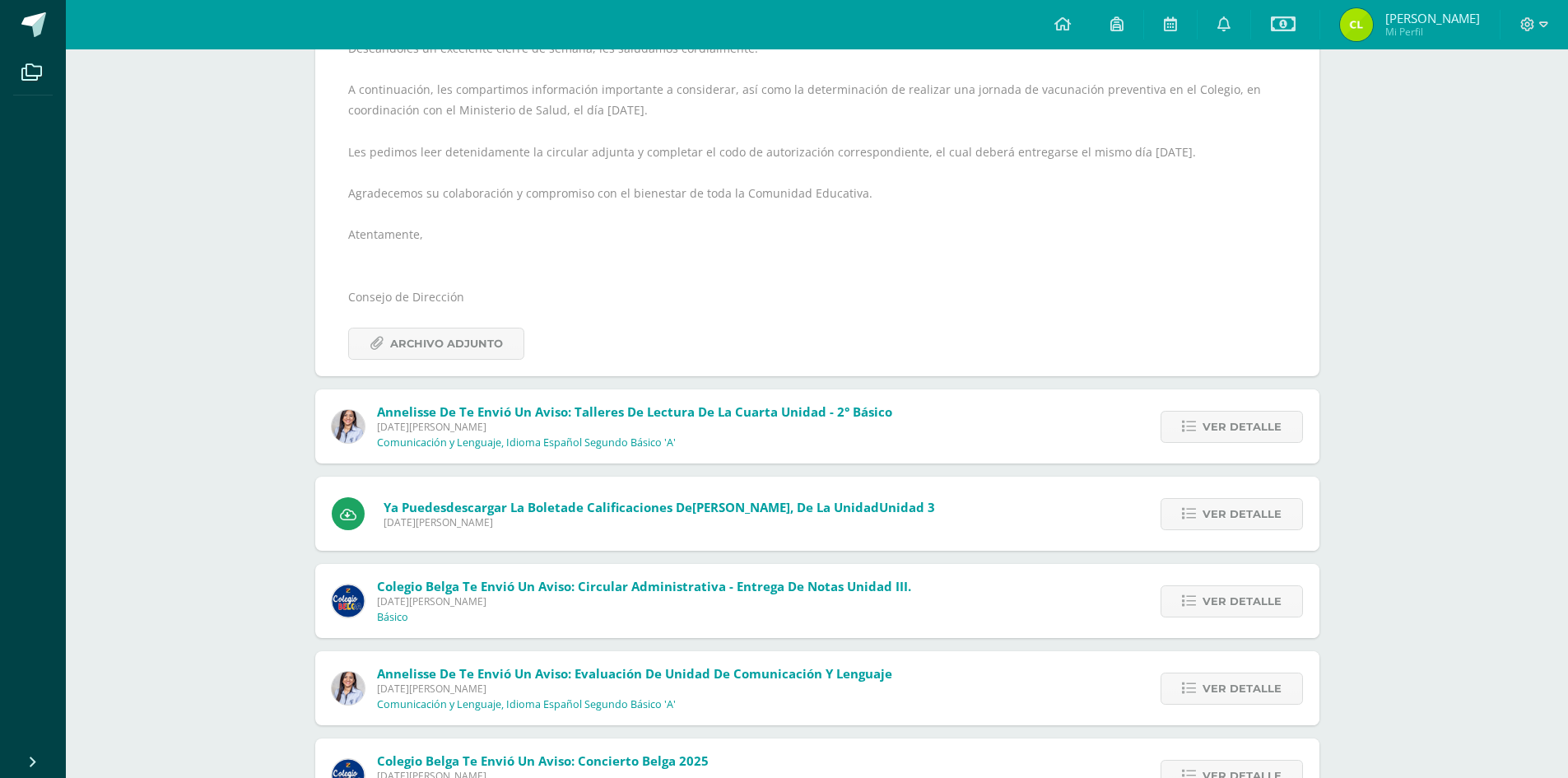
scroll to position [493, 0]
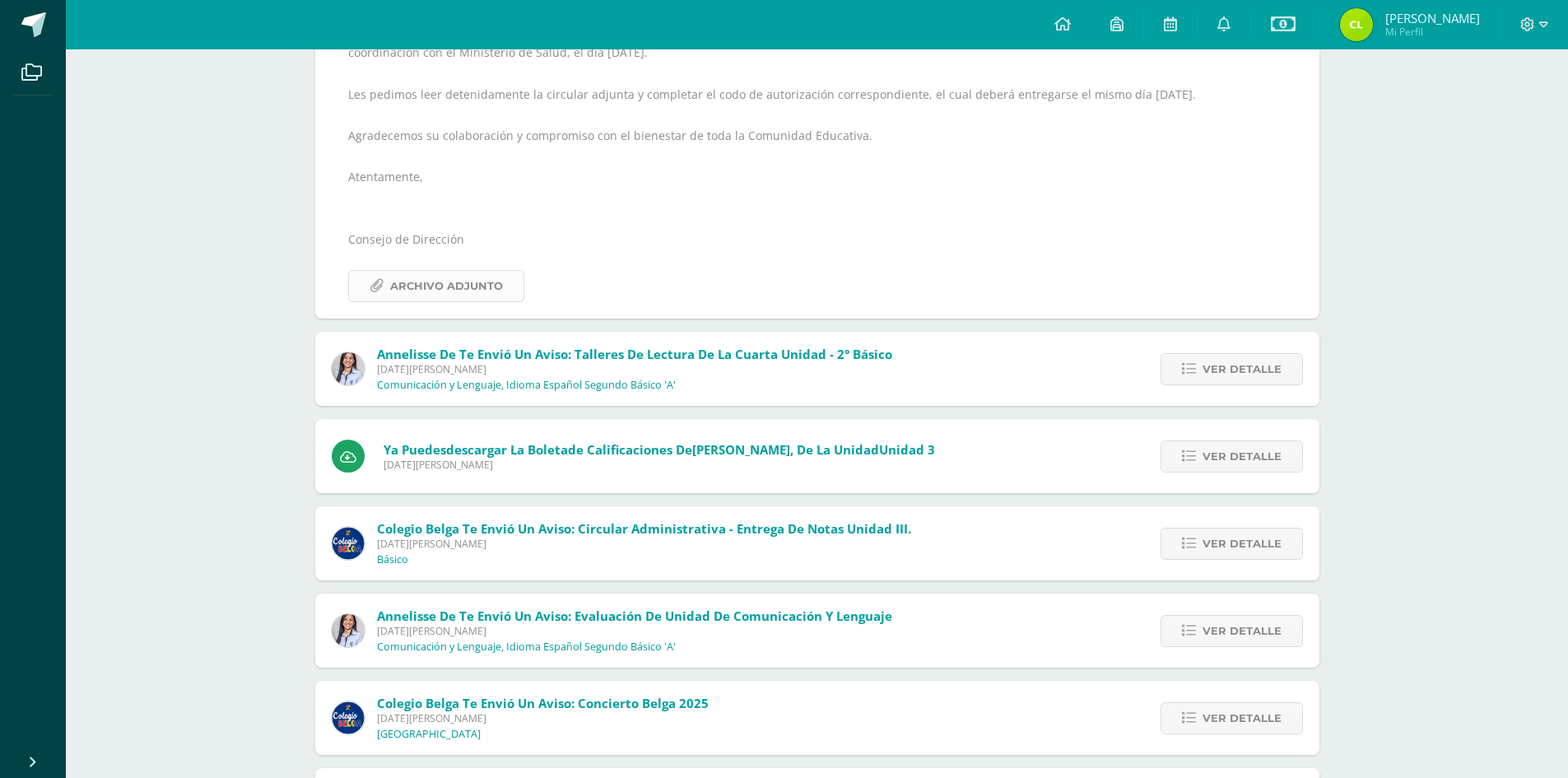
click at [448, 286] on span "Archivo Adjunto" at bounding box center [446, 285] width 113 height 31
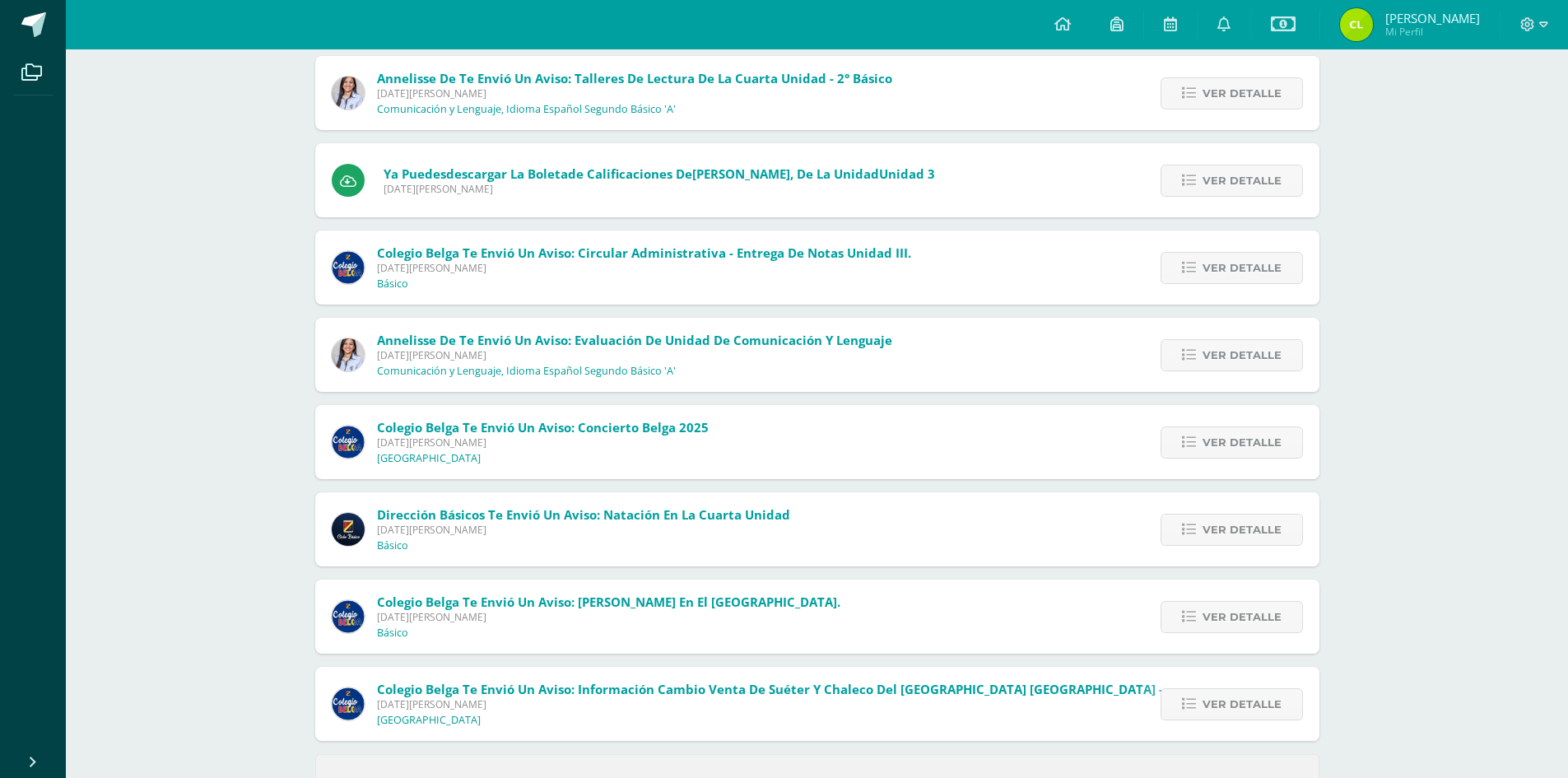
scroll to position [821, 0]
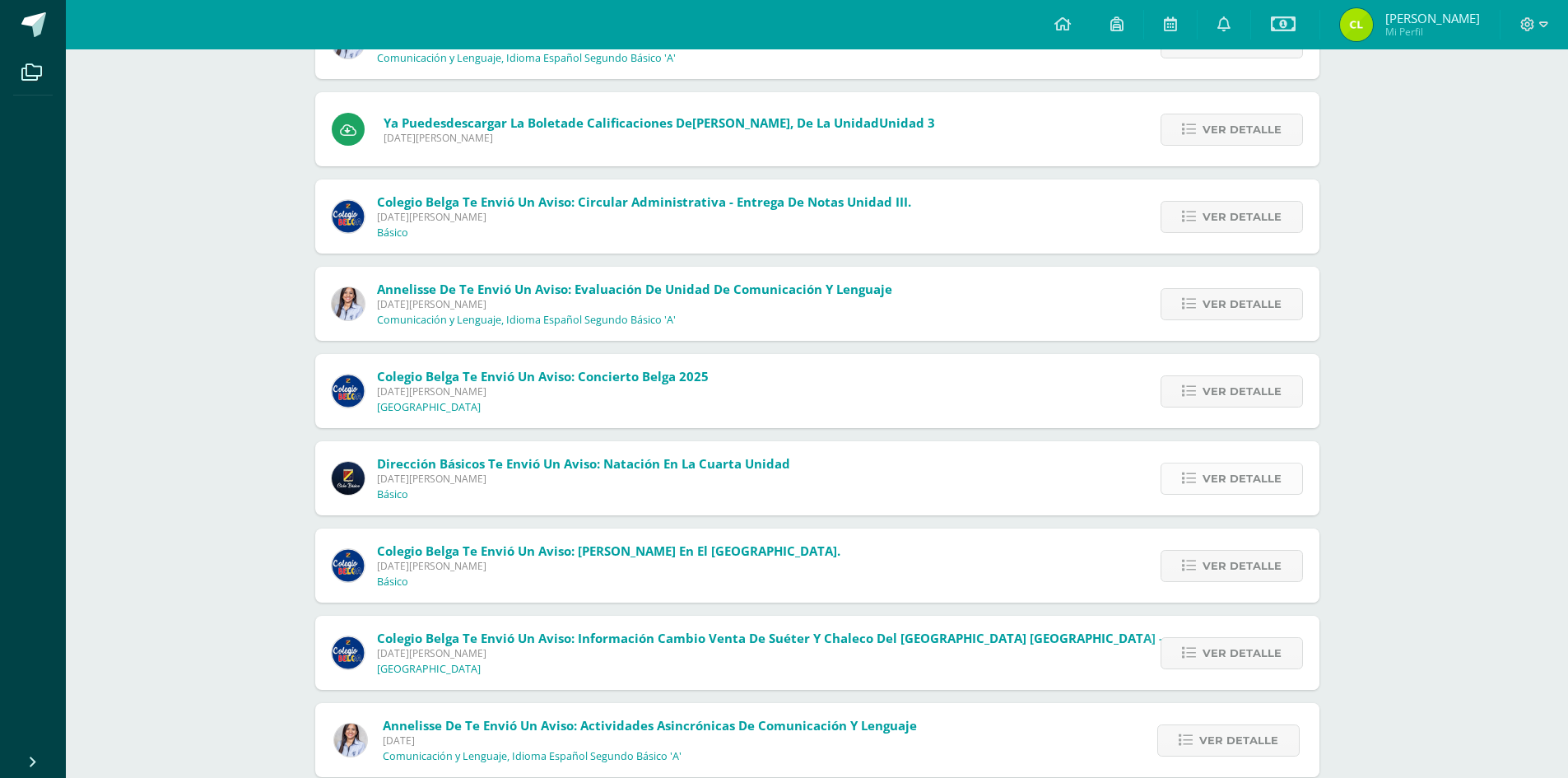
click at [1231, 467] on span "Ver detalle" at bounding box center [1242, 479] width 79 height 31
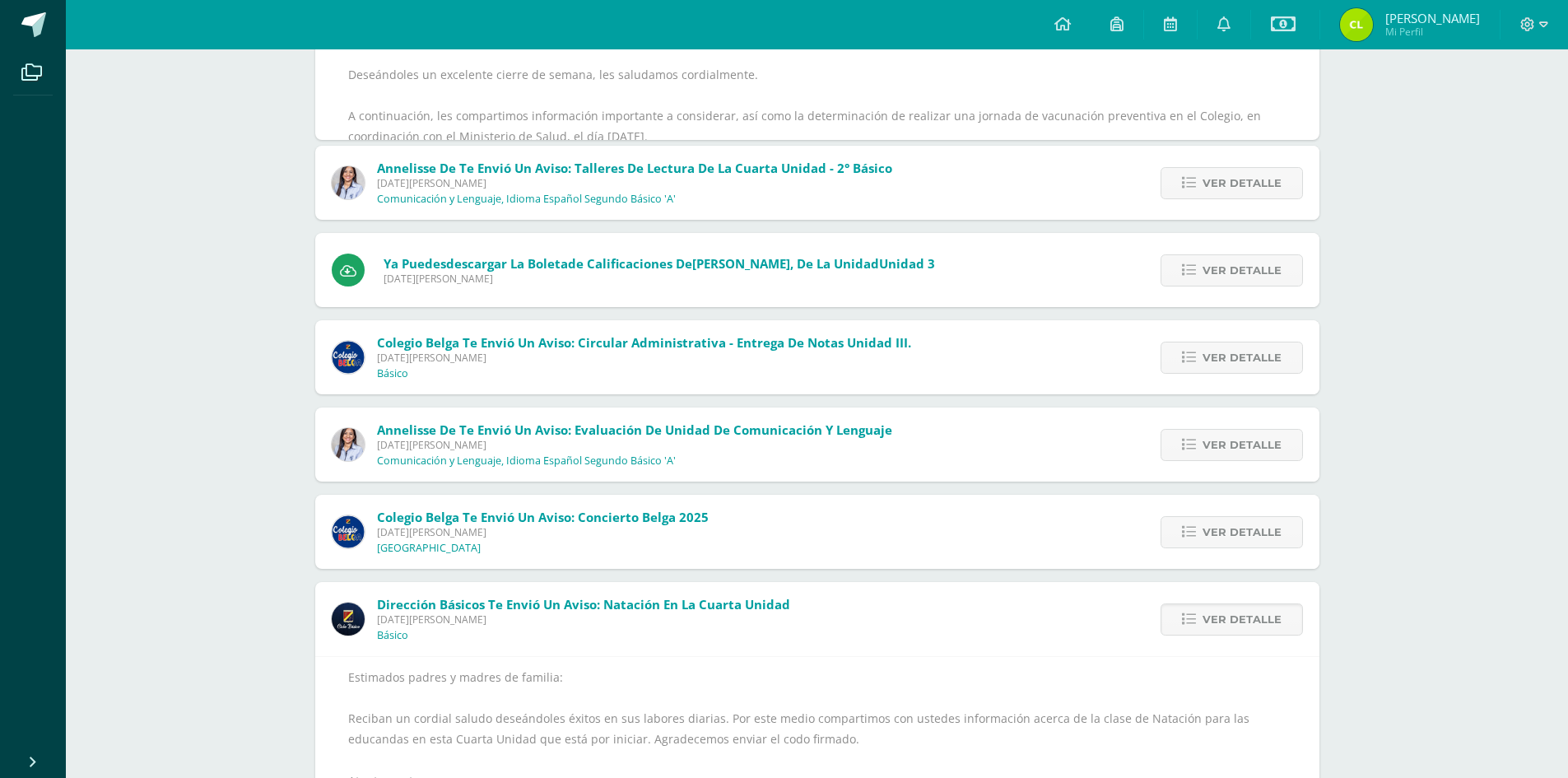
scroll to position [336, 0]
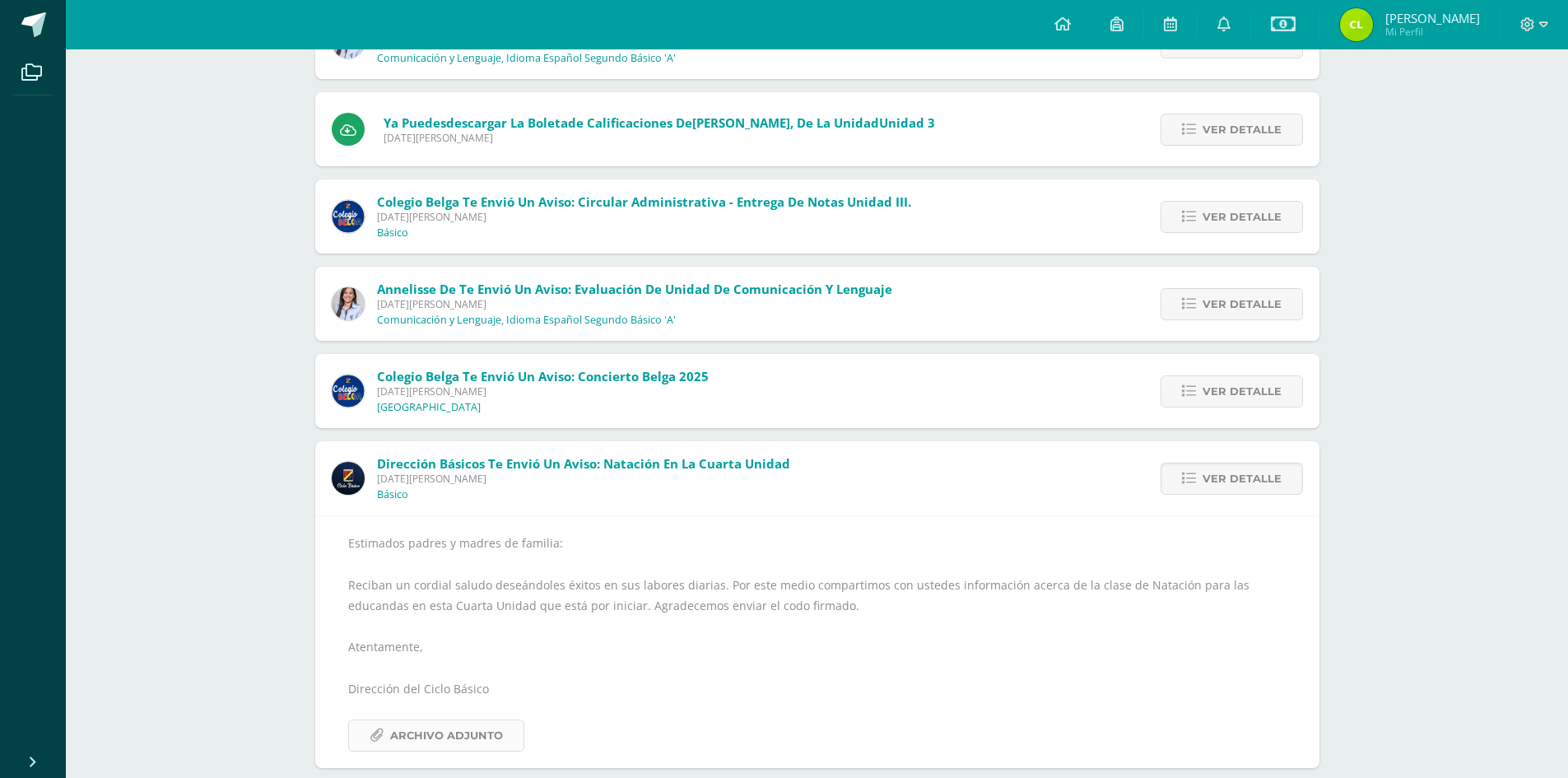
click at [488, 734] on span "Archivo Adjunto" at bounding box center [446, 735] width 113 height 31
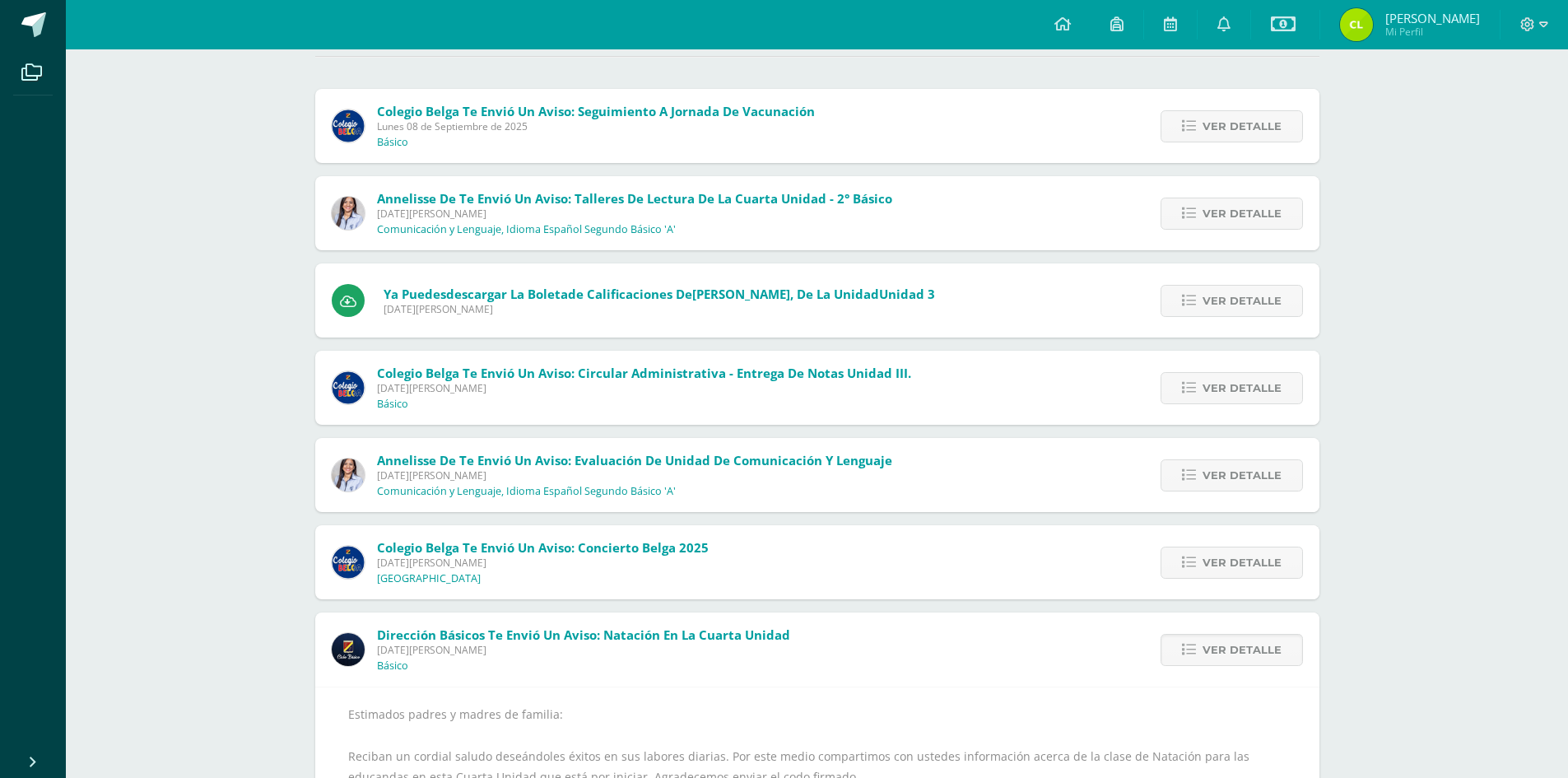
scroll to position [0, 0]
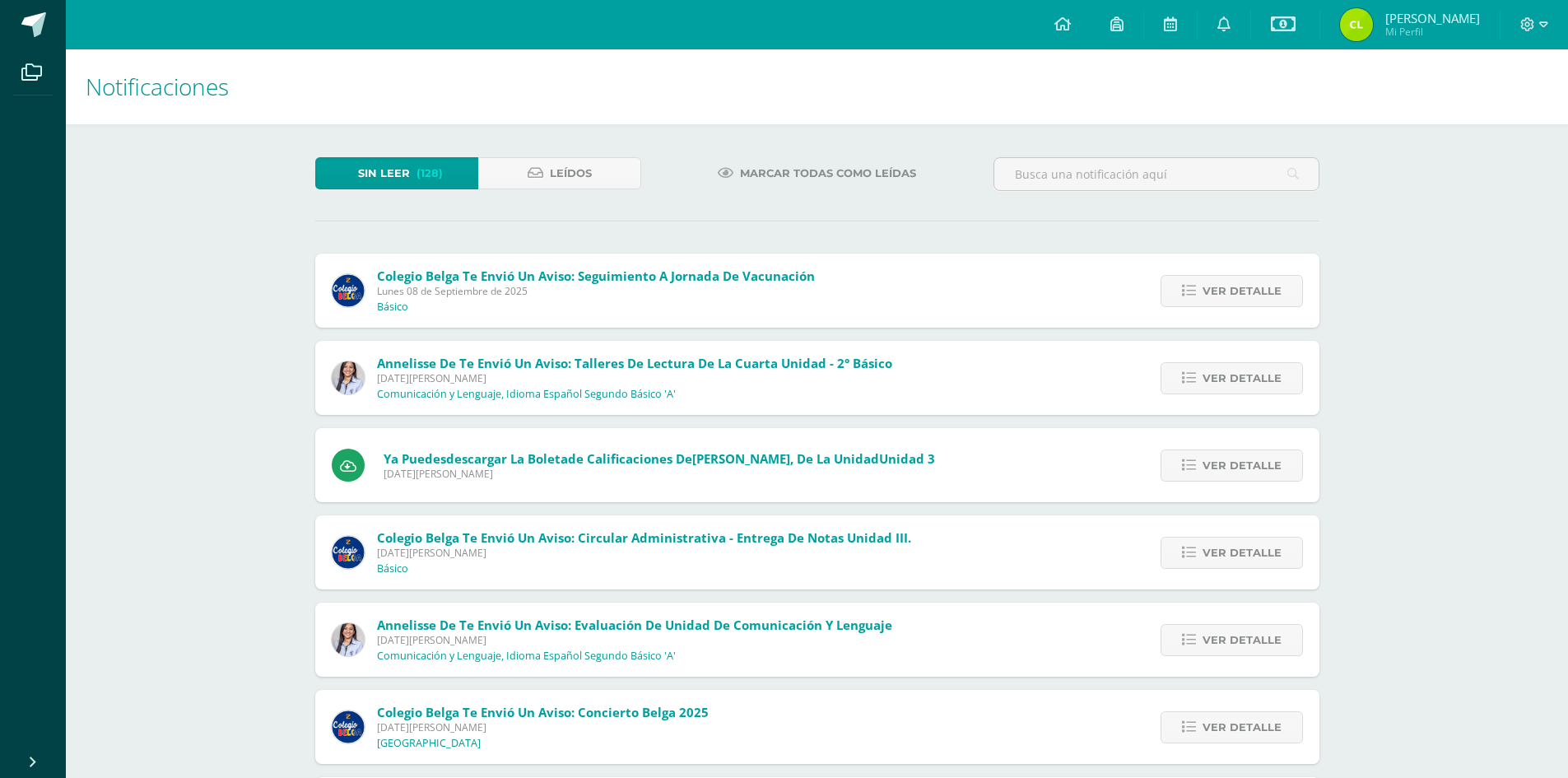
click at [1359, 22] on img at bounding box center [1356, 24] width 33 height 33
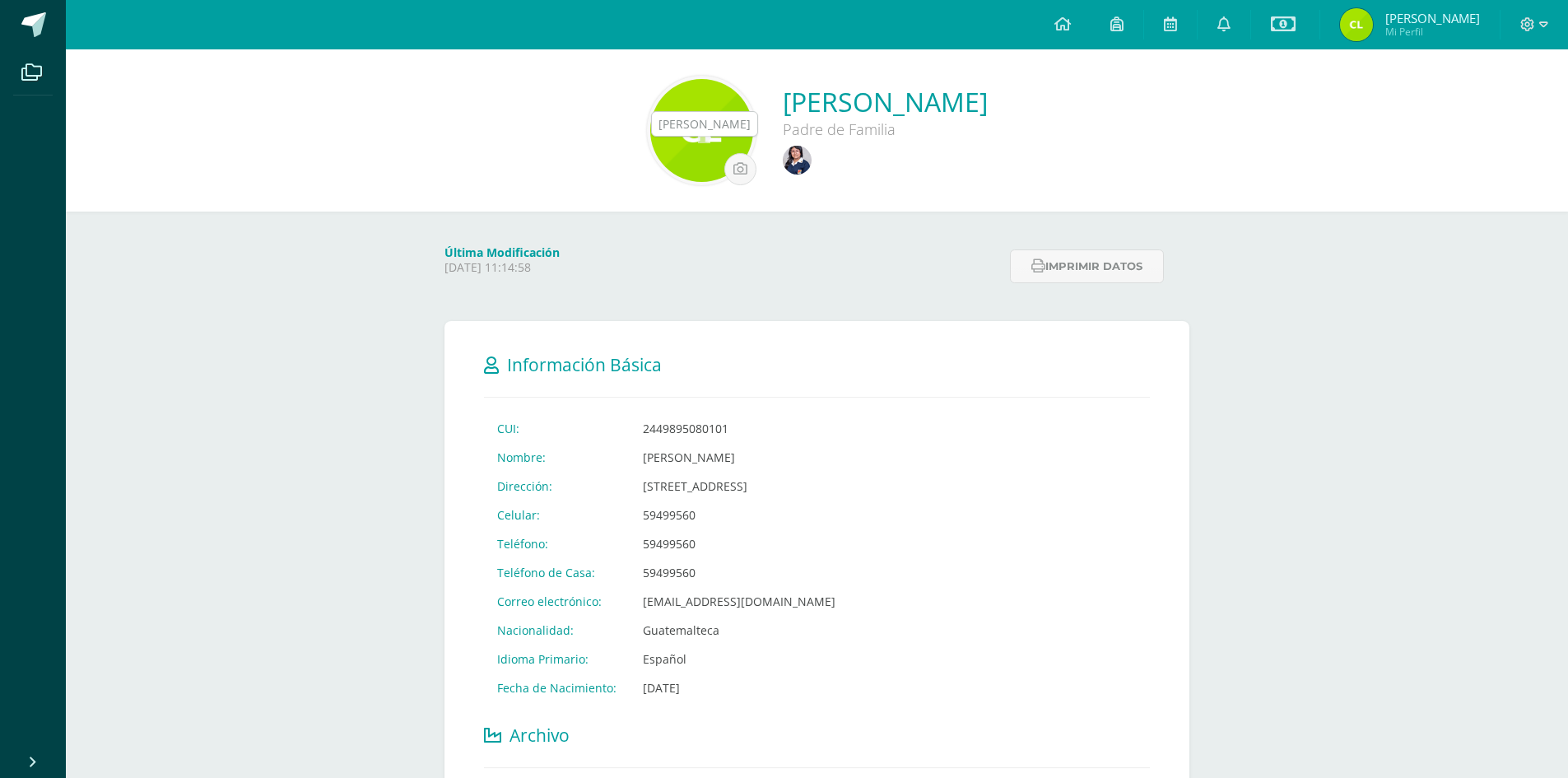
click at [783, 158] on img at bounding box center [797, 160] width 29 height 29
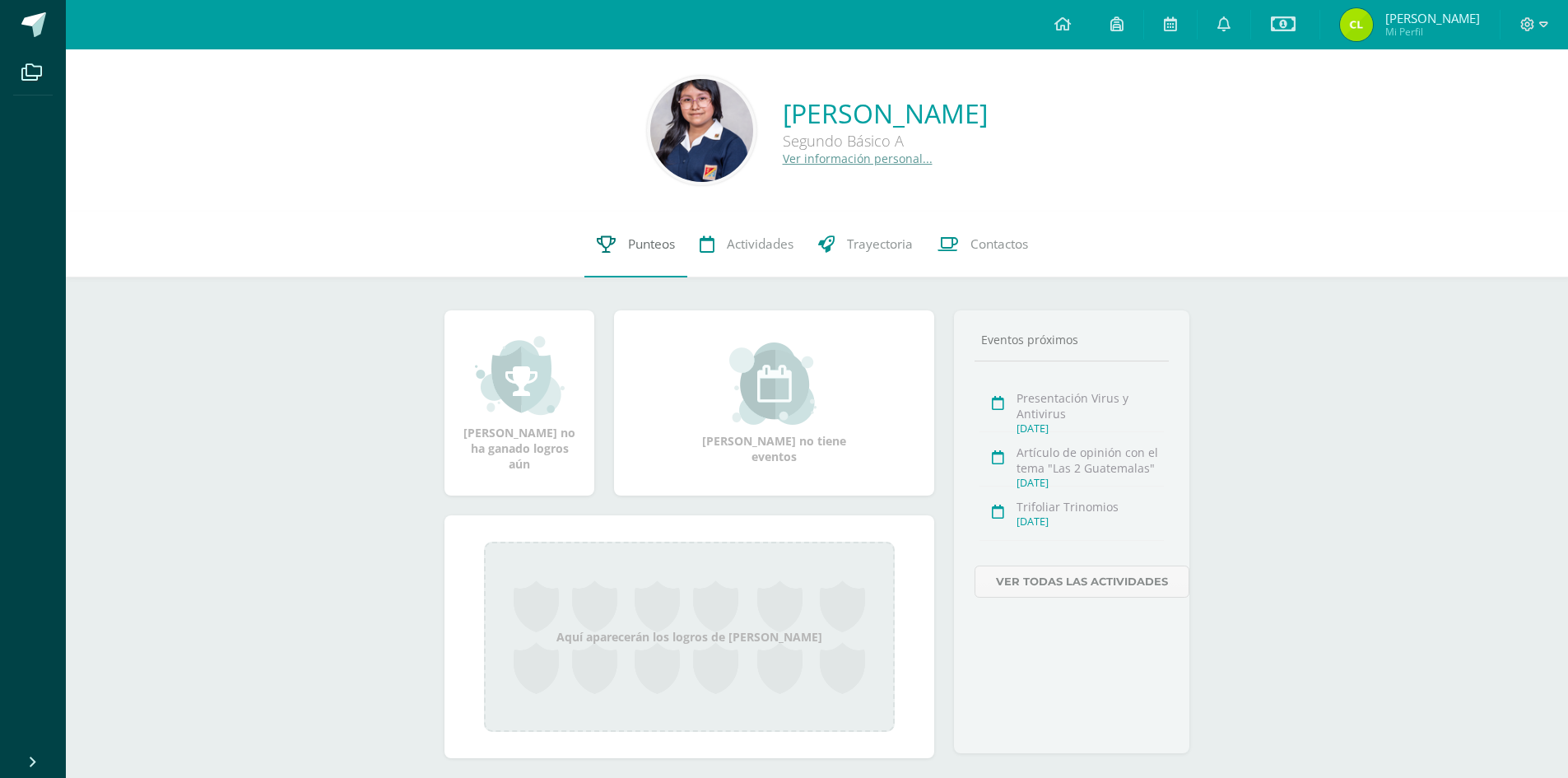
click at [635, 245] on span "Punteos" at bounding box center [651, 243] width 47 height 18
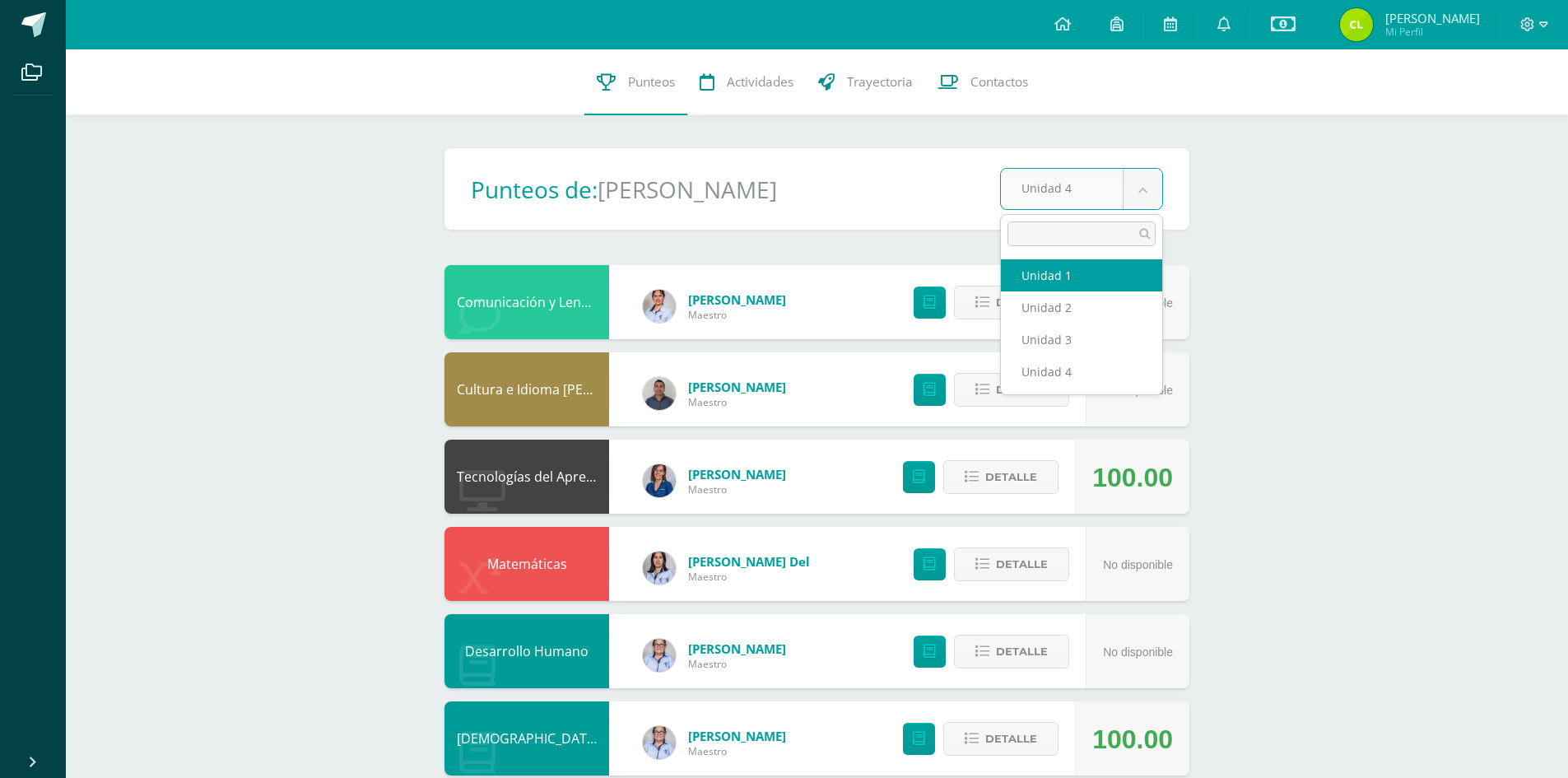
select select "Unidad 1"
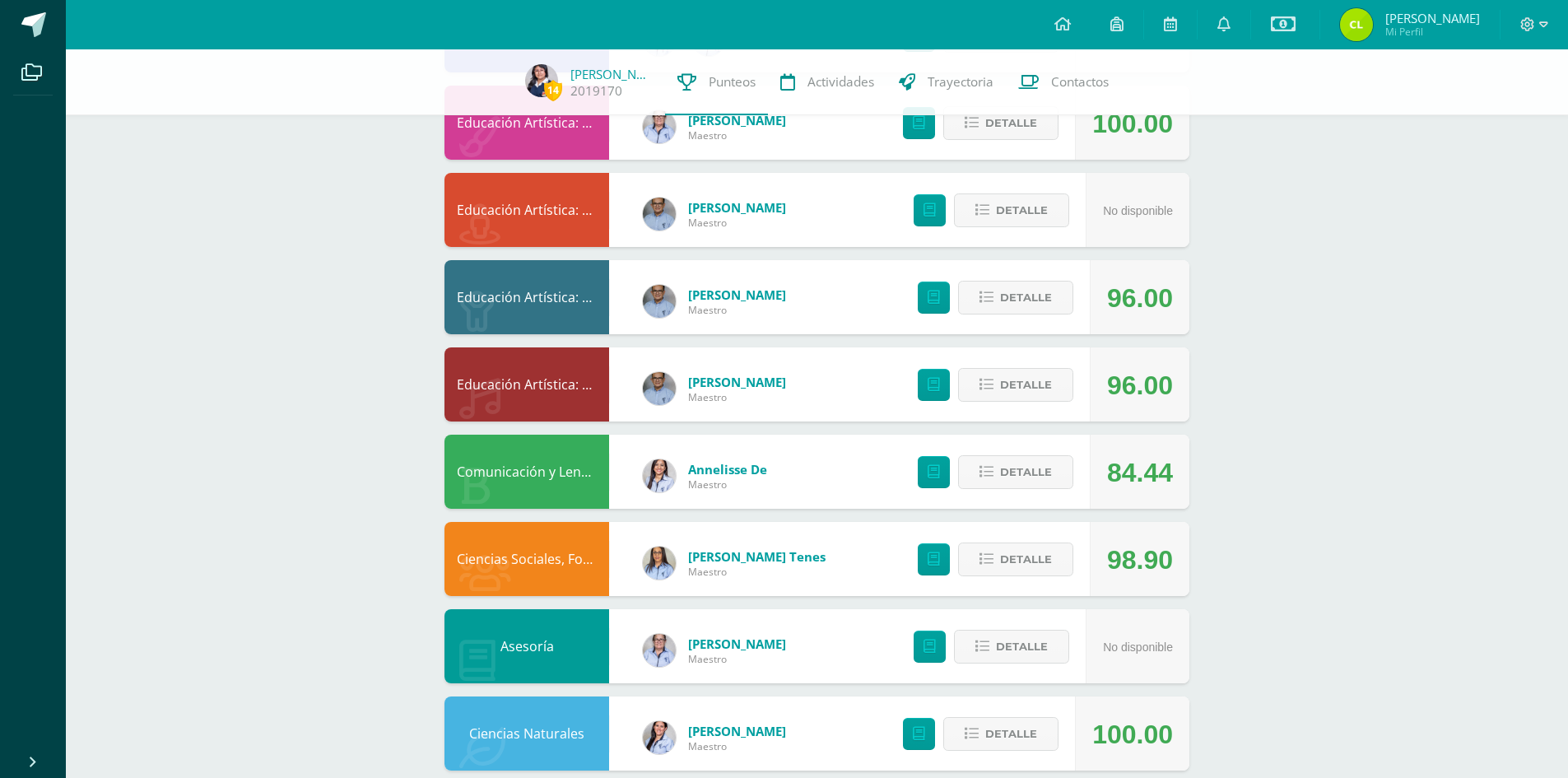
scroll to position [896, 0]
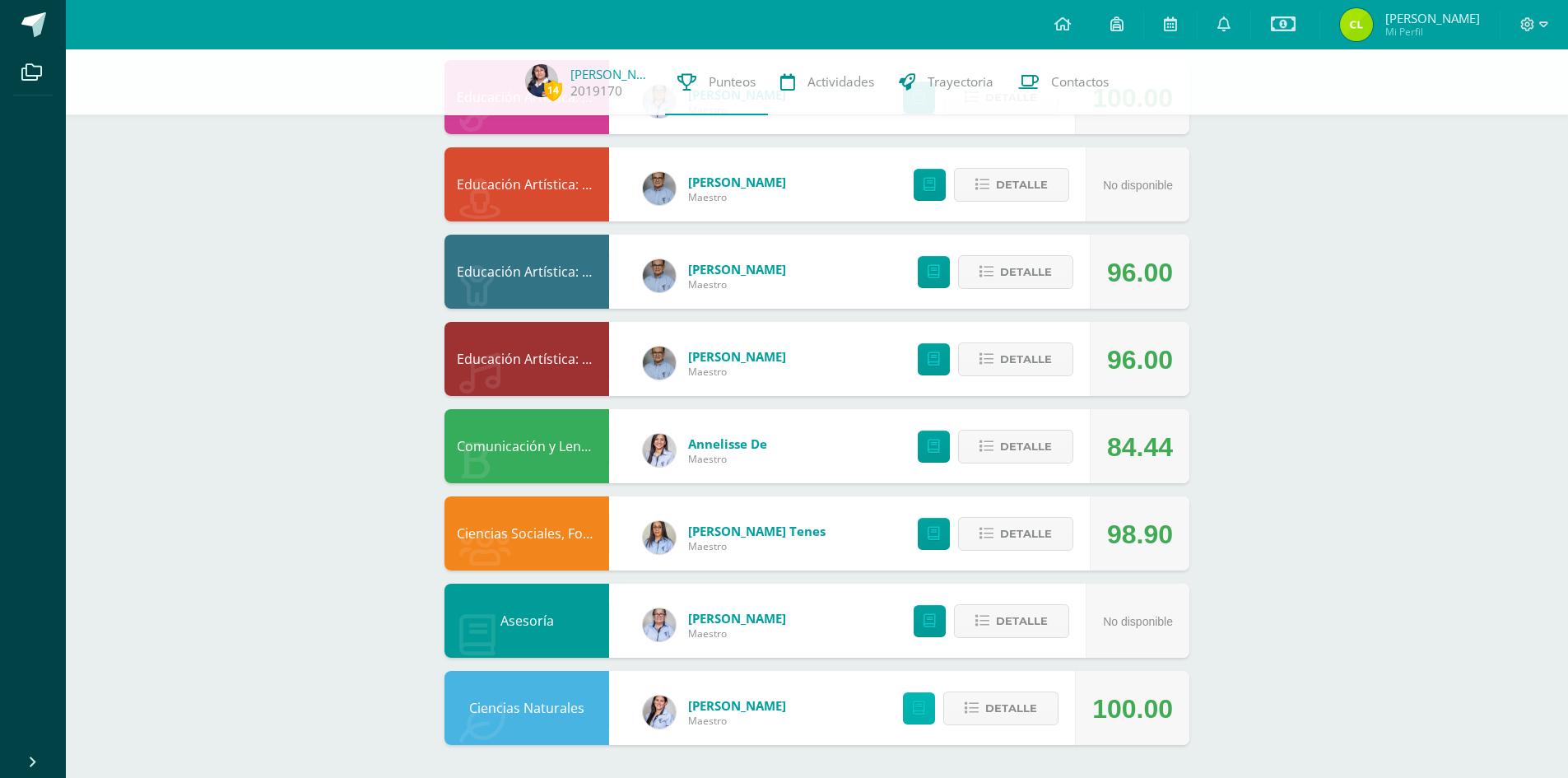
click at [921, 704] on icon at bounding box center [919, 708] width 12 height 14
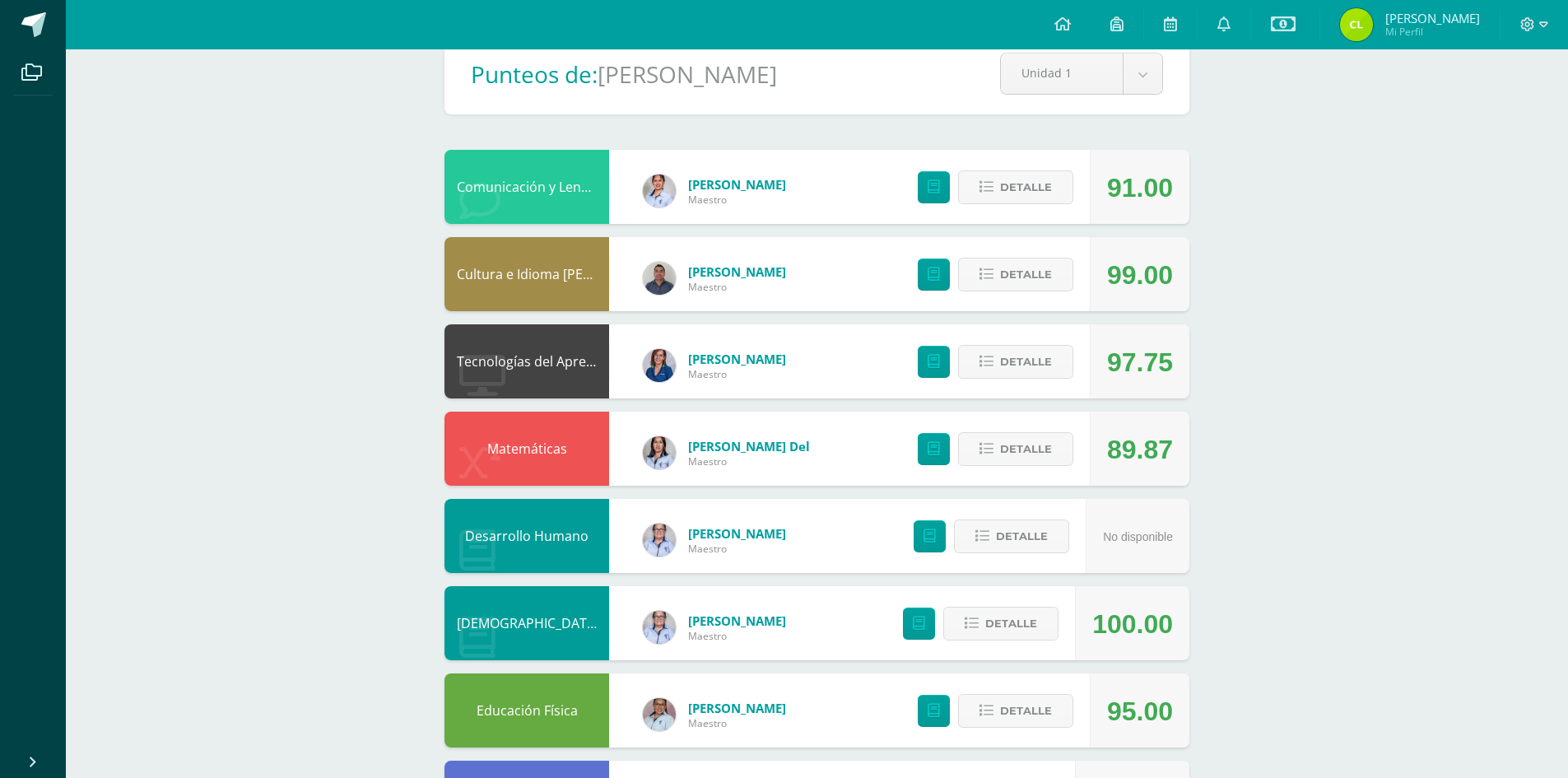
scroll to position [0, 0]
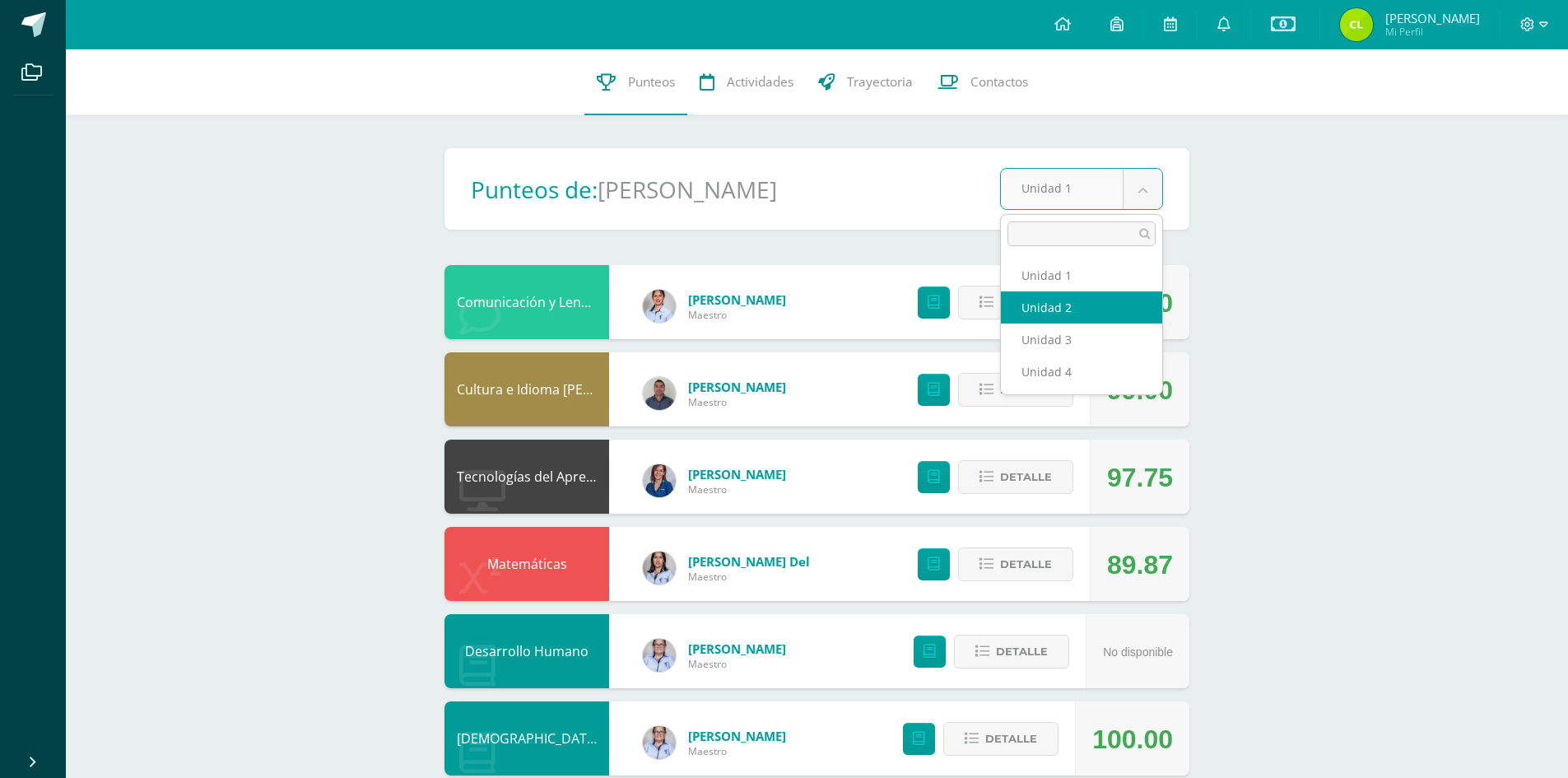
select select "Unidad 2"
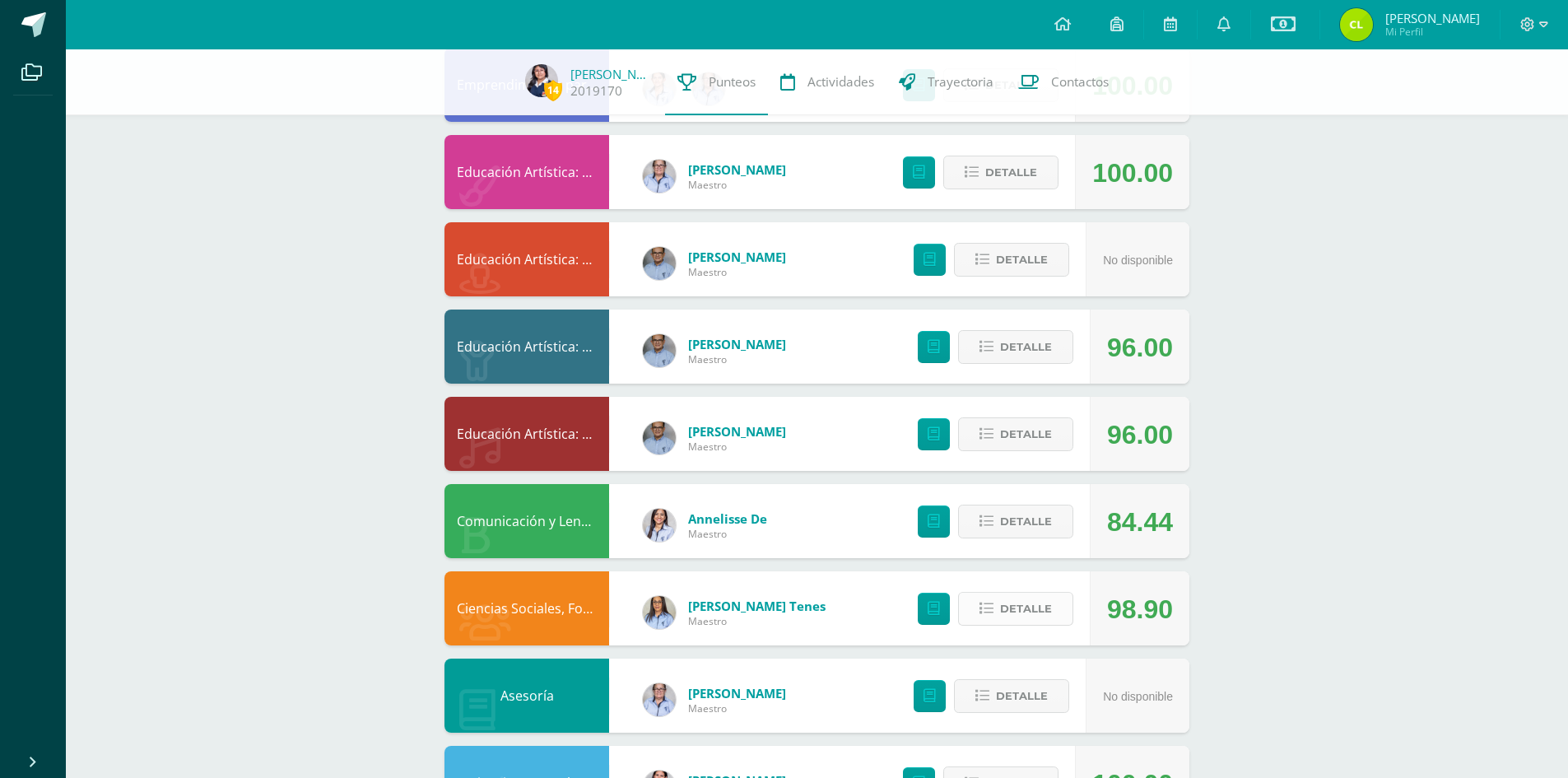
scroll to position [896, 0]
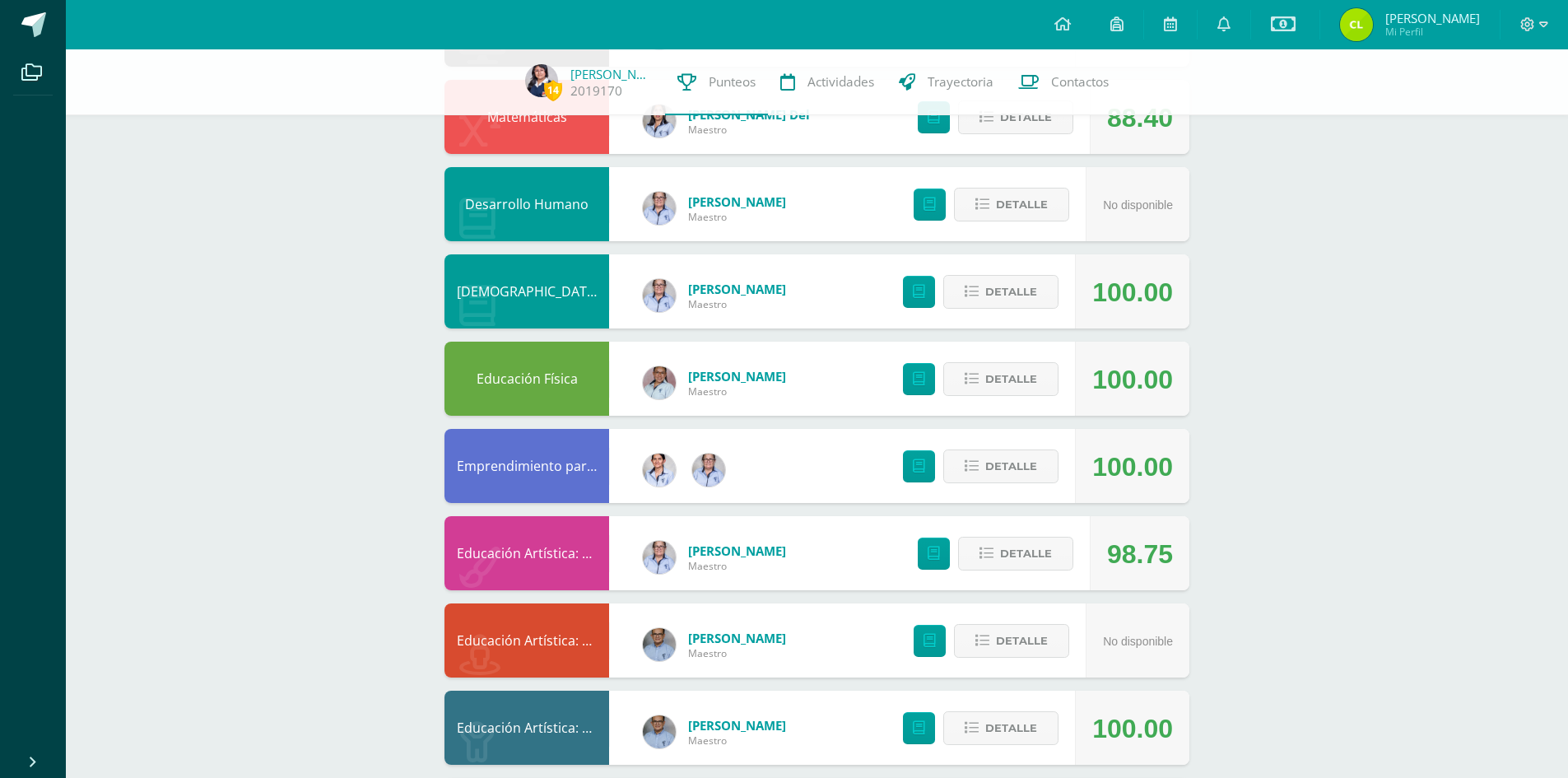
scroll to position [896, 0]
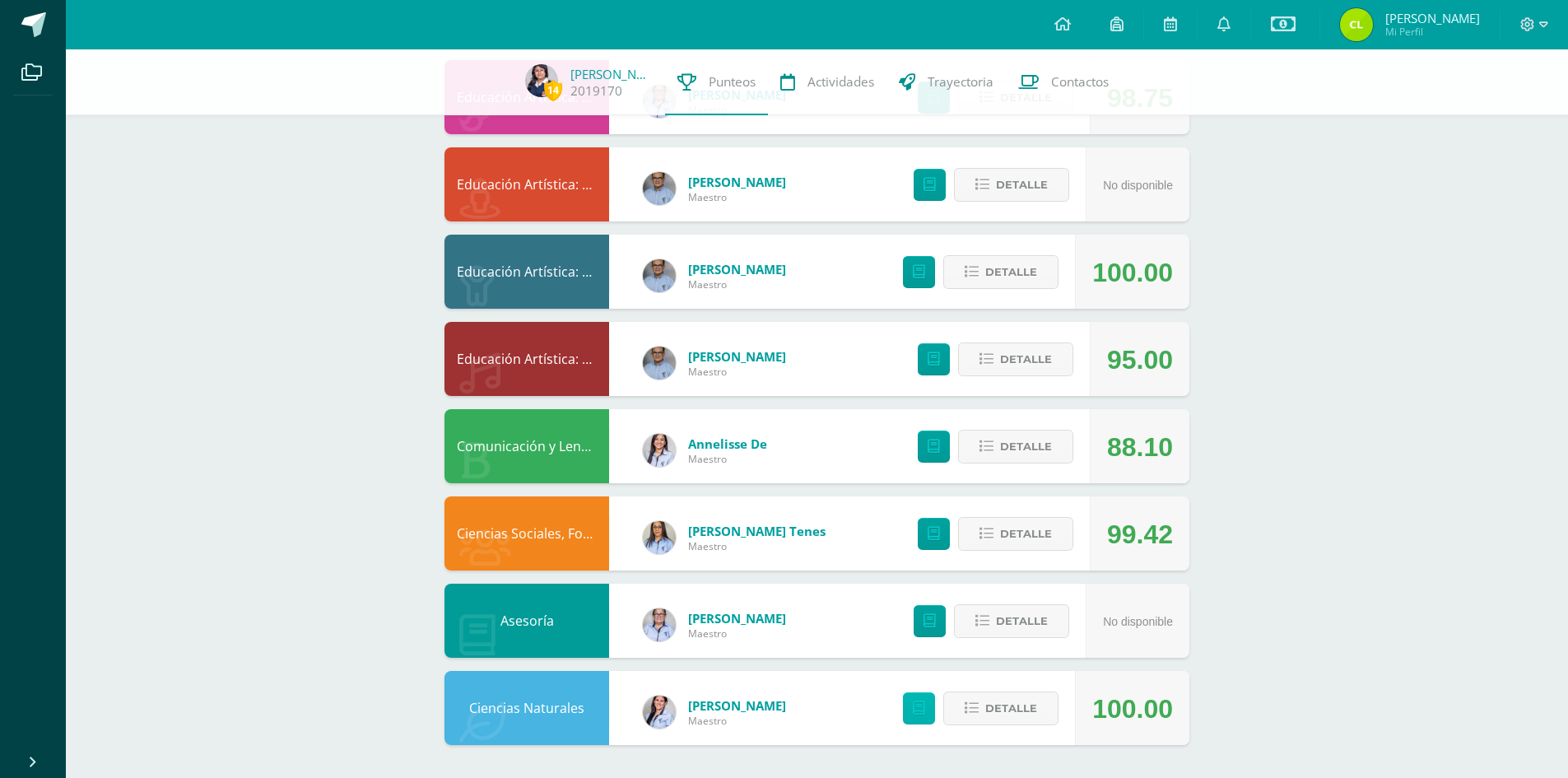
click at [924, 707] on icon at bounding box center [919, 708] width 12 height 14
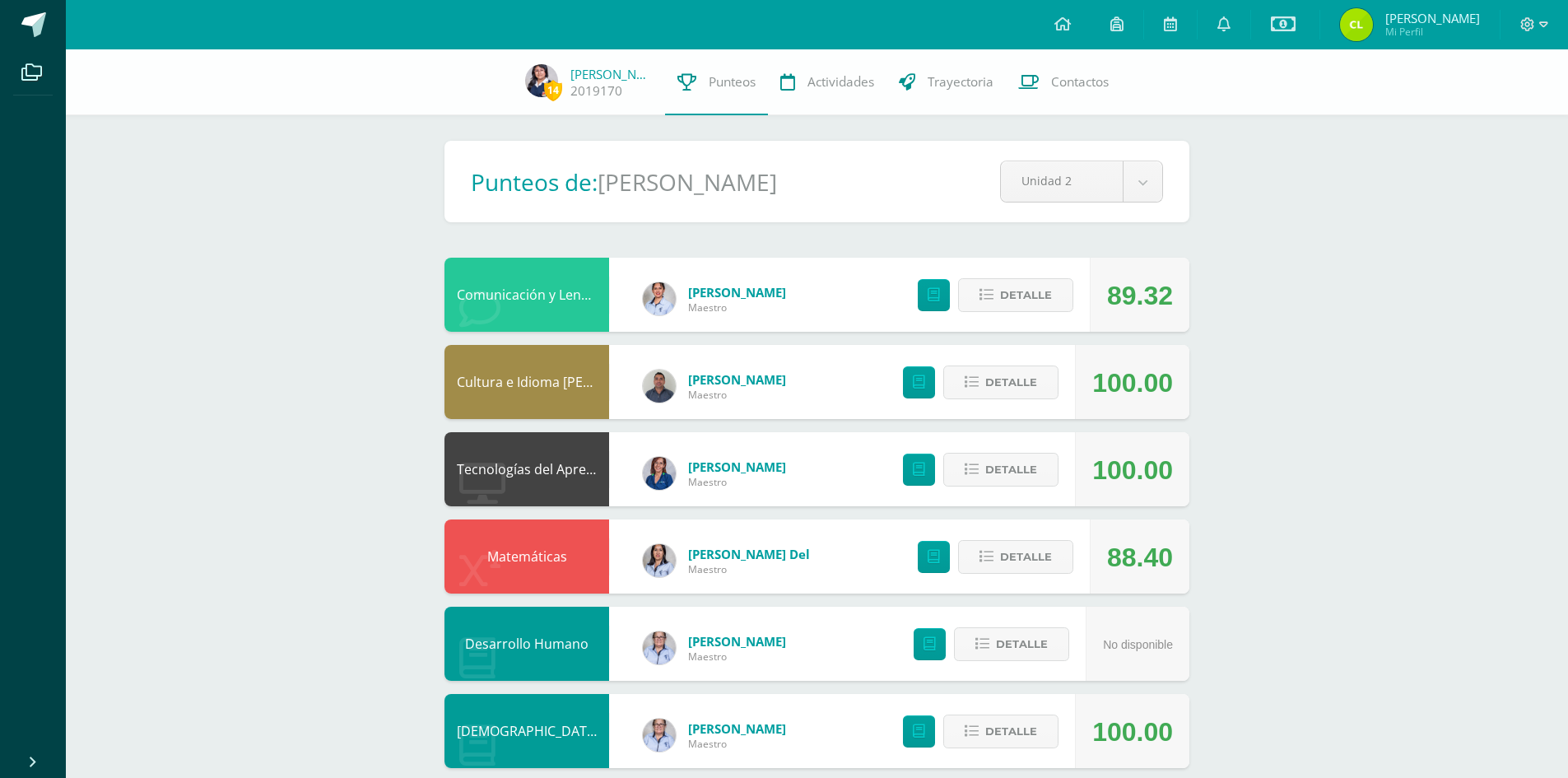
scroll to position [0, 0]
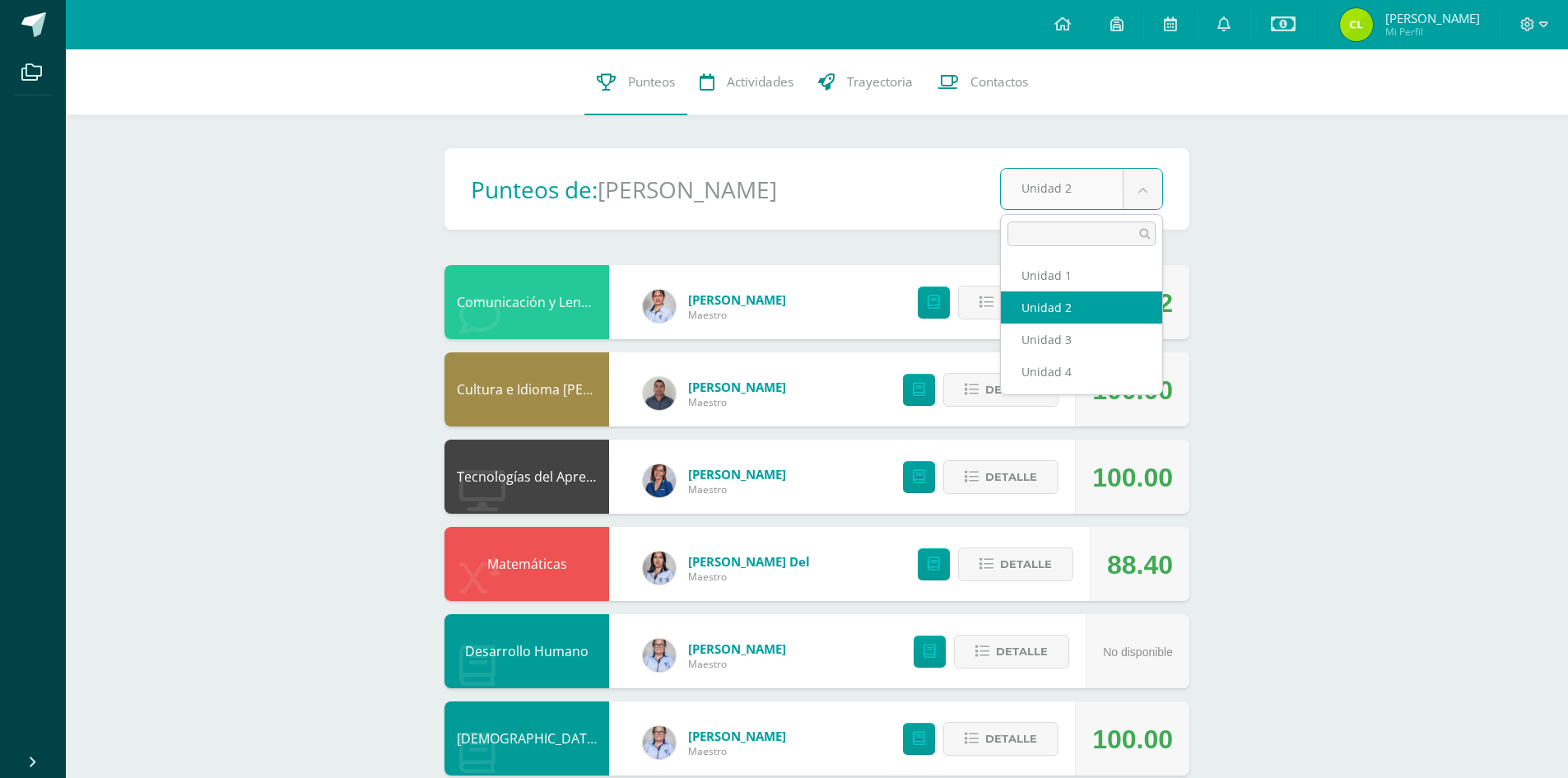
select select "Unidad 3"
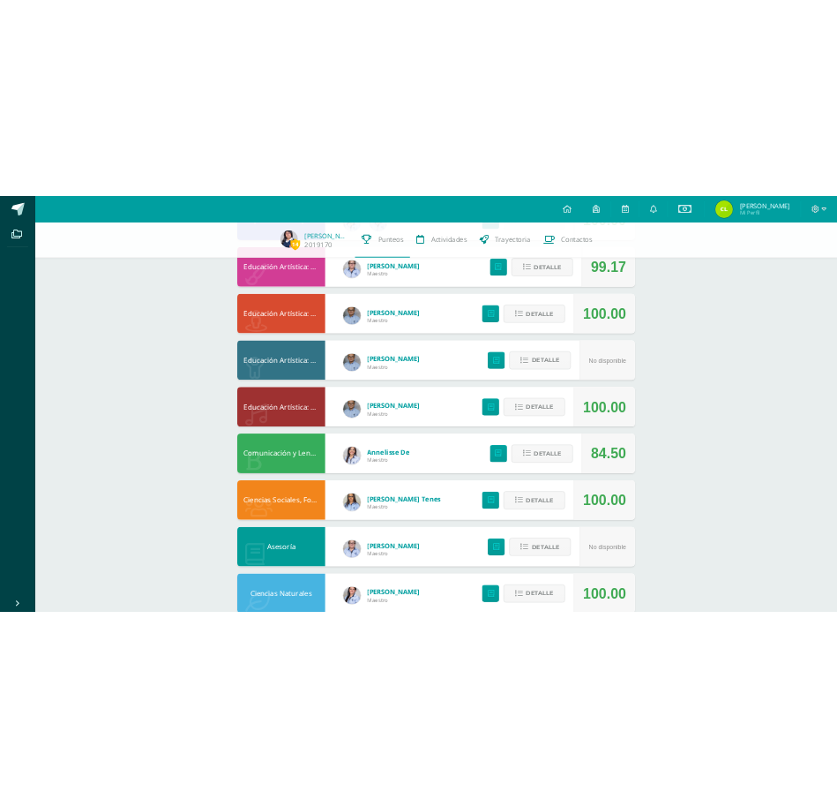
scroll to position [961, 0]
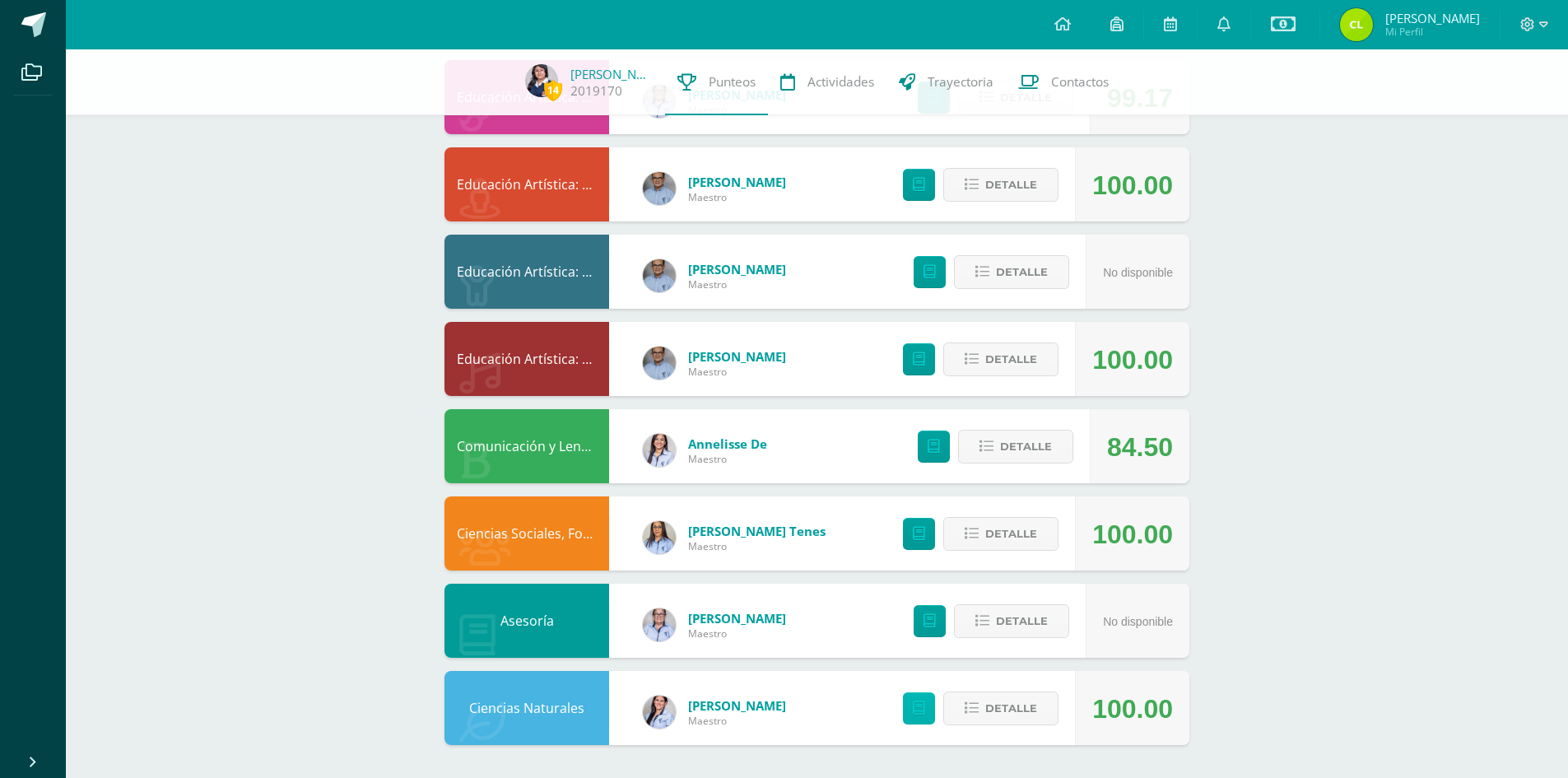
click at [913, 709] on link at bounding box center [919, 708] width 32 height 32
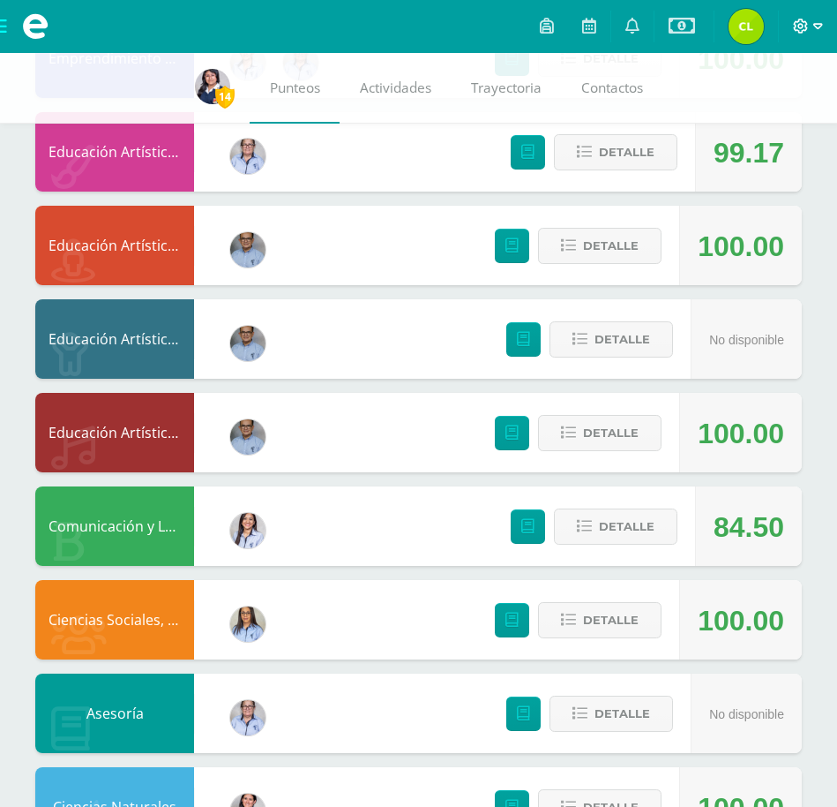
click at [821, 26] on icon at bounding box center [819, 26] width 10 height 6
click at [784, 116] on span "Cerrar sesión" at bounding box center [763, 120] width 79 height 17
